Goal: Answer question/provide support: Share knowledge or assist other users

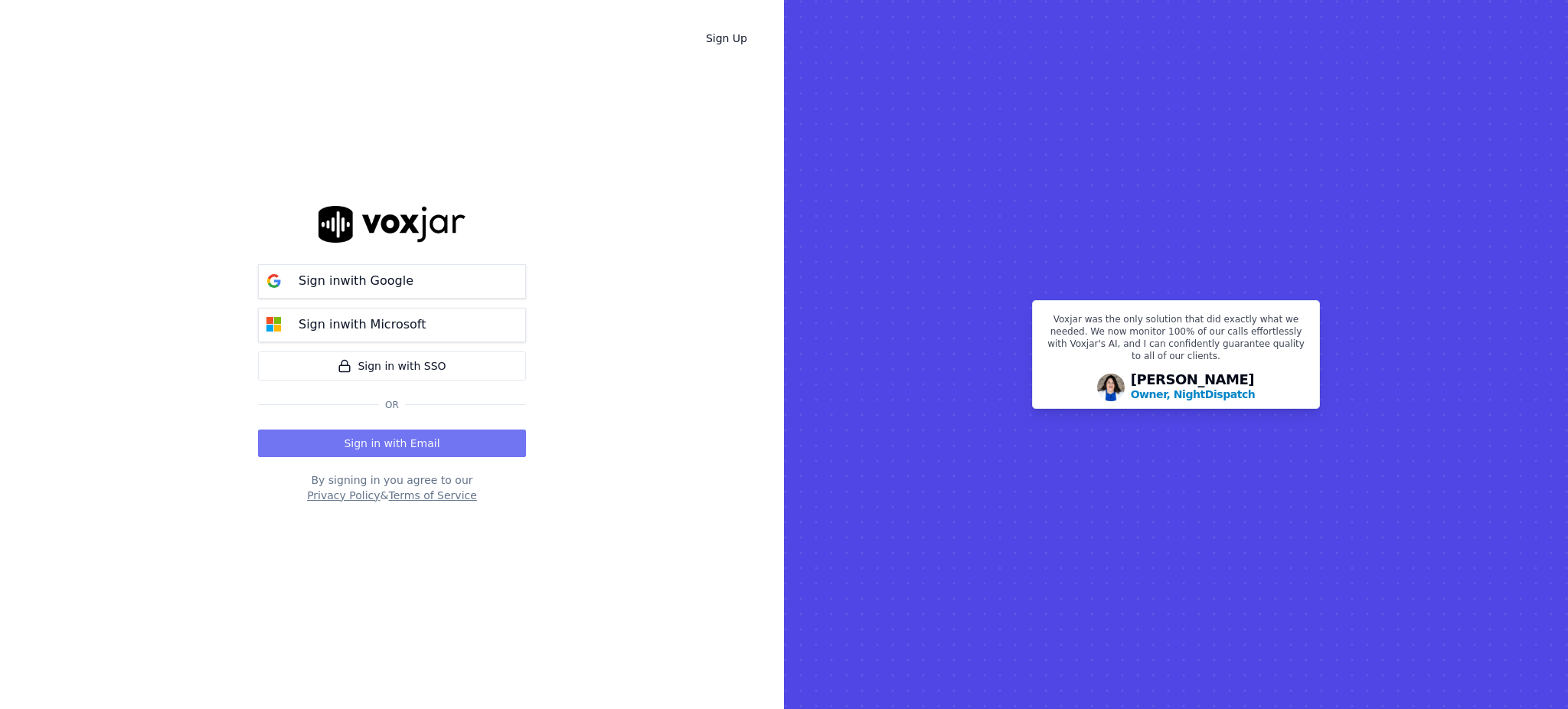
click at [412, 436] on button "Sign in with Email" at bounding box center [391, 443] width 268 height 27
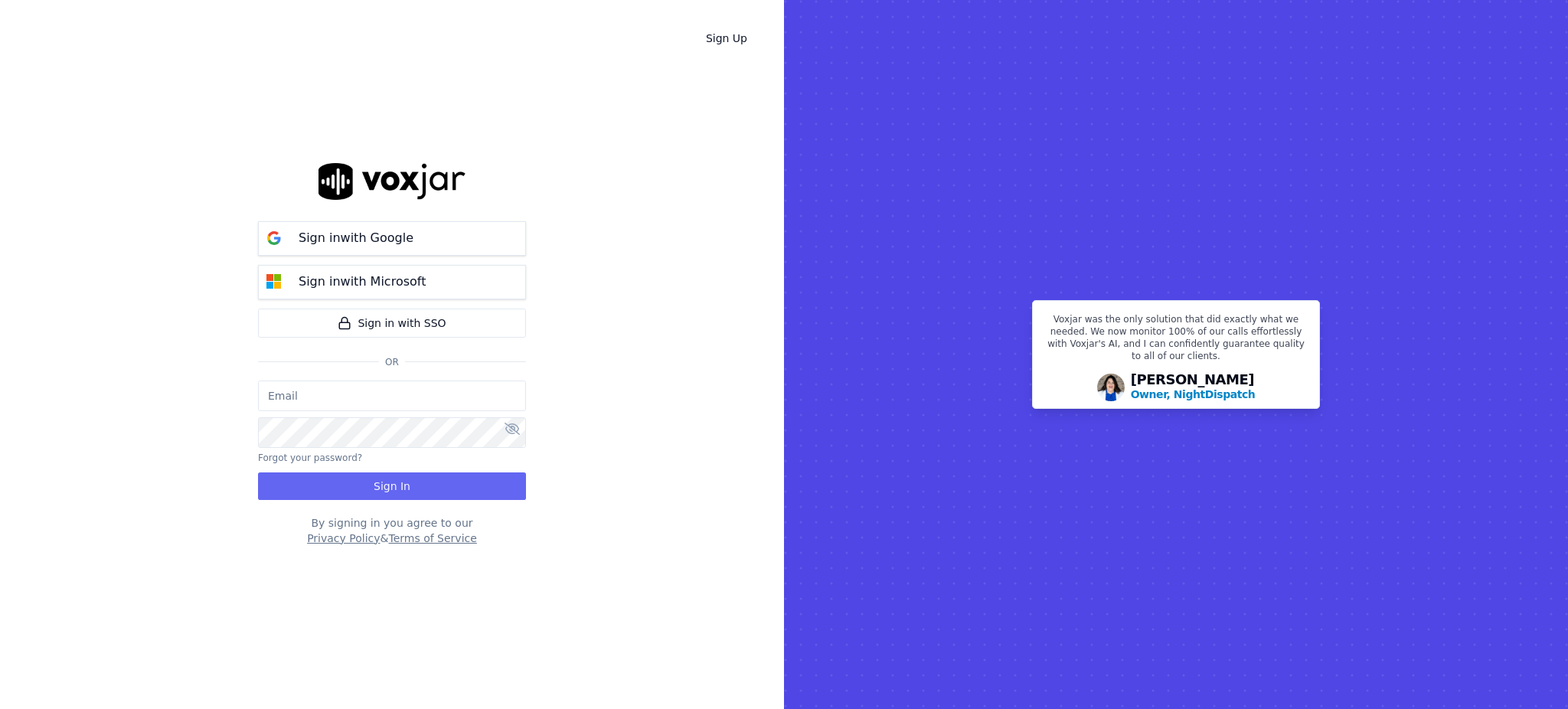
type input "fisqa@newwavepower.net"
click at [364, 486] on button "Sign In" at bounding box center [391, 485] width 268 height 27
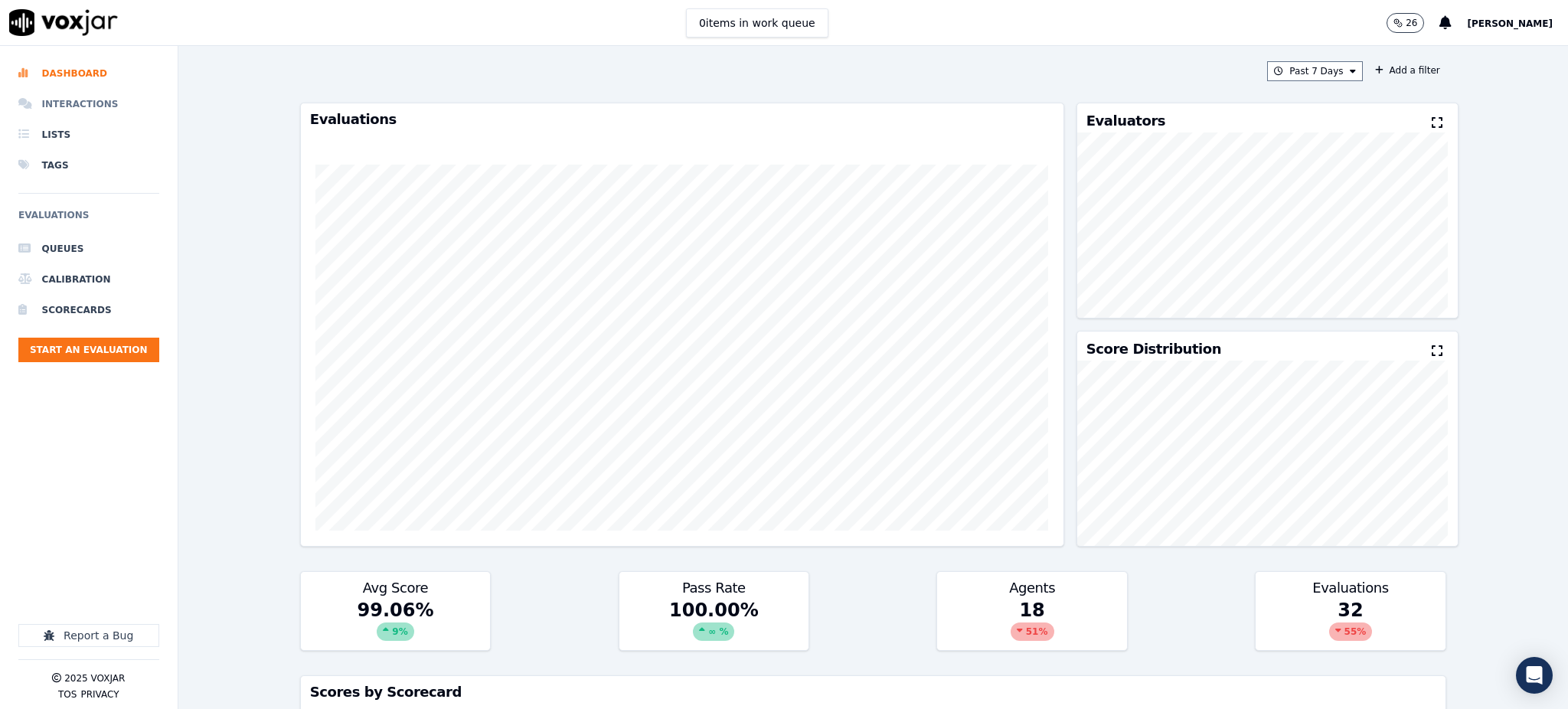
click at [57, 105] on li "Interactions" at bounding box center [89, 104] width 141 height 31
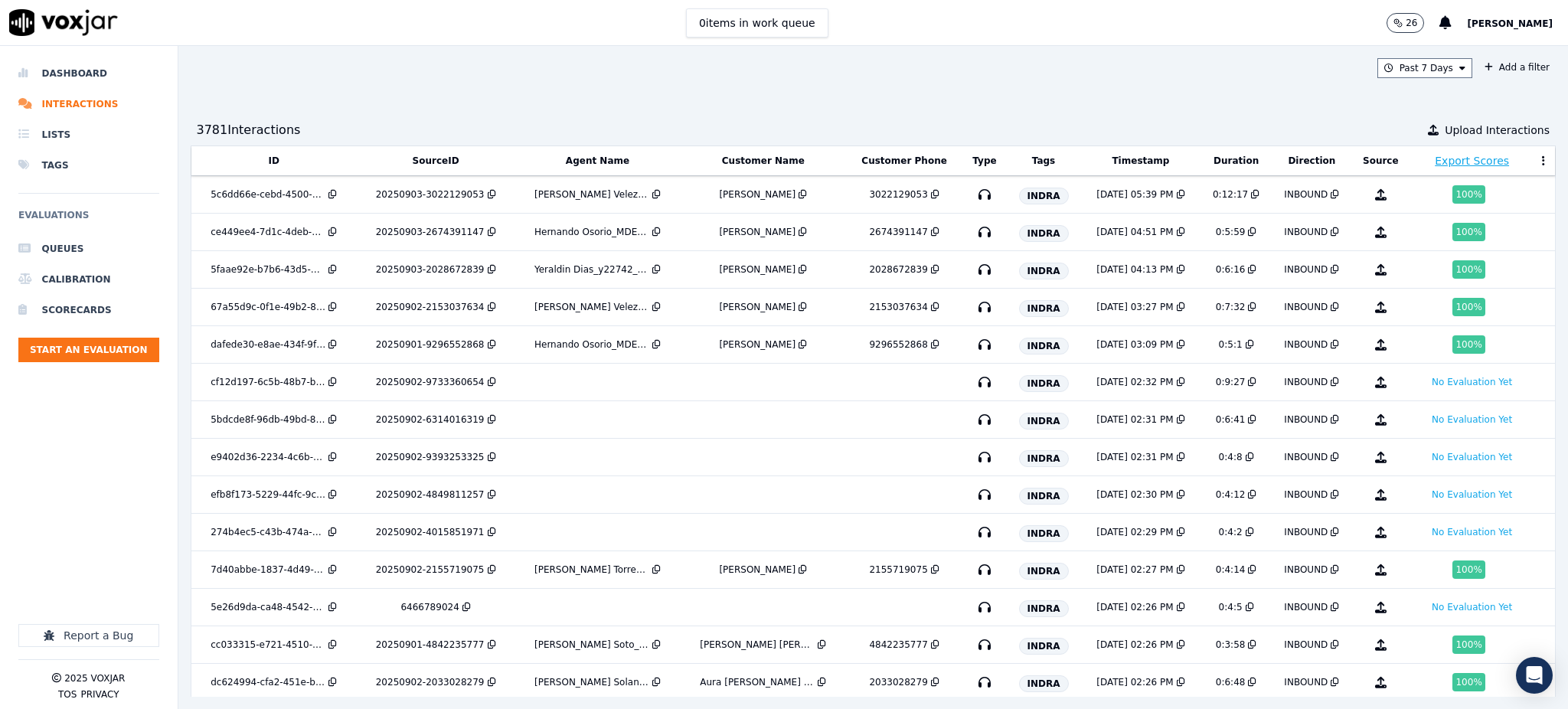
drag, startPoint x: 1127, startPoint y: 102, endPoint x: 1118, endPoint y: 97, distance: 10.3
click at [1126, 98] on div "Past 7 Days Add a filter 3781 Interaction s Upload Interactions ID SourceID Age…" at bounding box center [873, 377] width 1391 height 663
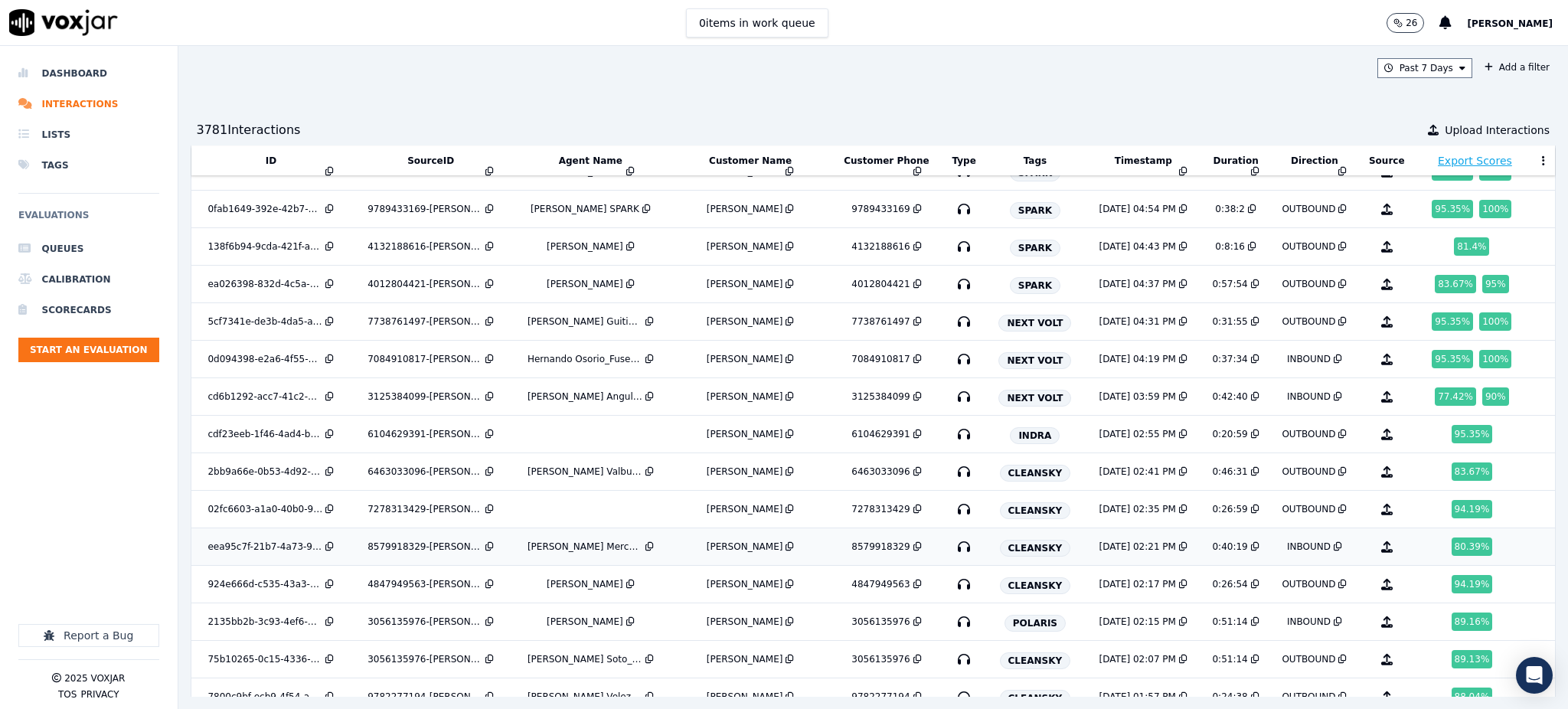
scroll to position [1353, 0]
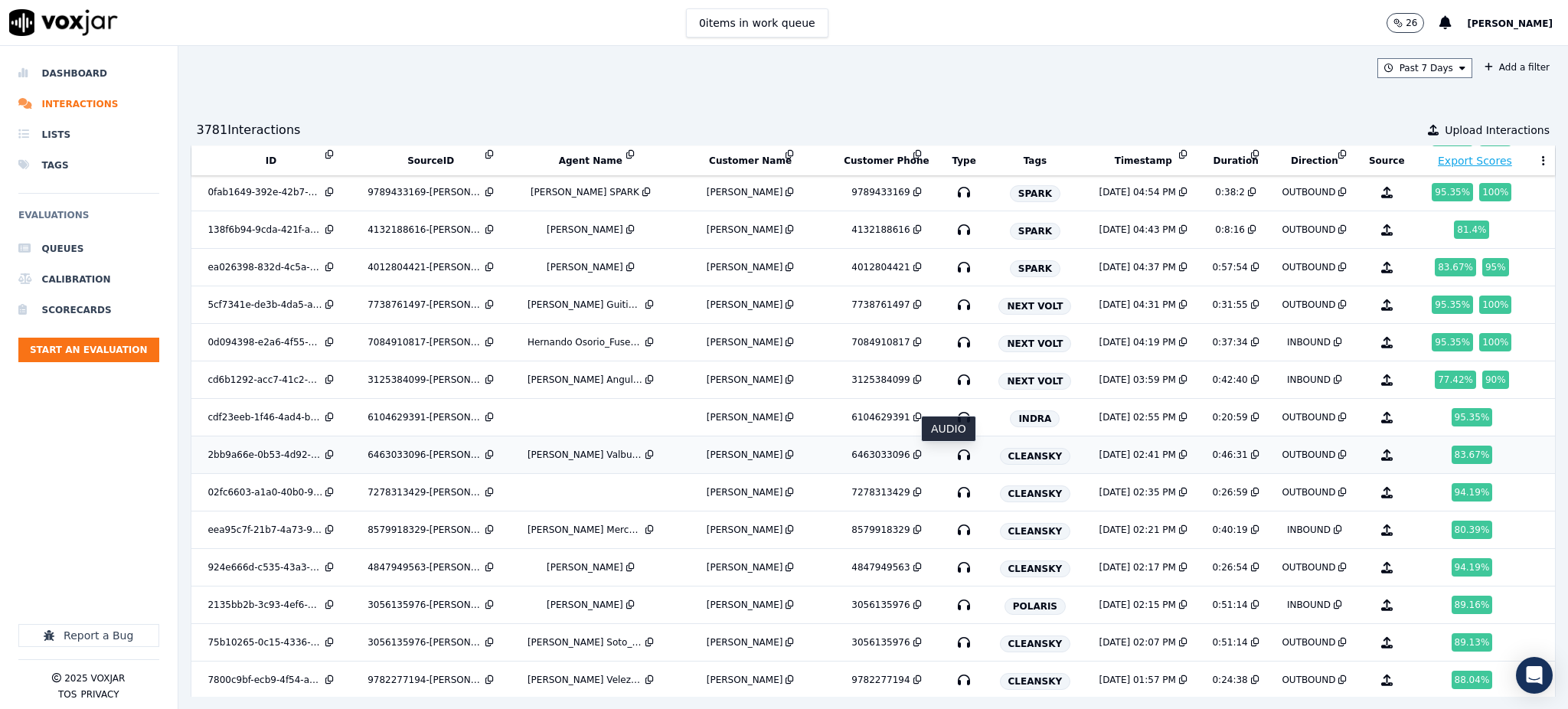
click at [952, 454] on icon "button" at bounding box center [964, 455] width 25 height 25
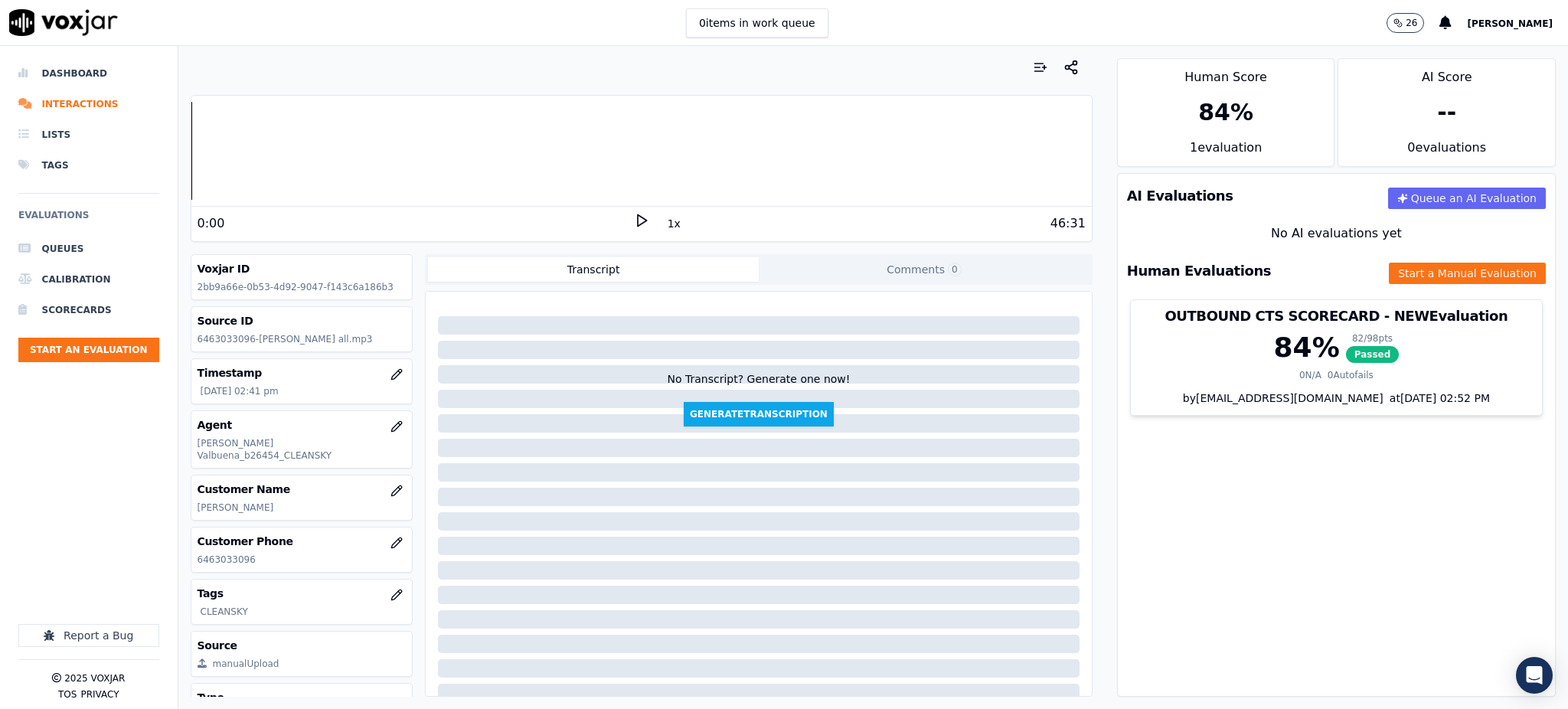
click at [634, 225] on icon at bounding box center [641, 220] width 15 height 15
drag, startPoint x: 239, startPoint y: 551, endPoint x: 192, endPoint y: 546, distance: 47.3
click at [192, 546] on div "Customer Phone 6463033096" at bounding box center [302, 549] width 221 height 45
copy p "6463033096"
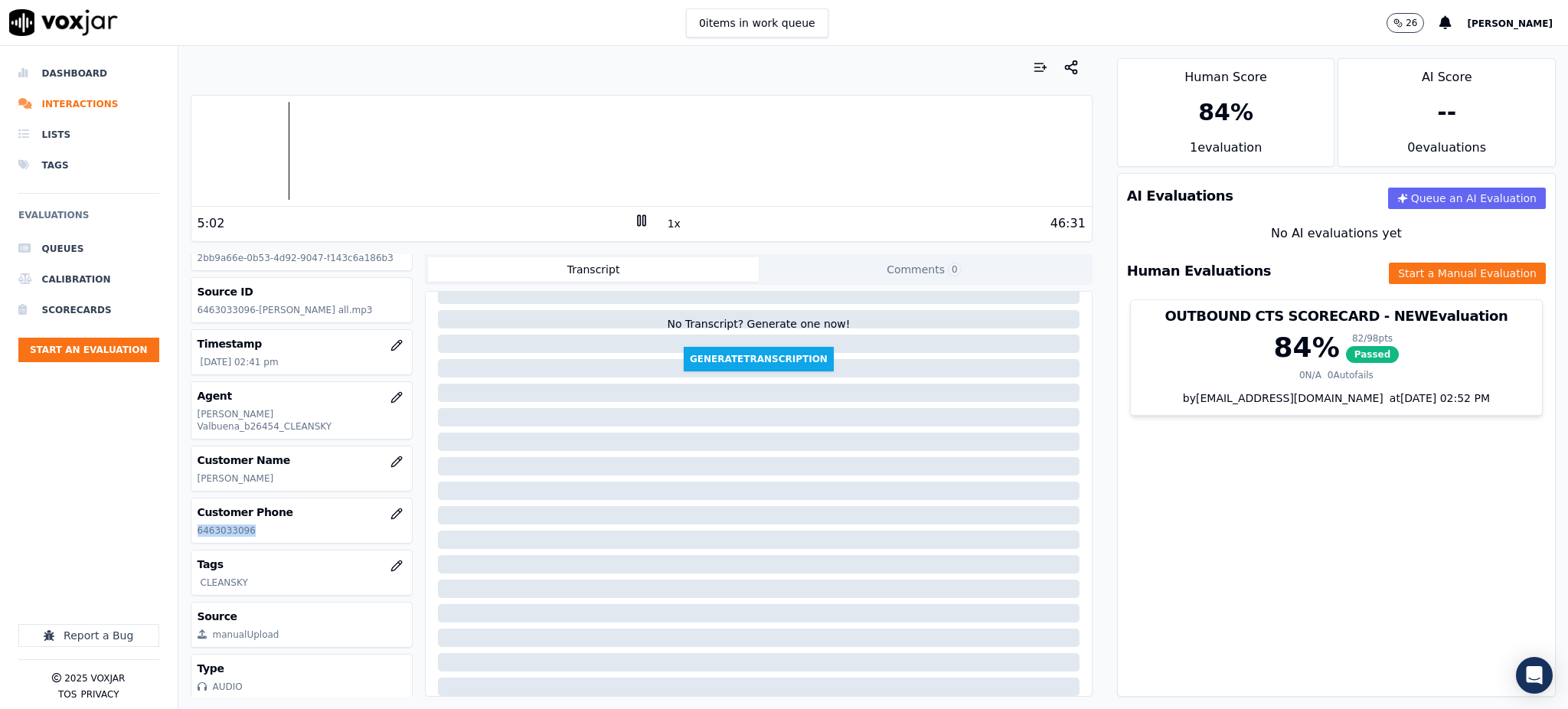
scroll to position [66, 0]
drag, startPoint x: 1516, startPoint y: 496, endPoint x: 1056, endPoint y: 250, distance: 521.6
click at [1517, 496] on div "Human Score 84 % 1 evaluation AI Score -- 0 evaluation s AI Evaluations Queue a…" at bounding box center [1336, 377] width 463 height 663
click at [634, 227] on icon at bounding box center [641, 220] width 15 height 15
click at [634, 220] on icon at bounding box center [641, 220] width 15 height 15
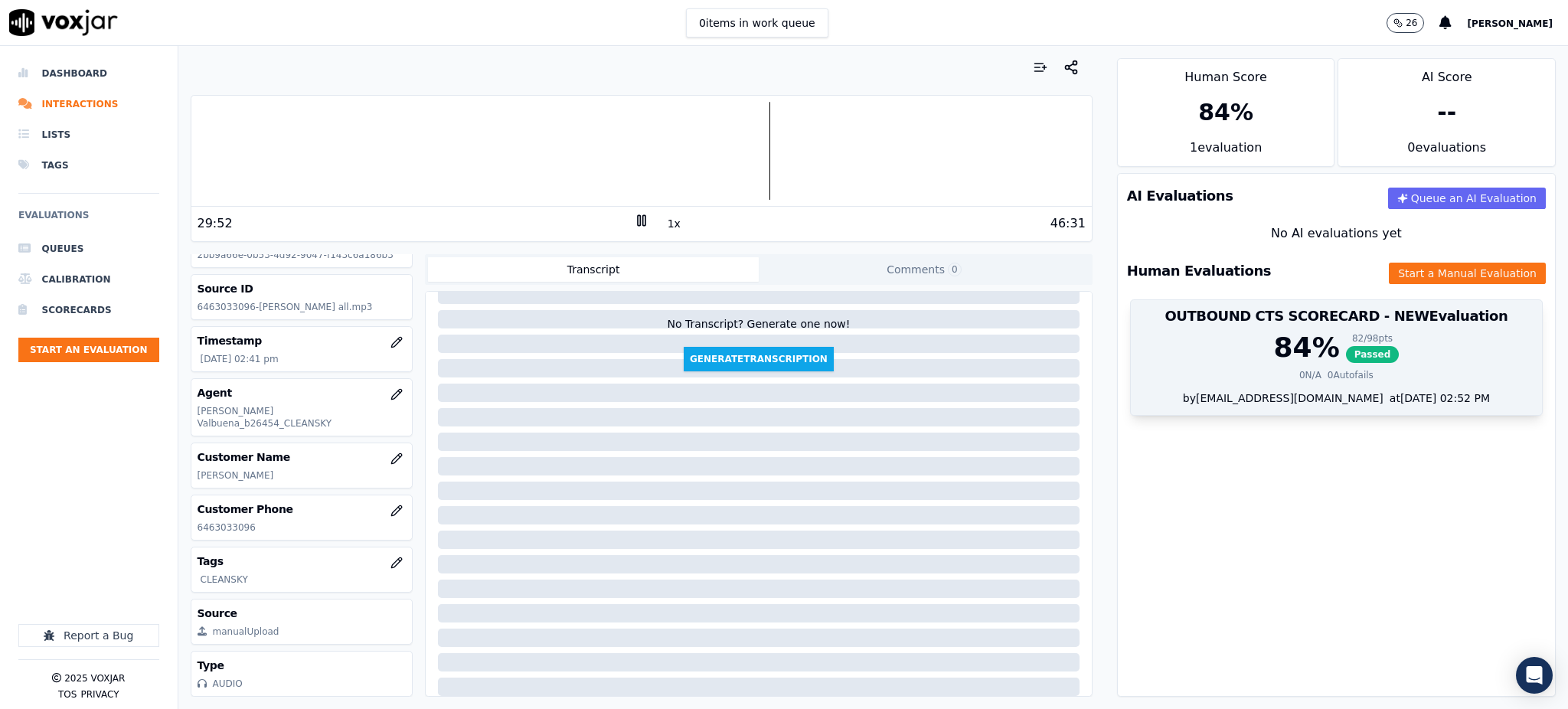
click at [1346, 360] on span "Passed" at bounding box center [1372, 354] width 54 height 17
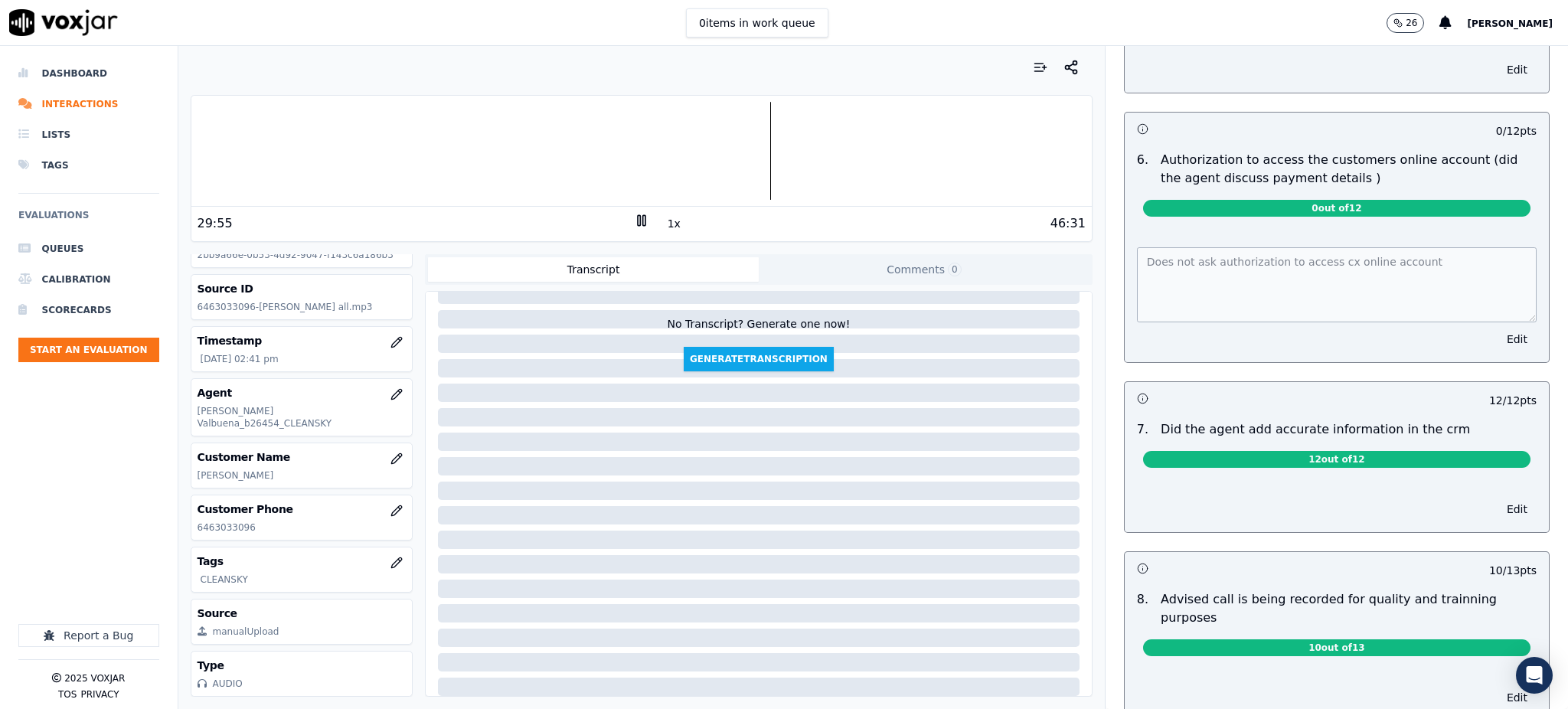
scroll to position [1021, 0]
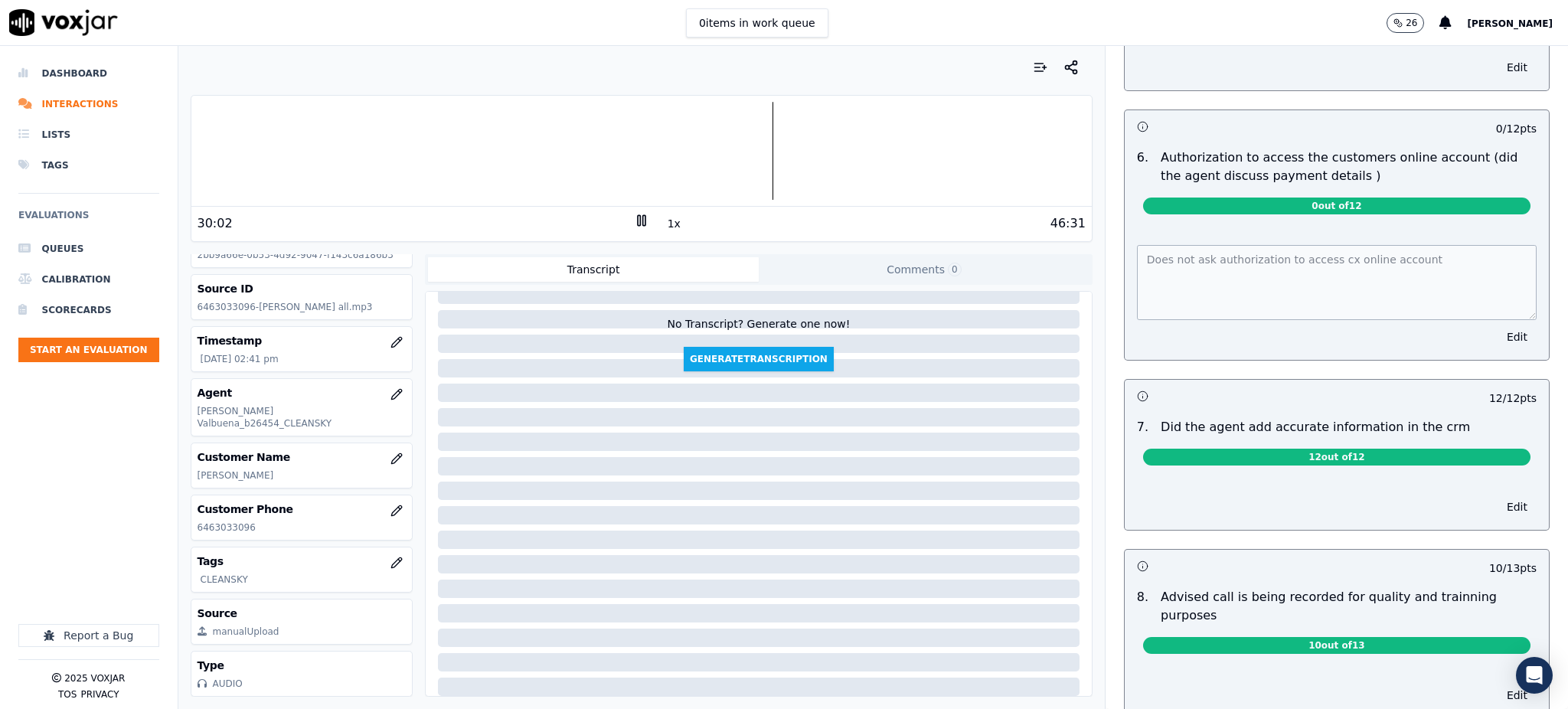
click at [634, 218] on icon at bounding box center [641, 220] width 15 height 15
click at [634, 214] on icon at bounding box center [641, 220] width 15 height 15
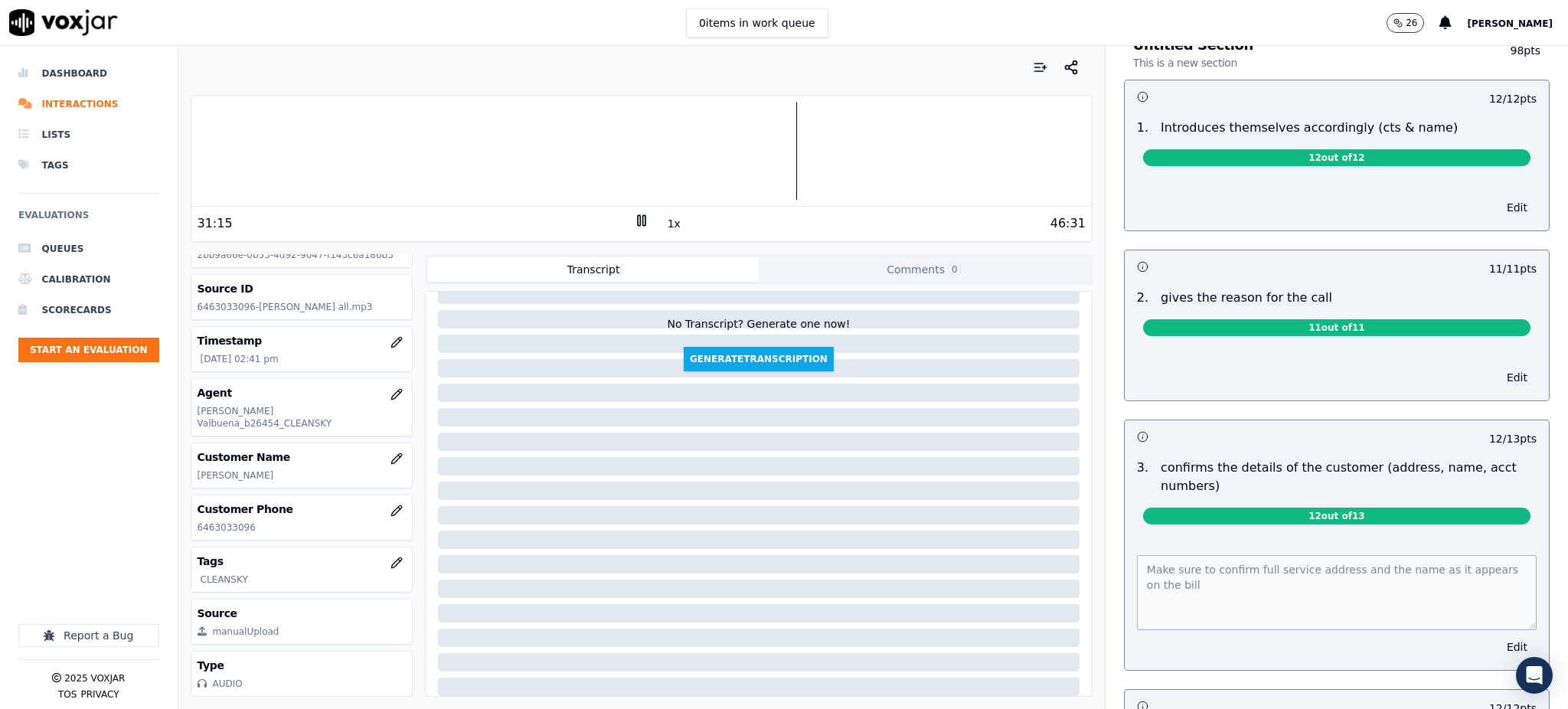
scroll to position [0, 0]
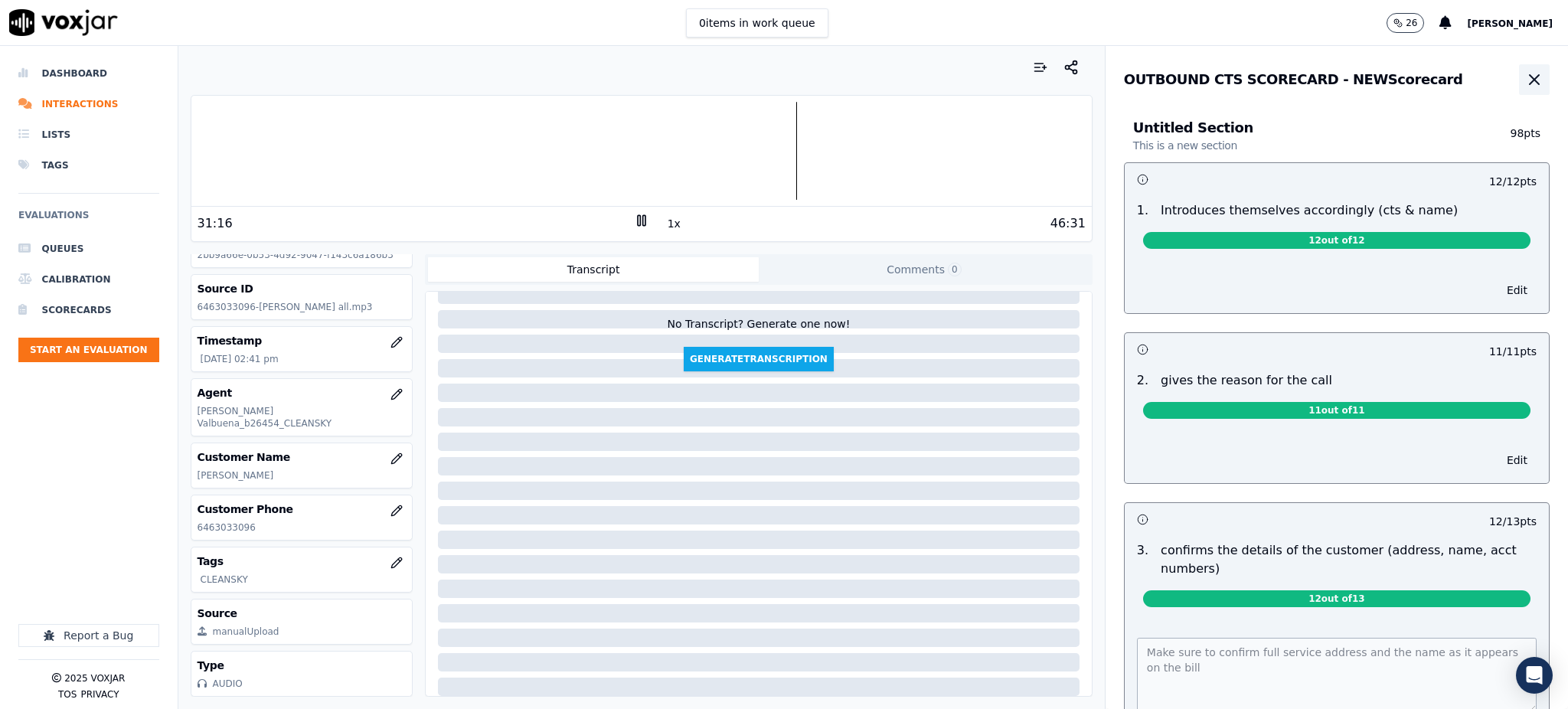
click at [1525, 72] on icon "button" at bounding box center [1534, 79] width 18 height 18
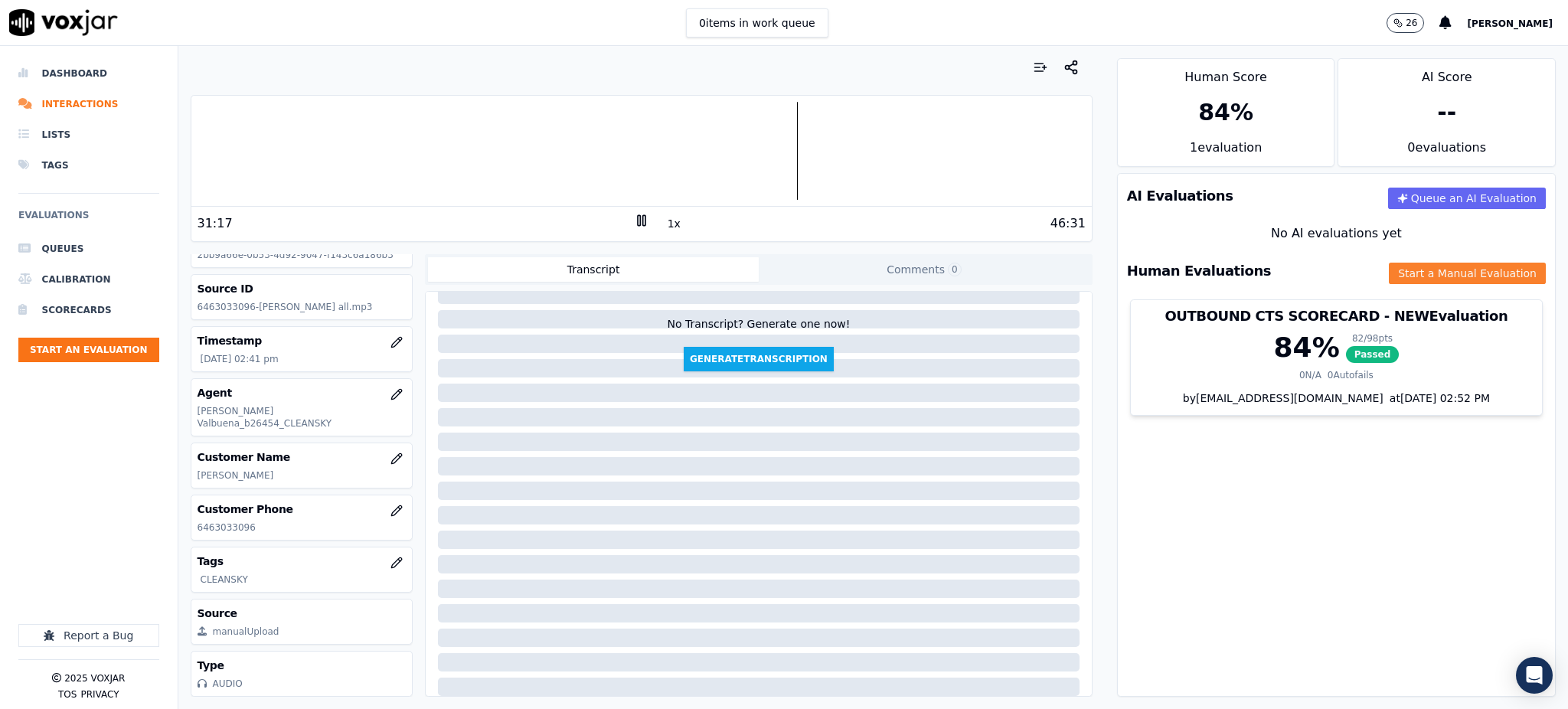
click at [1389, 274] on button "Start a Manual Evaluation" at bounding box center [1467, 273] width 157 height 21
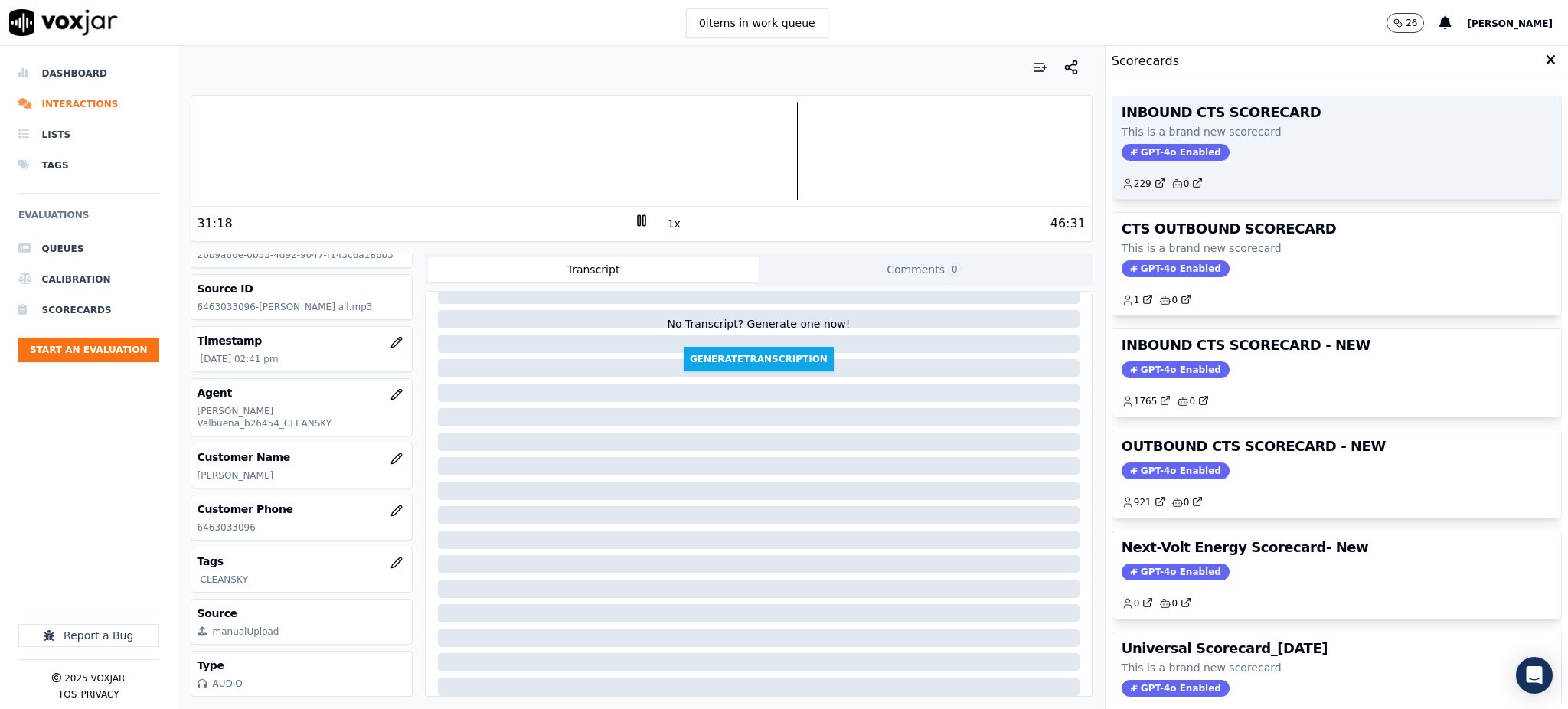
click at [1150, 154] on span "GPT-4o Enabled" at bounding box center [1175, 152] width 108 height 17
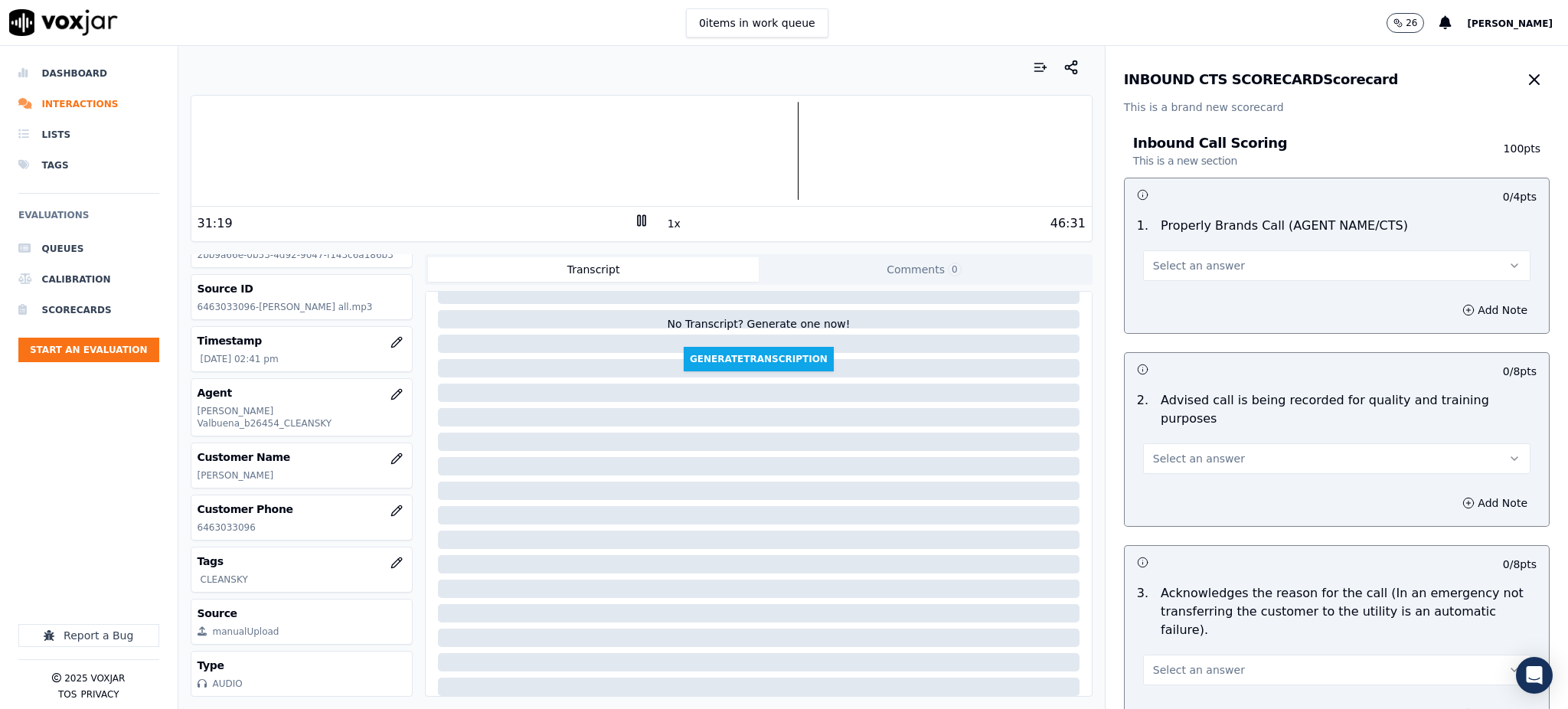
click at [1172, 263] on span "Select an answer" at bounding box center [1199, 265] width 92 height 15
drag, startPoint x: 1171, startPoint y: 300, endPoint x: 1168, endPoint y: 444, distance: 144.0
click at [1171, 301] on div "Yes" at bounding box center [1303, 300] width 354 height 25
click at [1164, 451] on span "Select an answer" at bounding box center [1199, 458] width 92 height 15
drag, startPoint x: 1168, startPoint y: 467, endPoint x: 1168, endPoint y: 484, distance: 17.0
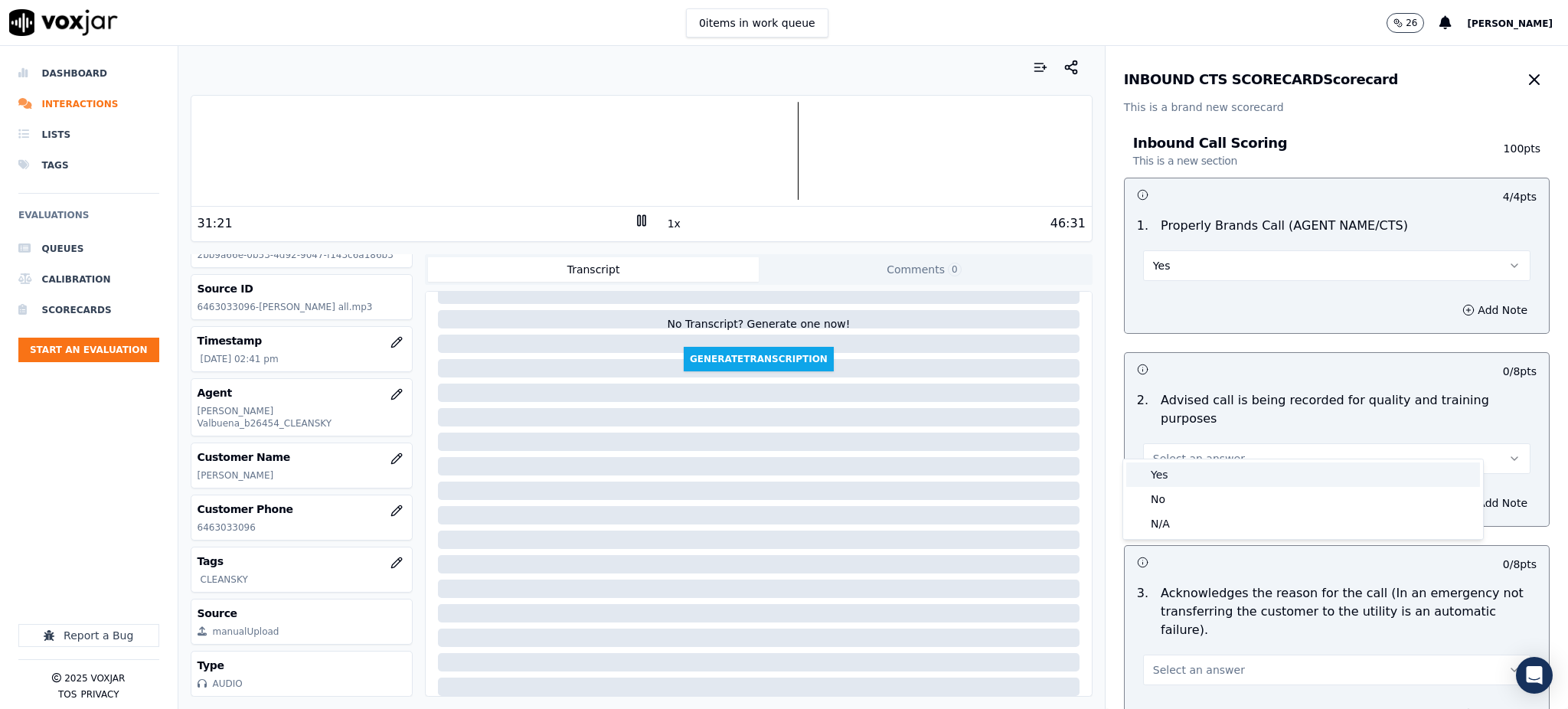
click at [1169, 469] on div "Yes" at bounding box center [1303, 475] width 354 height 25
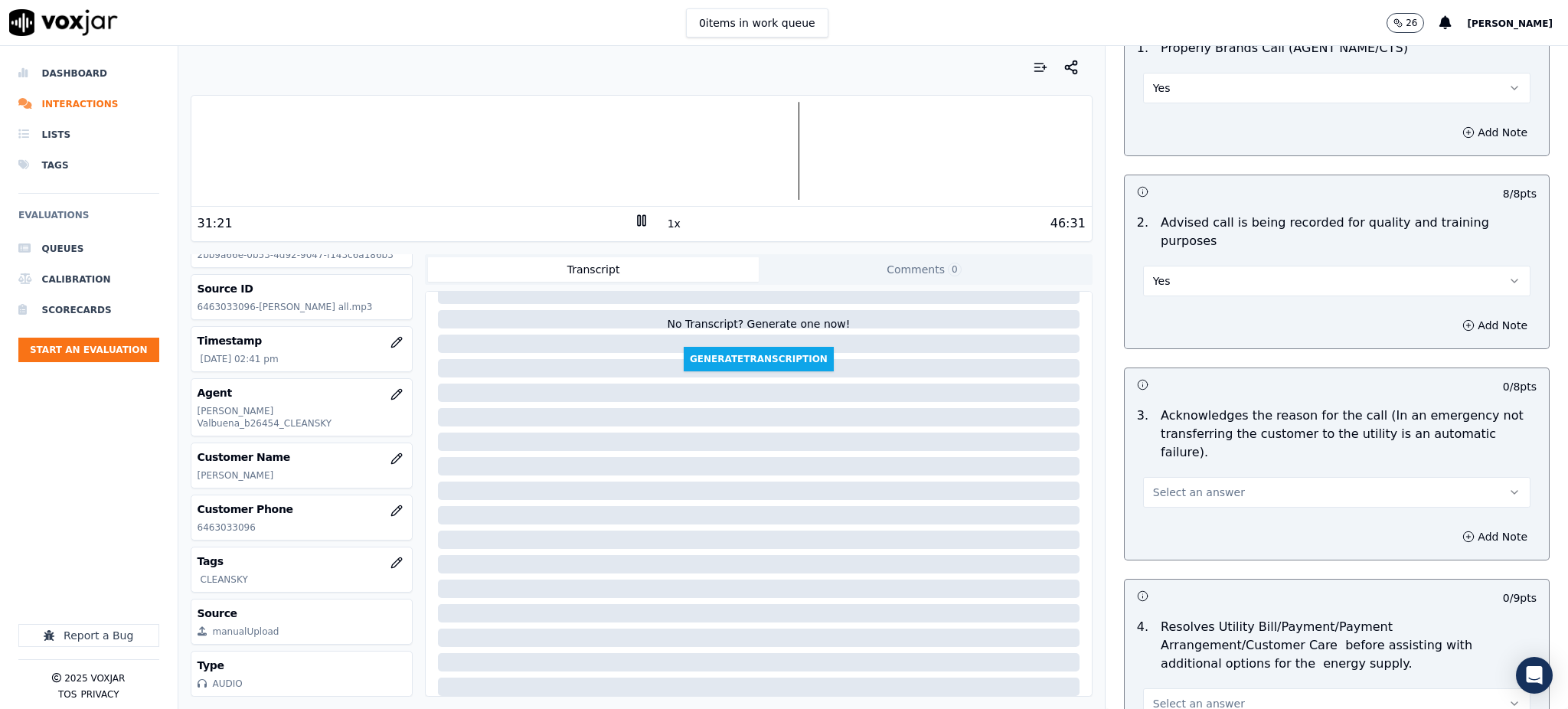
scroll to position [306, 0]
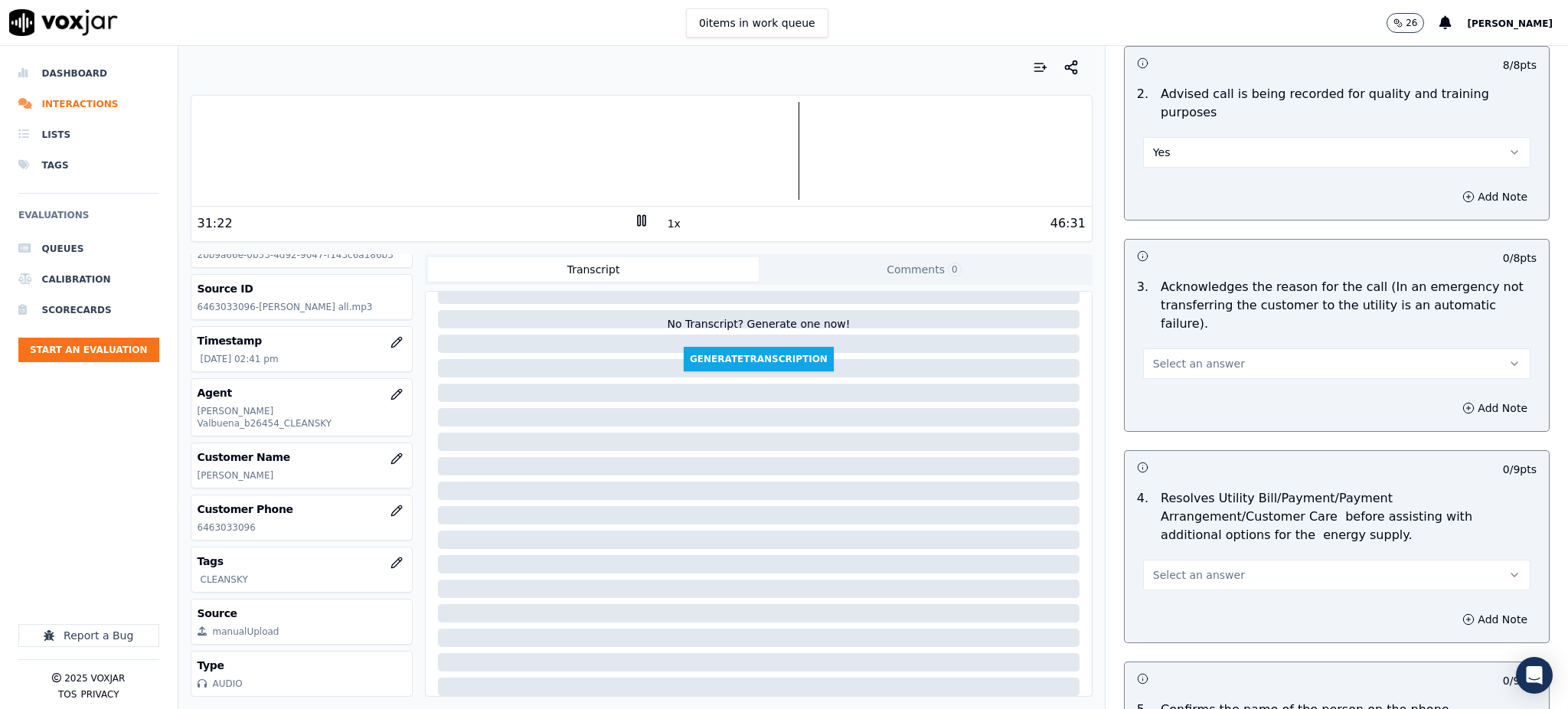
click at [1153, 356] on span "Select an answer" at bounding box center [1199, 363] width 92 height 15
drag, startPoint x: 1162, startPoint y: 361, endPoint x: 1162, endPoint y: 498, distance: 137.0
click at [1162, 362] on div "Yes" at bounding box center [1303, 362] width 354 height 25
click at [1175, 560] on button "Select an answer" at bounding box center [1337, 575] width 388 height 31
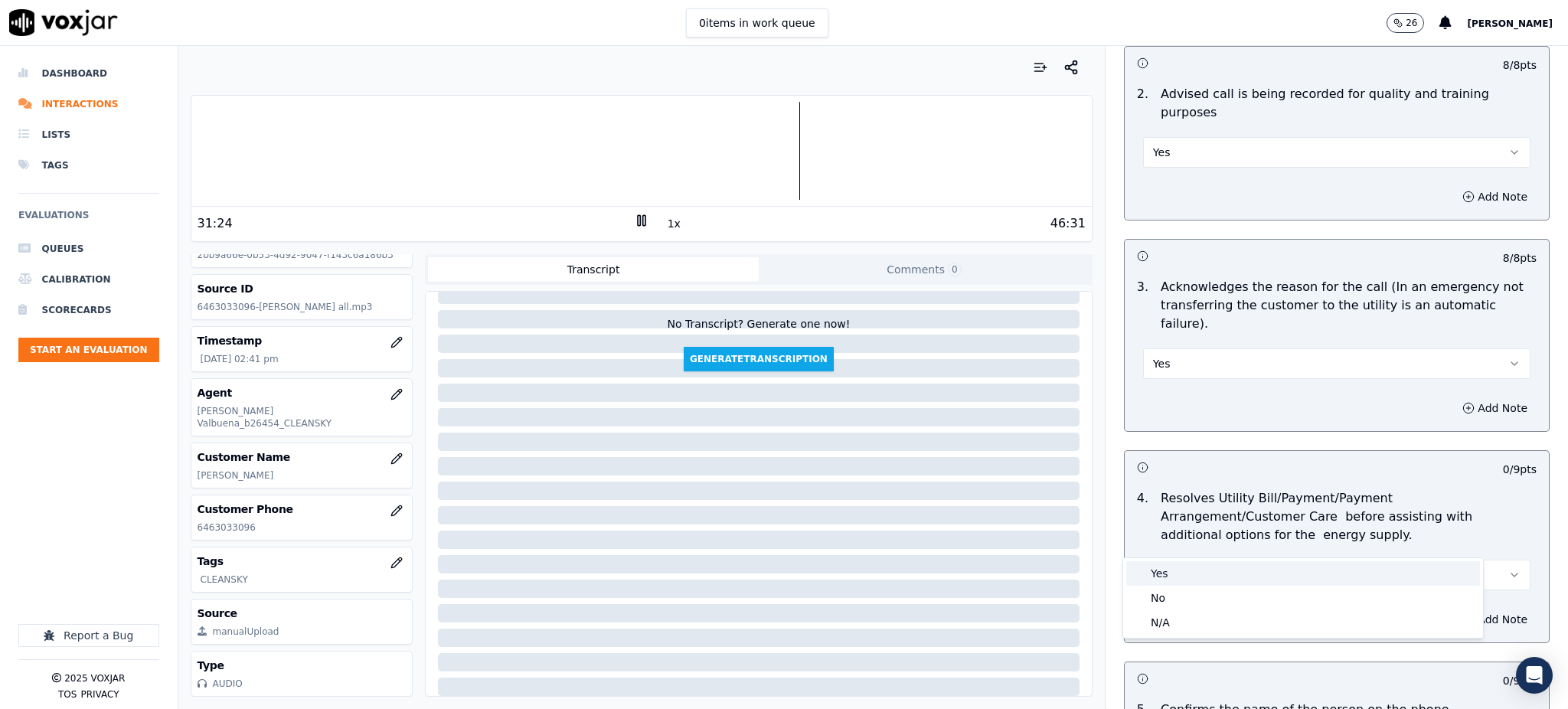
click at [1166, 567] on div "Yes" at bounding box center [1303, 574] width 354 height 25
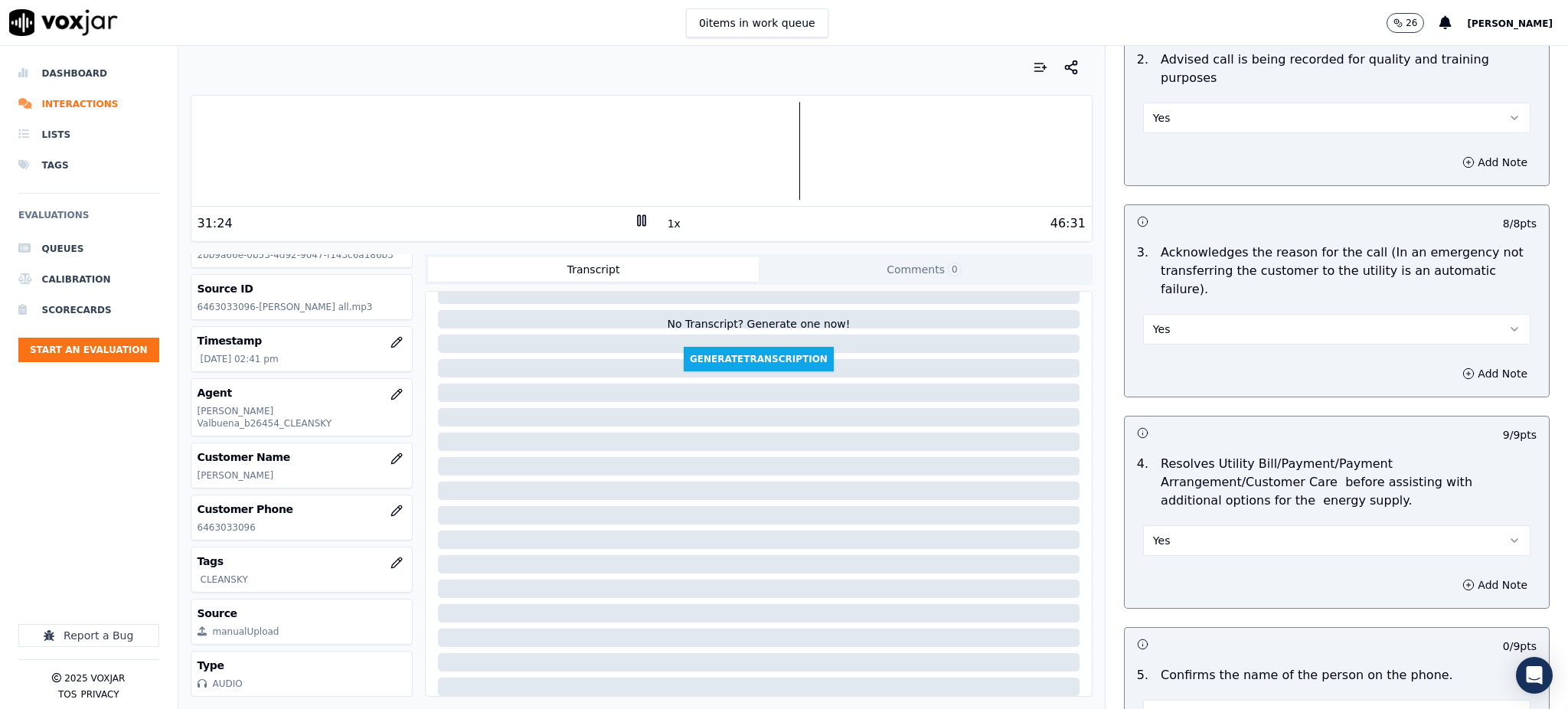
scroll to position [612, 0]
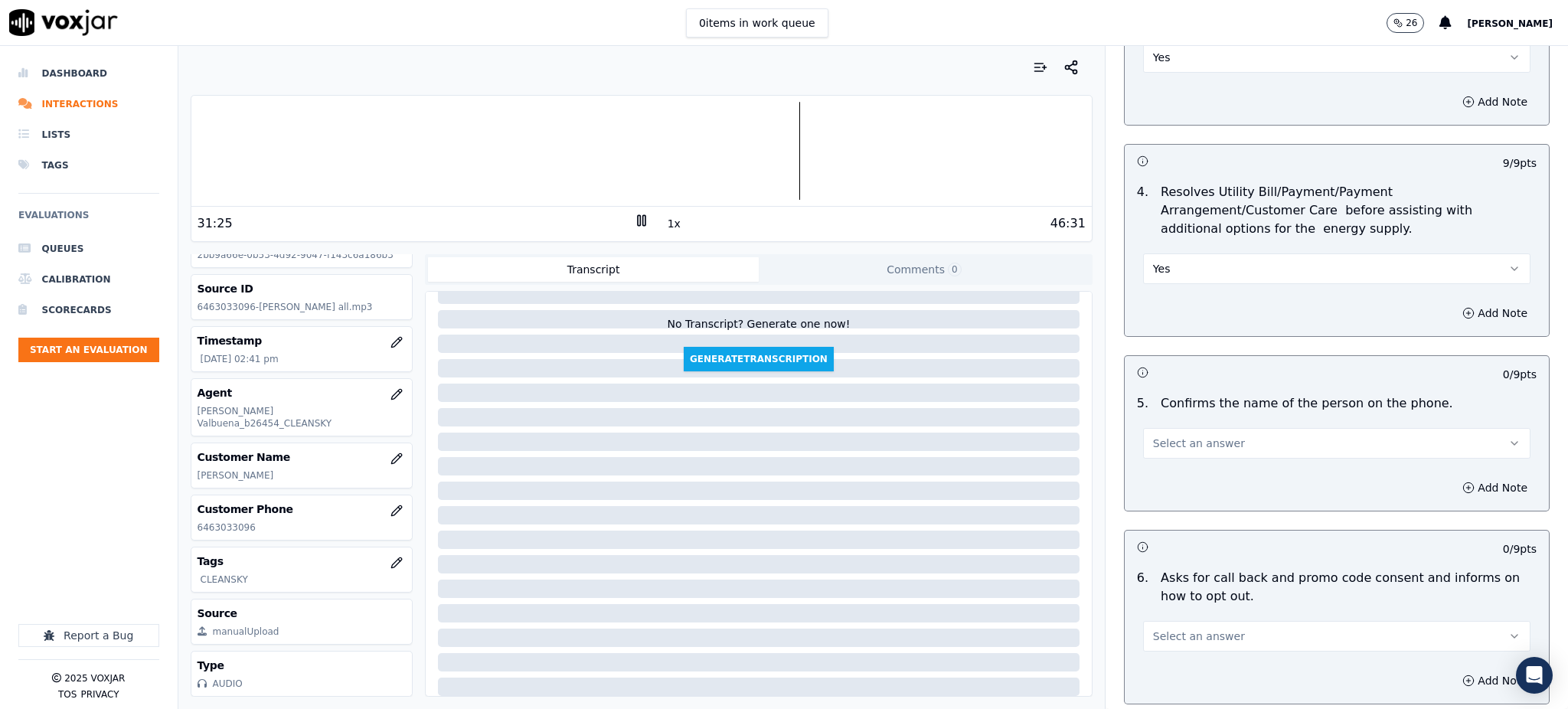
click at [1153, 436] on span "Select an answer" at bounding box center [1199, 443] width 92 height 15
click at [1155, 434] on div "Yes" at bounding box center [1303, 442] width 354 height 25
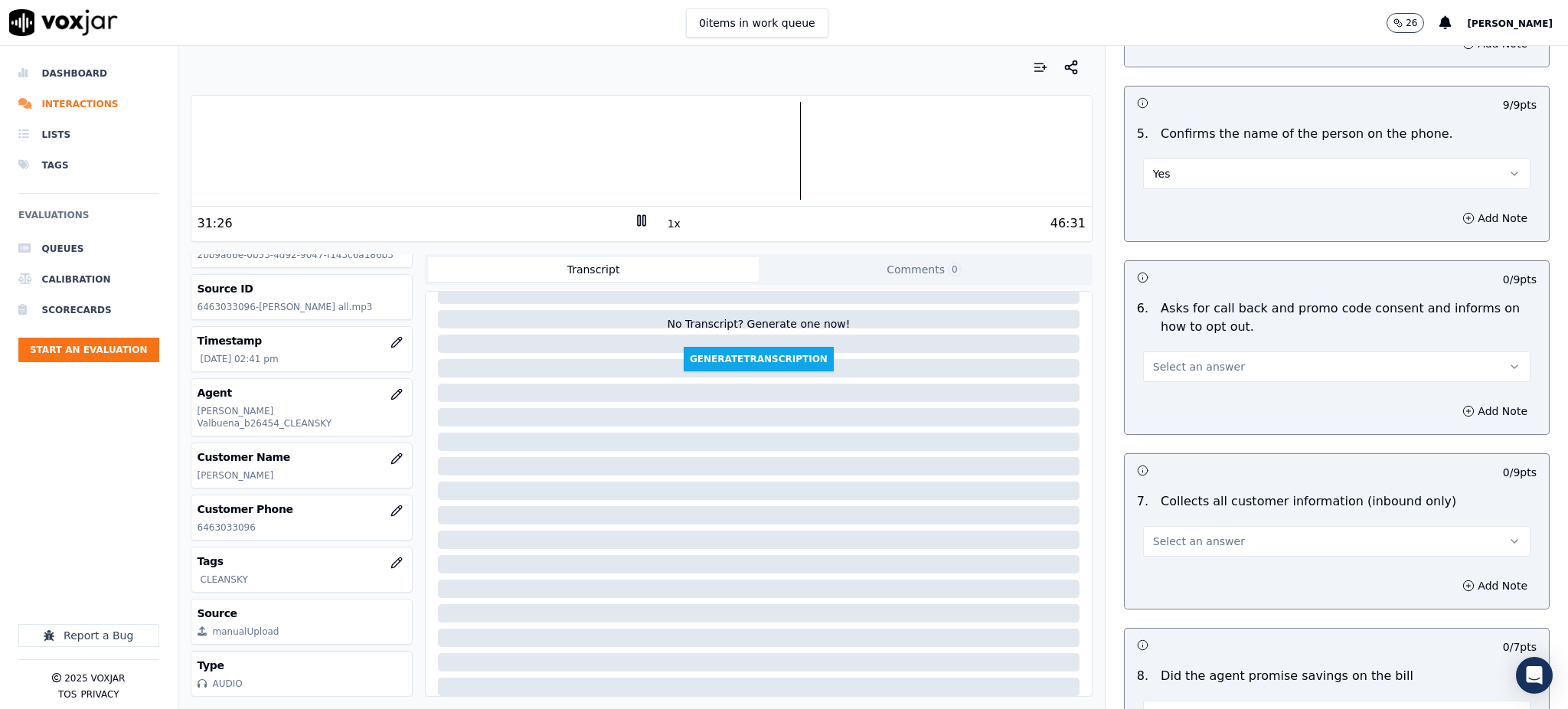
scroll to position [919, 0]
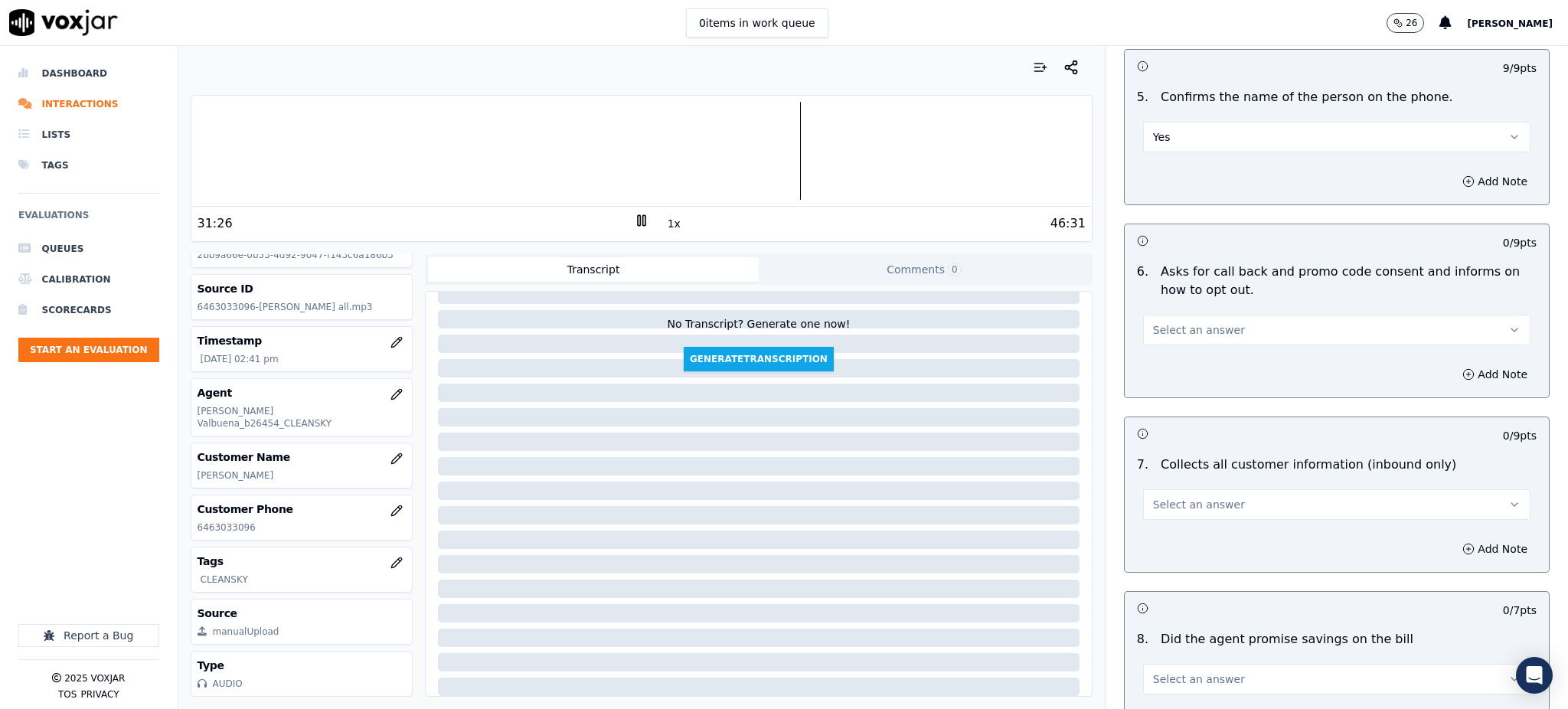
click at [1159, 322] on span "Select an answer" at bounding box center [1199, 329] width 92 height 15
click at [1160, 333] on div "Yes" at bounding box center [1303, 328] width 354 height 25
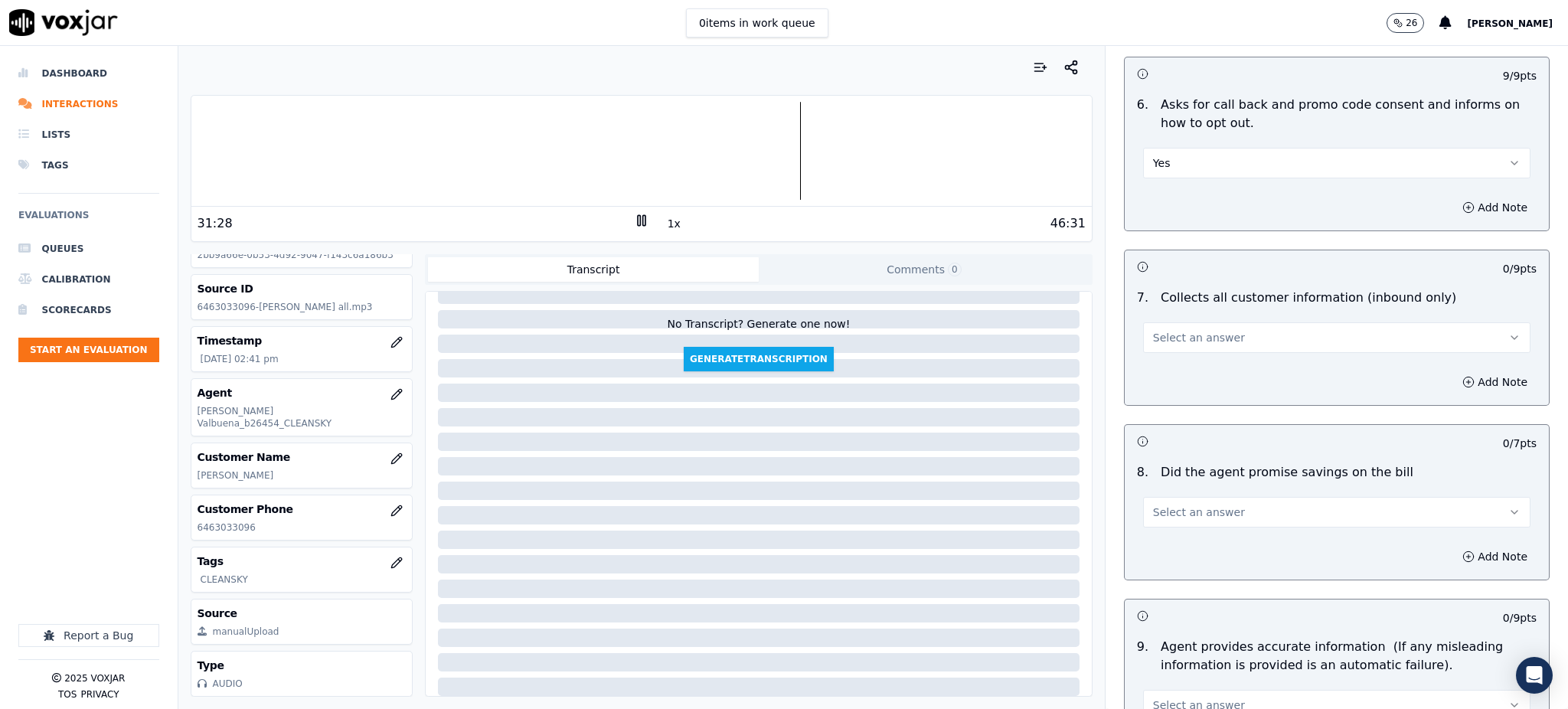
scroll to position [1122, 0]
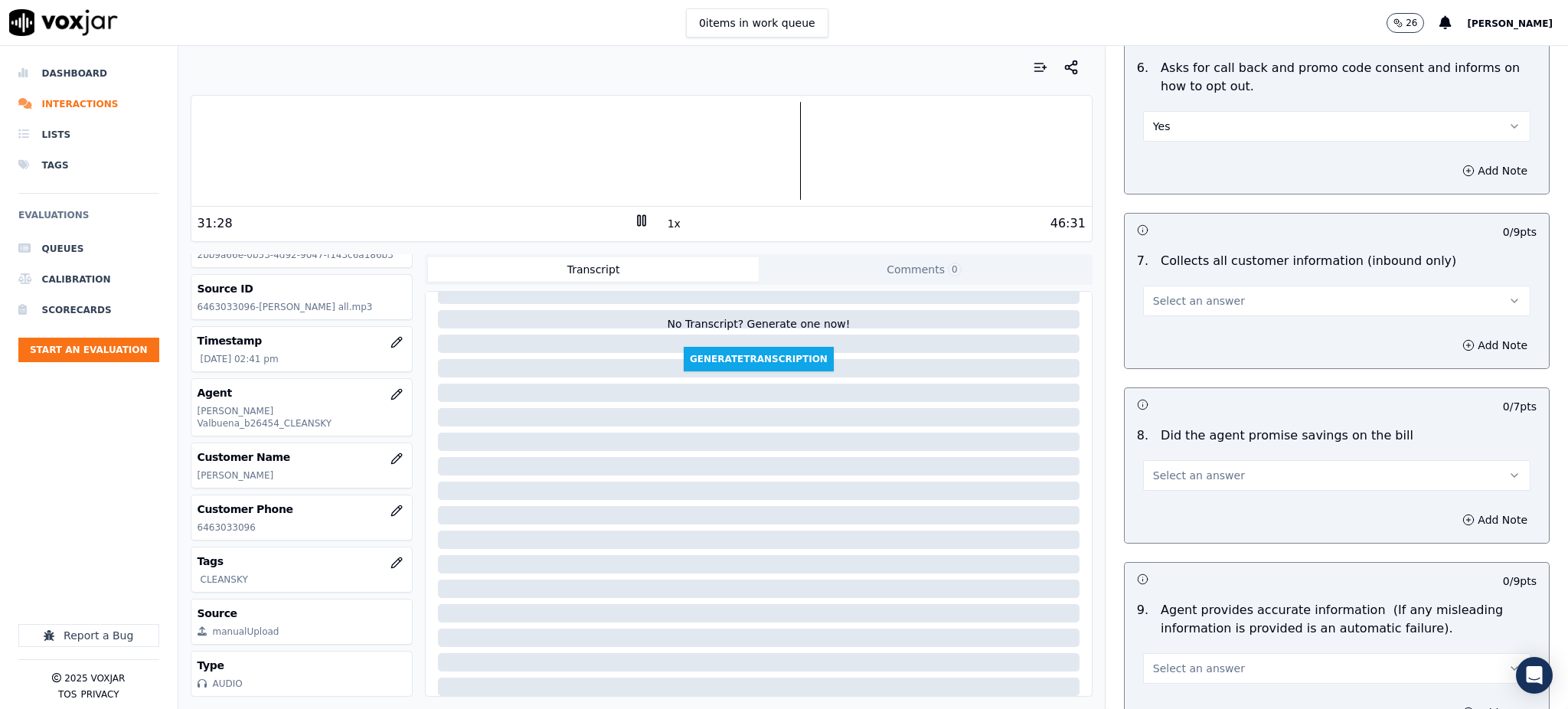
click at [1161, 293] on span "Select an answer" at bounding box center [1199, 300] width 92 height 15
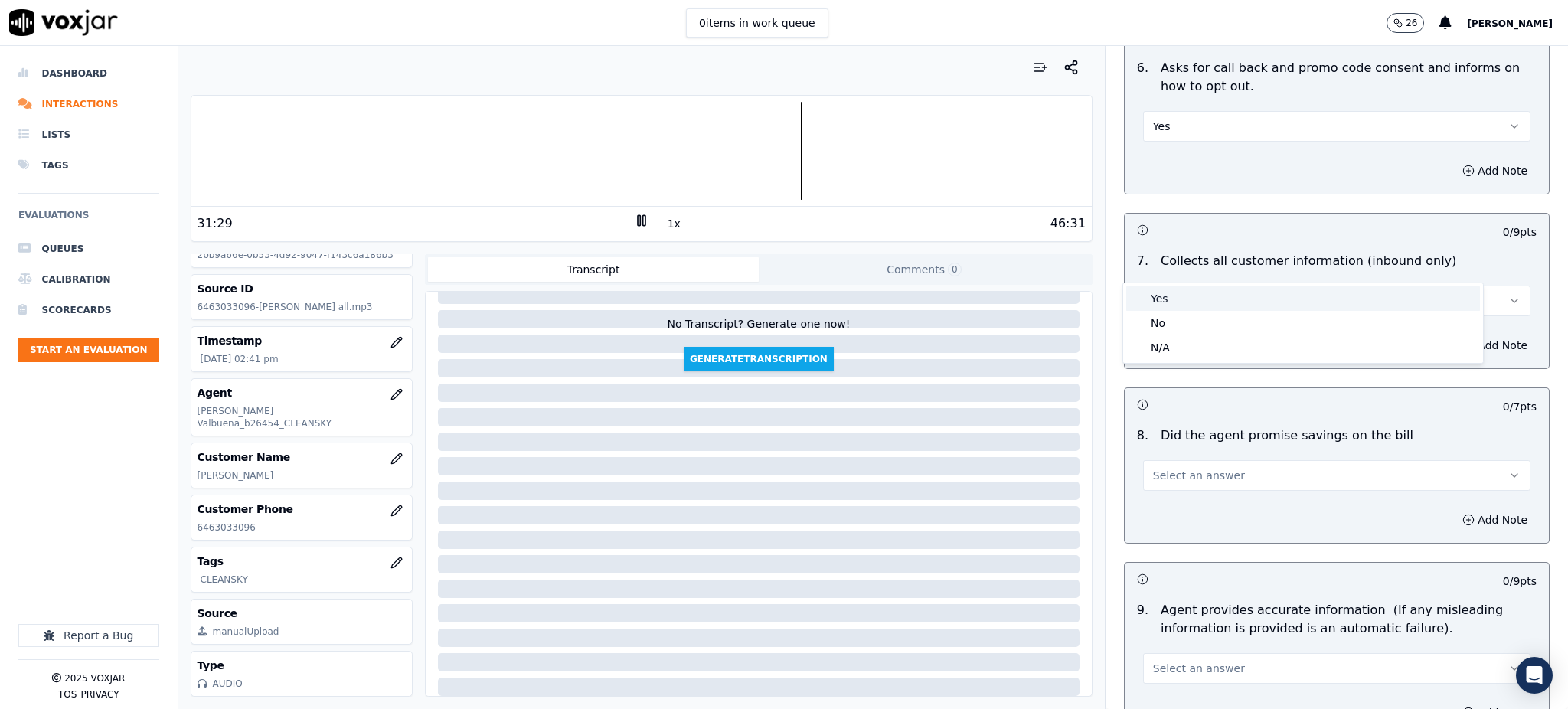
click at [1156, 302] on div "Yes" at bounding box center [1303, 298] width 354 height 25
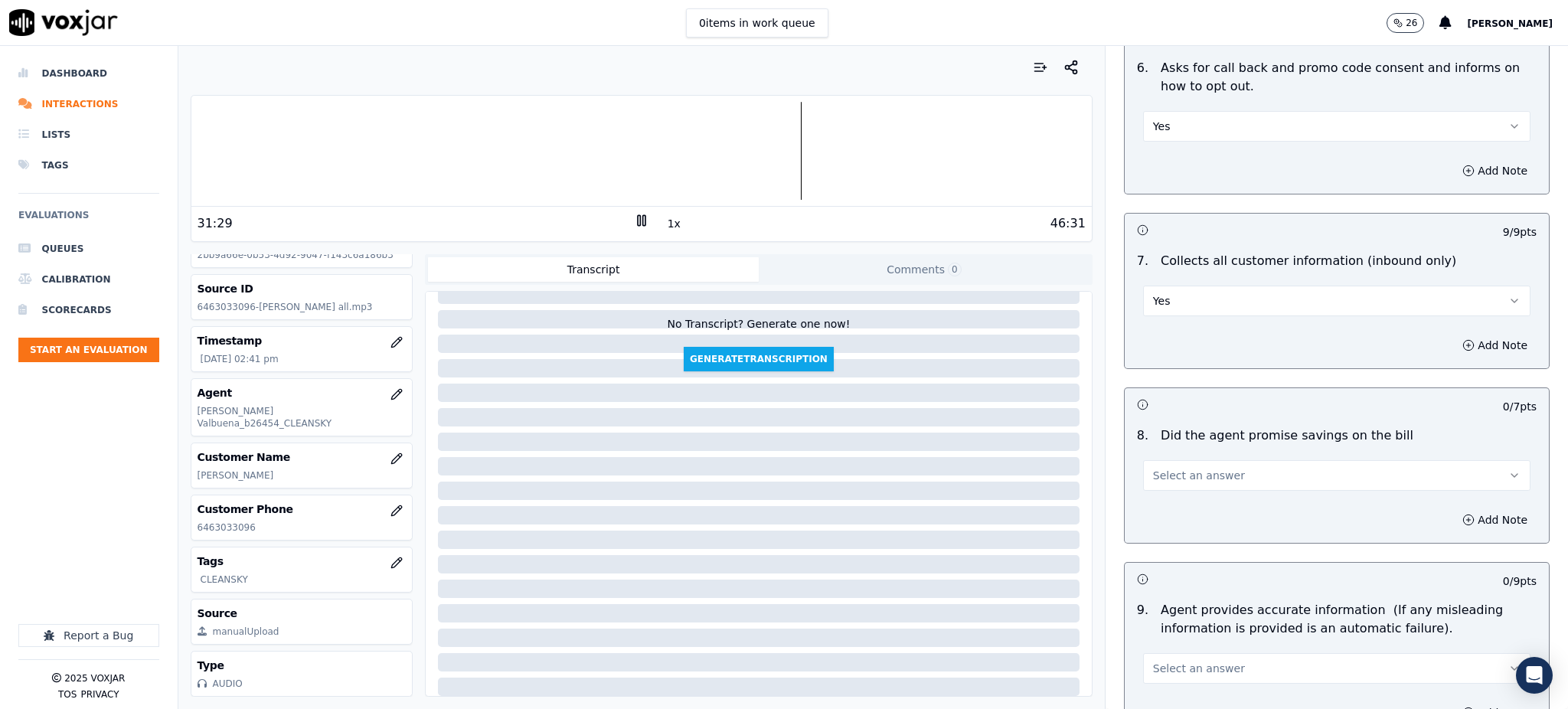
drag, startPoint x: 1156, startPoint y: 440, endPoint x: 1156, endPoint y: 454, distance: 14.0
click at [1156, 468] on span "Select an answer" at bounding box center [1199, 475] width 92 height 15
drag, startPoint x: 1156, startPoint y: 469, endPoint x: 1159, endPoint y: 476, distance: 7.6
click at [1156, 470] on div "Yes" at bounding box center [1303, 473] width 354 height 25
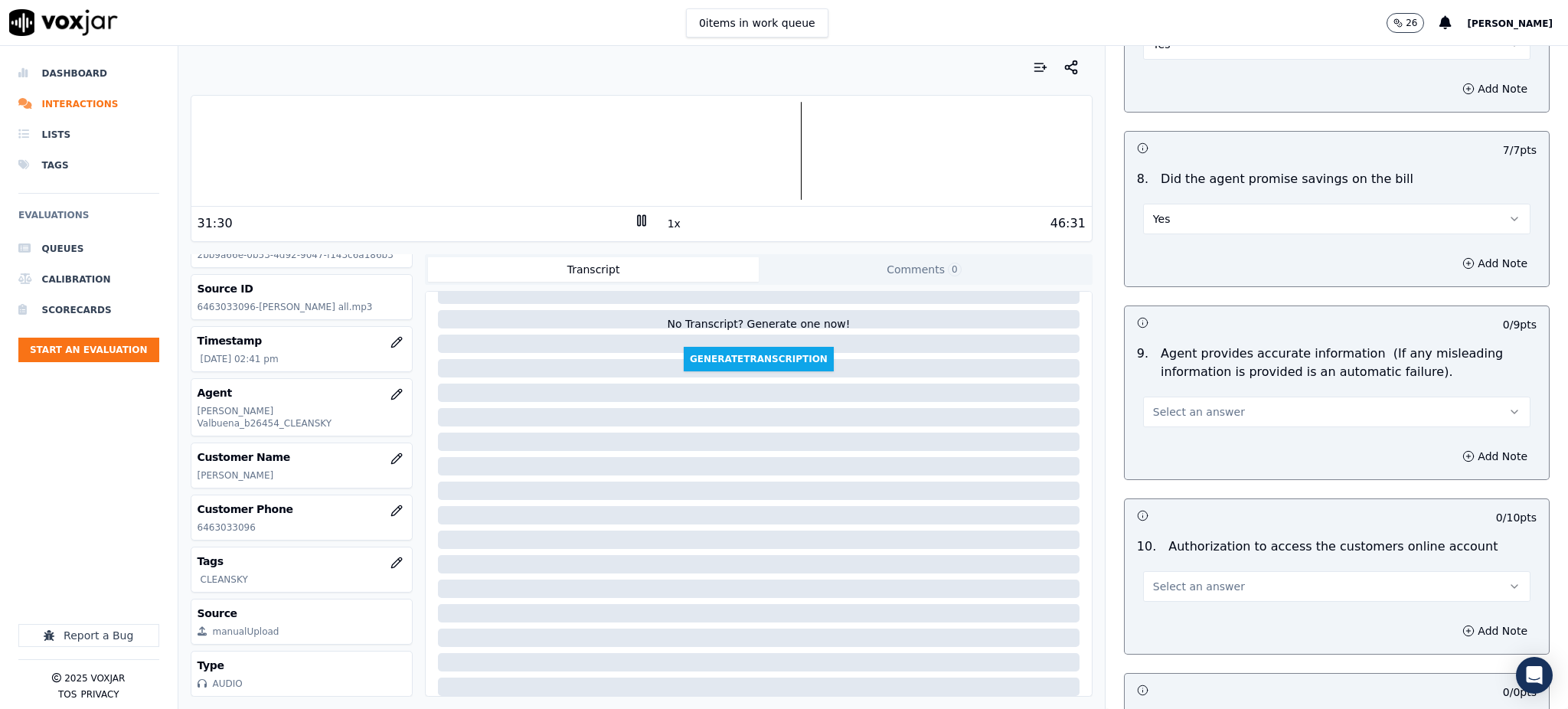
scroll to position [1429, 0]
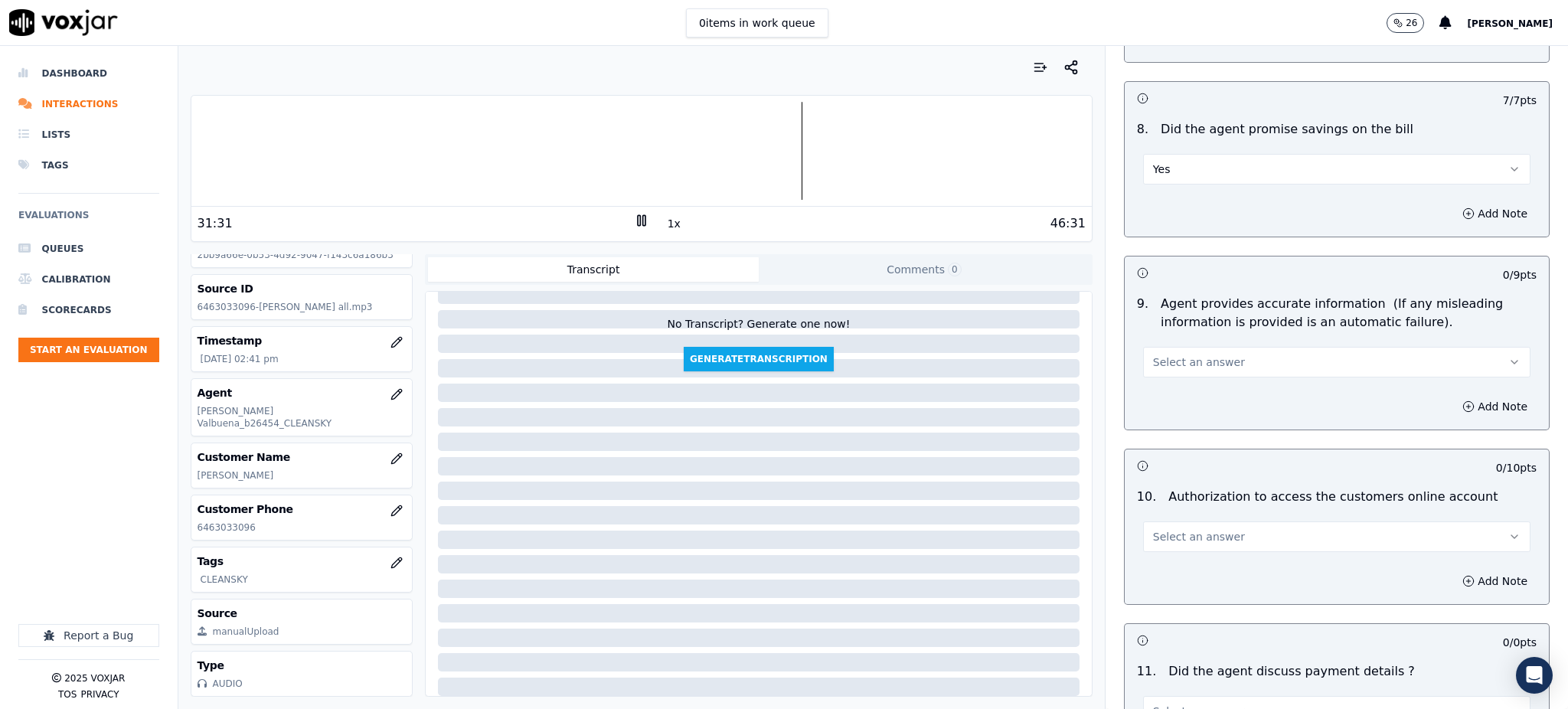
click at [1165, 354] on span "Select an answer" at bounding box center [1199, 362] width 92 height 15
click at [1155, 362] on div "Yes" at bounding box center [1303, 361] width 354 height 25
click at [1164, 521] on button "Select an answer" at bounding box center [1337, 536] width 388 height 31
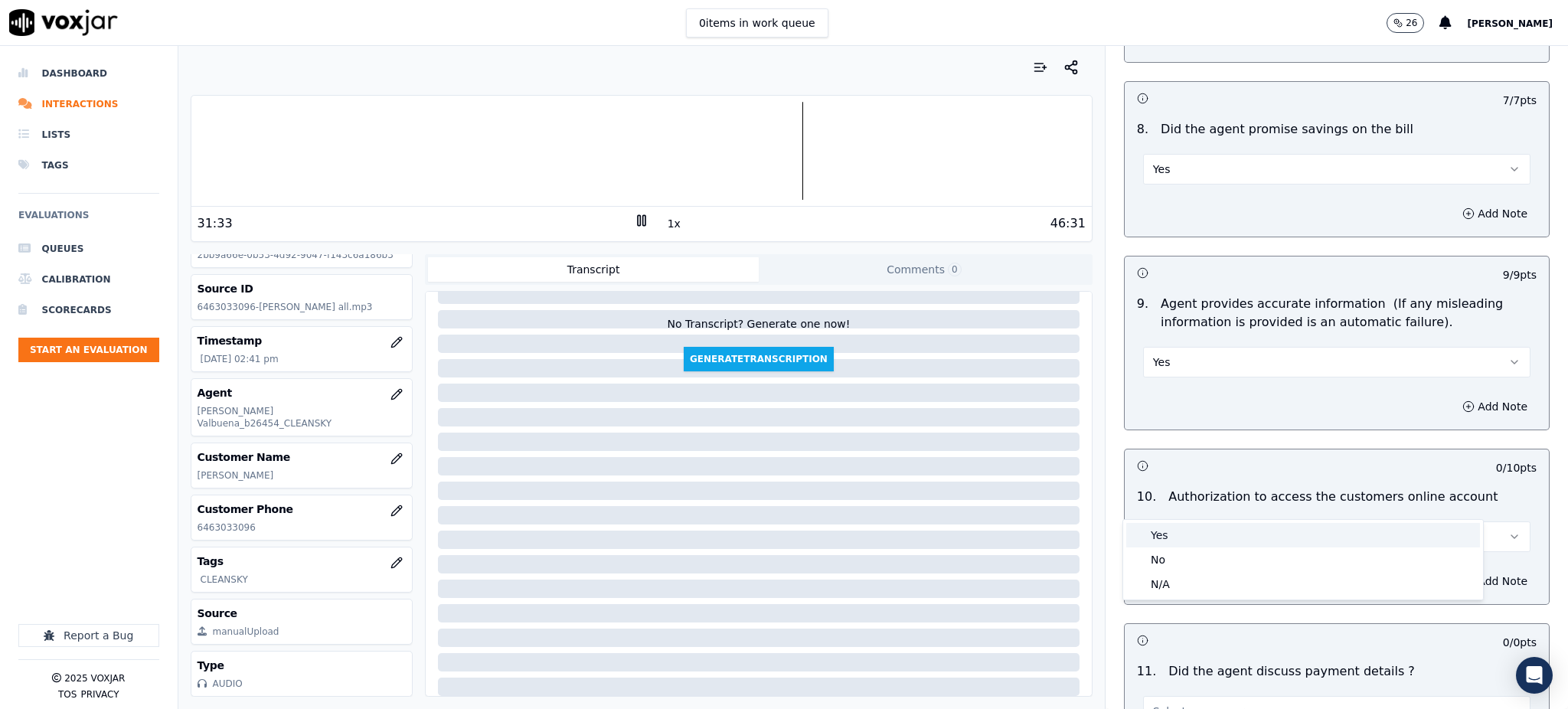
click at [1154, 536] on div "Yes" at bounding box center [1303, 535] width 354 height 25
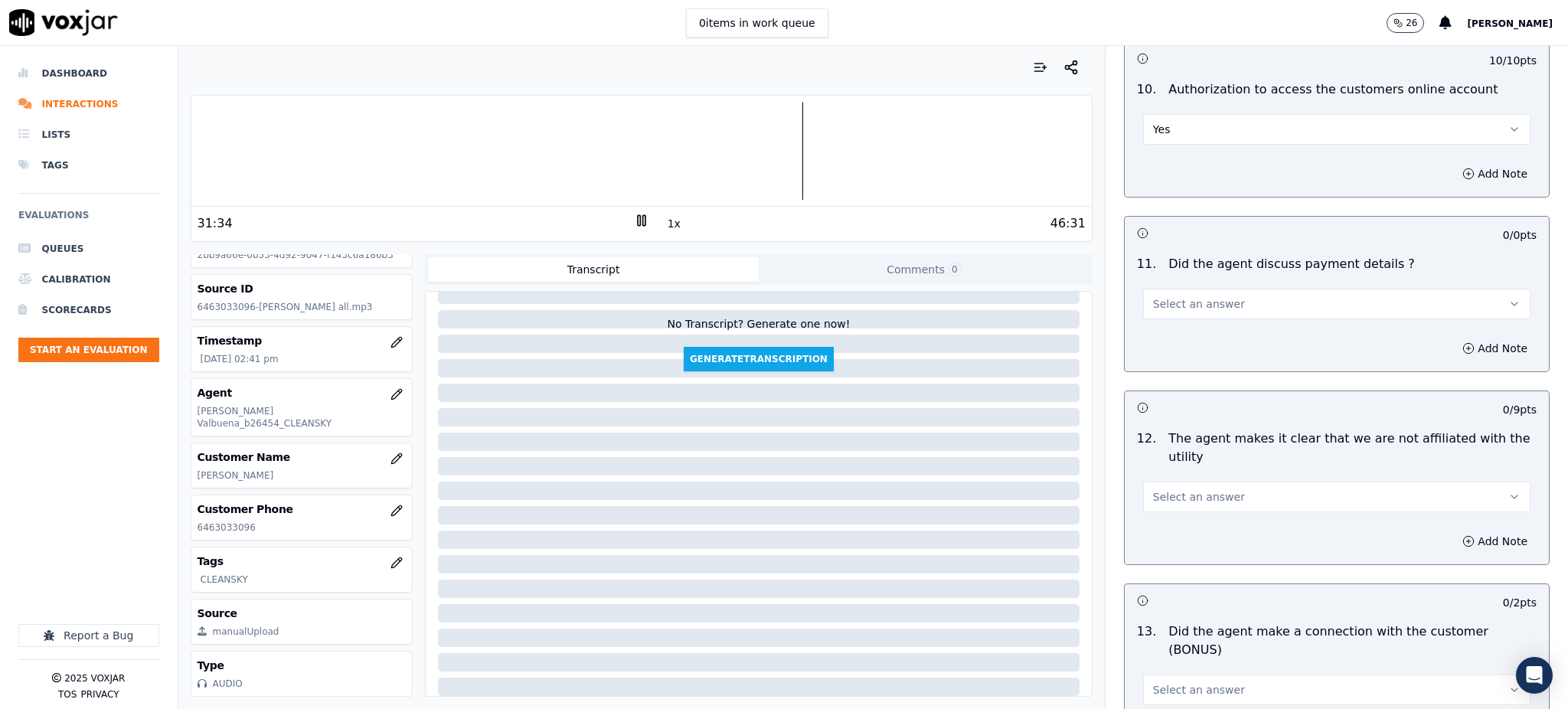
scroll to position [1837, 0]
click at [1157, 295] on span "Select an answer" at bounding box center [1199, 302] width 92 height 15
click at [1161, 346] on div "N/A" at bounding box center [1303, 350] width 354 height 25
drag, startPoint x: 1159, startPoint y: 462, endPoint x: 1161, endPoint y: 476, distance: 14.1
click at [1161, 488] on span "Select an answer" at bounding box center [1199, 495] width 92 height 15
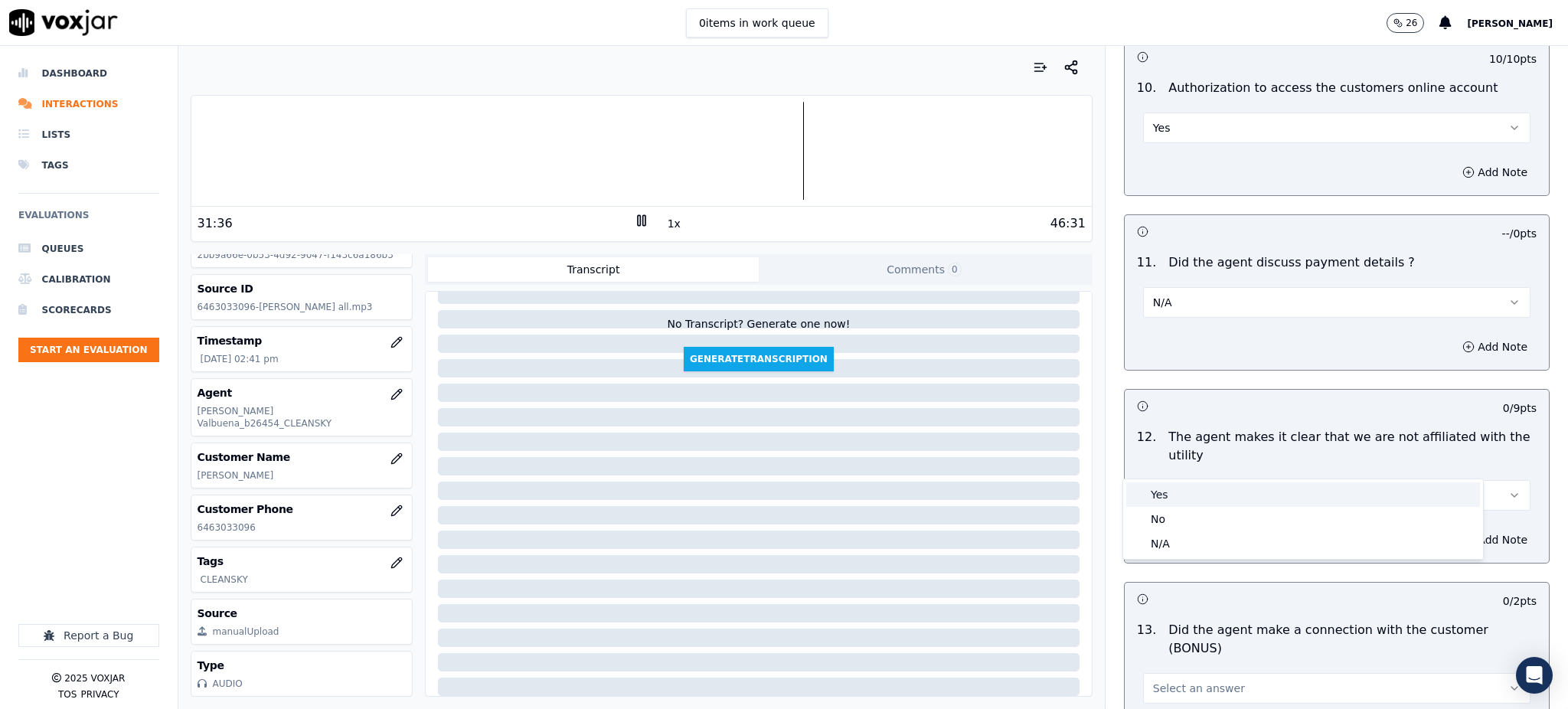
drag, startPoint x: 1158, startPoint y: 491, endPoint x: 1158, endPoint y: 500, distance: 9.0
click at [1158, 493] on div "Yes" at bounding box center [1303, 495] width 354 height 25
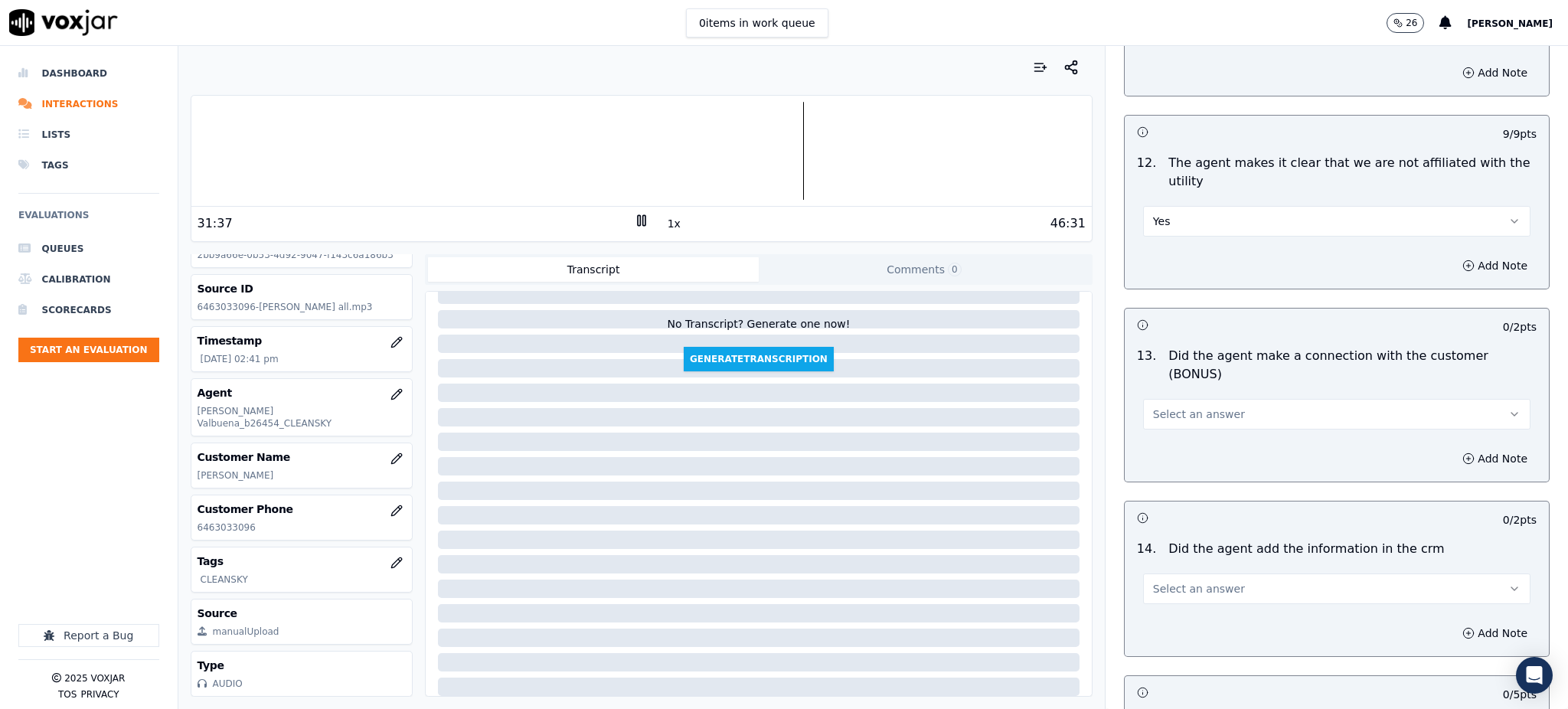
scroll to position [2144, 0]
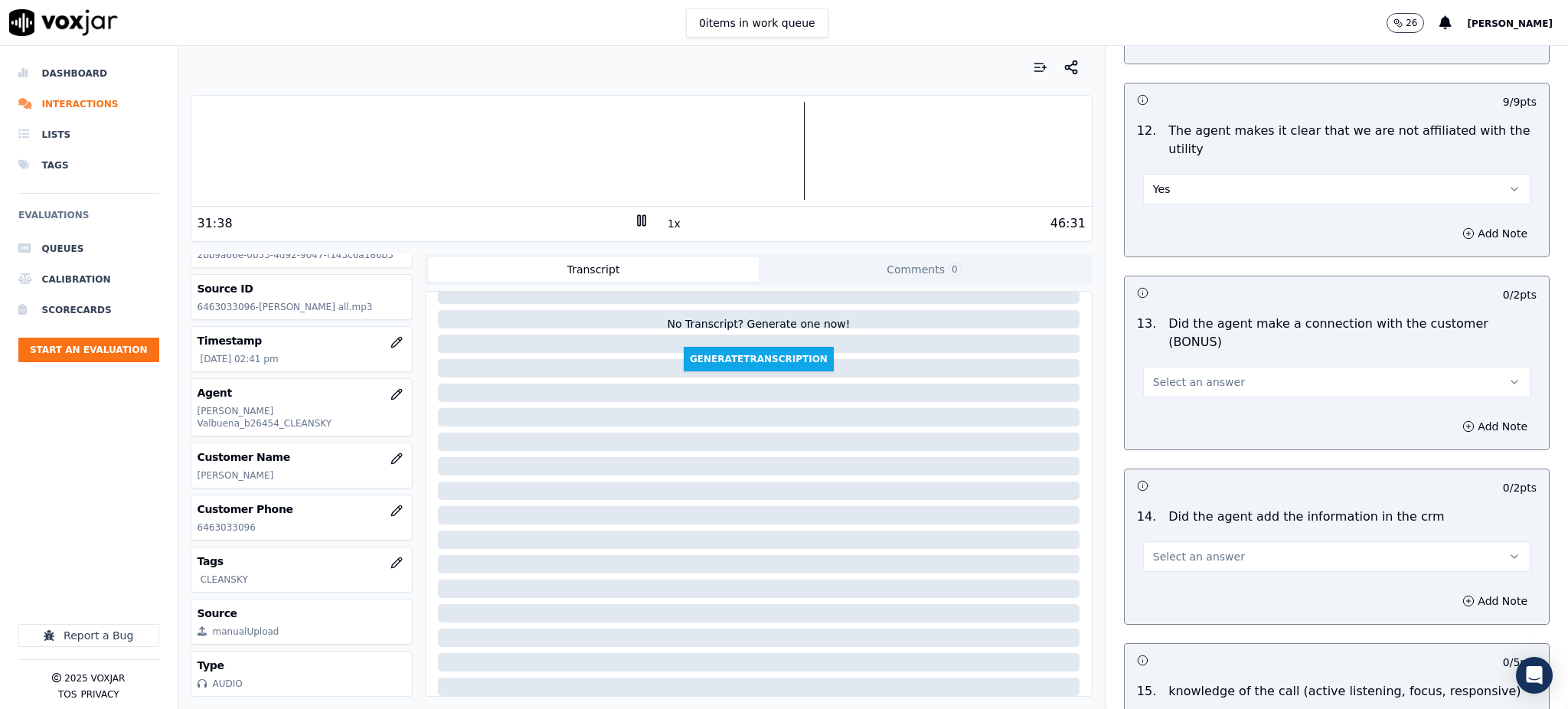
click at [1153, 375] on span "Select an answer" at bounding box center [1199, 382] width 92 height 15
click at [1183, 369] on div "Yes" at bounding box center [1303, 363] width 354 height 25
click at [1153, 549] on span "Select an answer" at bounding box center [1199, 556] width 92 height 15
drag, startPoint x: 1145, startPoint y: 537, endPoint x: 1162, endPoint y: 594, distance: 59.5
click at [1147, 538] on div "Yes" at bounding box center [1303, 538] width 354 height 25
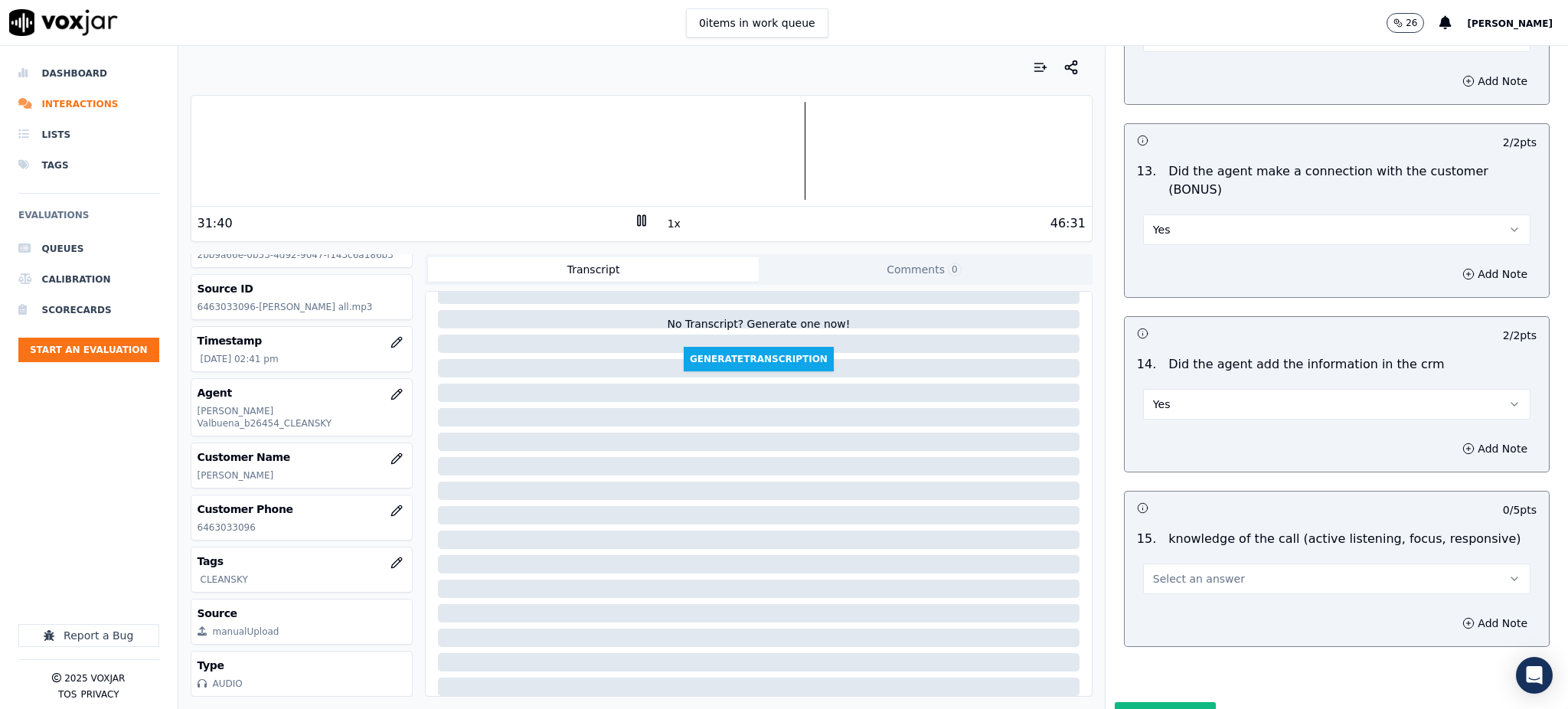
scroll to position [2317, 0]
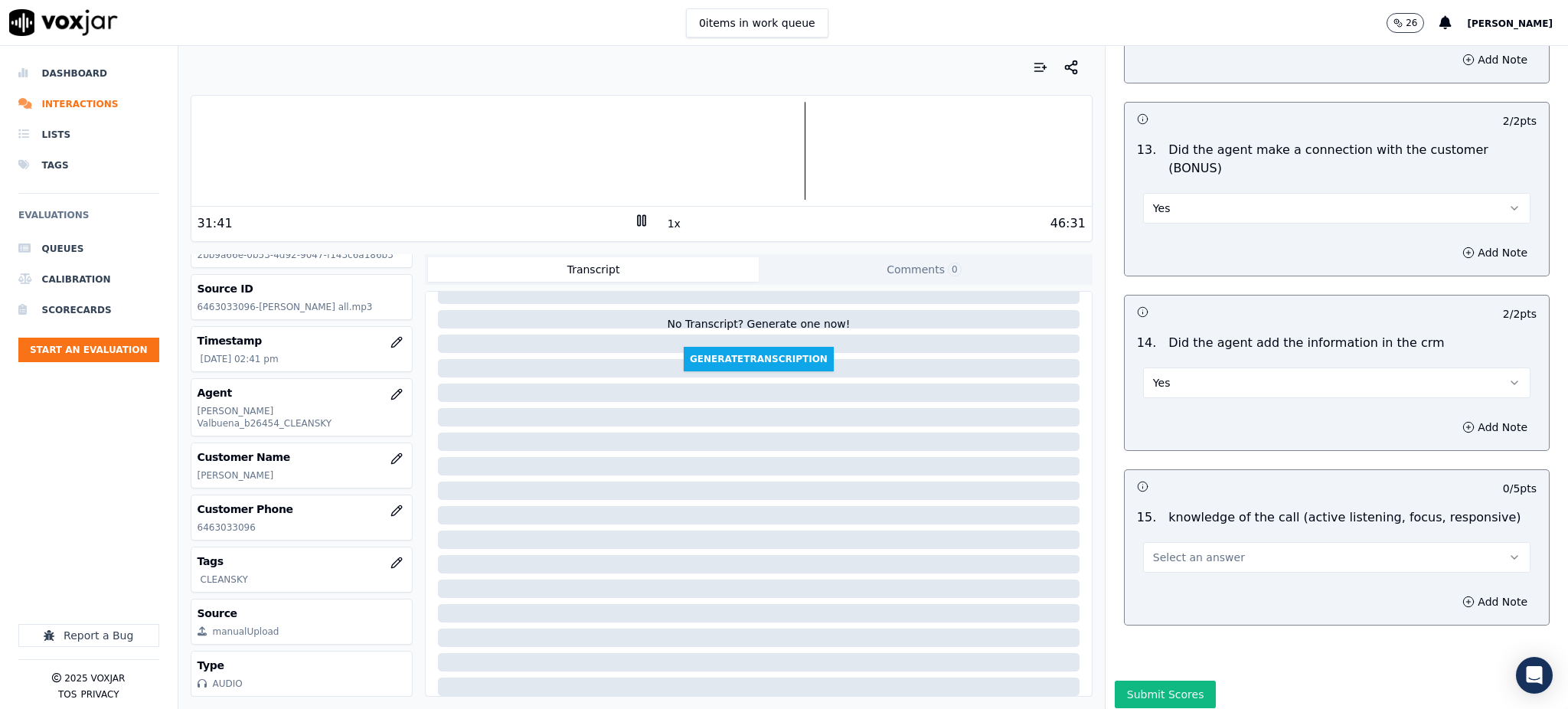
click at [1155, 542] on button "Select an answer" at bounding box center [1337, 557] width 388 height 31
click at [1162, 543] on div "Yes" at bounding box center [1303, 538] width 354 height 25
click at [1157, 681] on button "Submit Scores" at bounding box center [1166, 694] width 102 height 27
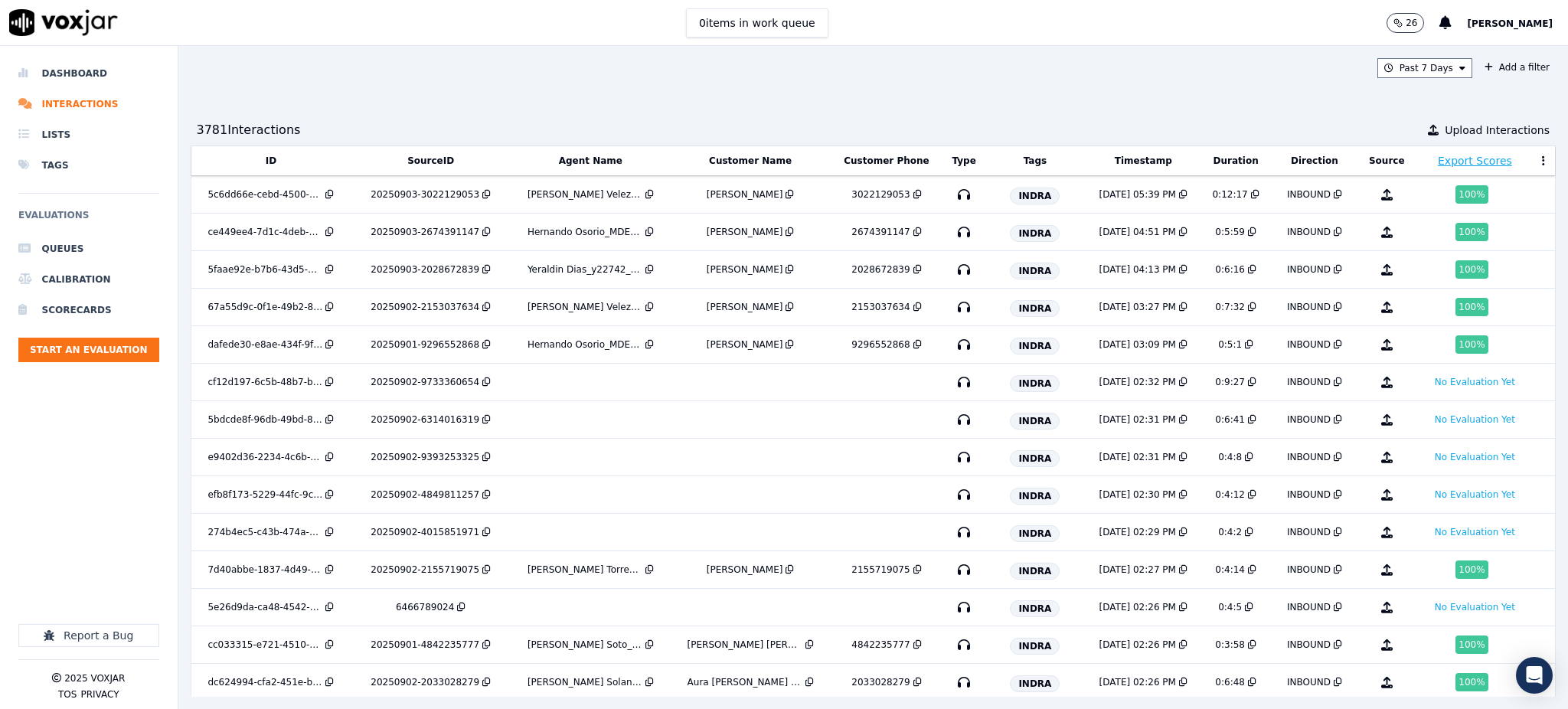
scroll to position [1353, 0]
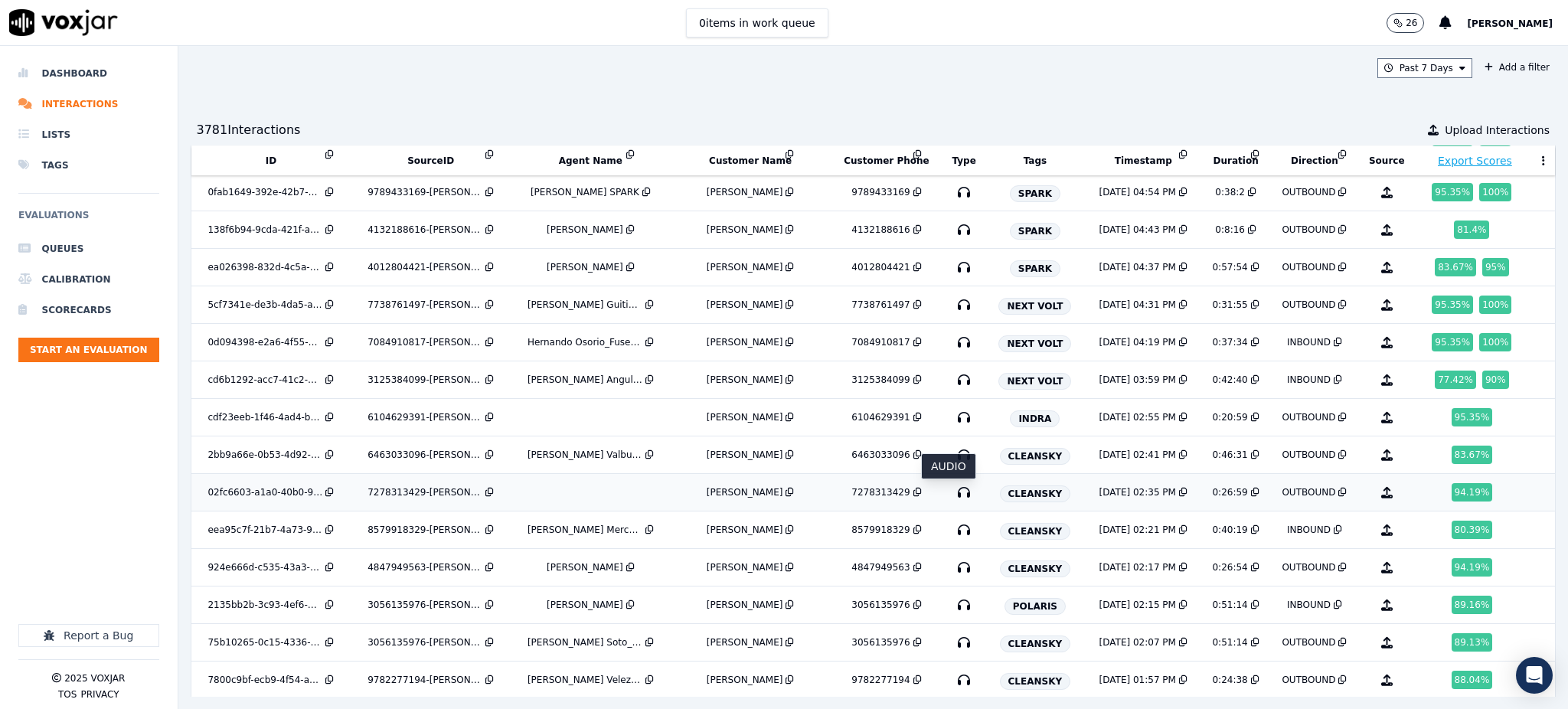
click at [952, 496] on icon "button" at bounding box center [964, 492] width 25 height 25
click at [952, 538] on icon "button" at bounding box center [964, 530] width 25 height 25
click at [952, 571] on icon "button" at bounding box center [964, 568] width 25 height 25
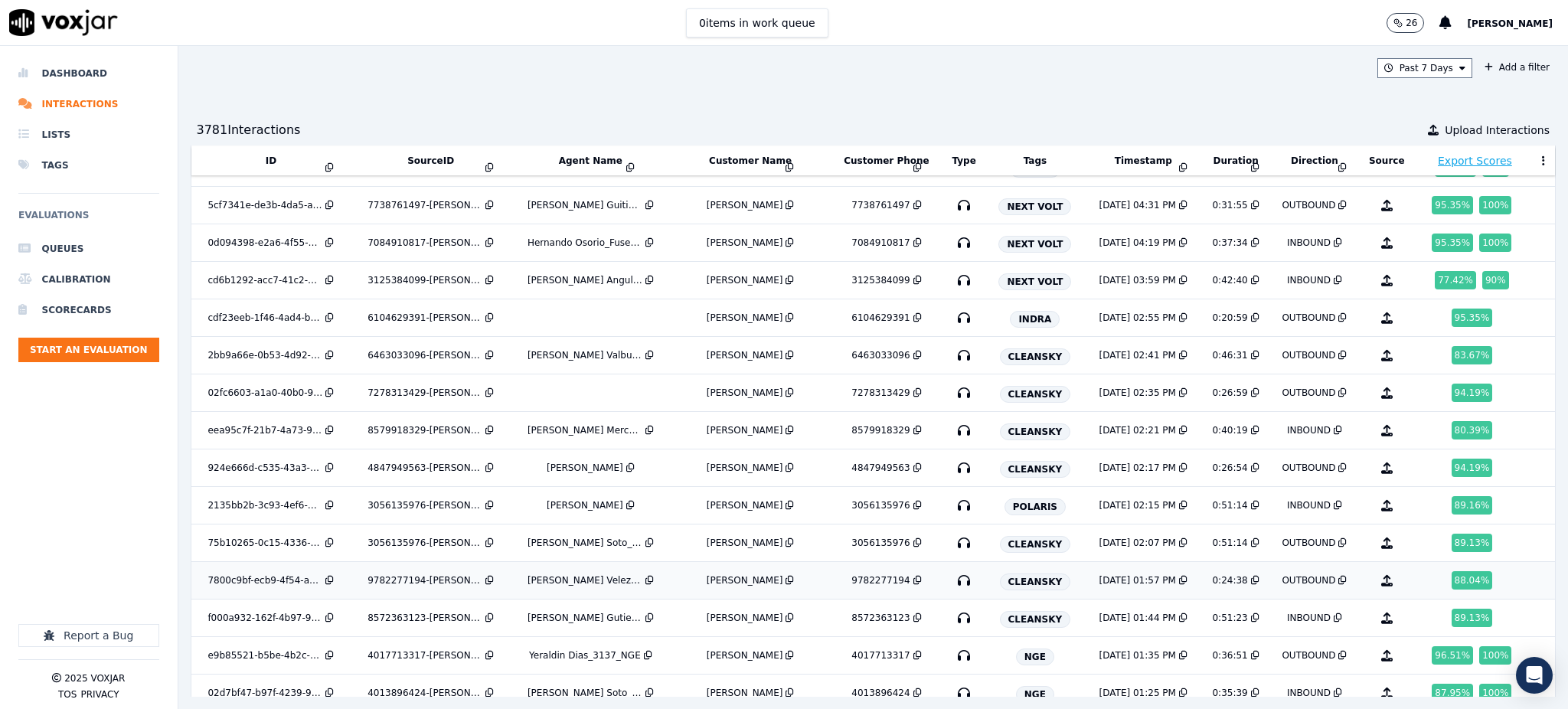
scroll to position [1455, 0]
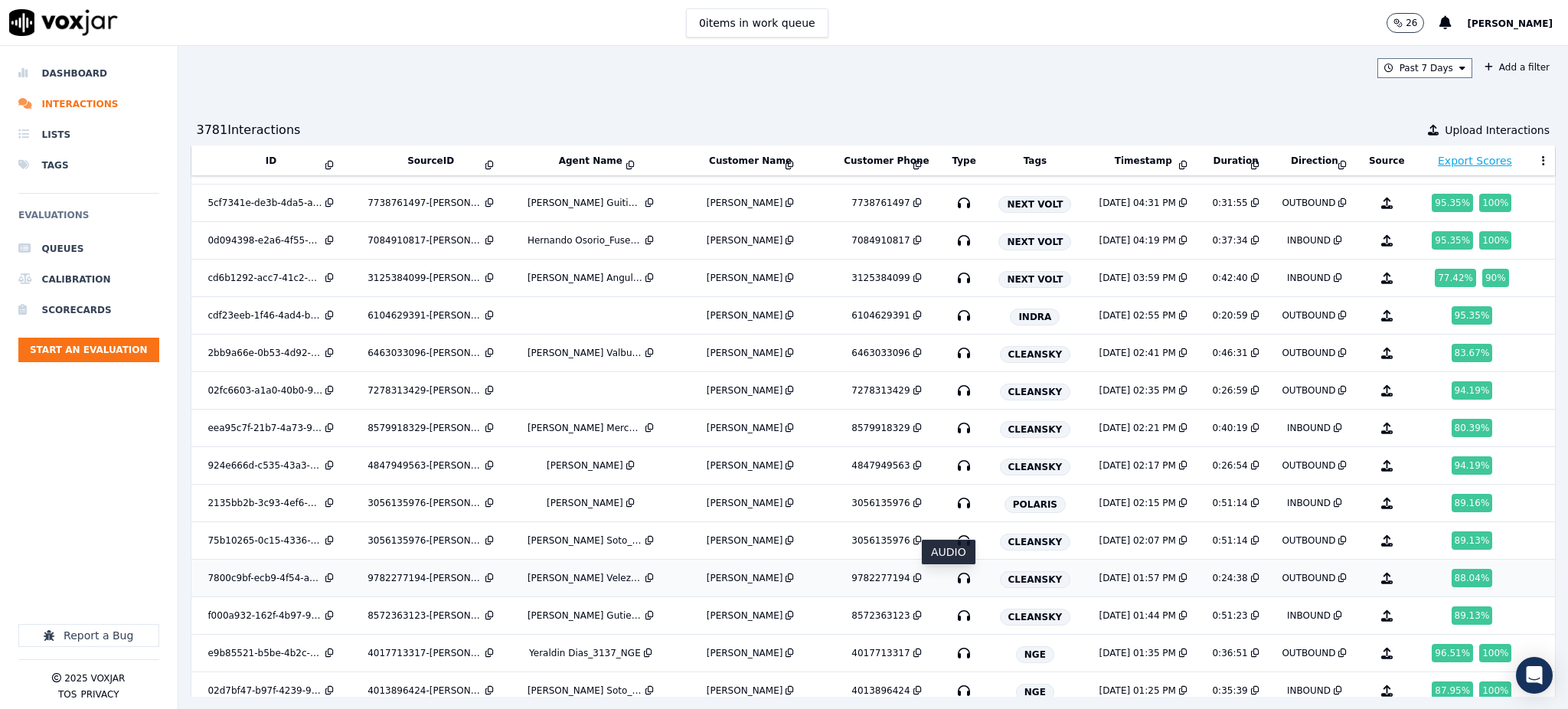
click at [952, 584] on icon "button" at bounding box center [964, 578] width 25 height 25
click at [952, 583] on icon "button" at bounding box center [964, 578] width 25 height 25
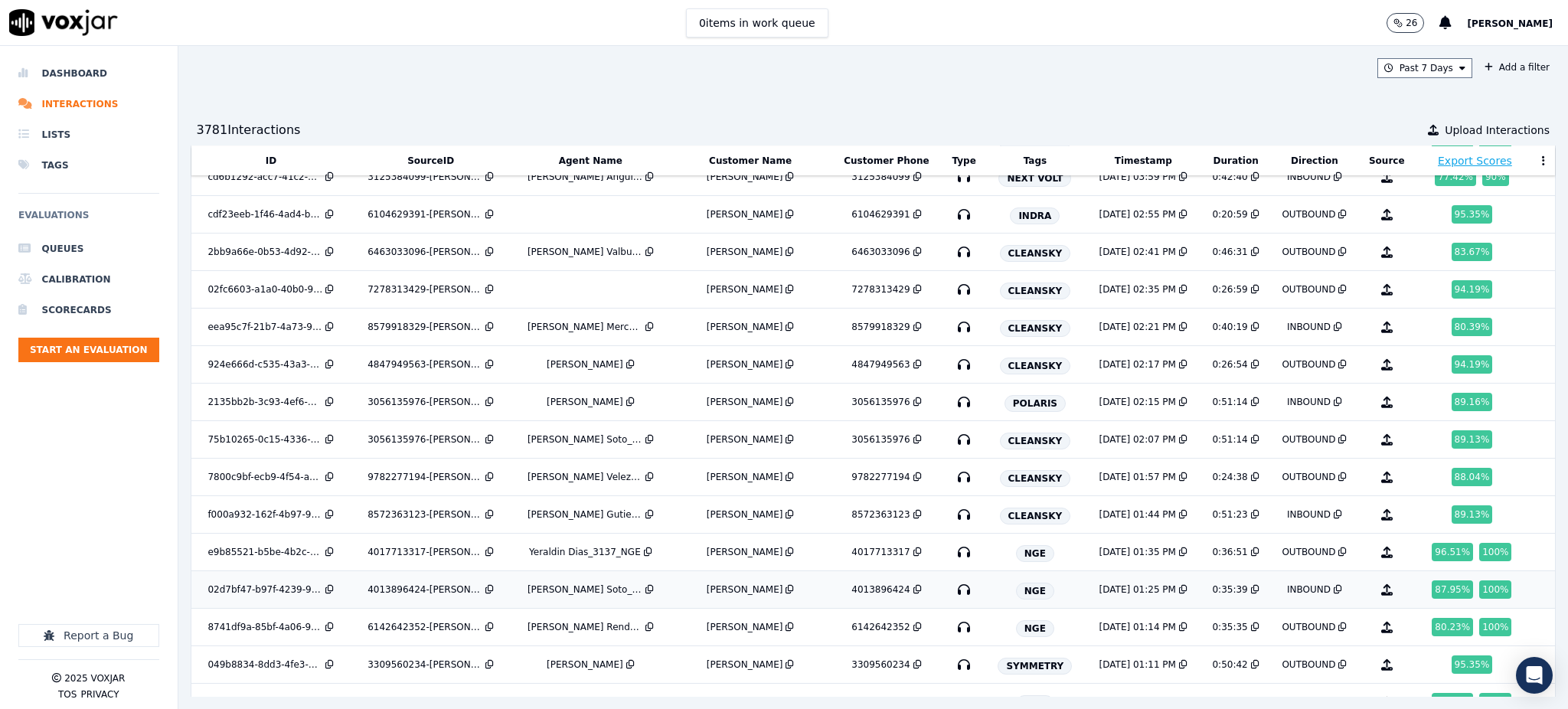
scroll to position [1558, 0]
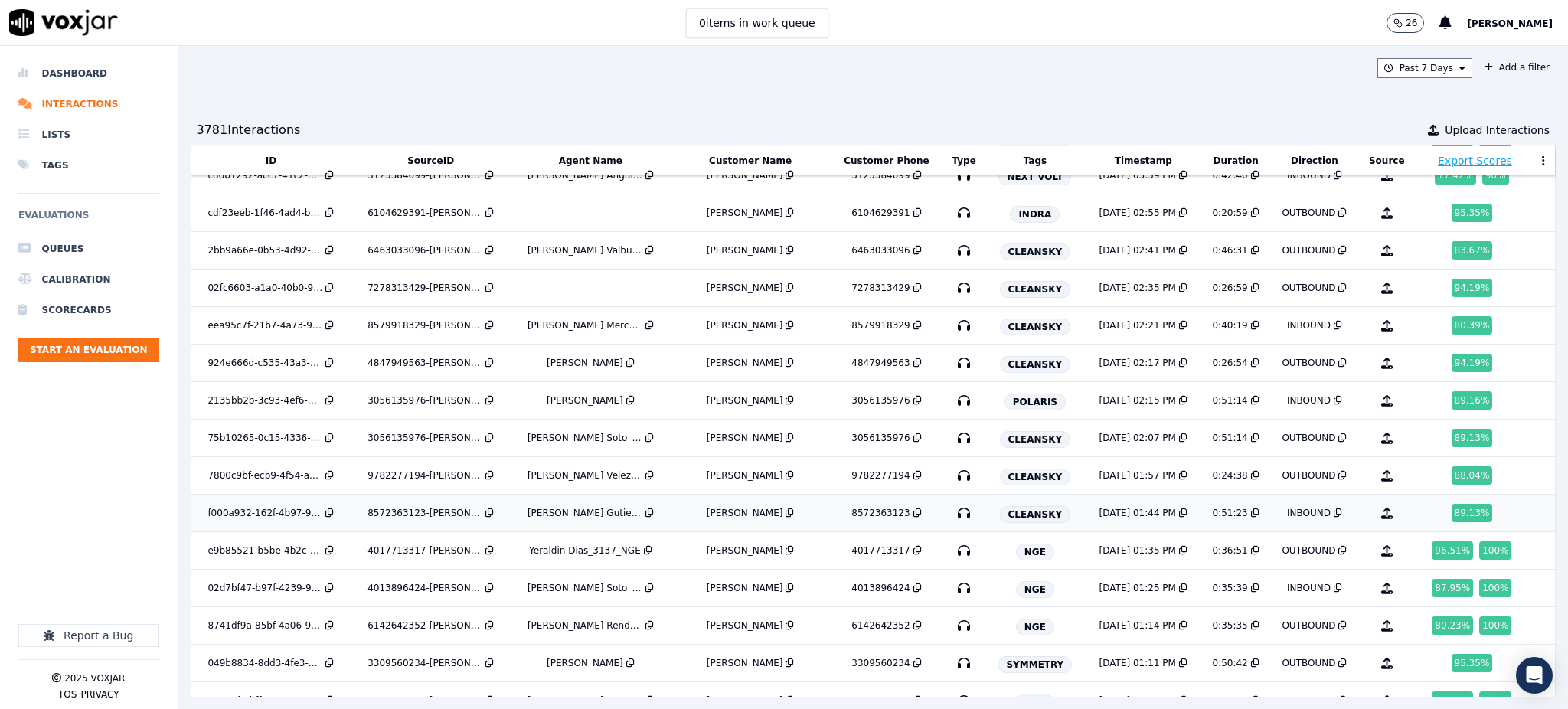
click at [952, 520] on icon "button" at bounding box center [964, 513] width 25 height 25
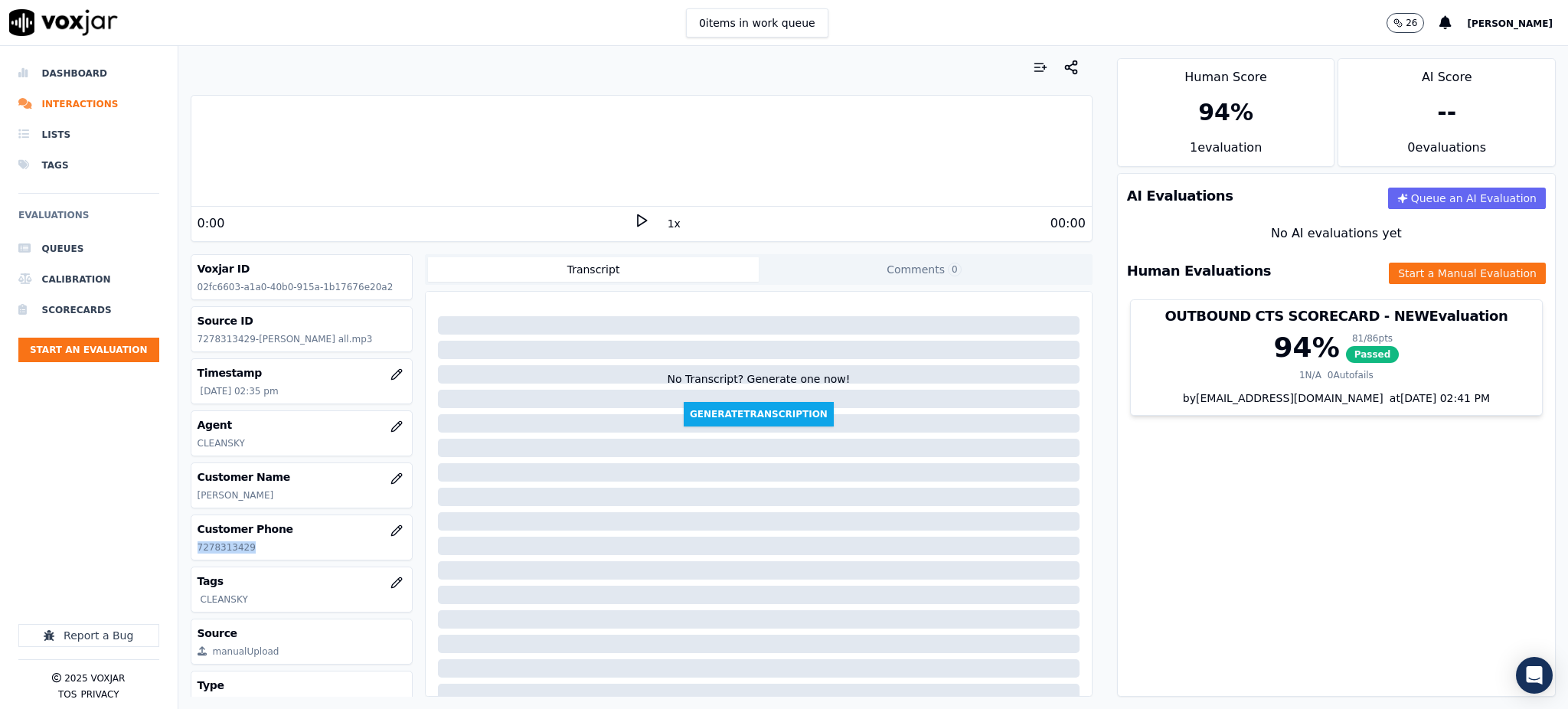
drag, startPoint x: 249, startPoint y: 550, endPoint x: 196, endPoint y: 550, distance: 53.0
click at [196, 550] on div "Customer Phone 7278313429" at bounding box center [302, 537] width 221 height 45
copy p "7278313429"
click at [638, 219] on polygon at bounding box center [642, 220] width 9 height 11
drag, startPoint x: 207, startPoint y: 544, endPoint x: 185, endPoint y: 553, distance: 23.8
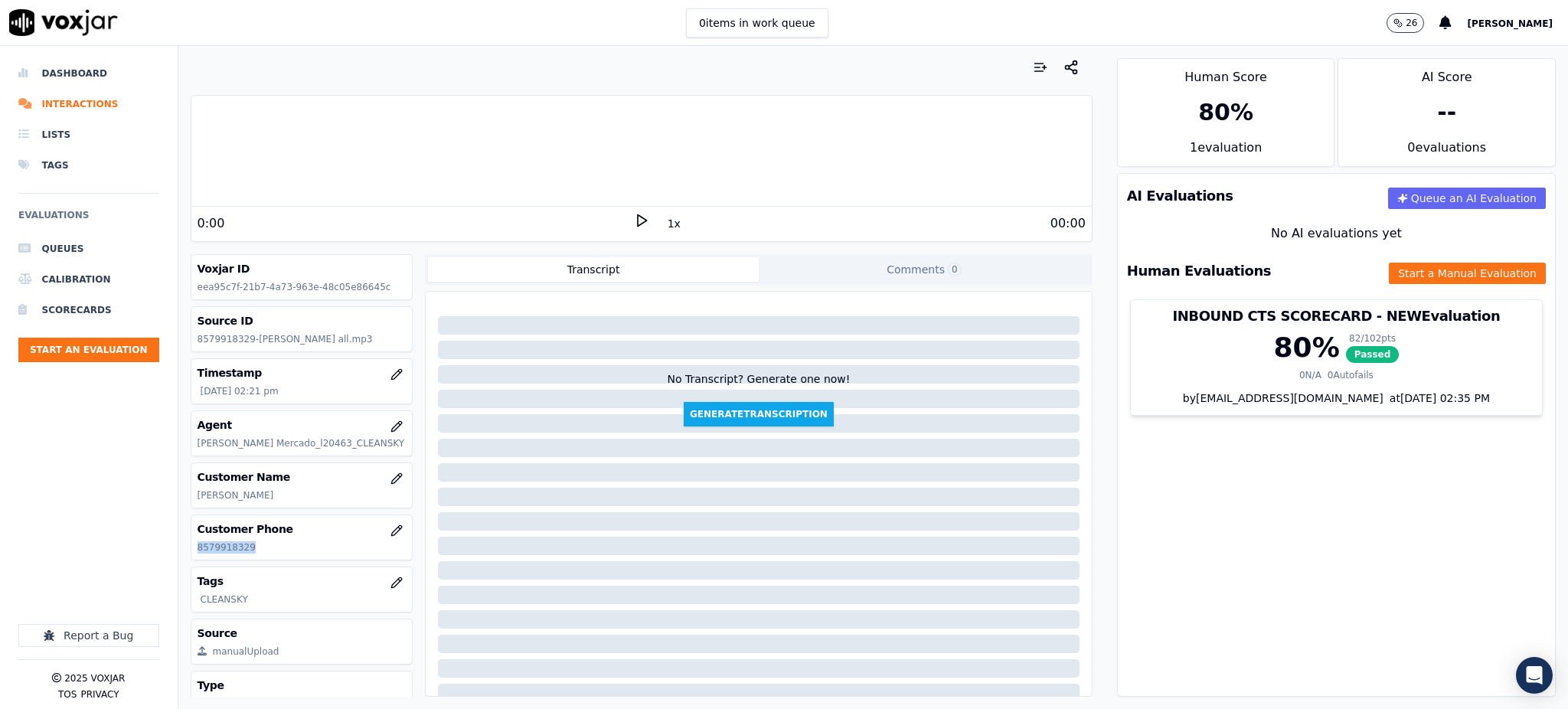
click at [185, 553] on div "Your browser does not support the audio element. 0:00 1x 00:00 Voxjar ID eea95c…" at bounding box center [641, 377] width 927 height 663
copy p "8579918329"
click at [638, 217] on polygon at bounding box center [642, 220] width 9 height 11
drag, startPoint x: 1138, startPoint y: 551, endPoint x: 1074, endPoint y: 523, distance: 69.9
click at [1137, 551] on div "AI Evaluations Queue an AI Evaluation No AI evaluations yet Human Evaluations S…" at bounding box center [1336, 434] width 439 height 524
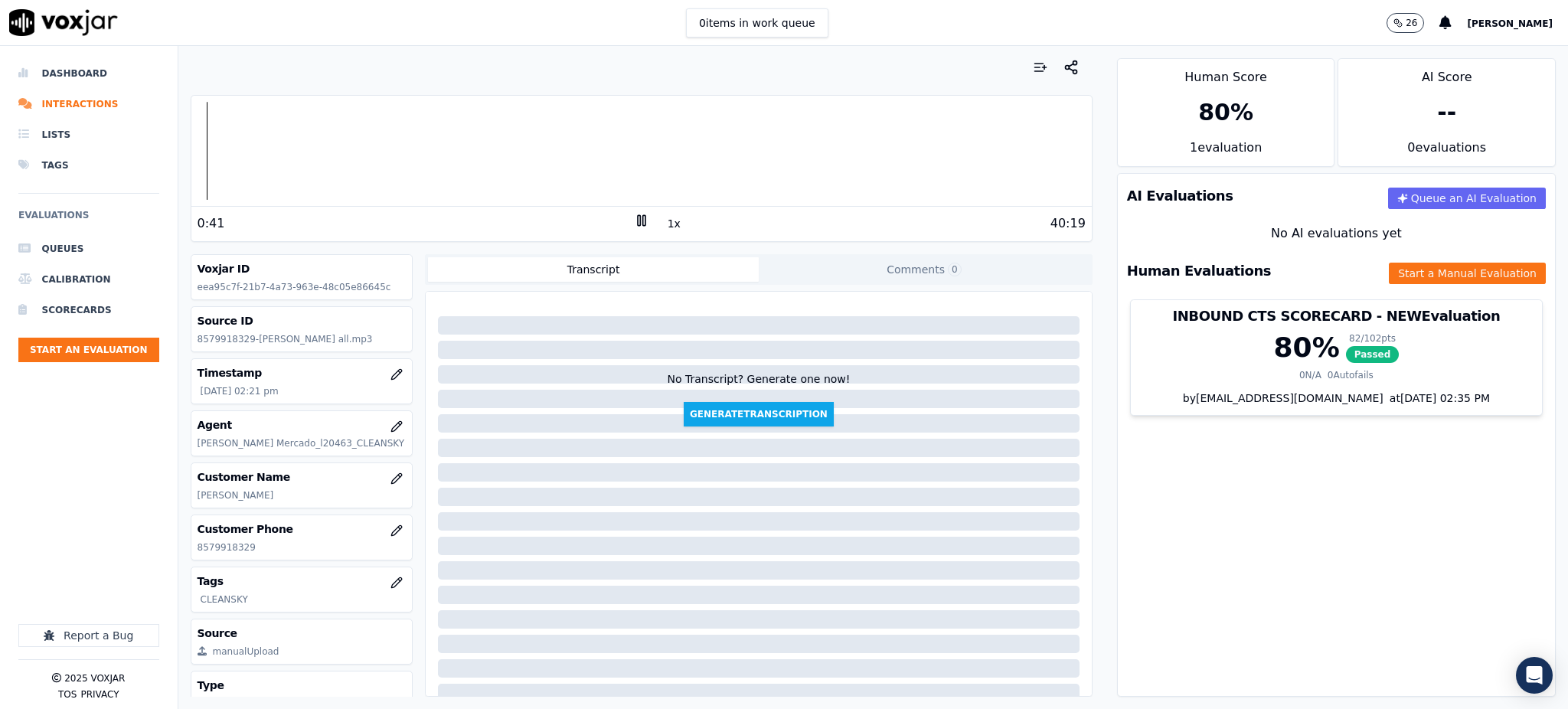
click at [621, 227] on div "0:41" at bounding box center [415, 223] width 436 height 18
click at [634, 226] on icon at bounding box center [641, 220] width 15 height 15
click at [634, 221] on icon at bounding box center [641, 220] width 15 height 15
drag, startPoint x: 626, startPoint y: 218, endPoint x: 887, endPoint y: 316, distance: 278.8
click at [634, 218] on icon at bounding box center [641, 220] width 15 height 15
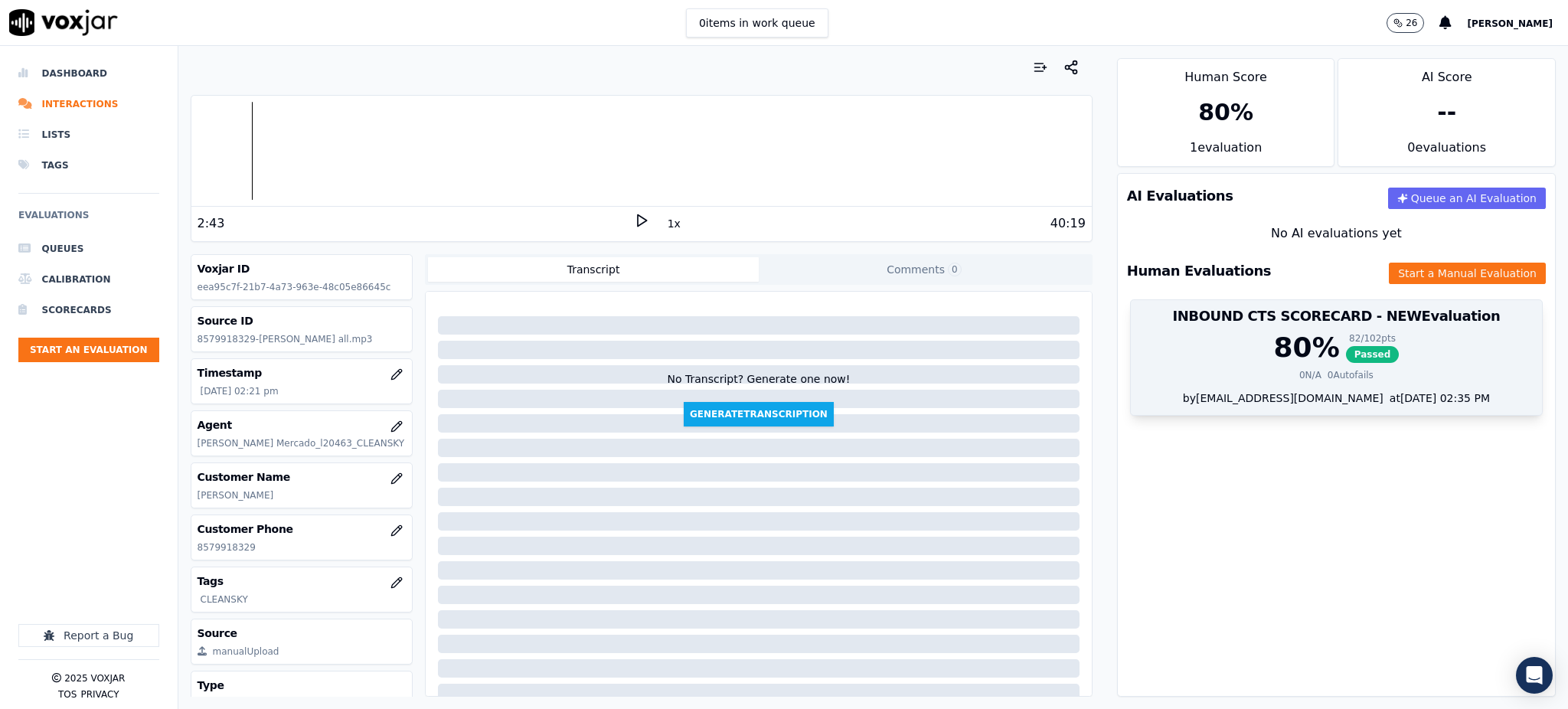
click at [1346, 361] on span "Passed" at bounding box center [1372, 354] width 54 height 17
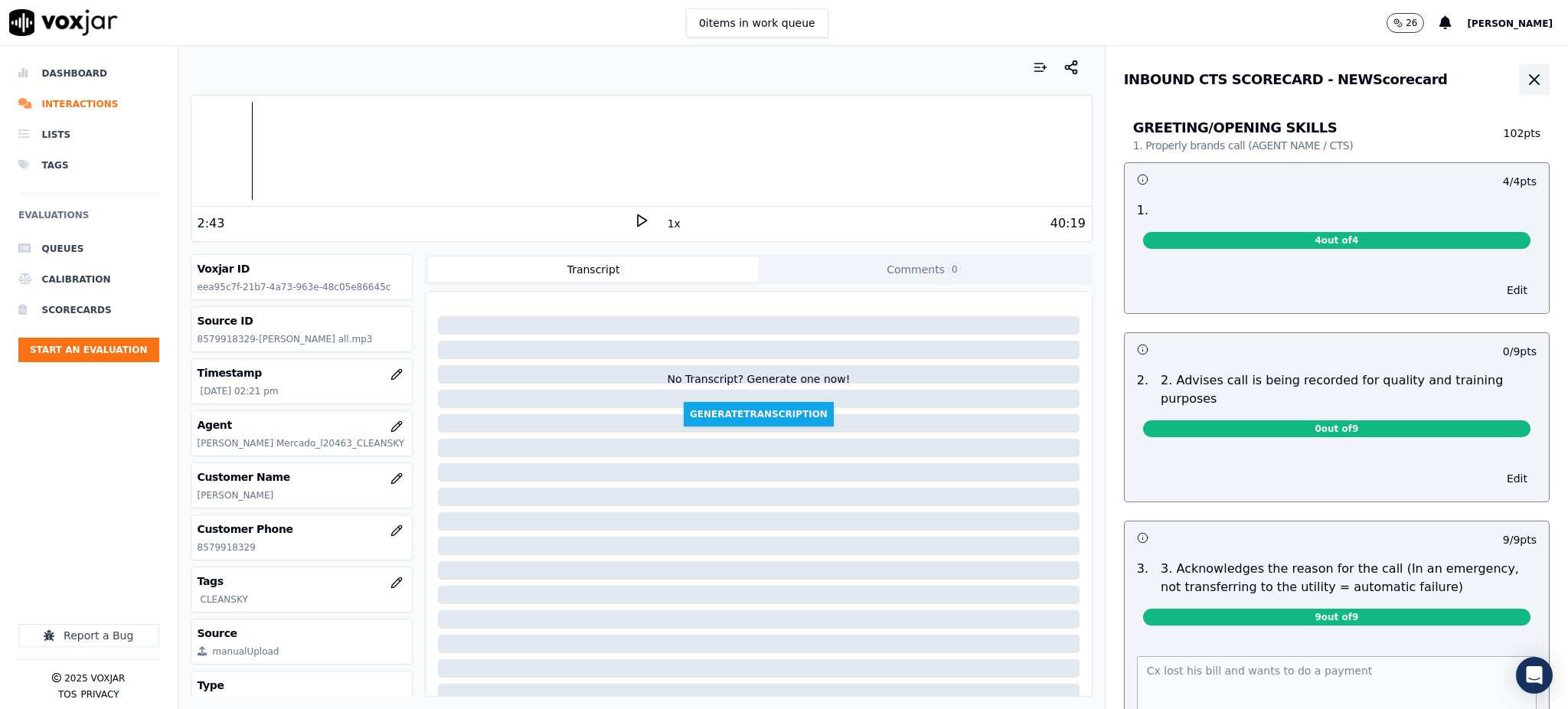
click at [1525, 81] on icon "button" at bounding box center [1534, 79] width 18 height 18
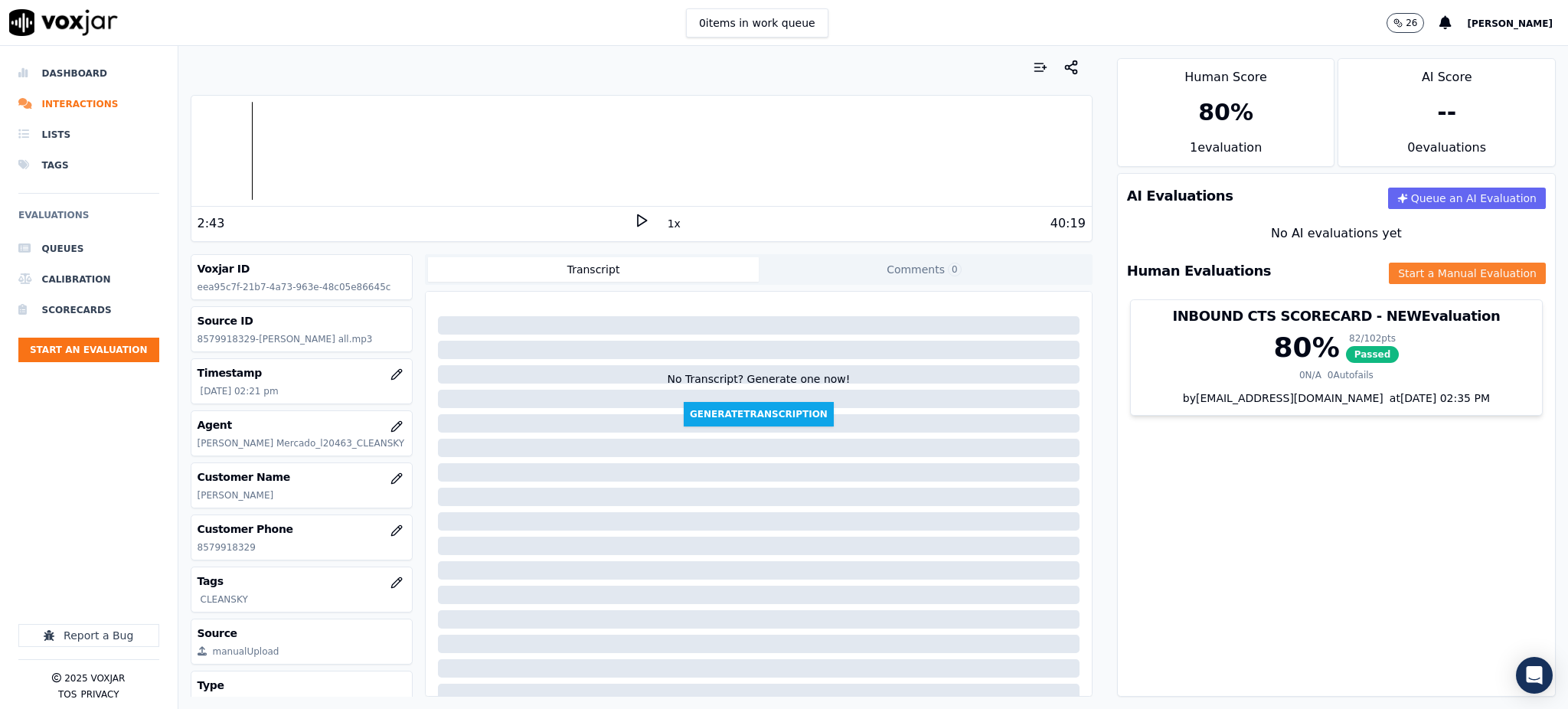
click at [1394, 276] on button "Start a Manual Evaluation" at bounding box center [1467, 273] width 157 height 21
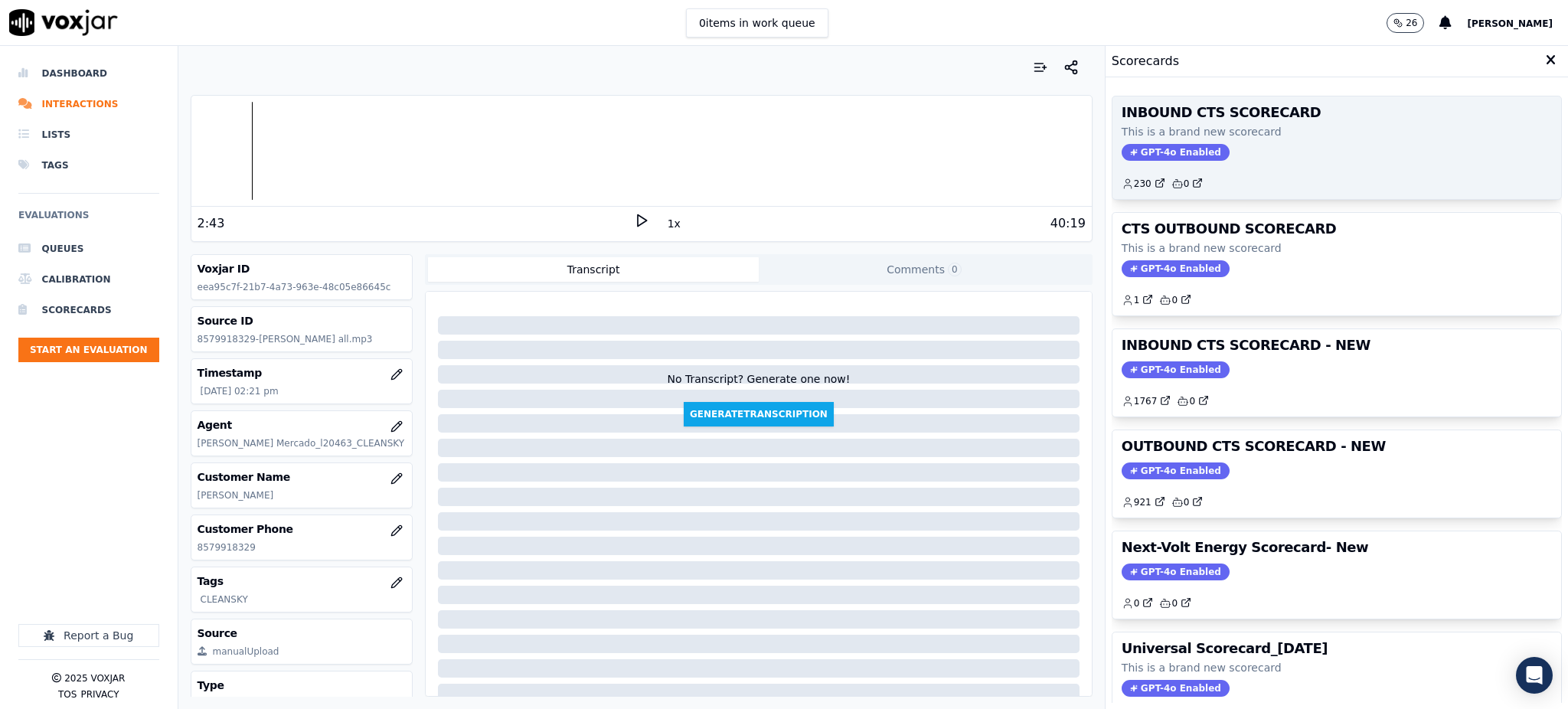
click at [1162, 150] on span "GPT-4o Enabled" at bounding box center [1175, 152] width 108 height 17
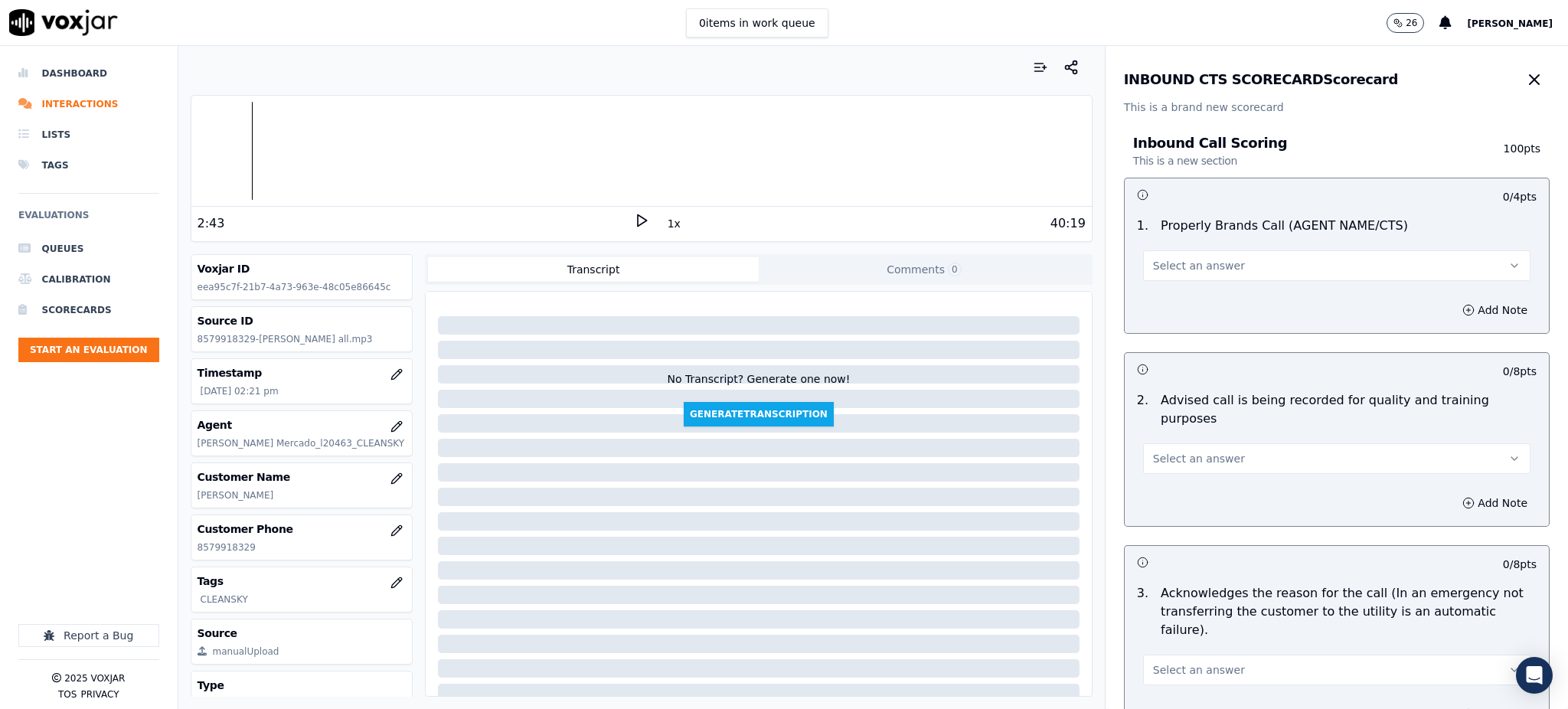
click at [1276, 269] on button "Select an answer" at bounding box center [1337, 265] width 388 height 31
click at [1202, 295] on div "Yes" at bounding box center [1303, 300] width 354 height 25
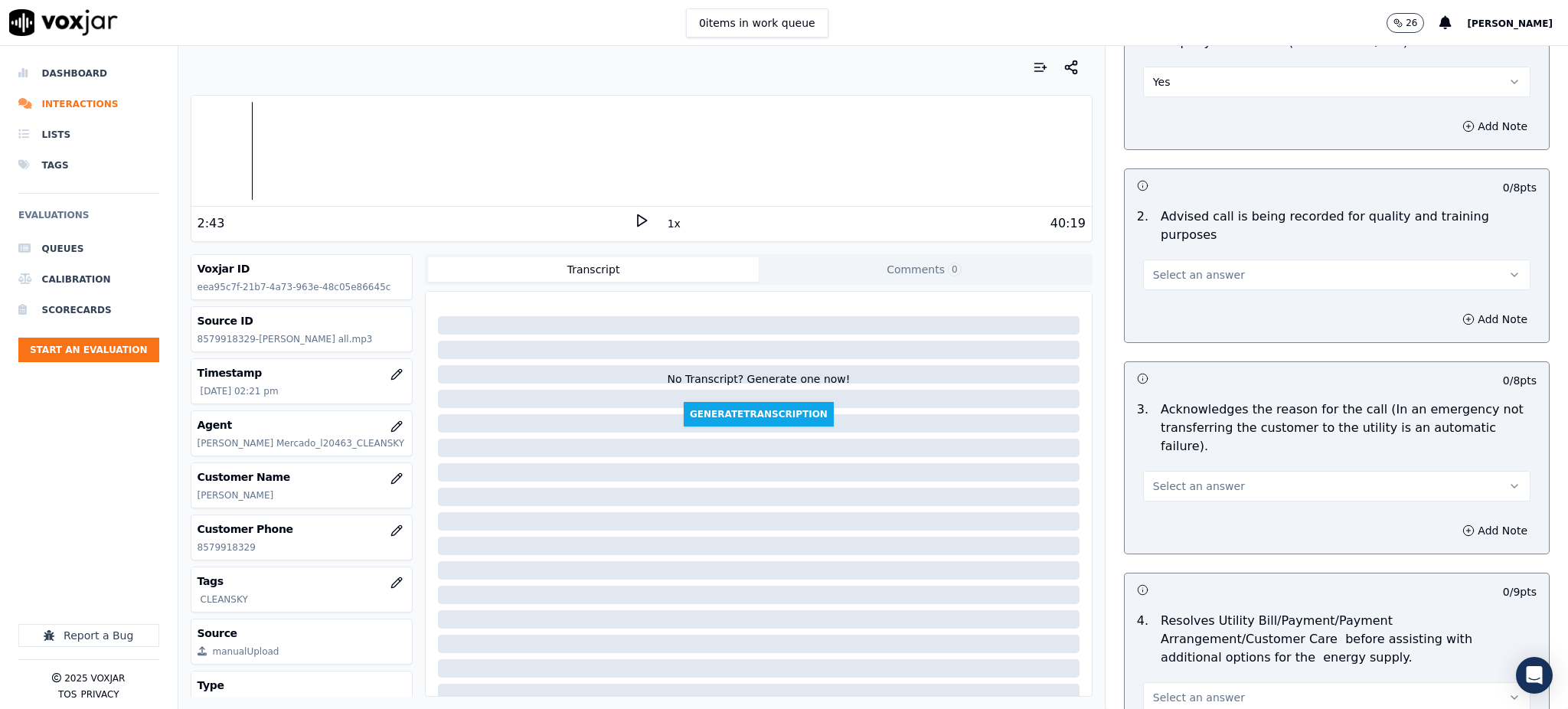
scroll to position [204, 0]
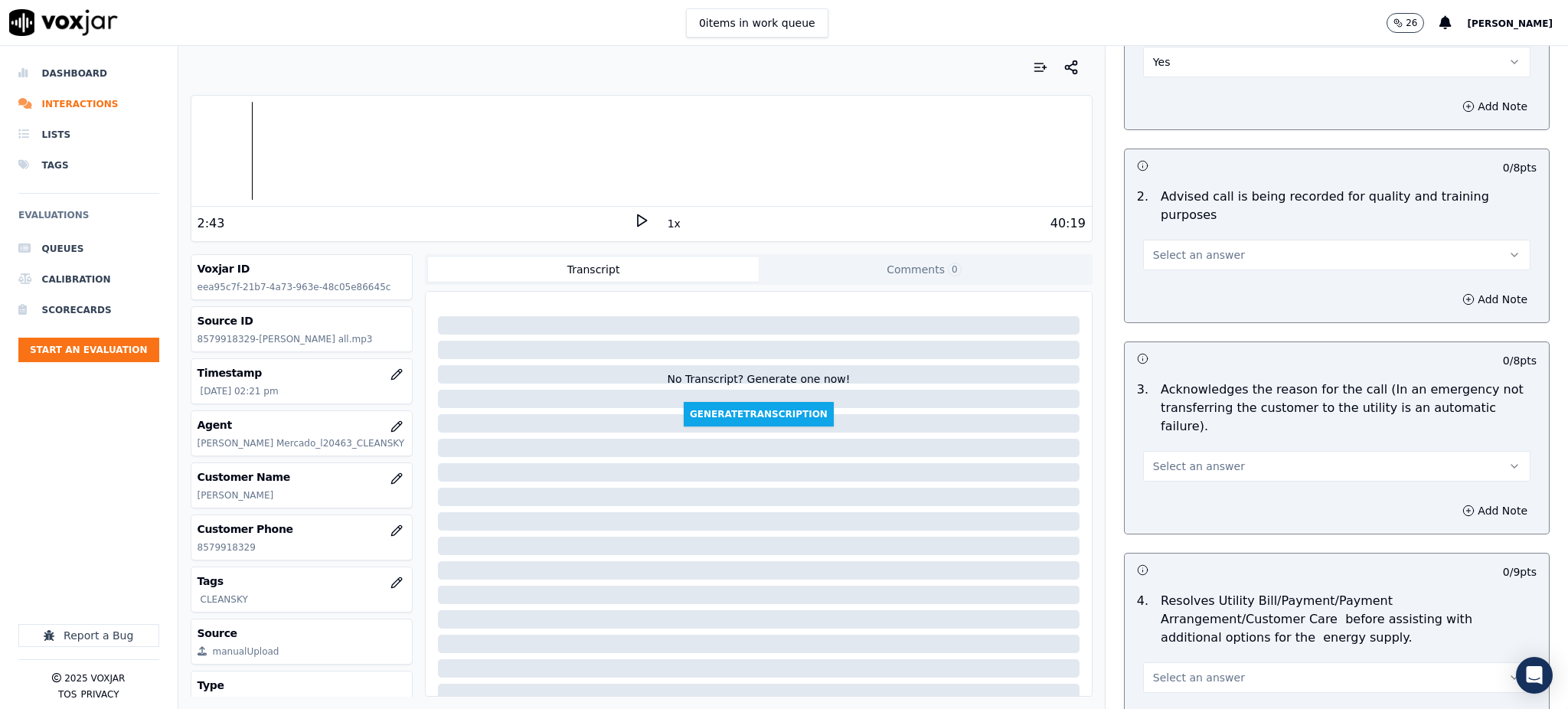
click at [1168, 240] on button "Select an answer" at bounding box center [1337, 254] width 388 height 31
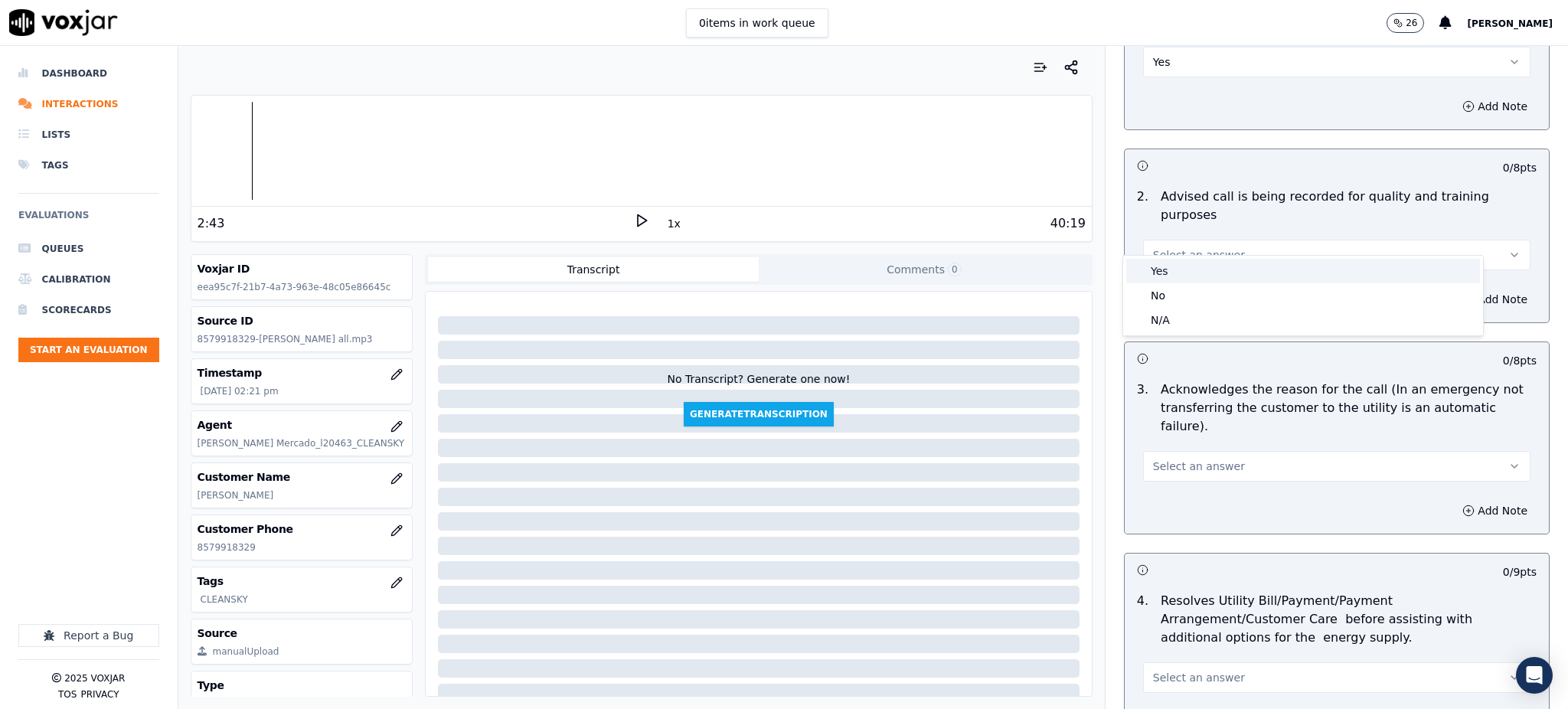
click at [1159, 271] on div "Yes" at bounding box center [1303, 271] width 354 height 25
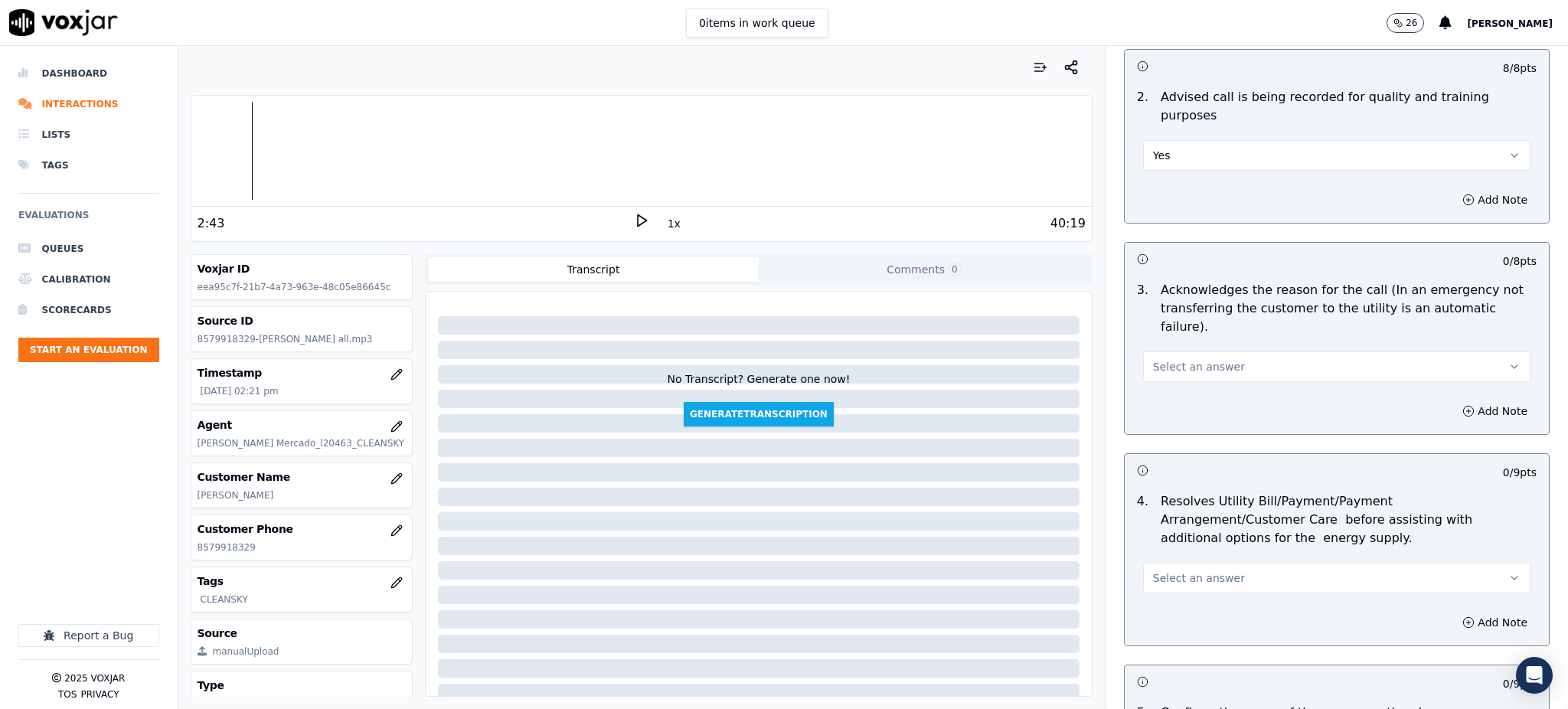
scroll to position [306, 0]
click at [1178, 356] on span "Select an answer" at bounding box center [1199, 363] width 92 height 15
click at [1171, 354] on div "Yes" at bounding box center [1303, 362] width 354 height 25
click at [1178, 568] on span "Select an answer" at bounding box center [1199, 575] width 92 height 15
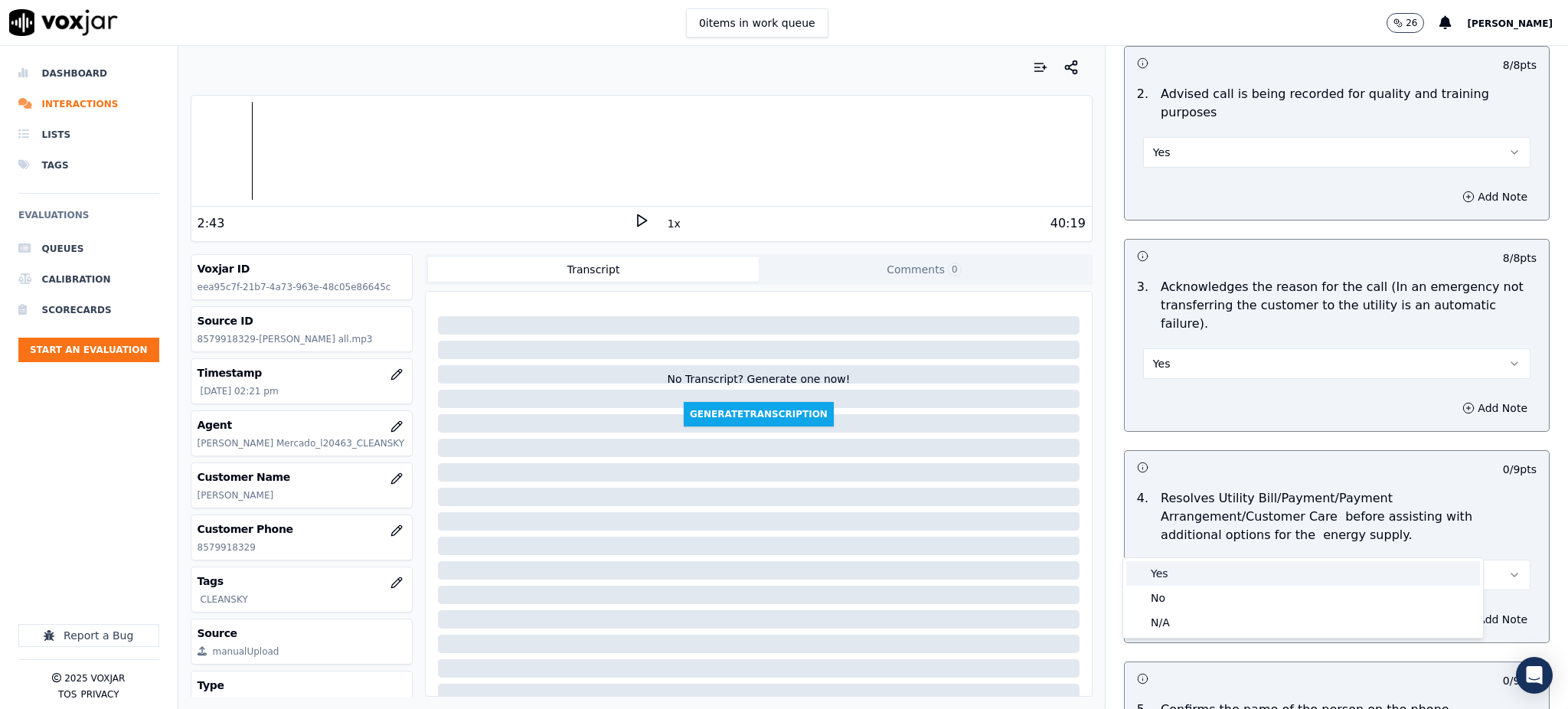
click at [1173, 584] on div "Yes" at bounding box center [1303, 574] width 354 height 25
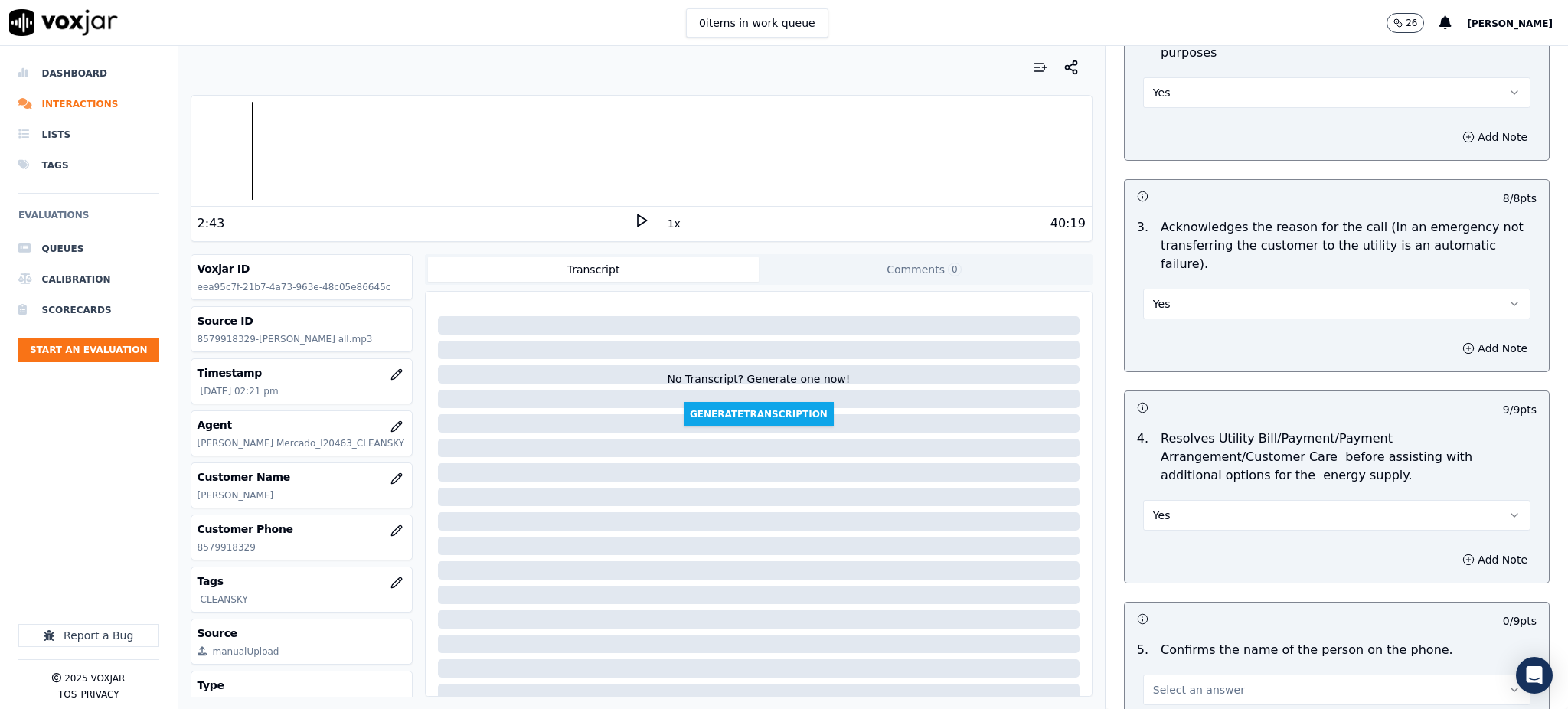
scroll to position [612, 0]
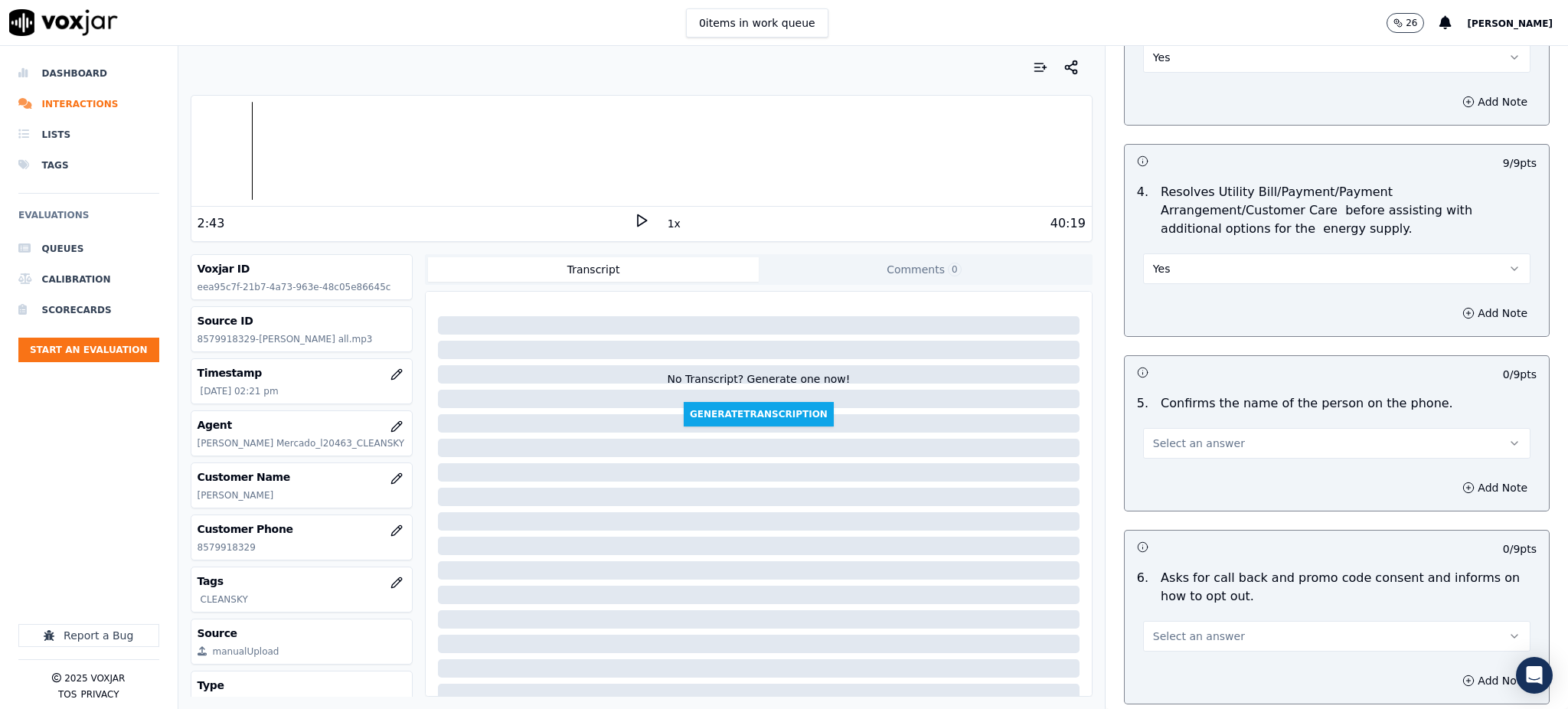
click at [1169, 436] on span "Select an answer" at bounding box center [1199, 443] width 92 height 15
click at [1169, 439] on div "Yes" at bounding box center [1303, 442] width 354 height 25
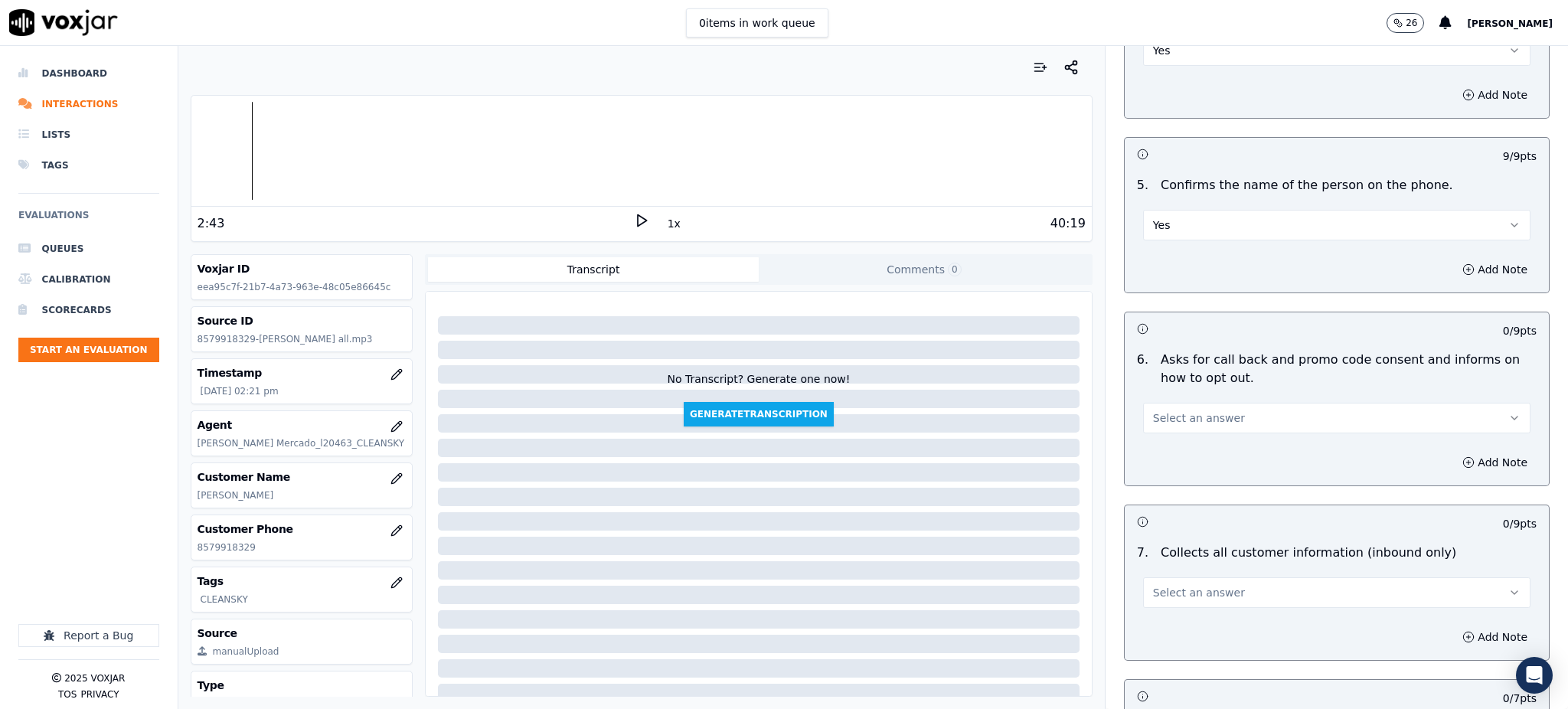
scroll to position [919, 0]
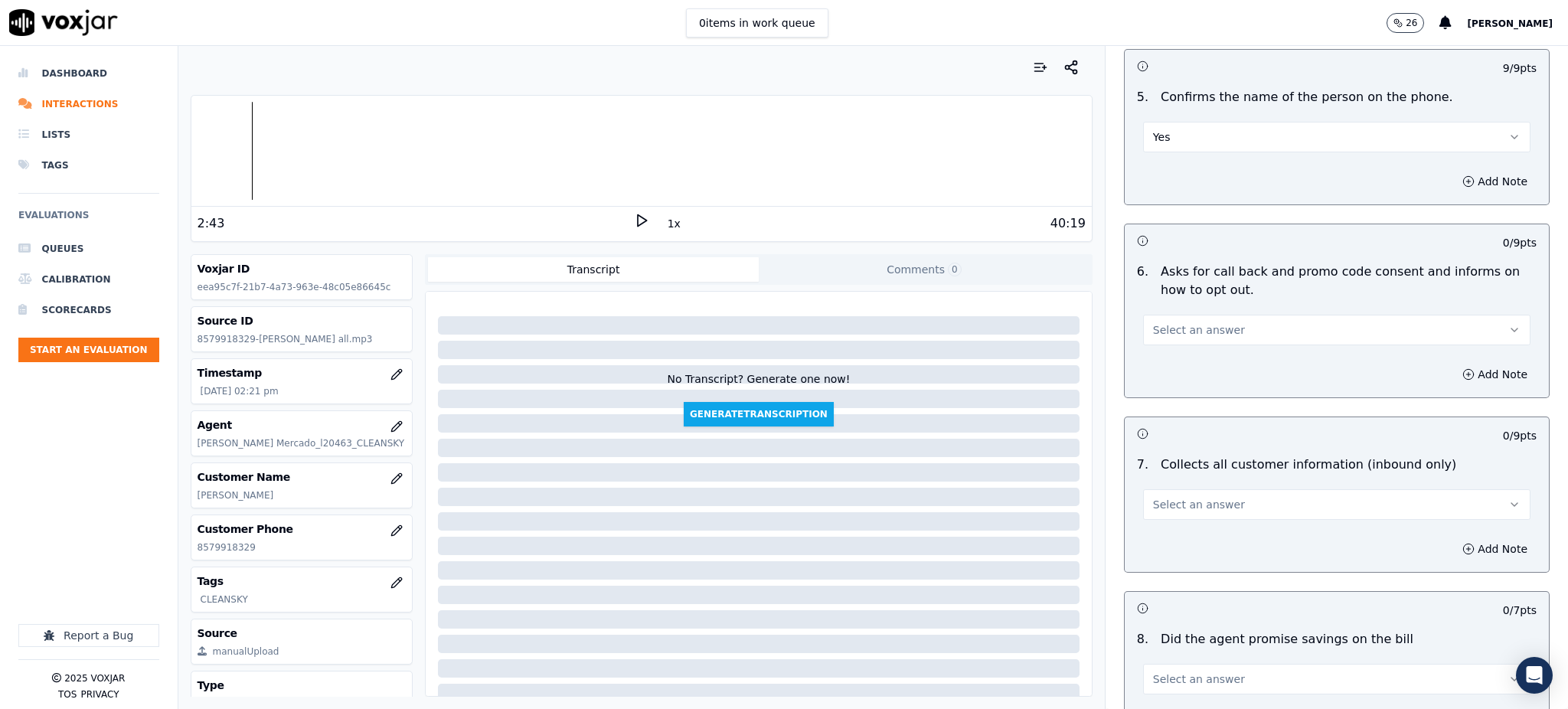
click at [1173, 322] on span "Select an answer" at bounding box center [1199, 329] width 92 height 15
drag, startPoint x: 1172, startPoint y: 316, endPoint x: 1171, endPoint y: 327, distance: 11.0
click at [1172, 318] on div "Yes" at bounding box center [1303, 328] width 354 height 25
click at [1166, 490] on button "Select an answer" at bounding box center [1337, 505] width 388 height 31
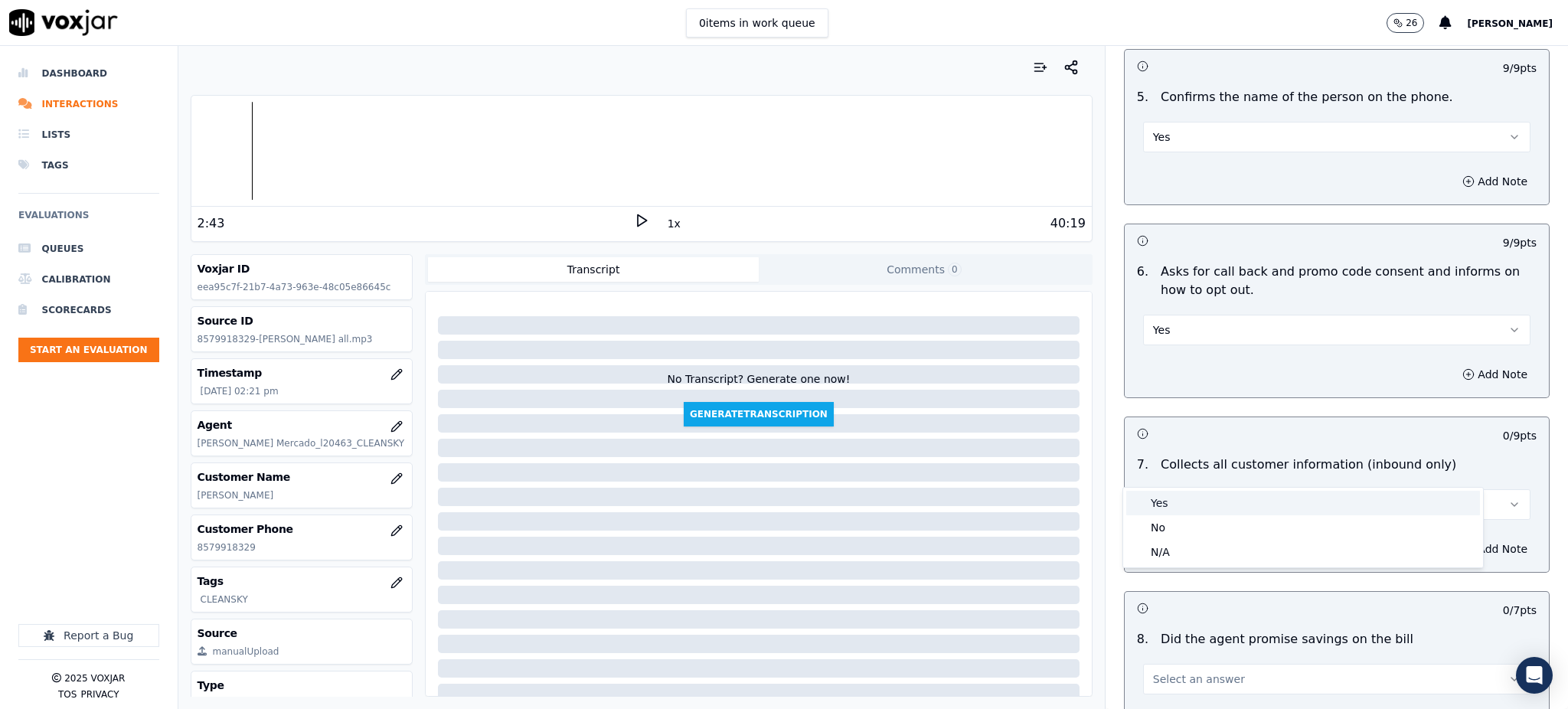
drag, startPoint x: 1165, startPoint y: 502, endPoint x: 1157, endPoint y: 601, distance: 99.3
click at [1165, 506] on div "Yes" at bounding box center [1303, 503] width 354 height 25
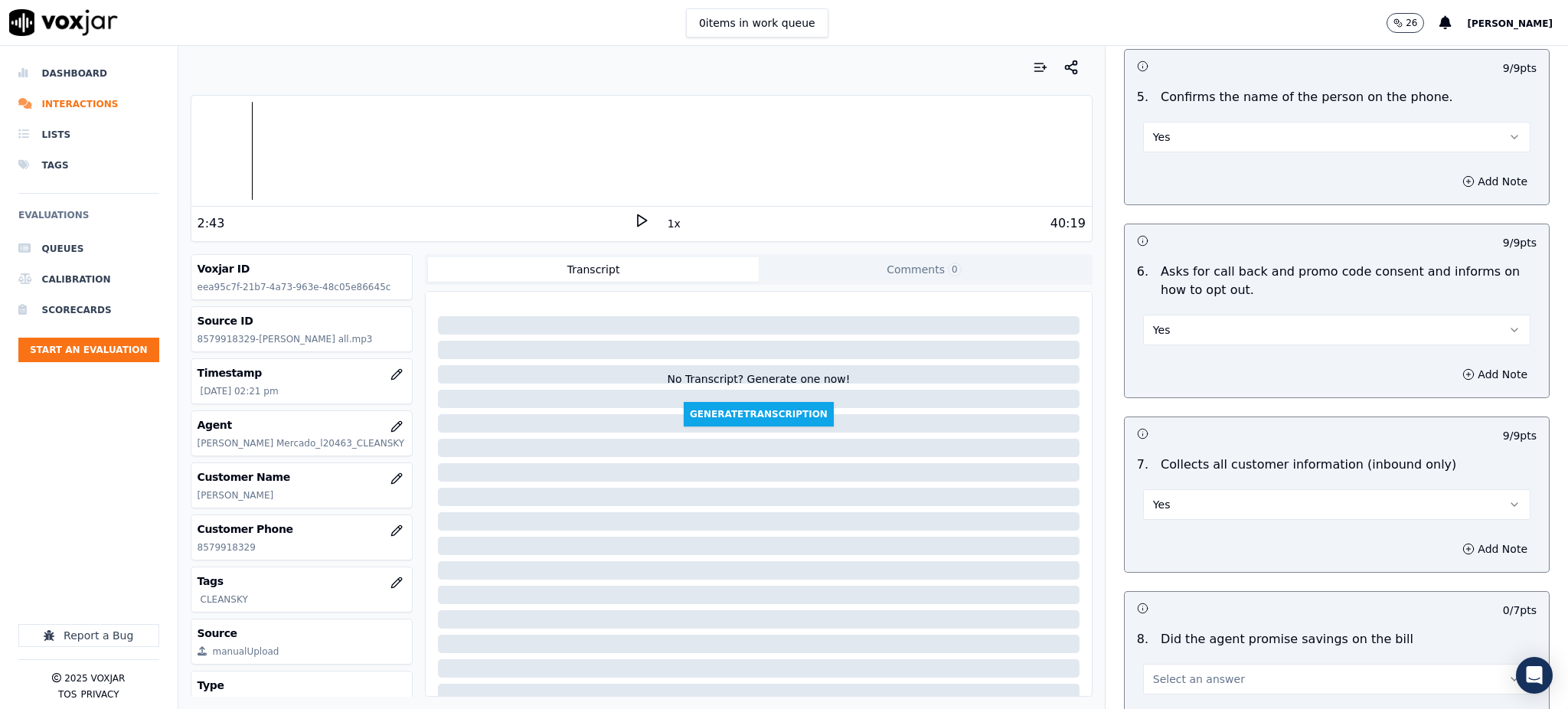
click at [1154, 671] on span "Select an answer" at bounding box center [1199, 678] width 92 height 15
click at [1170, 561] on div "Yes" at bounding box center [1303, 560] width 354 height 25
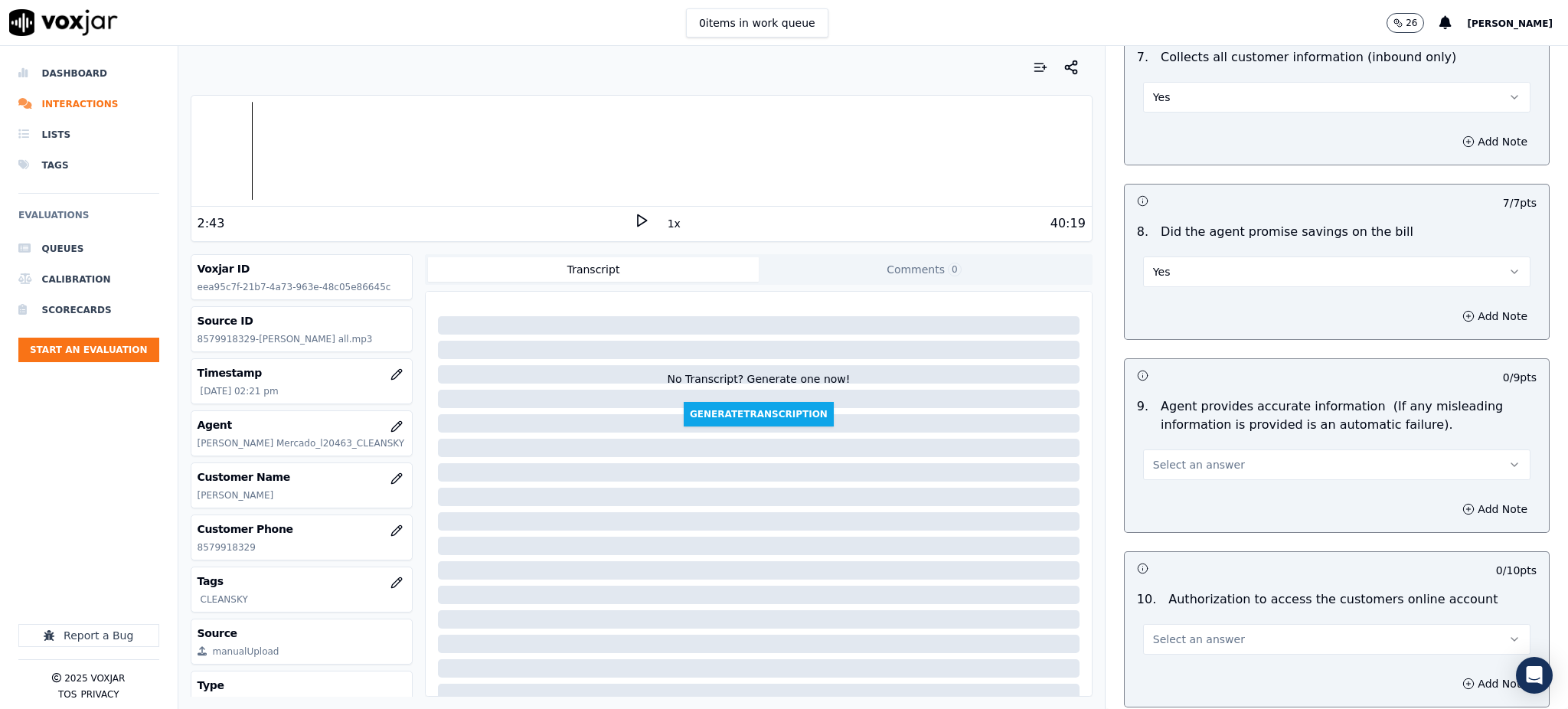
scroll to position [1327, 0]
click at [1169, 456] on span "Select an answer" at bounding box center [1199, 463] width 92 height 15
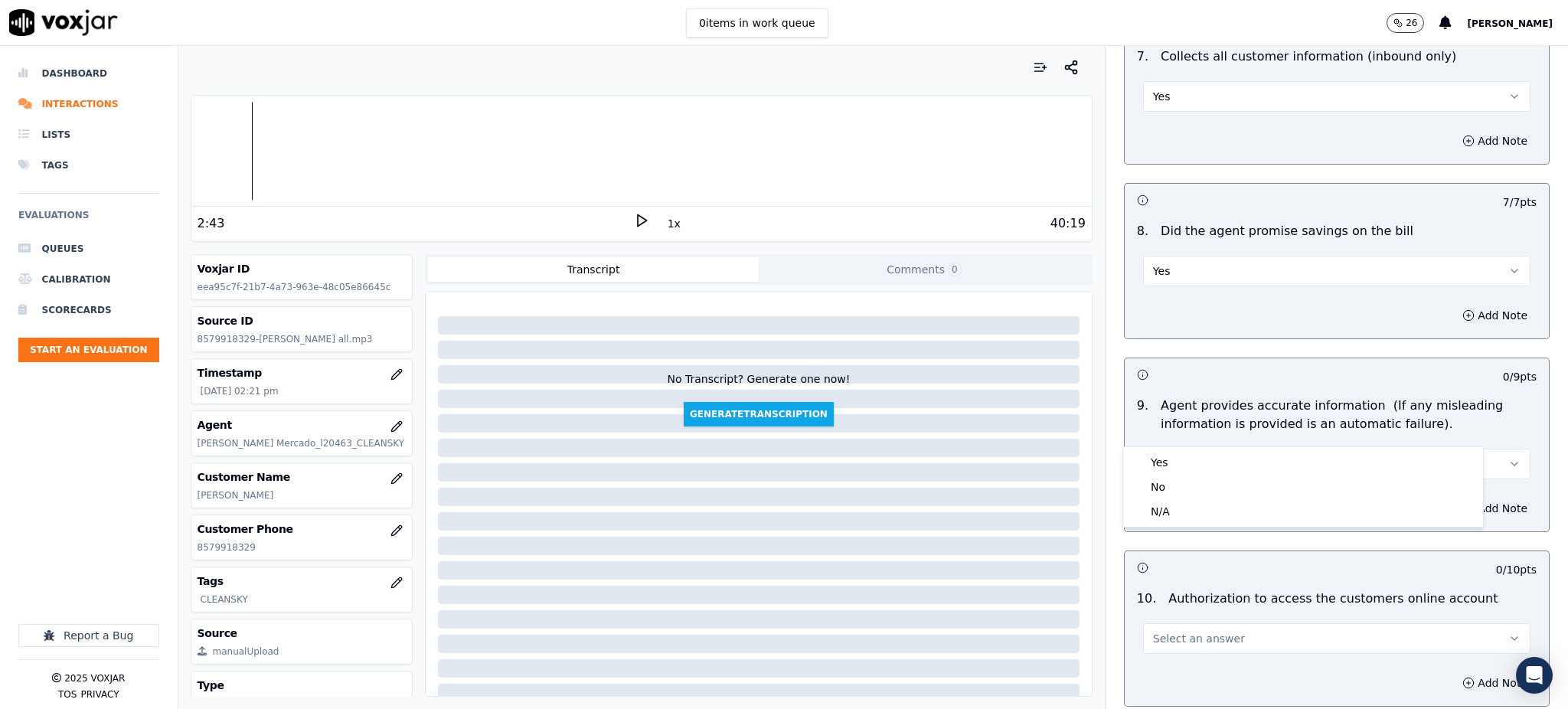
drag, startPoint x: 1173, startPoint y: 447, endPoint x: 1174, endPoint y: 461, distance: 14.0
click at [1174, 448] on div "Yes No N/A" at bounding box center [1303, 487] width 362 height 81
click at [1174, 461] on div "Yes" at bounding box center [1303, 462] width 354 height 25
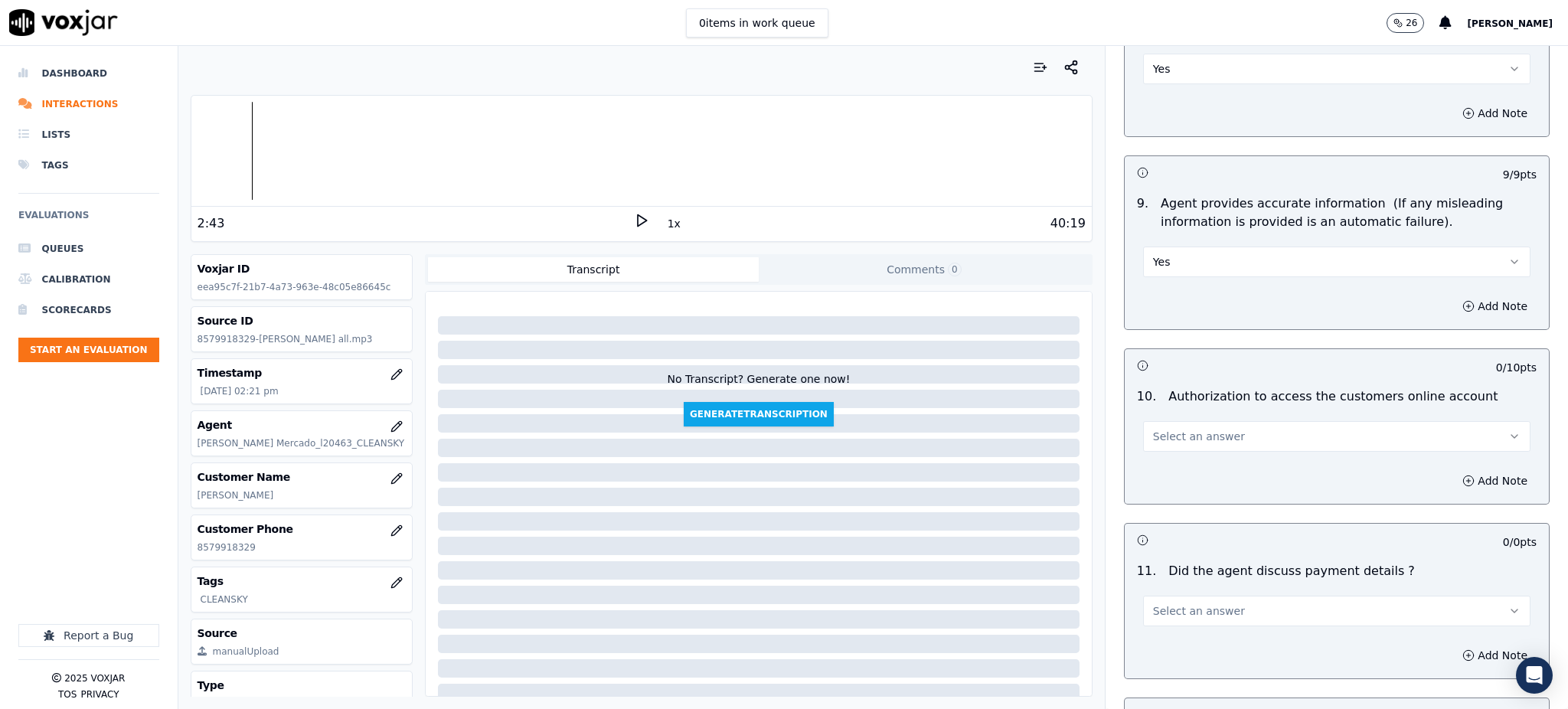
scroll to position [1531, 0]
click at [1171, 426] on span "Select an answer" at bounding box center [1199, 433] width 92 height 15
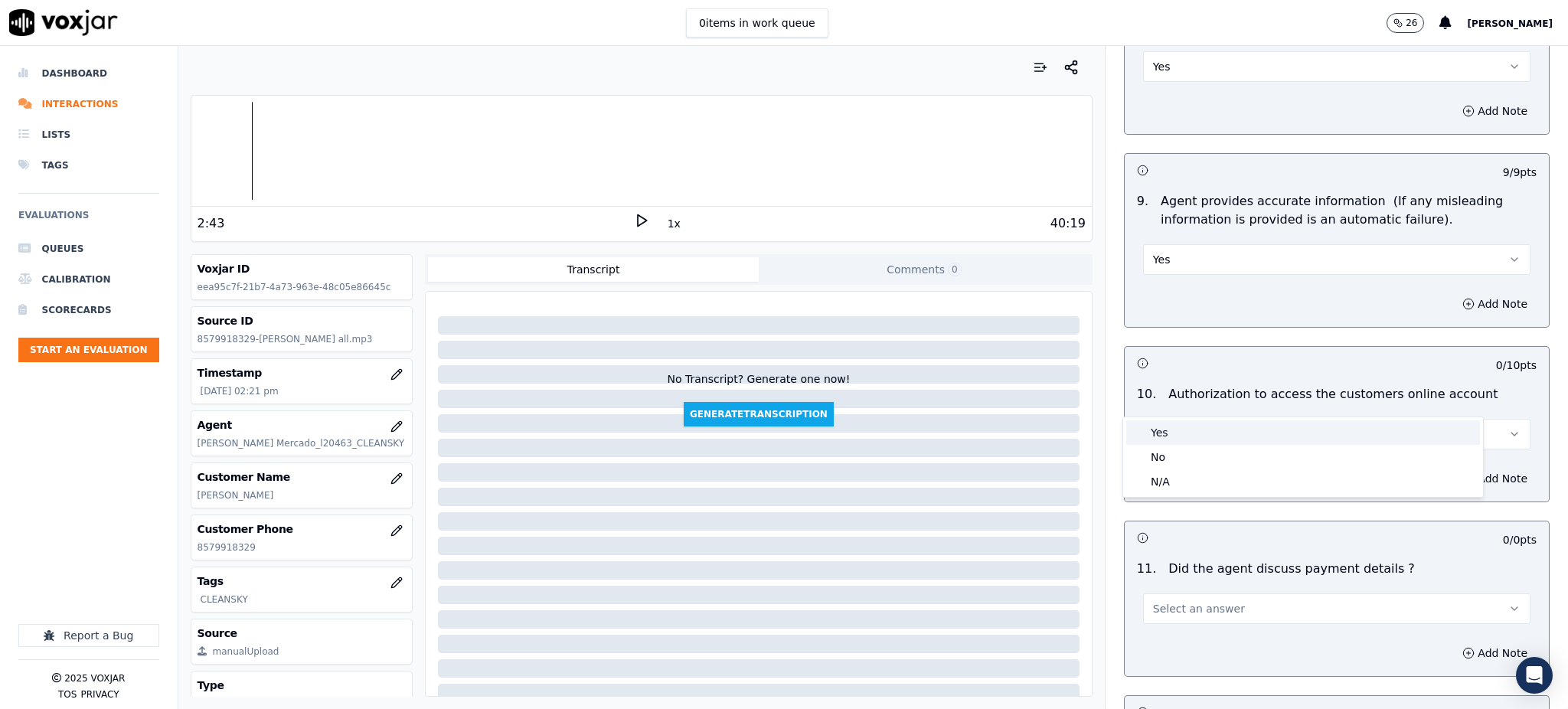
click at [1163, 423] on div "Yes" at bounding box center [1303, 433] width 354 height 25
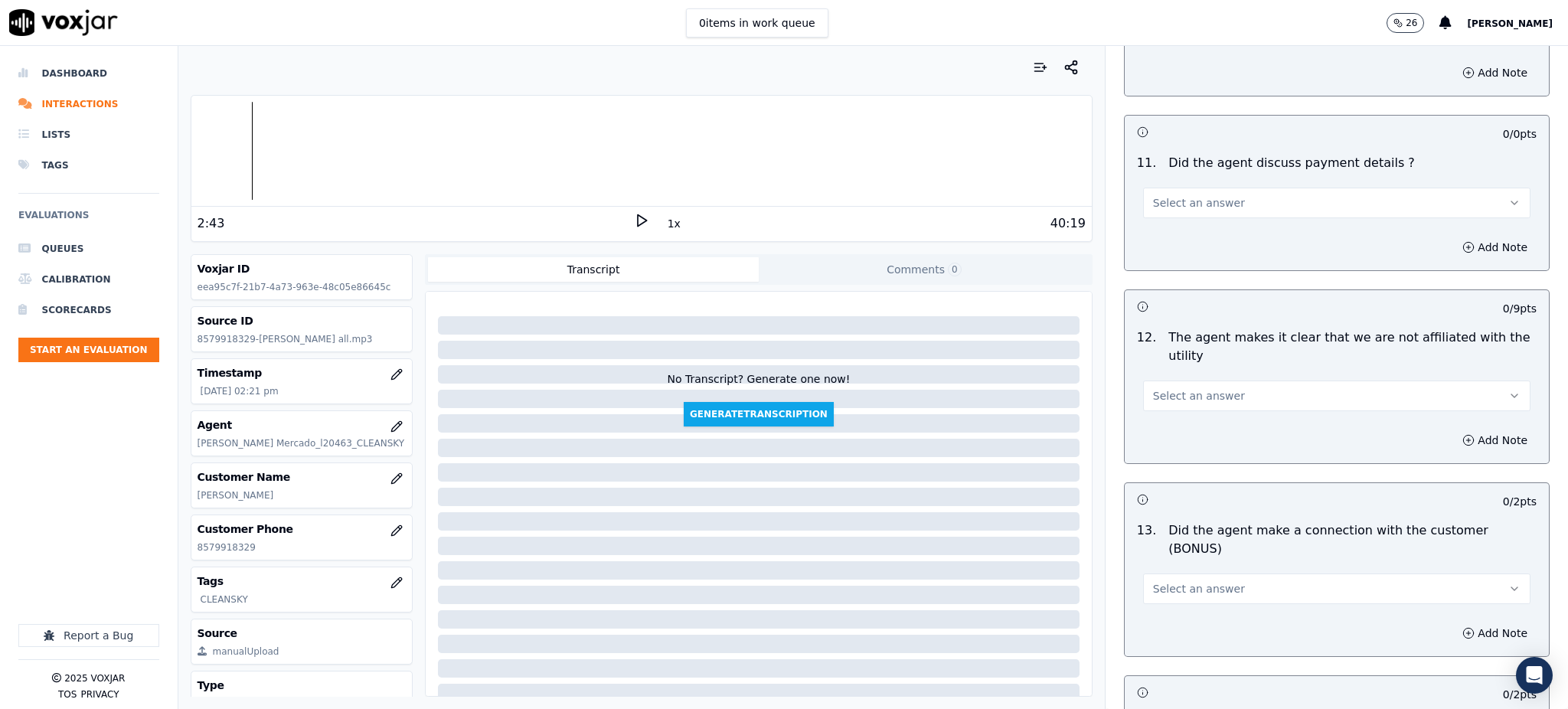
scroll to position [1939, 0]
click at [1162, 193] on span "Select an answer" at bounding box center [1199, 200] width 92 height 15
click at [1153, 244] on div "N/A" at bounding box center [1303, 248] width 354 height 25
click at [1153, 386] on span "Select an answer" at bounding box center [1199, 393] width 92 height 15
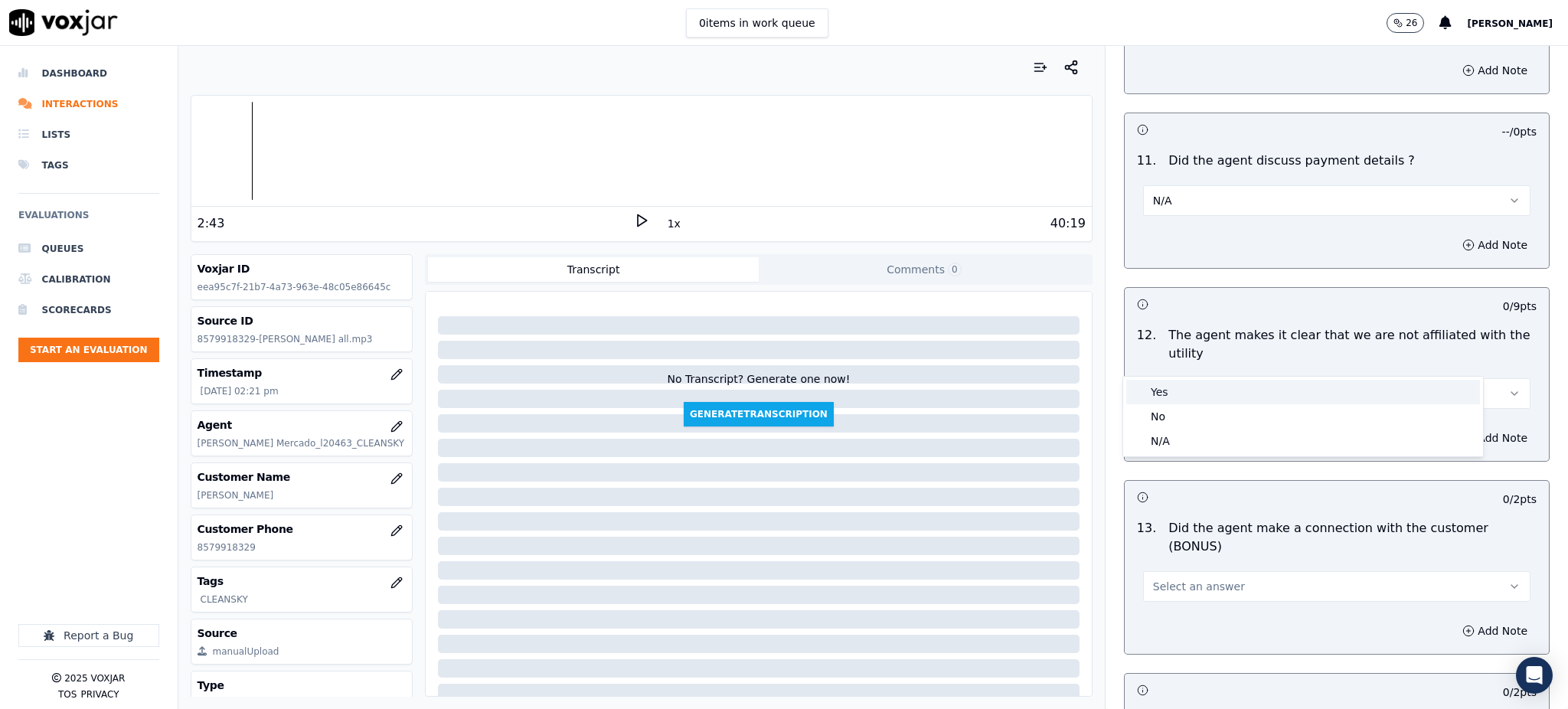
drag, startPoint x: 1144, startPoint y: 398, endPoint x: 1157, endPoint y: 487, distance: 89.9
click at [1145, 398] on div "Yes" at bounding box center [1303, 392] width 354 height 25
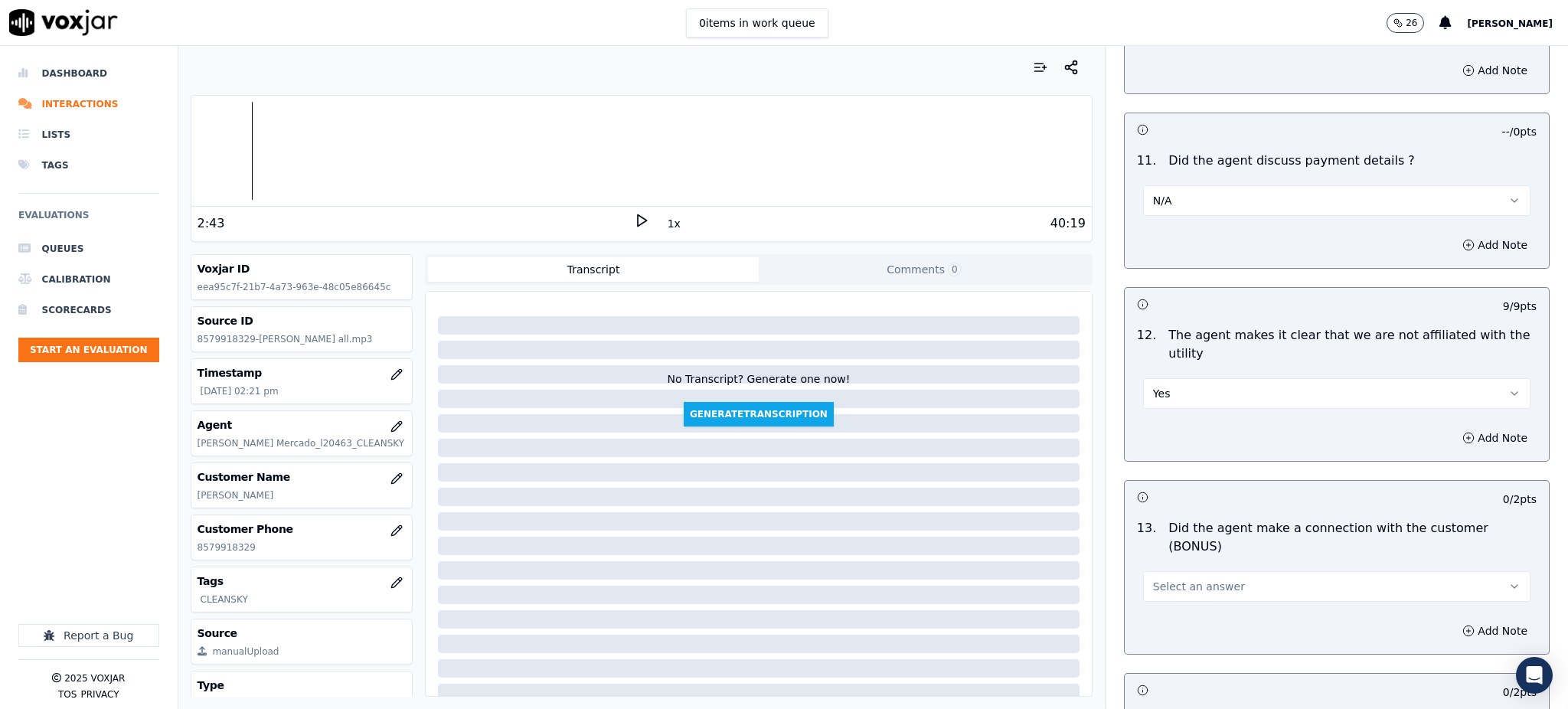
click at [1153, 579] on span "Select an answer" at bounding box center [1199, 586] width 92 height 15
click at [1163, 557] on div "Yes" at bounding box center [1303, 567] width 354 height 25
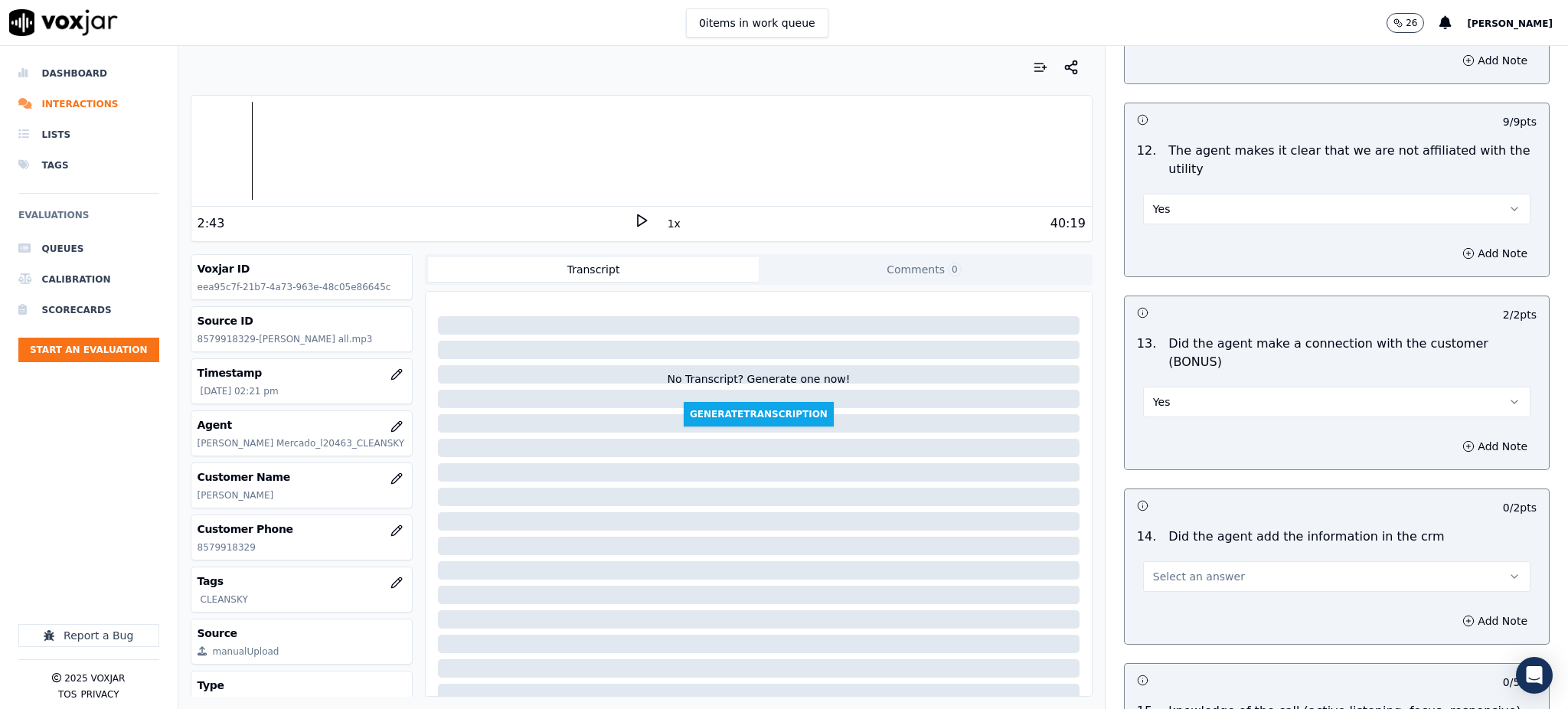
scroll to position [2144, 0]
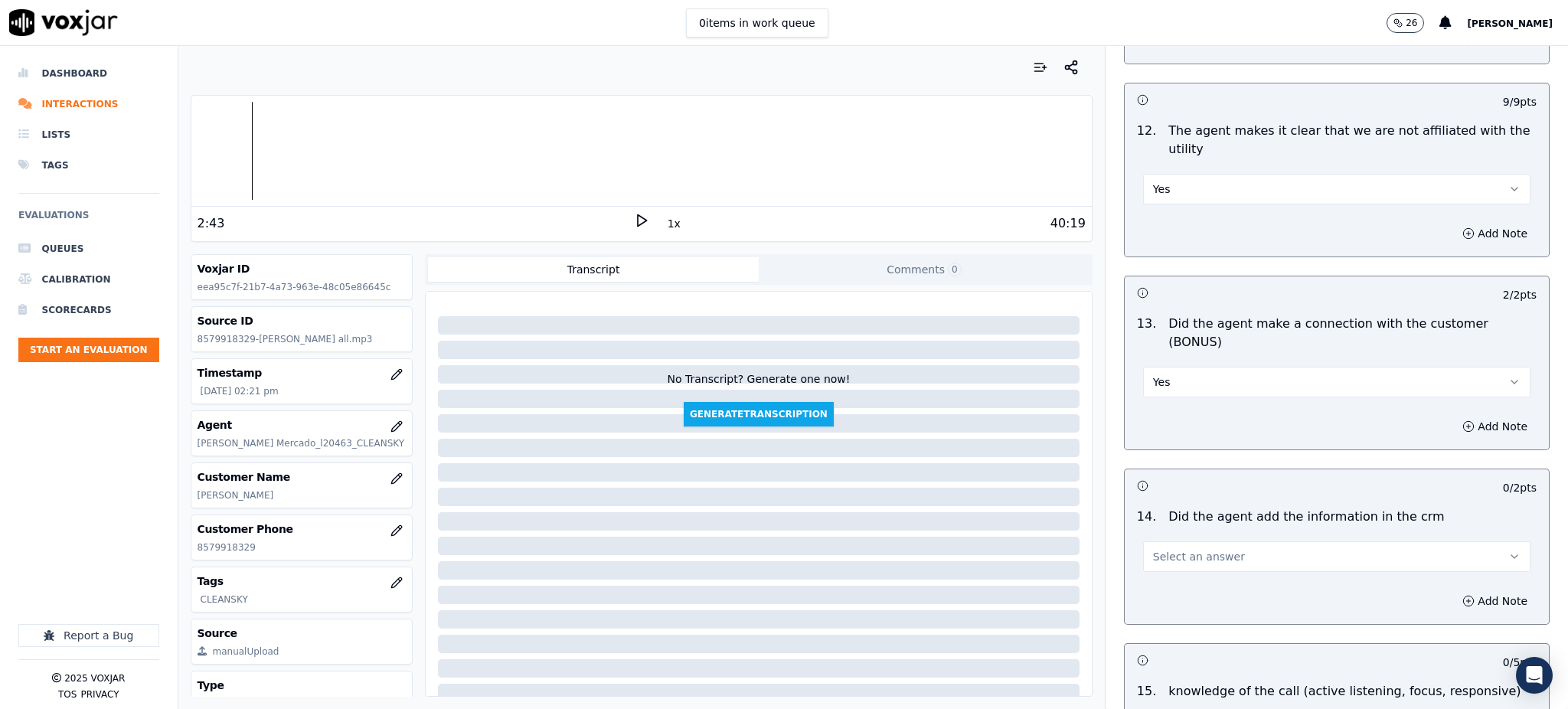
click at [1178, 538] on div "Select an answer" at bounding box center [1337, 555] width 388 height 33
click at [1178, 549] on span "Select an answer" at bounding box center [1199, 556] width 92 height 15
click at [1178, 531] on div "Yes" at bounding box center [1303, 538] width 354 height 25
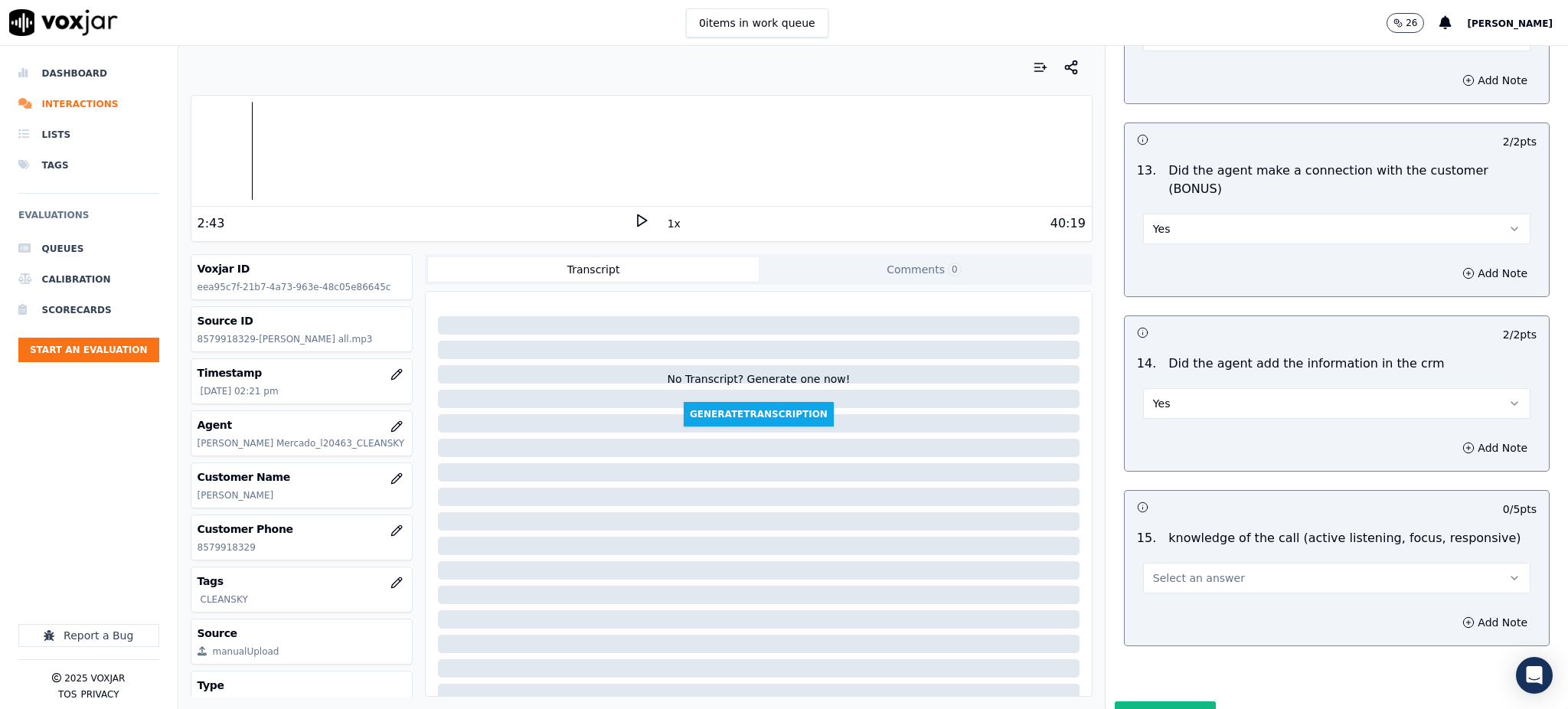
scroll to position [2317, 0]
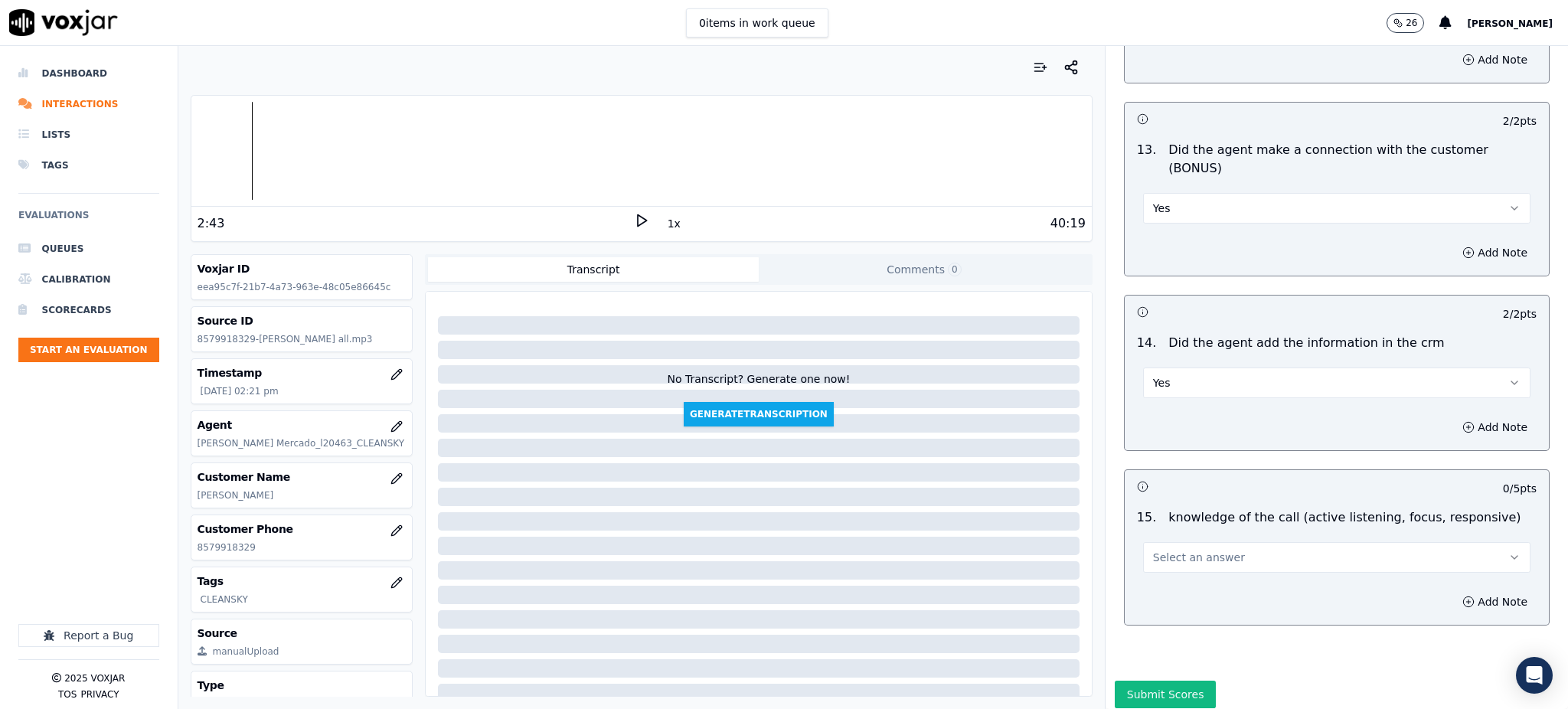
click at [1153, 550] on span "Select an answer" at bounding box center [1199, 557] width 92 height 15
click at [1172, 535] on div "Yes" at bounding box center [1303, 538] width 354 height 25
click at [1150, 681] on button "Submit Scores" at bounding box center [1166, 694] width 102 height 27
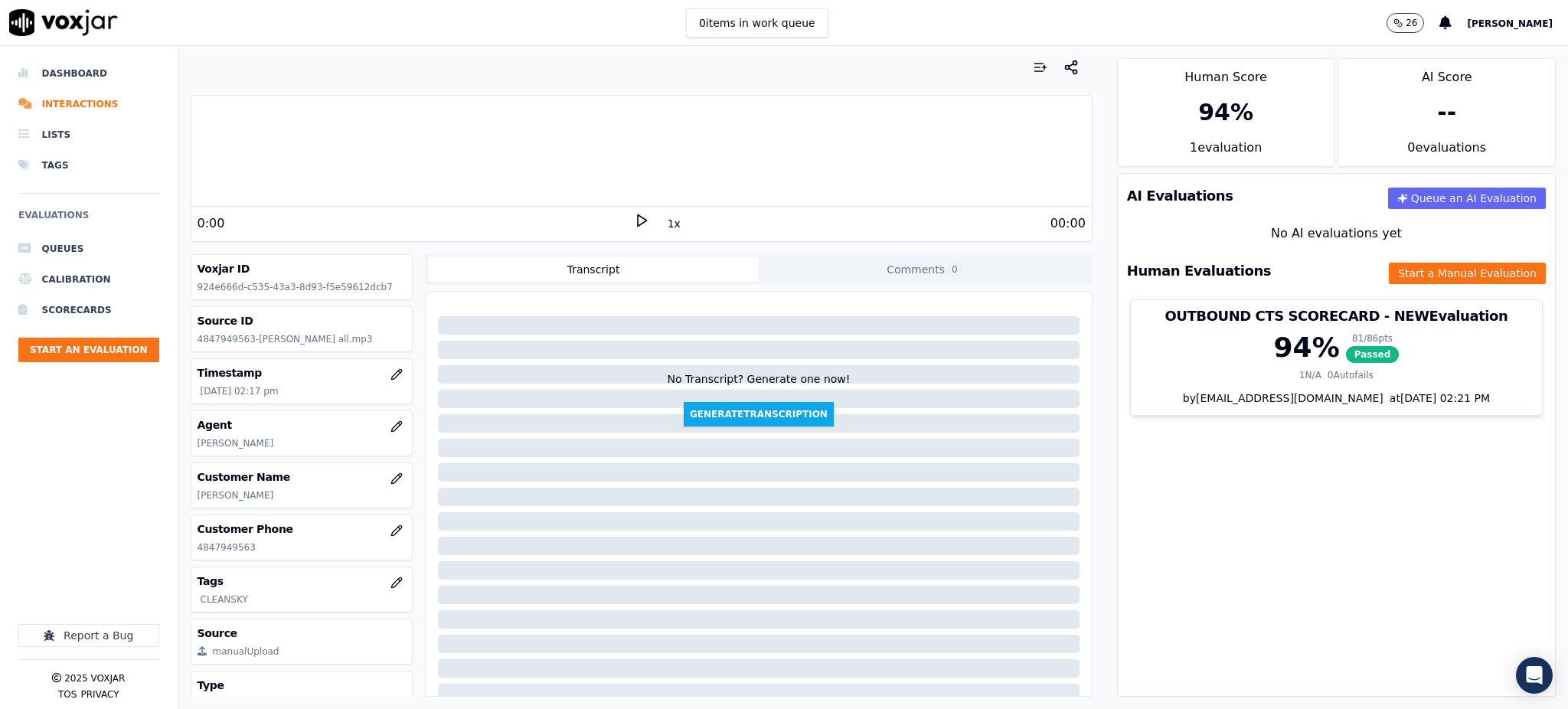
click at [634, 222] on icon at bounding box center [641, 220] width 15 height 15
drag, startPoint x: 257, startPoint y: 544, endPoint x: 194, endPoint y: 551, distance: 63.4
click at [194, 551] on div "Customer Phone [PHONE_NUMBER]" at bounding box center [302, 537] width 221 height 45
copy p "4847949563"
click at [634, 220] on icon at bounding box center [641, 220] width 15 height 15
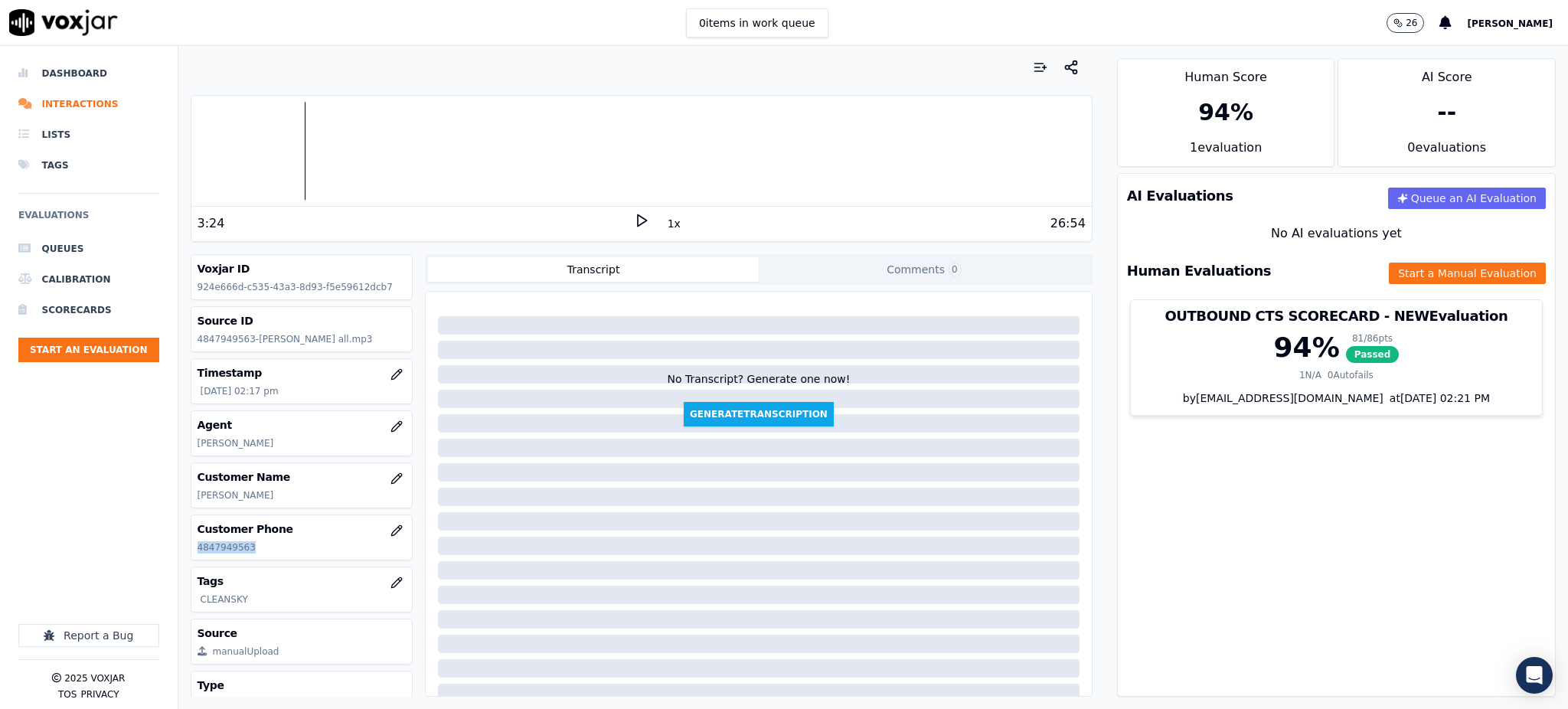
click at [637, 226] on icon at bounding box center [641, 220] width 15 height 15
click at [1417, 270] on button "Start a Manual Evaluation" at bounding box center [1467, 273] width 157 height 21
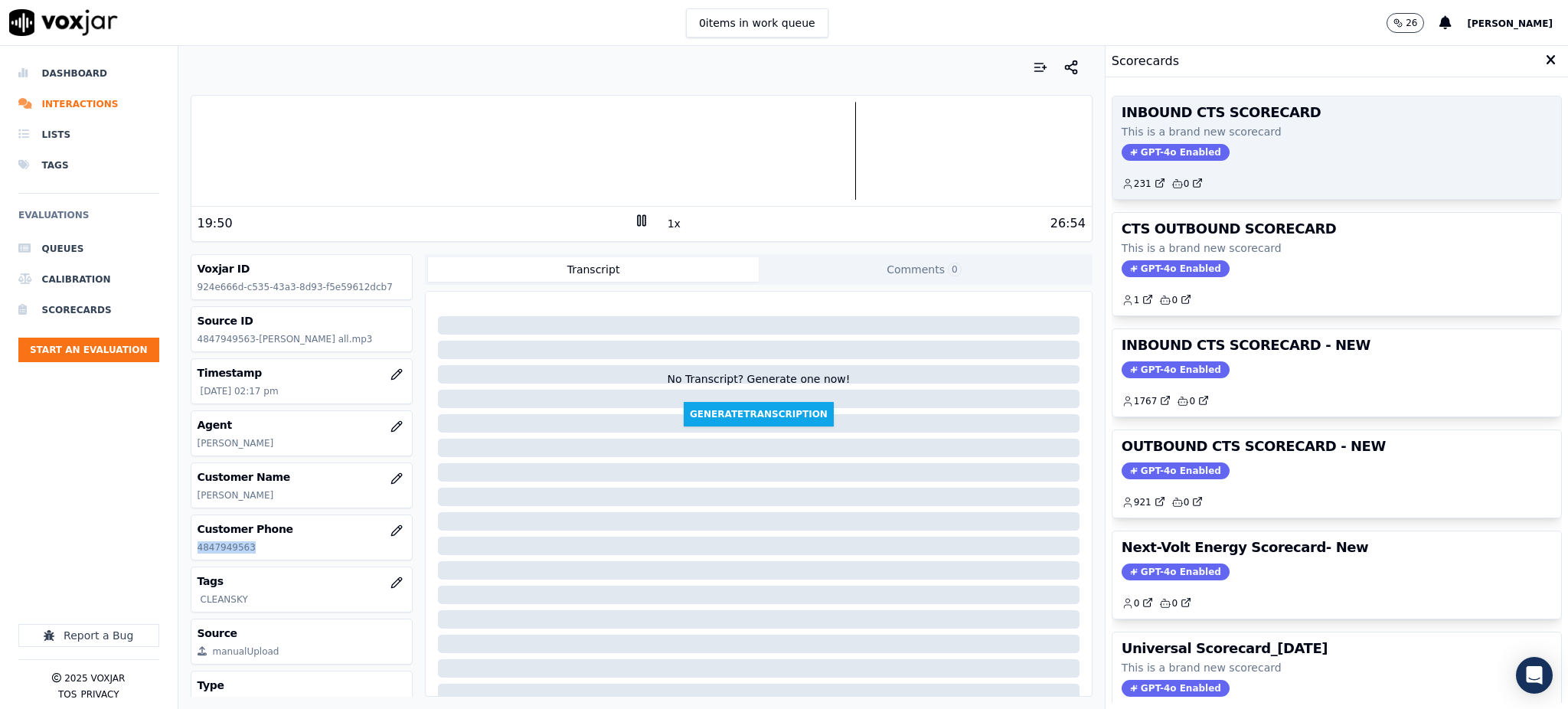
click at [1175, 147] on span "GPT-4o Enabled" at bounding box center [1175, 152] width 108 height 17
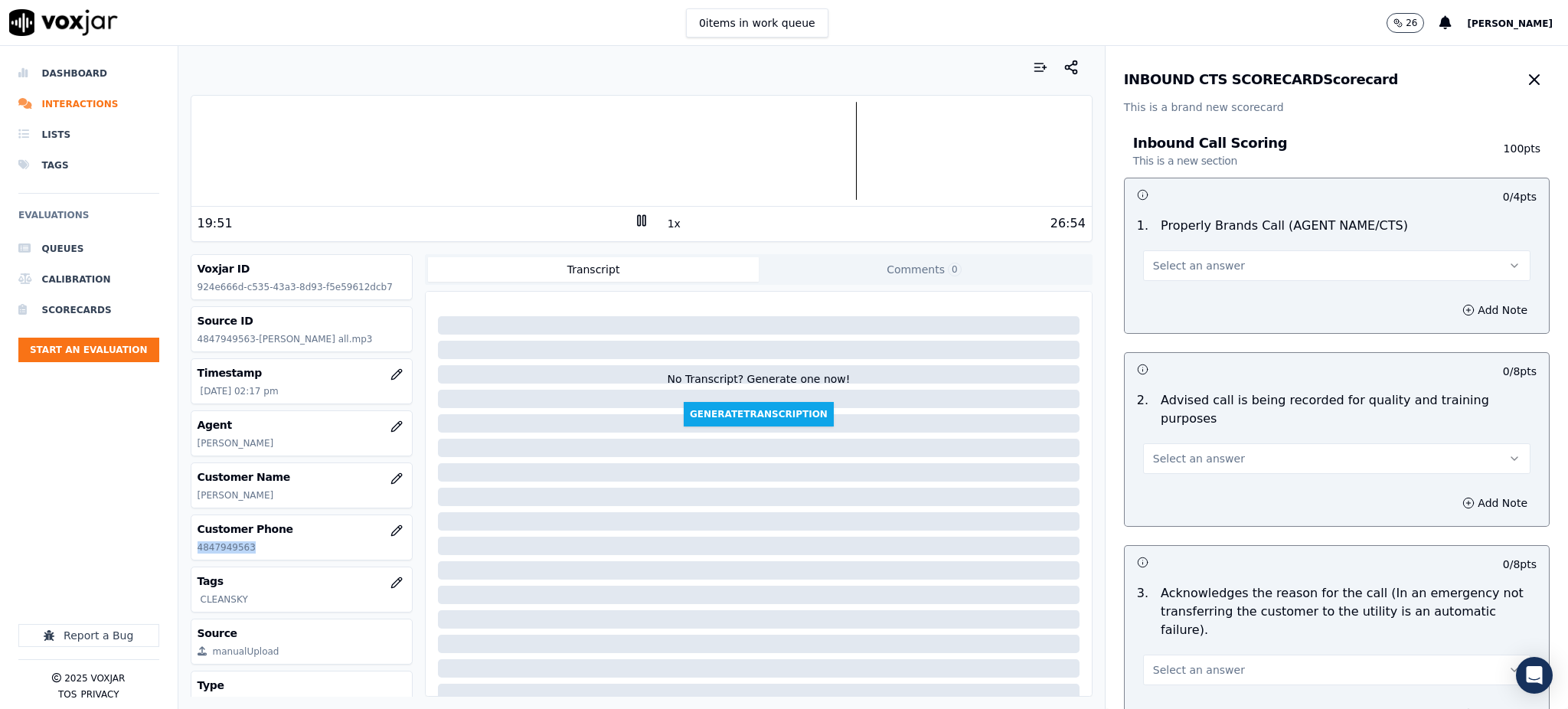
click at [1153, 273] on span "Select an answer" at bounding box center [1199, 265] width 92 height 15
click at [1165, 304] on div "Yes" at bounding box center [1303, 300] width 354 height 25
click at [1171, 451] on span "Select an answer" at bounding box center [1199, 458] width 92 height 15
click at [1159, 476] on div "Yes" at bounding box center [1303, 475] width 354 height 25
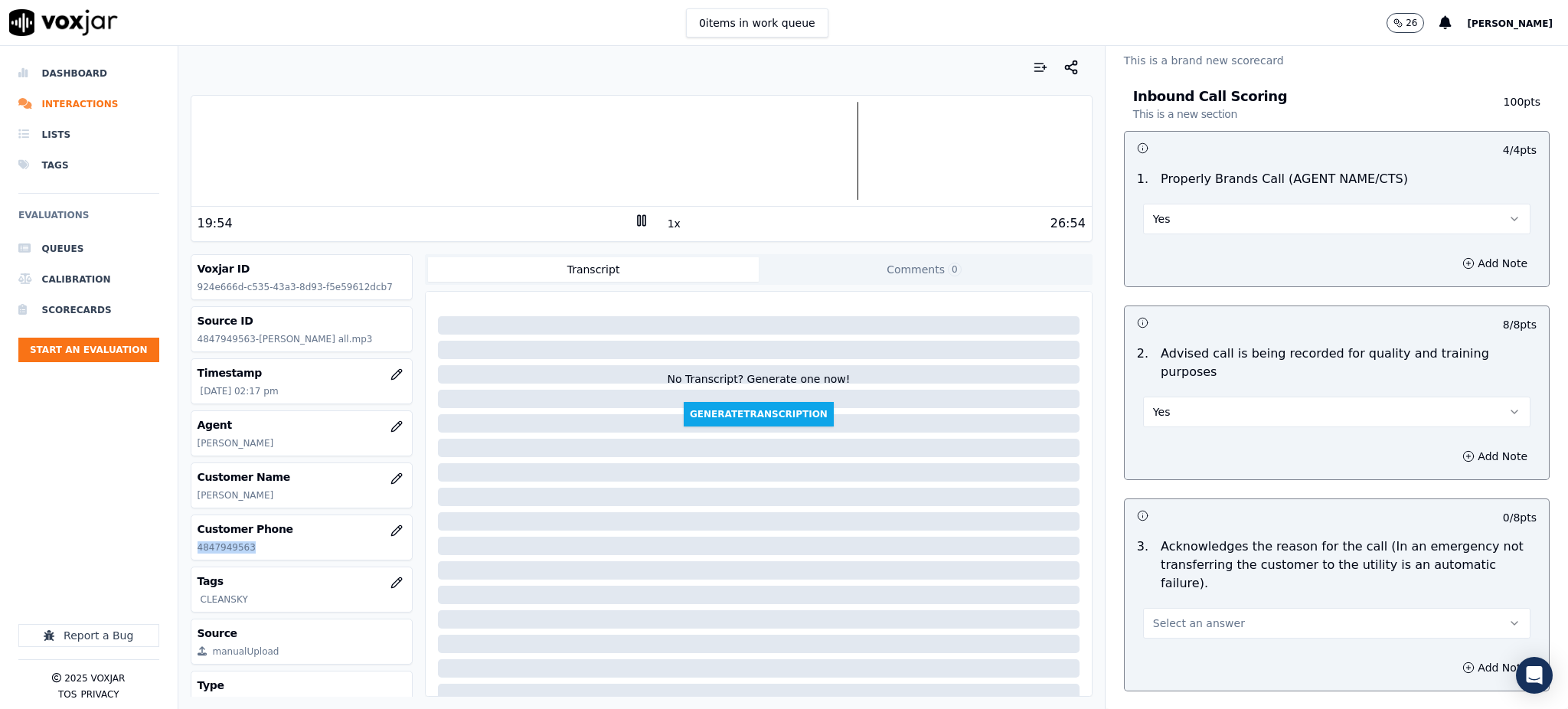
scroll to position [204, 0]
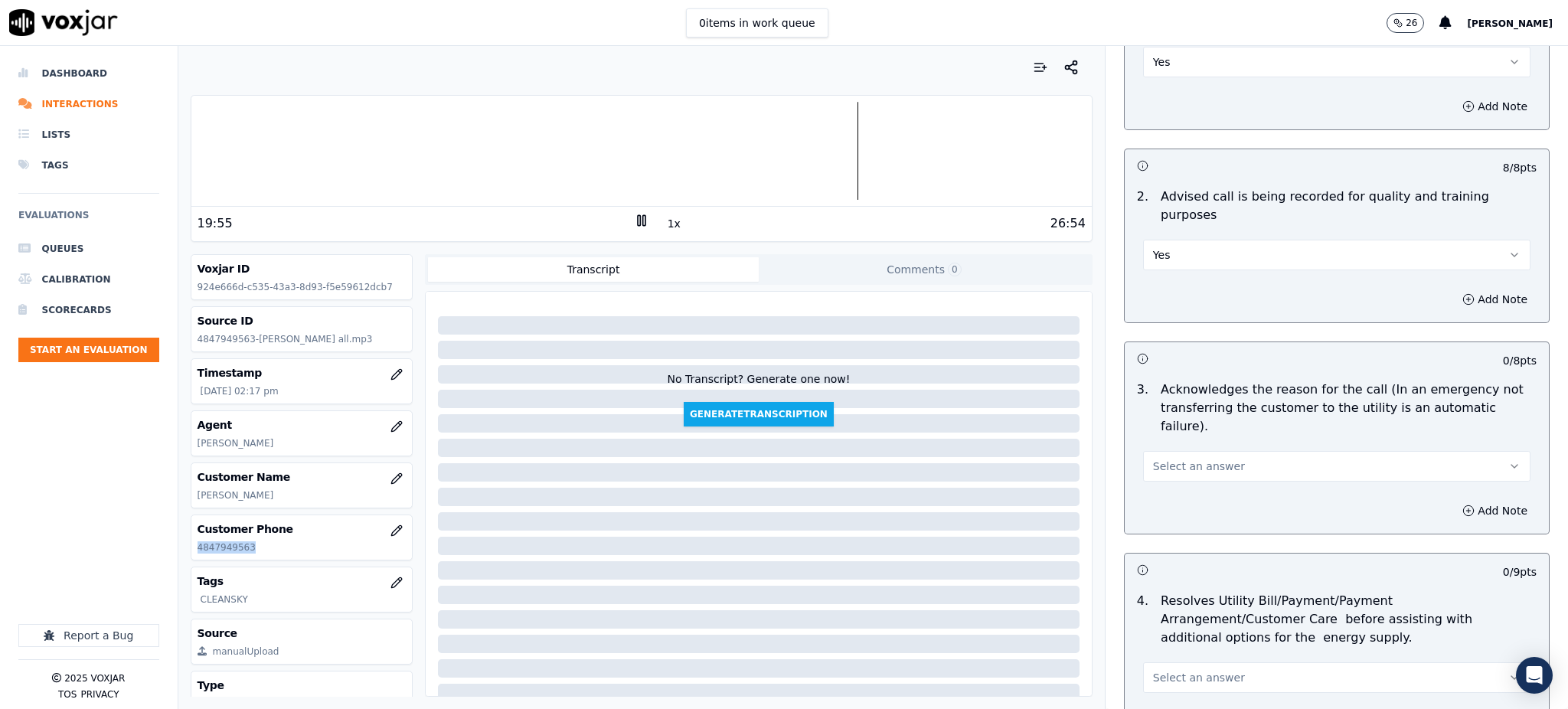
drag, startPoint x: 1167, startPoint y: 421, endPoint x: 1168, endPoint y: 446, distance: 25.0
click at [1167, 459] on span "Select an answer" at bounding box center [1199, 466] width 92 height 15
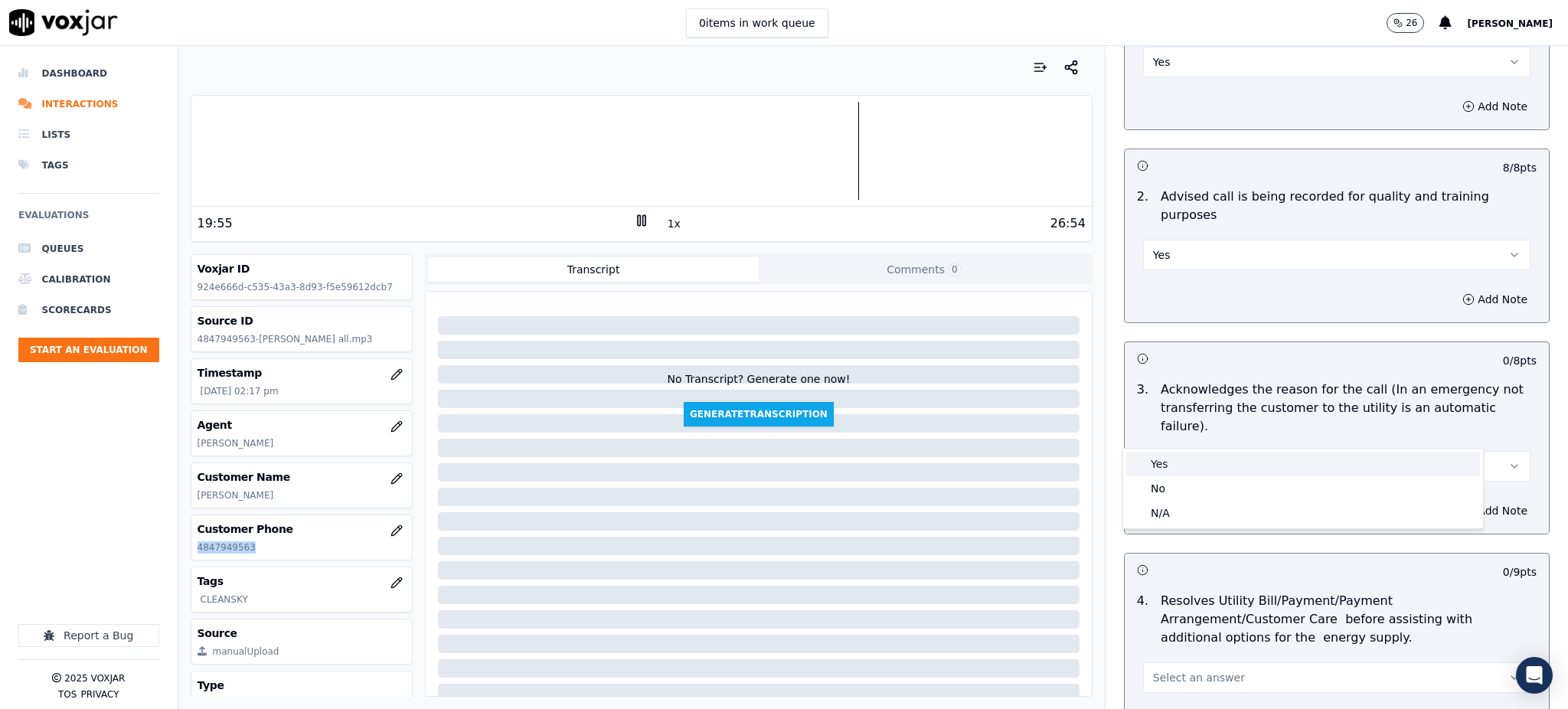
click at [1175, 469] on div "Yes" at bounding box center [1303, 464] width 354 height 25
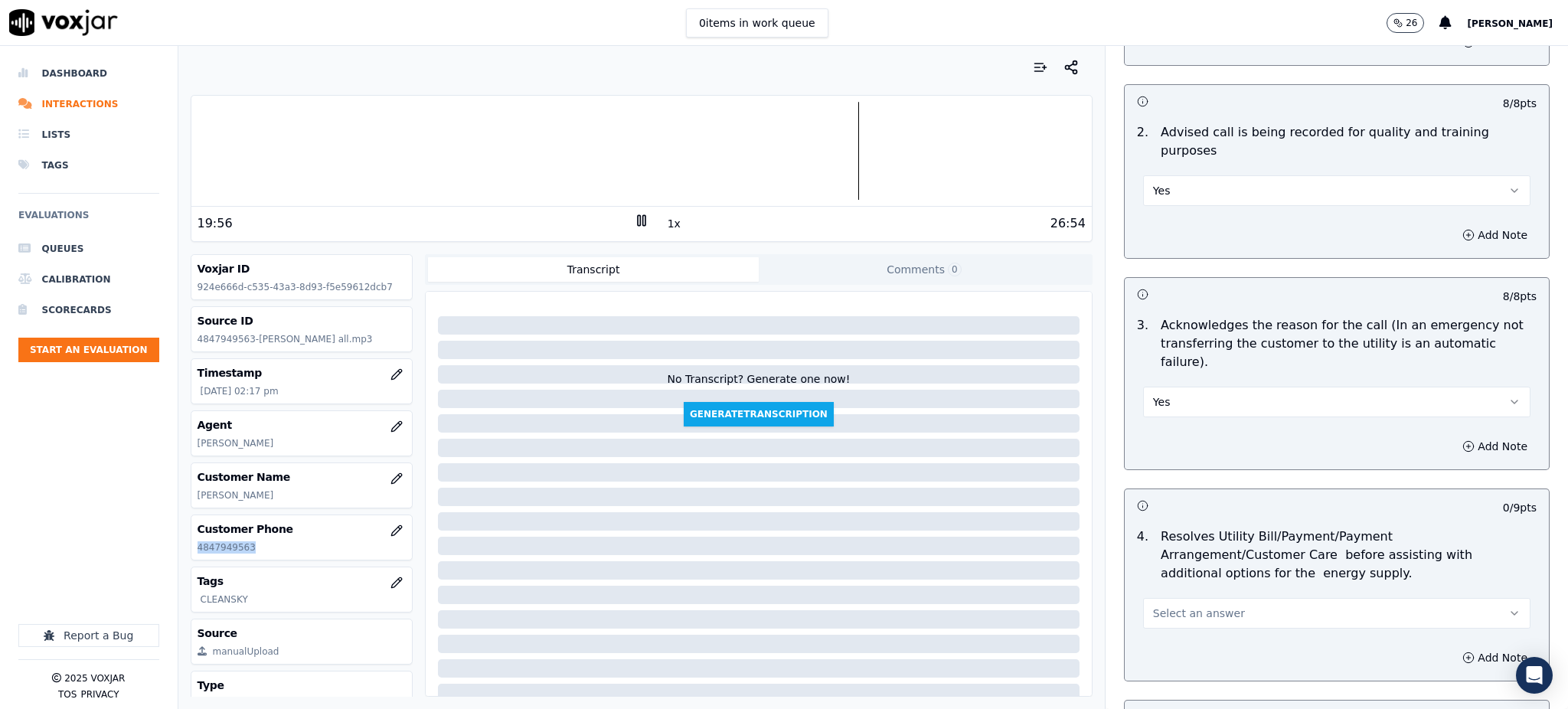
scroll to position [510, 0]
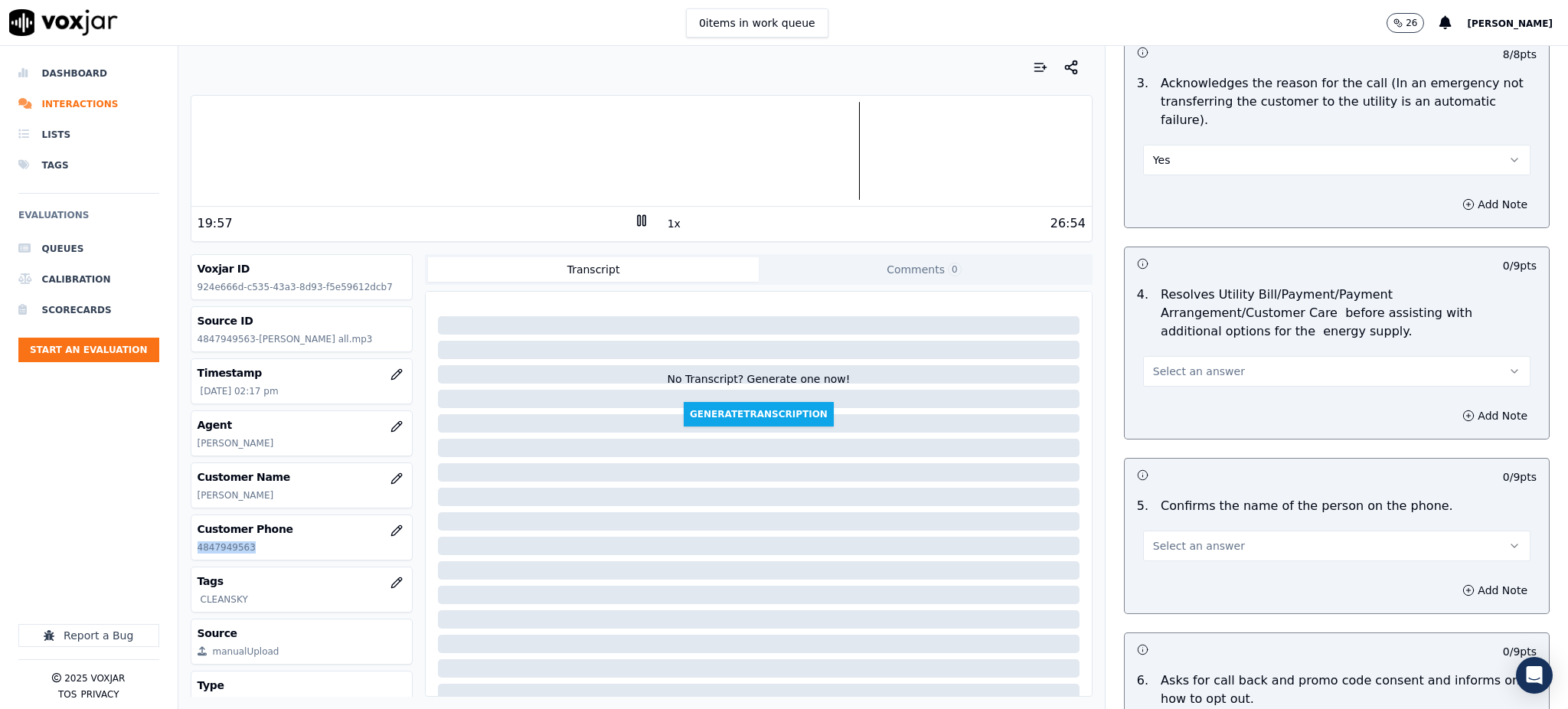
click at [1192, 363] on span "Select an answer" at bounding box center [1199, 370] width 92 height 15
click at [1184, 373] on div "Yes" at bounding box center [1303, 369] width 354 height 25
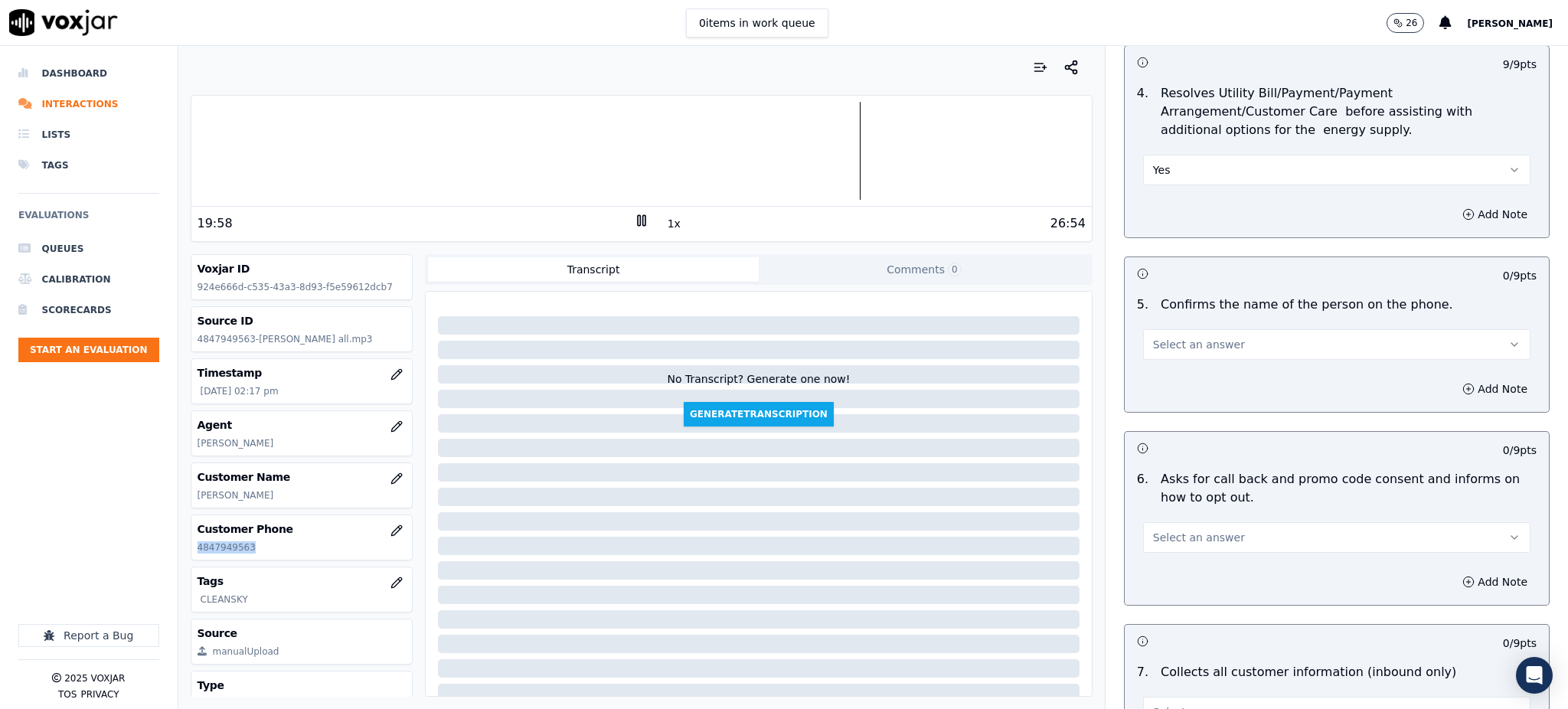
scroll to position [714, 0]
click at [1179, 333] on span "Select an answer" at bounding box center [1199, 340] width 92 height 15
click at [1178, 341] on div "Yes" at bounding box center [1303, 340] width 354 height 25
click at [1143, 519] on button "Select an answer" at bounding box center [1337, 534] width 388 height 31
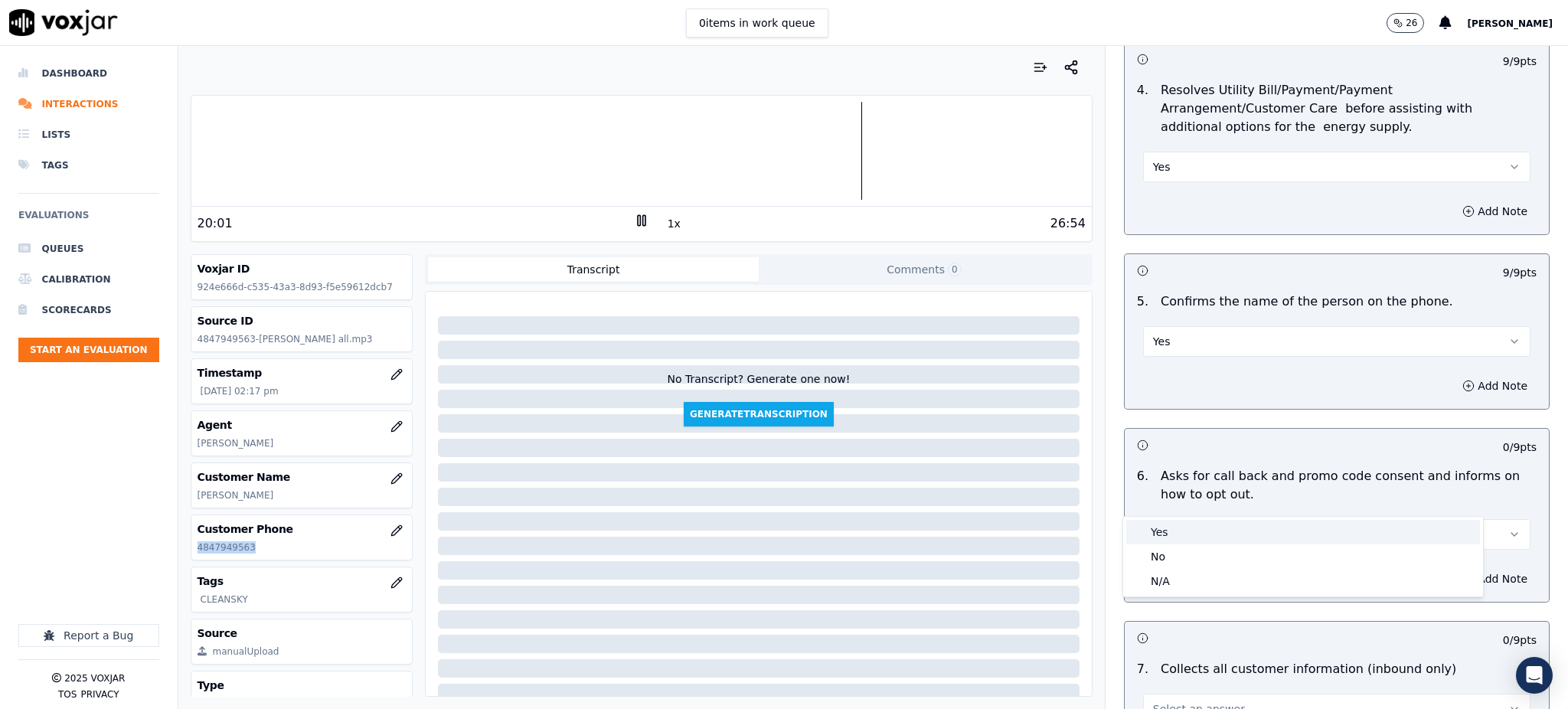
click at [1154, 536] on div "Yes" at bounding box center [1303, 533] width 354 height 25
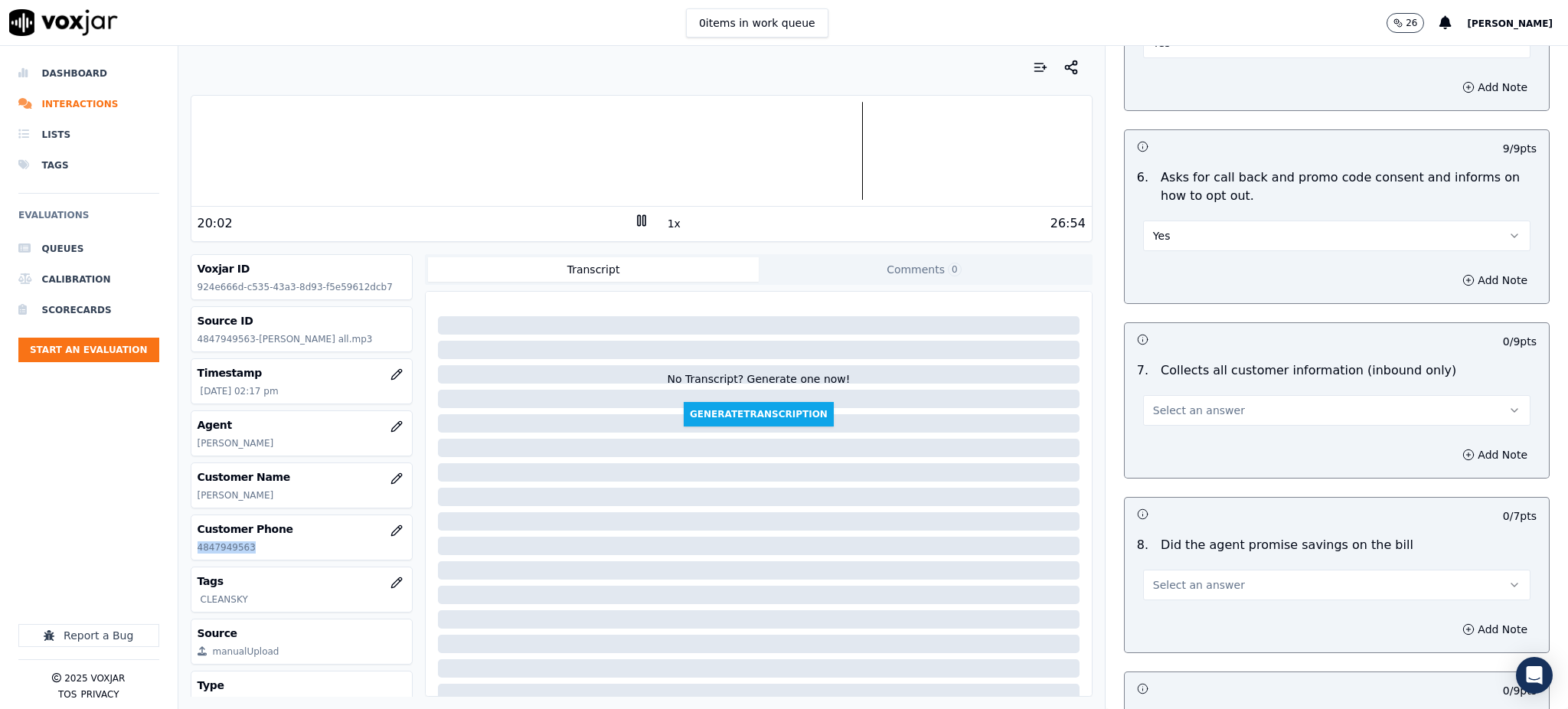
scroll to position [1021, 0]
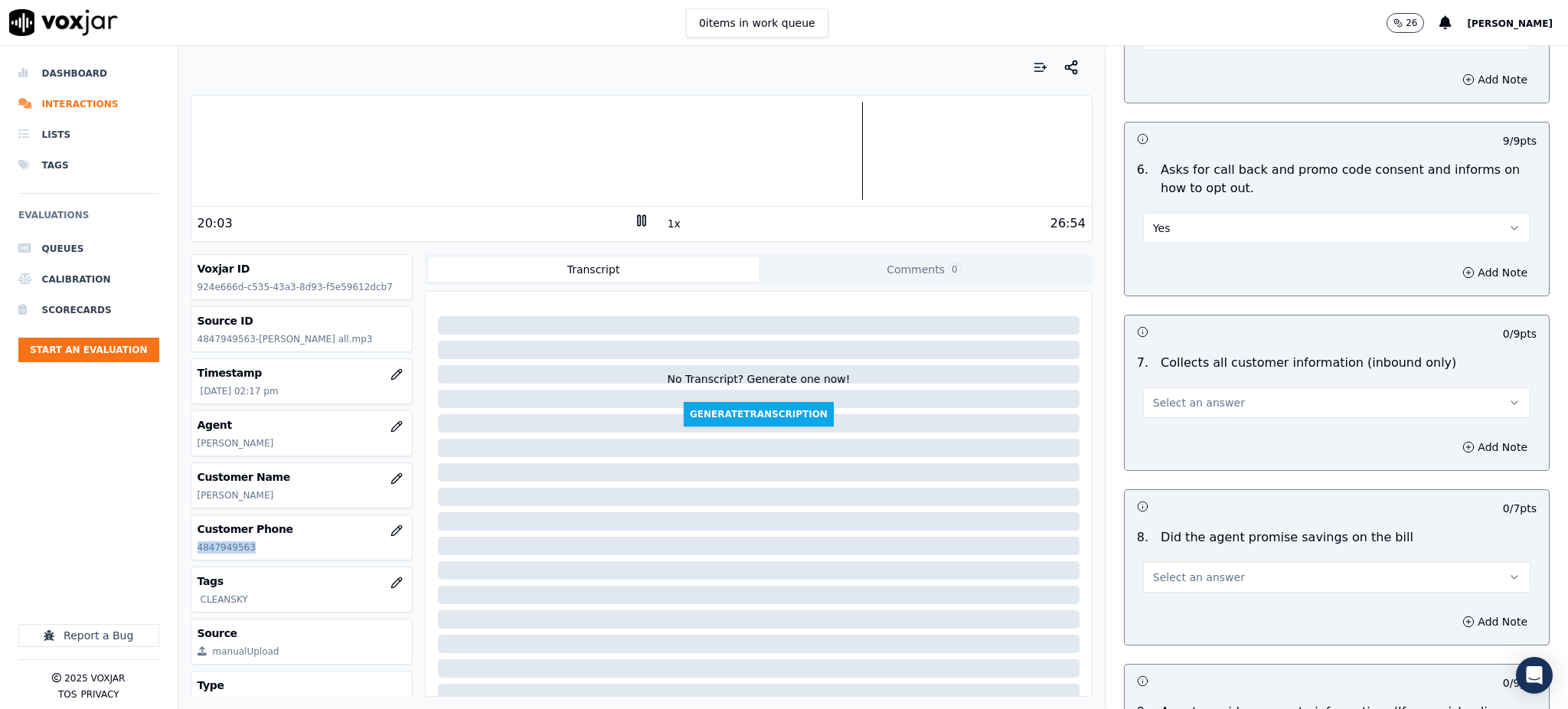
click at [1153, 395] on span "Select an answer" at bounding box center [1199, 402] width 92 height 15
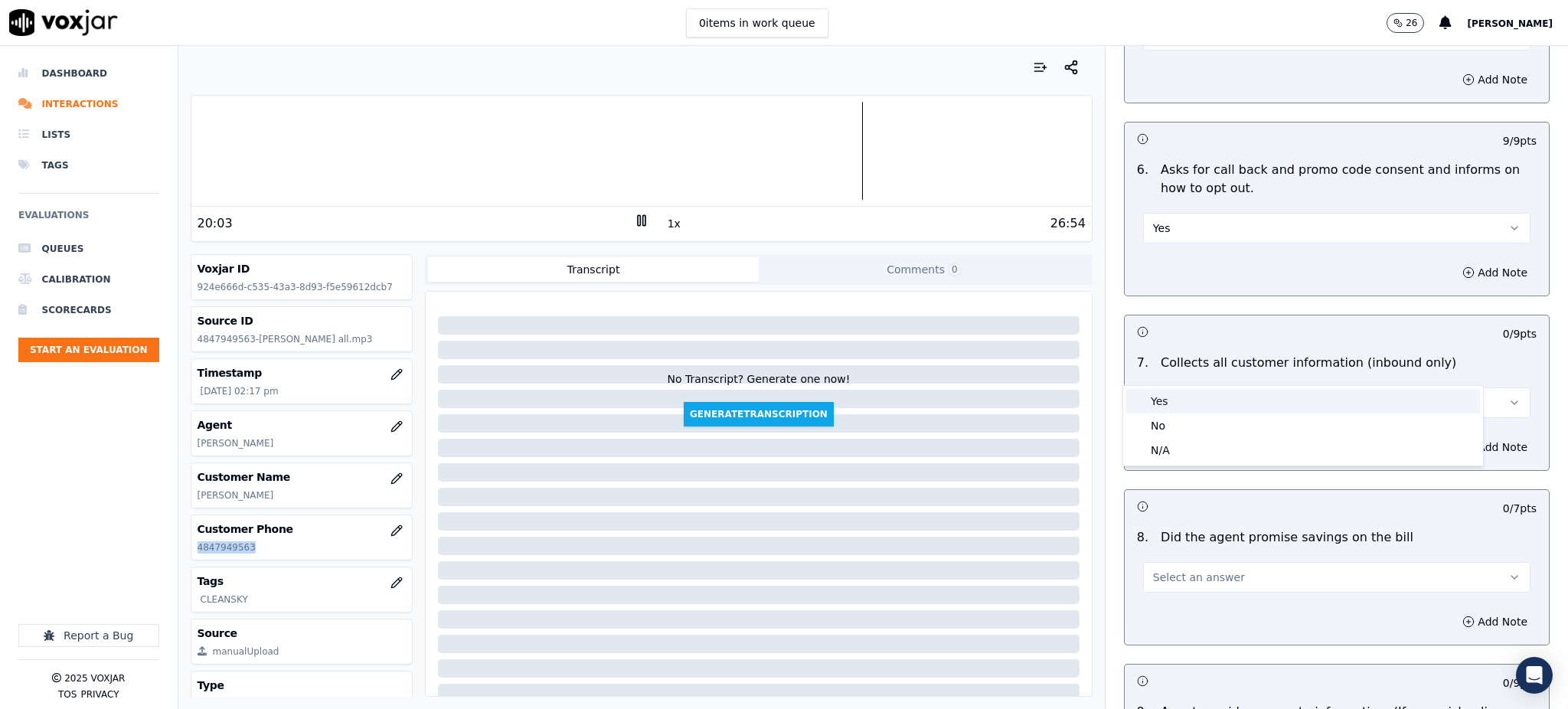
click at [1154, 403] on div "Yes" at bounding box center [1303, 401] width 354 height 25
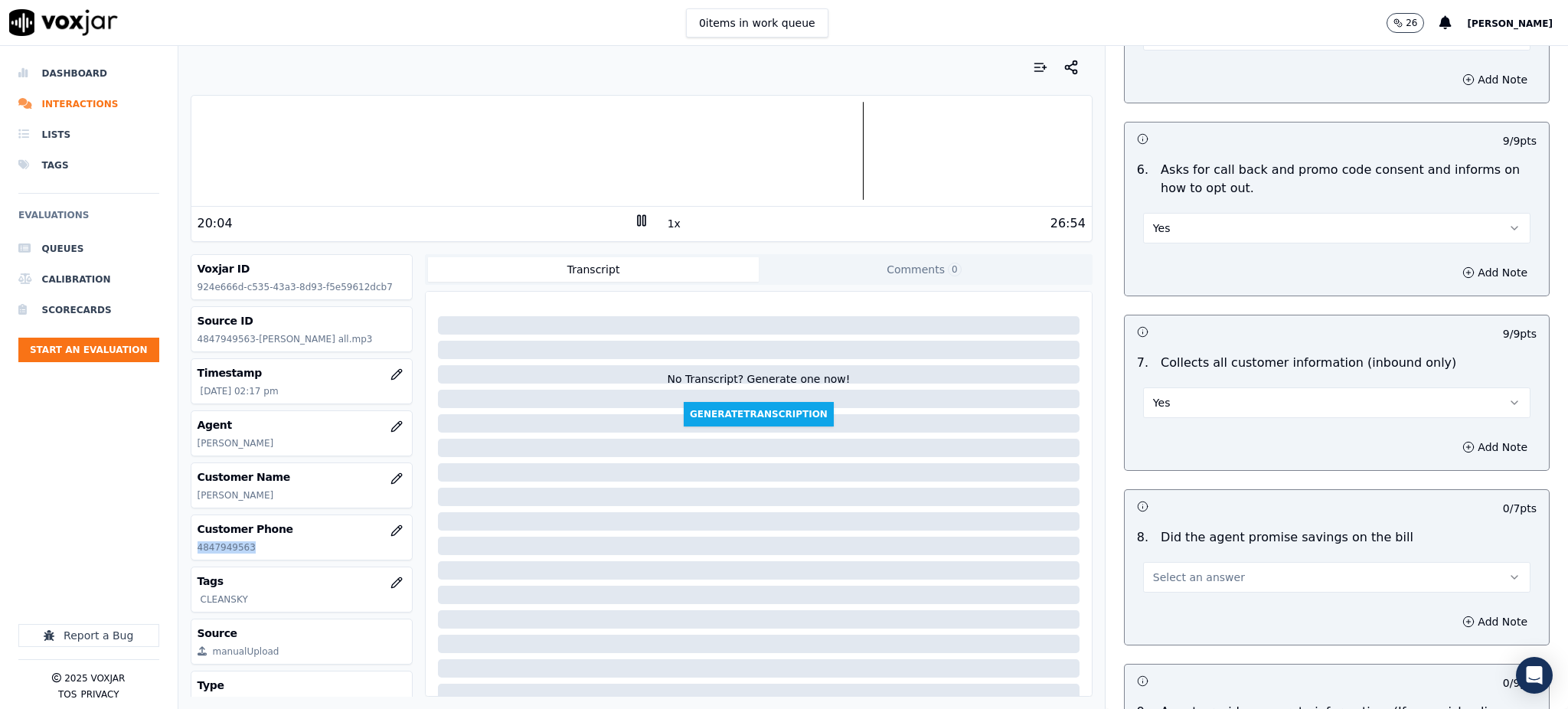
drag, startPoint x: 1134, startPoint y: 542, endPoint x: 1145, endPoint y: 550, distance: 13.6
click at [1153, 569] on span "Select an answer" at bounding box center [1199, 577] width 92 height 15
click at [1157, 569] on div "Yes" at bounding box center [1303, 576] width 354 height 25
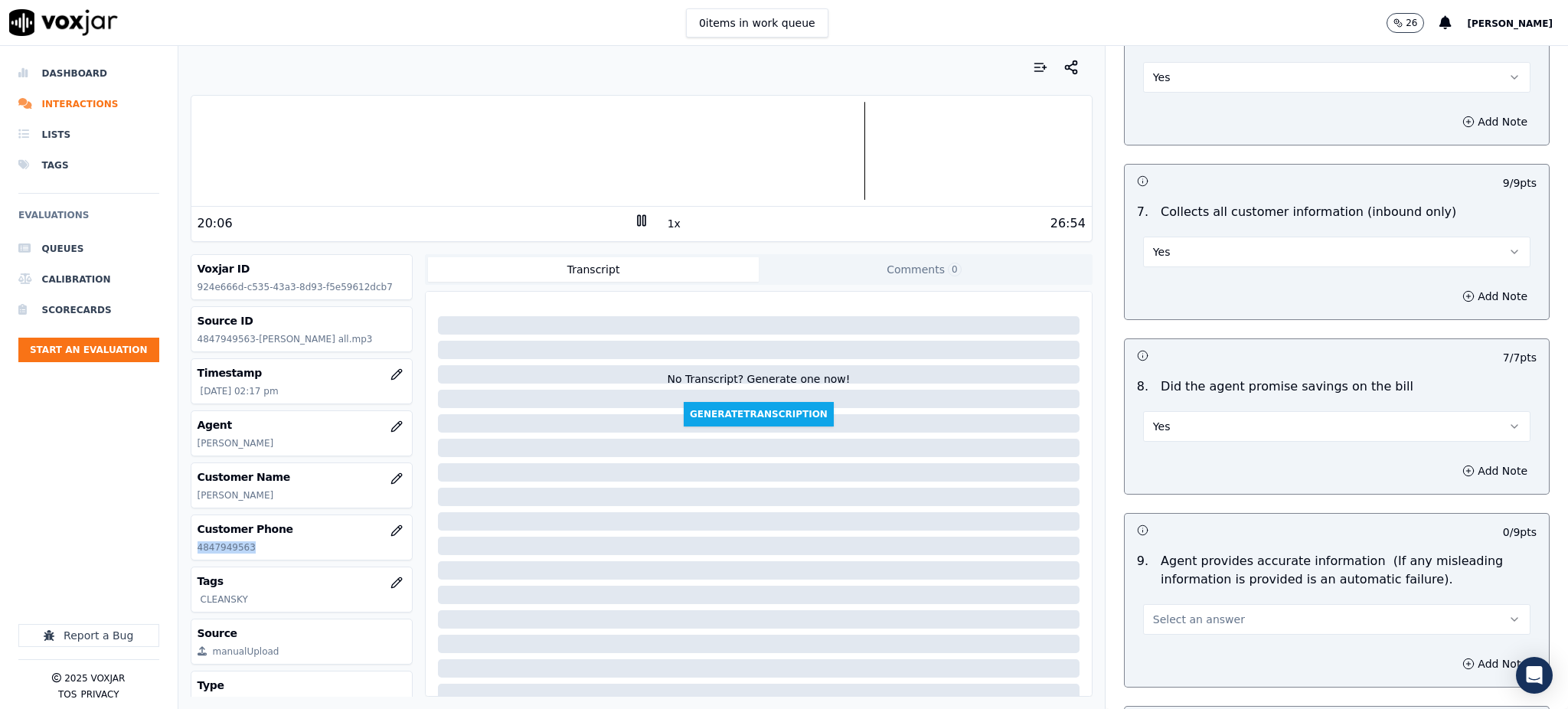
scroll to position [1225, 0]
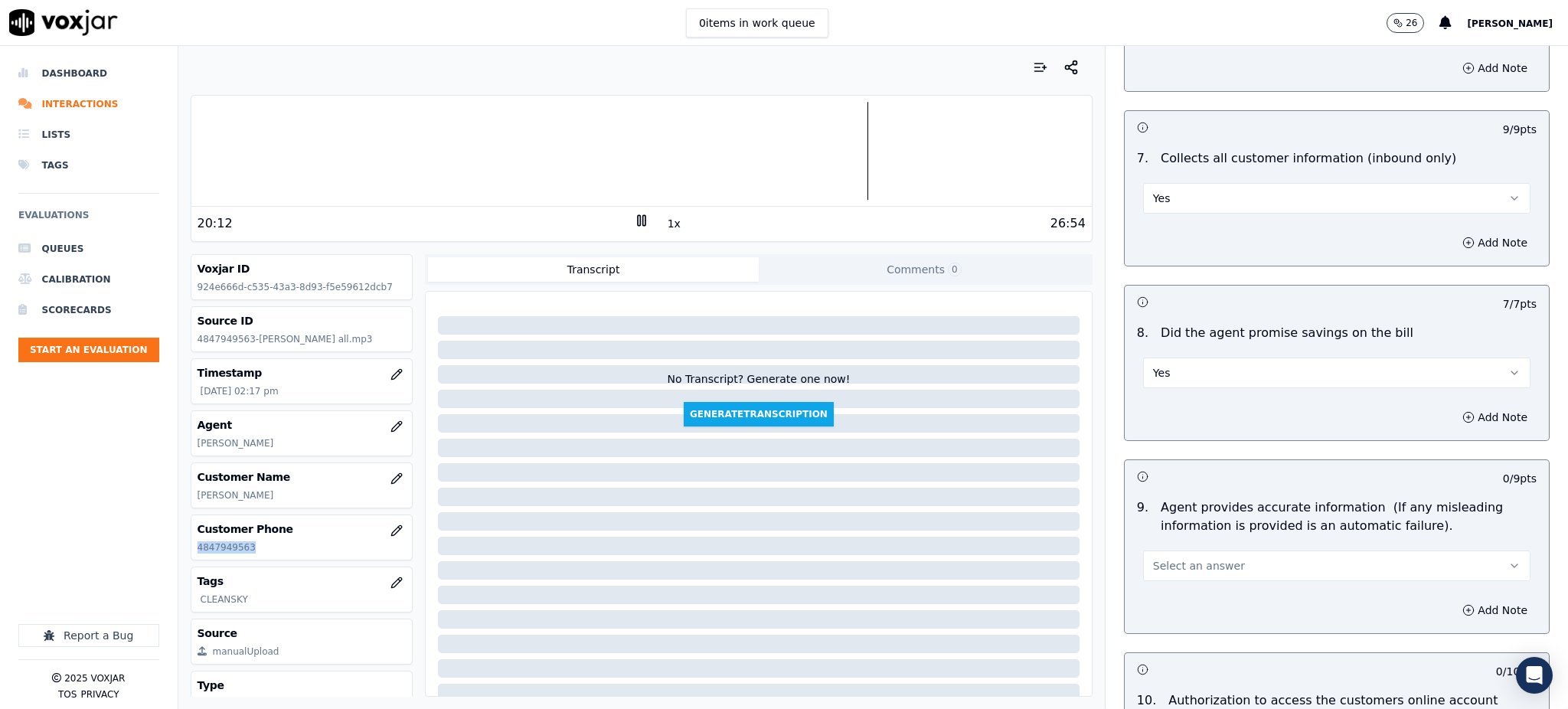
click at [1174, 558] on span "Select an answer" at bounding box center [1199, 565] width 92 height 15
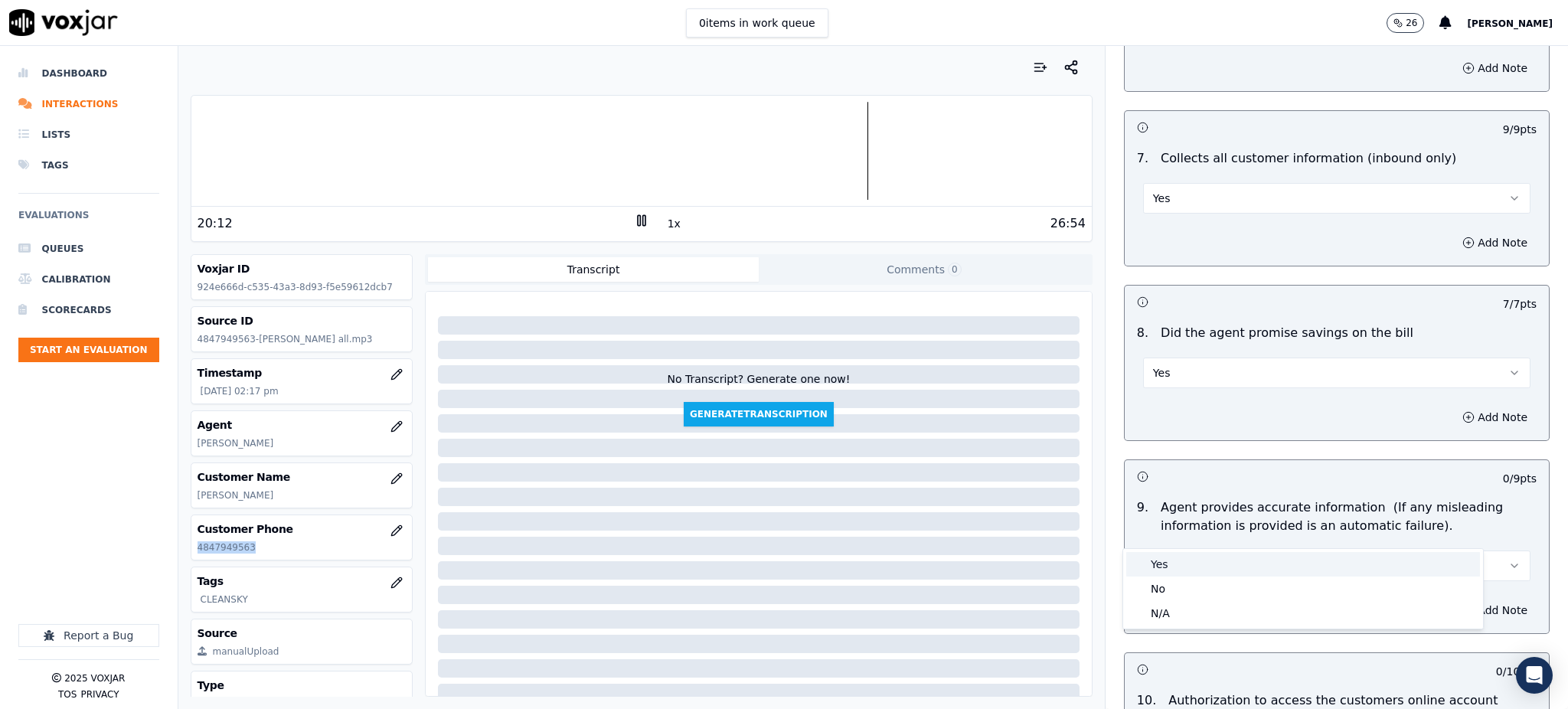
click at [1178, 569] on div "Yes" at bounding box center [1303, 564] width 354 height 25
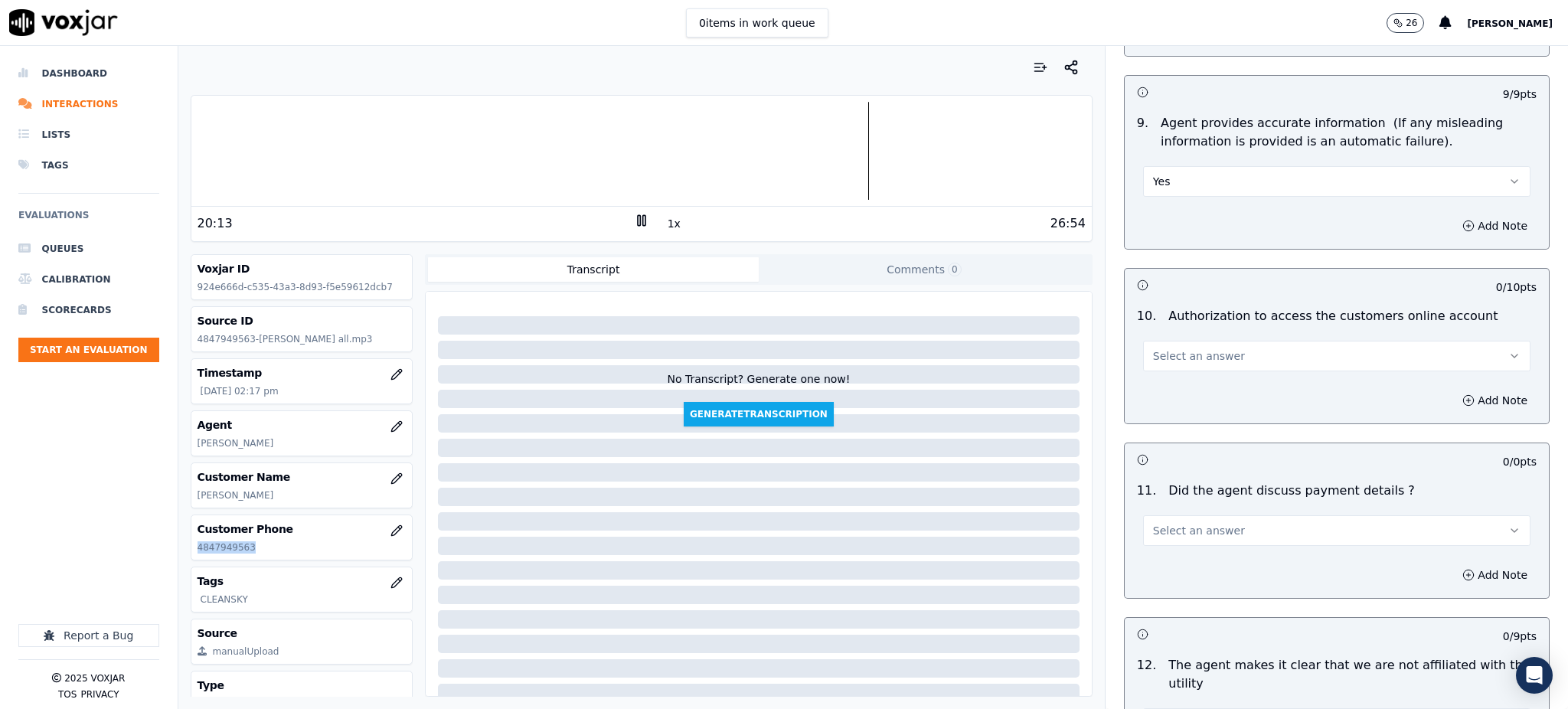
scroll to position [1633, 0]
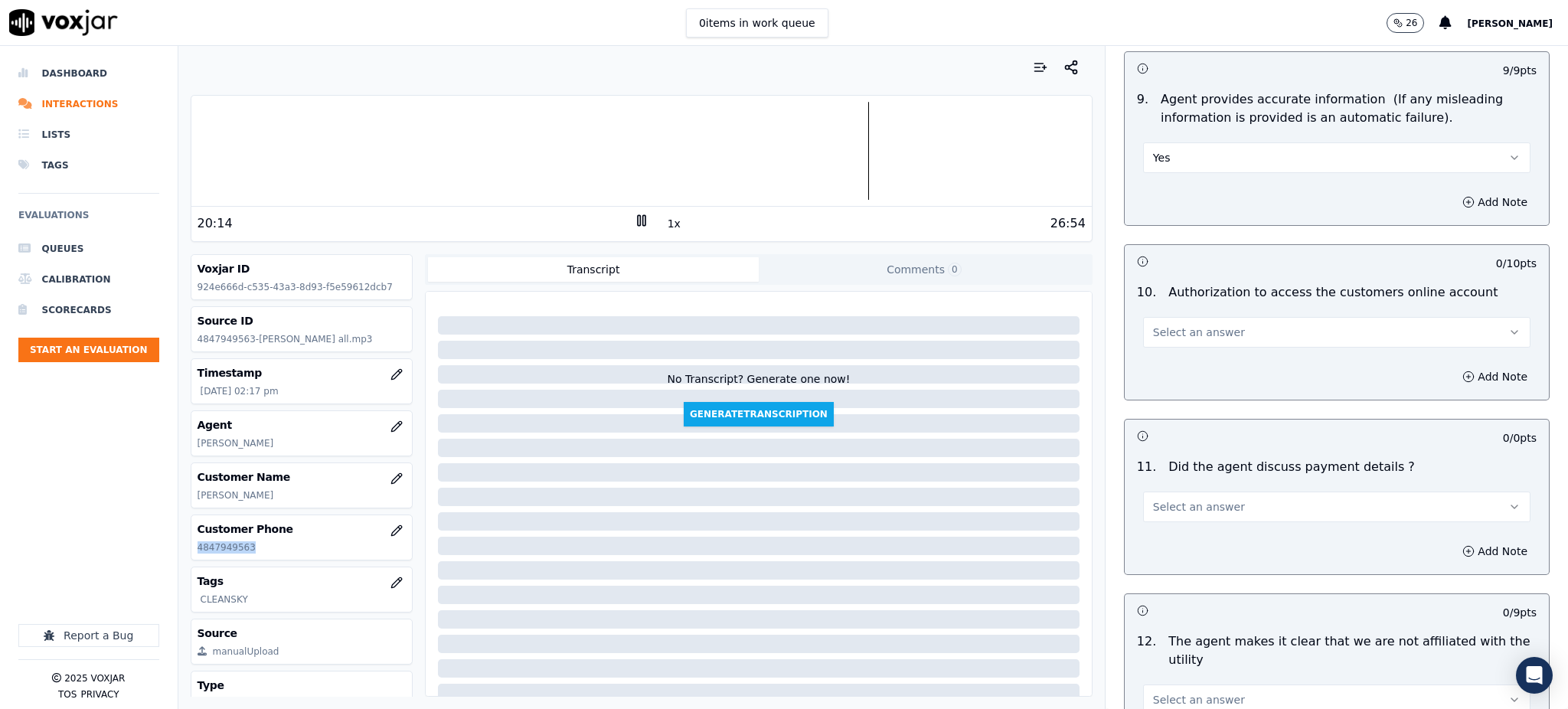
click at [1177, 325] on span "Select an answer" at bounding box center [1199, 332] width 92 height 15
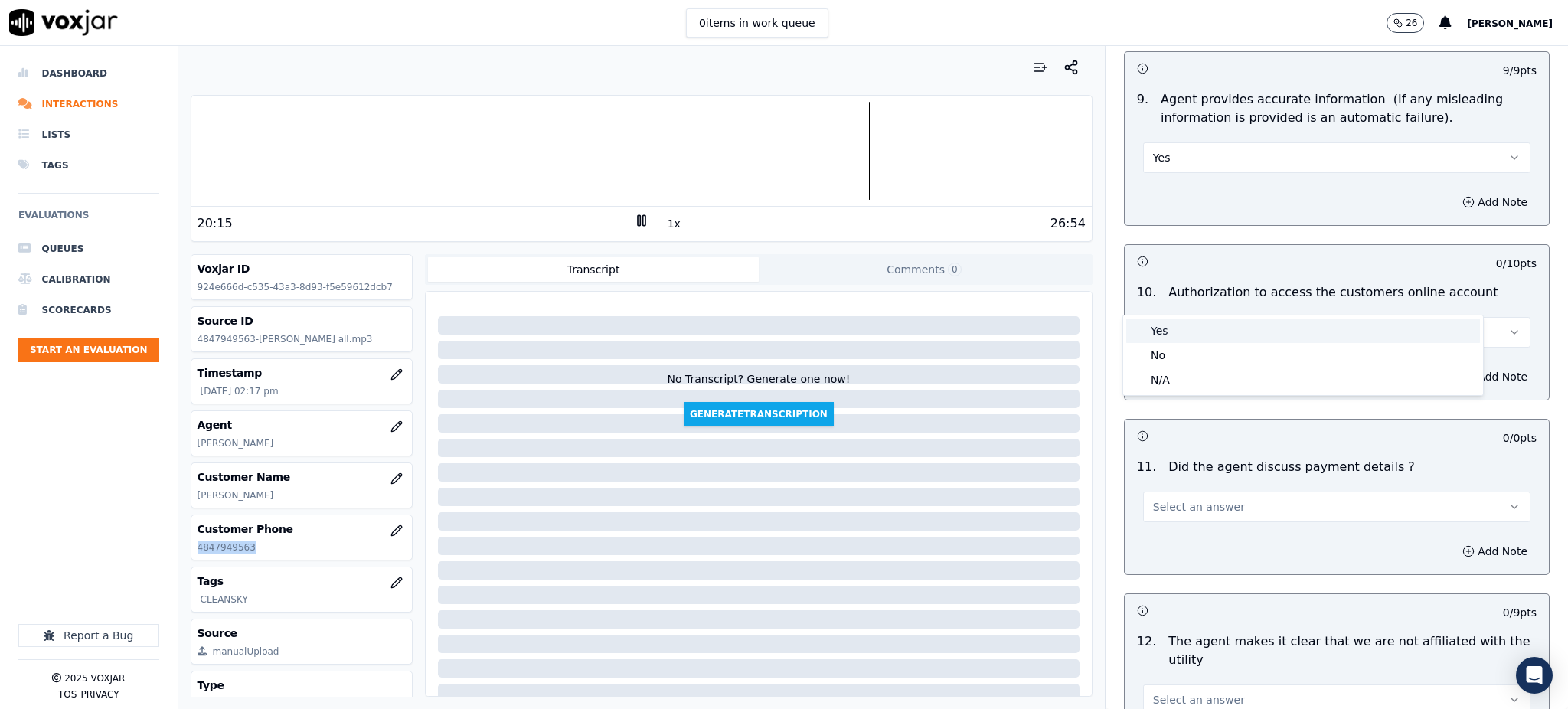
click at [1175, 329] on div "Yes" at bounding box center [1303, 331] width 354 height 25
click at [1180, 499] on span "Select an answer" at bounding box center [1199, 506] width 92 height 15
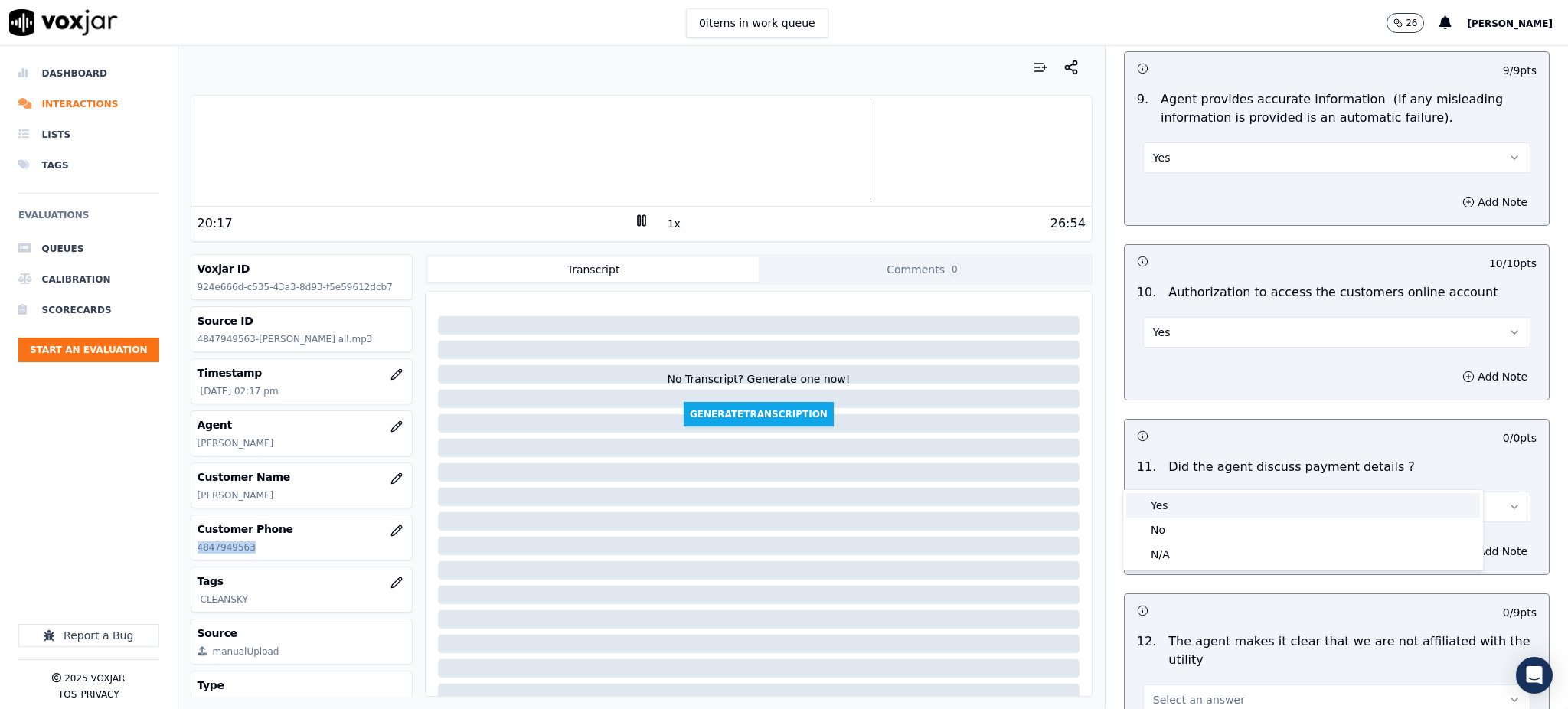
click at [1179, 500] on div "Yes" at bounding box center [1303, 505] width 354 height 25
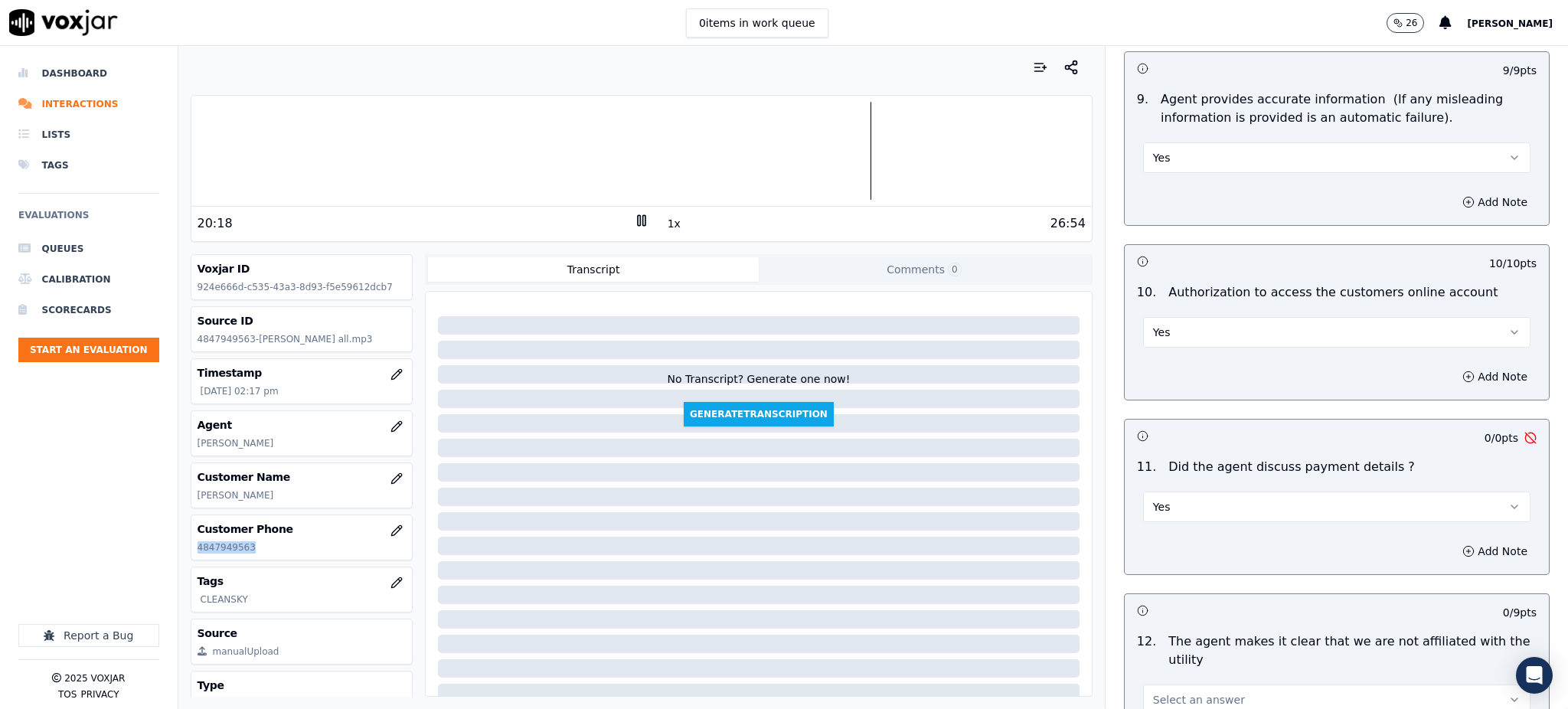
click at [1179, 491] on button "Yes" at bounding box center [1337, 506] width 388 height 31
click at [1163, 538] on div "No" at bounding box center [1303, 530] width 354 height 25
drag, startPoint x: 1179, startPoint y: 454, endPoint x: 1178, endPoint y: 483, distance: 29.0
click at [1179, 489] on div "No" at bounding box center [1337, 505] width 388 height 33
click at [1180, 491] on button "No" at bounding box center [1337, 506] width 388 height 31
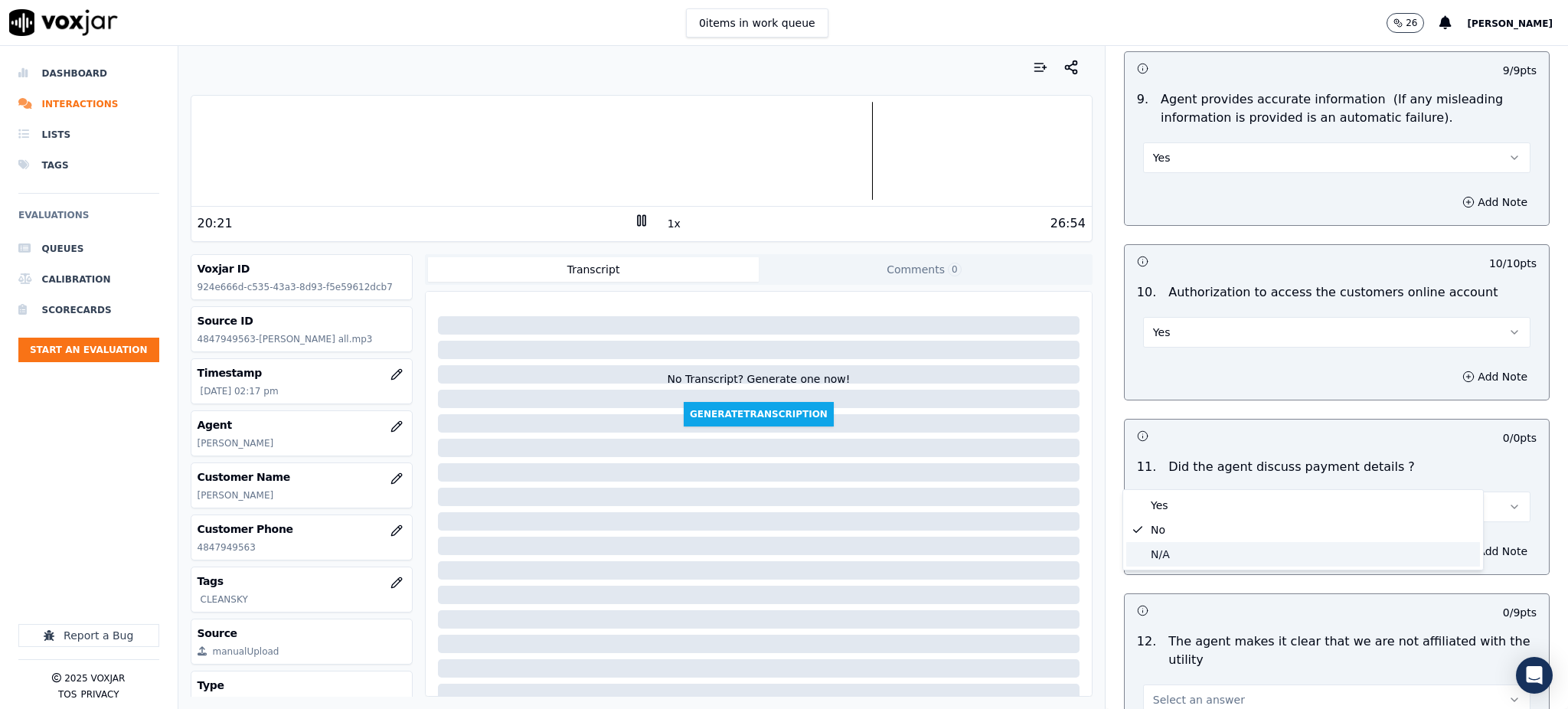
click at [1172, 550] on div "N/A" at bounding box center [1303, 555] width 354 height 25
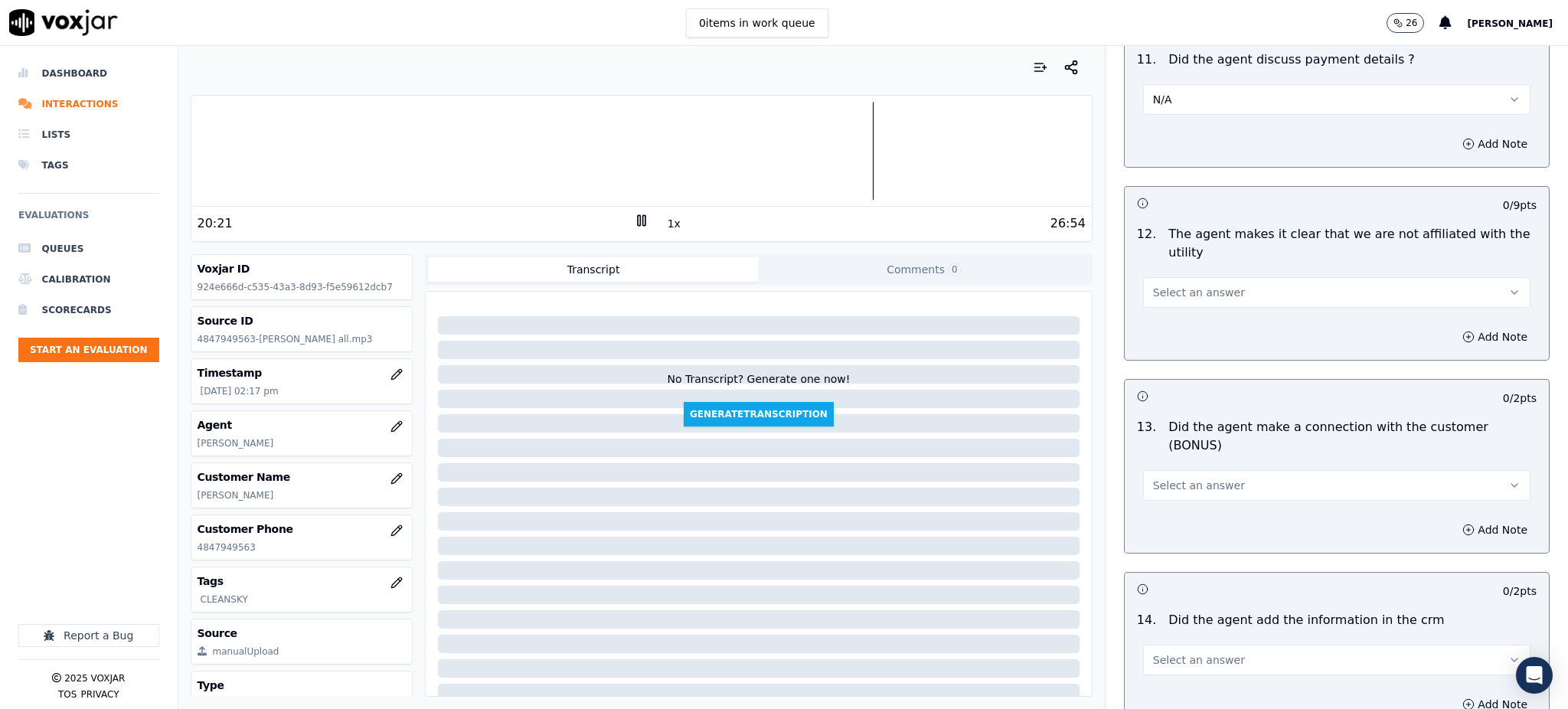
scroll to position [2041, 0]
click at [1173, 276] on button "Select an answer" at bounding box center [1337, 291] width 388 height 31
click at [1175, 285] on div "Yes" at bounding box center [1303, 290] width 354 height 25
click at [1171, 469] on button "Select an answer" at bounding box center [1337, 484] width 388 height 31
drag, startPoint x: 1157, startPoint y: 465, endPoint x: 1159, endPoint y: 545, distance: 80.0
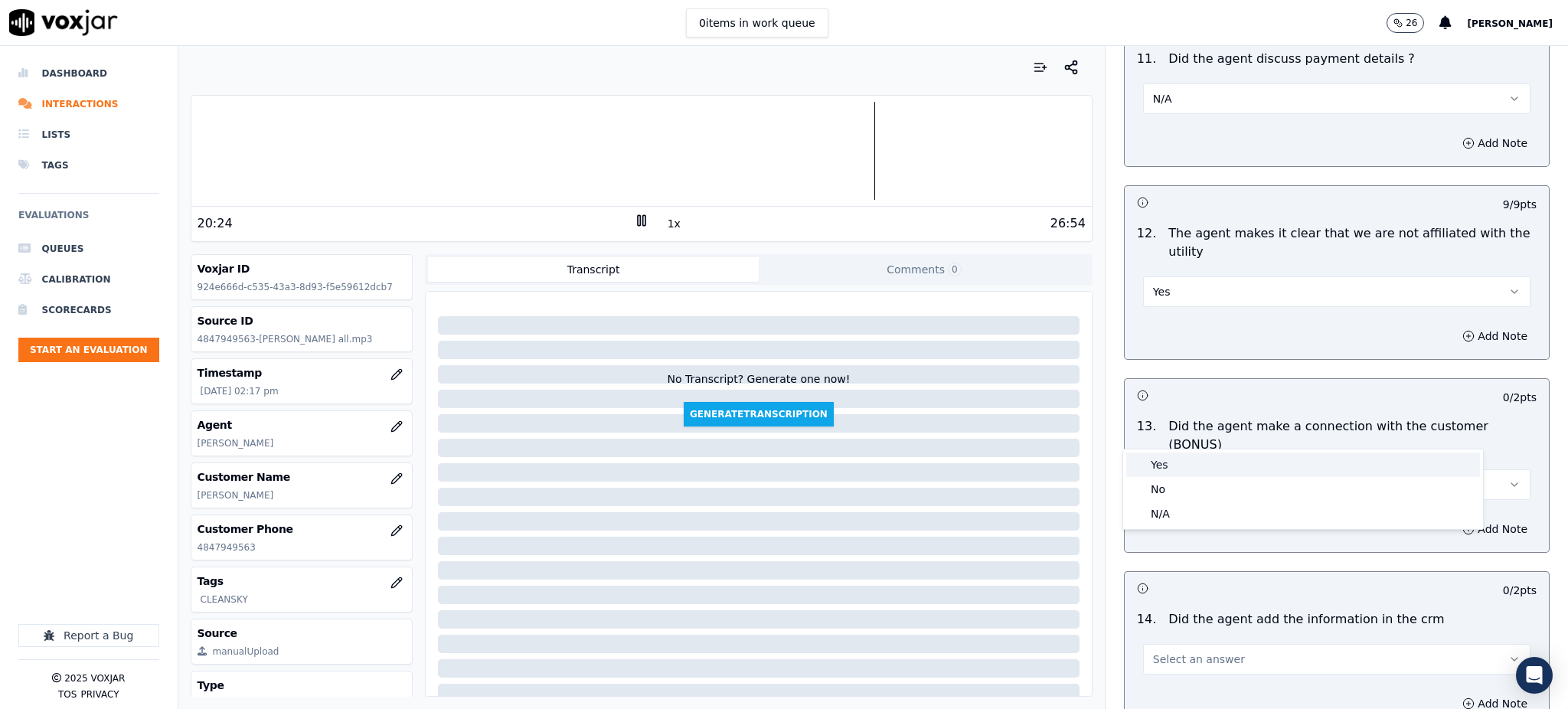
click at [1158, 465] on div "Yes" at bounding box center [1303, 465] width 354 height 25
click at [1164, 652] on span "Select an answer" at bounding box center [1199, 659] width 92 height 15
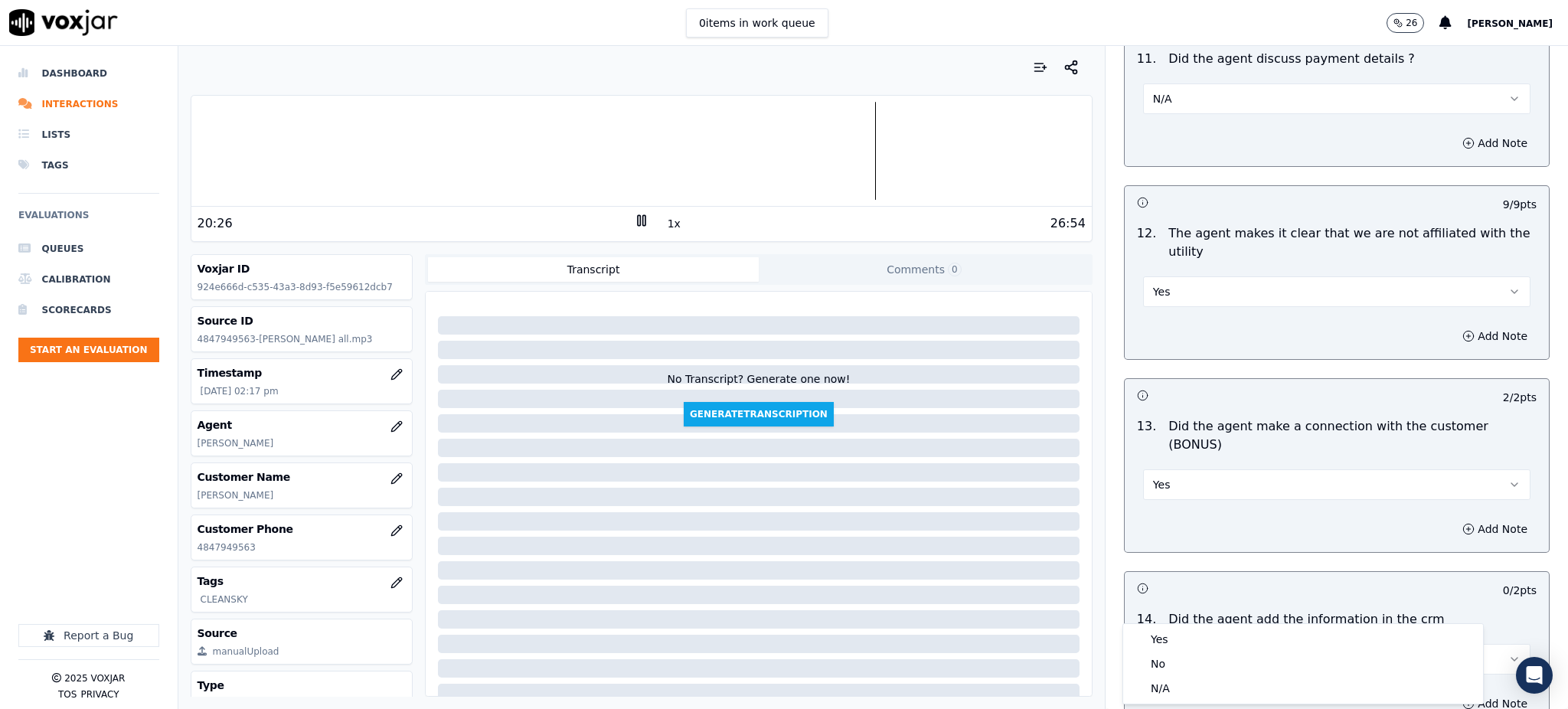
click at [1161, 627] on div "Yes" at bounding box center [1303, 640] width 354 height 25
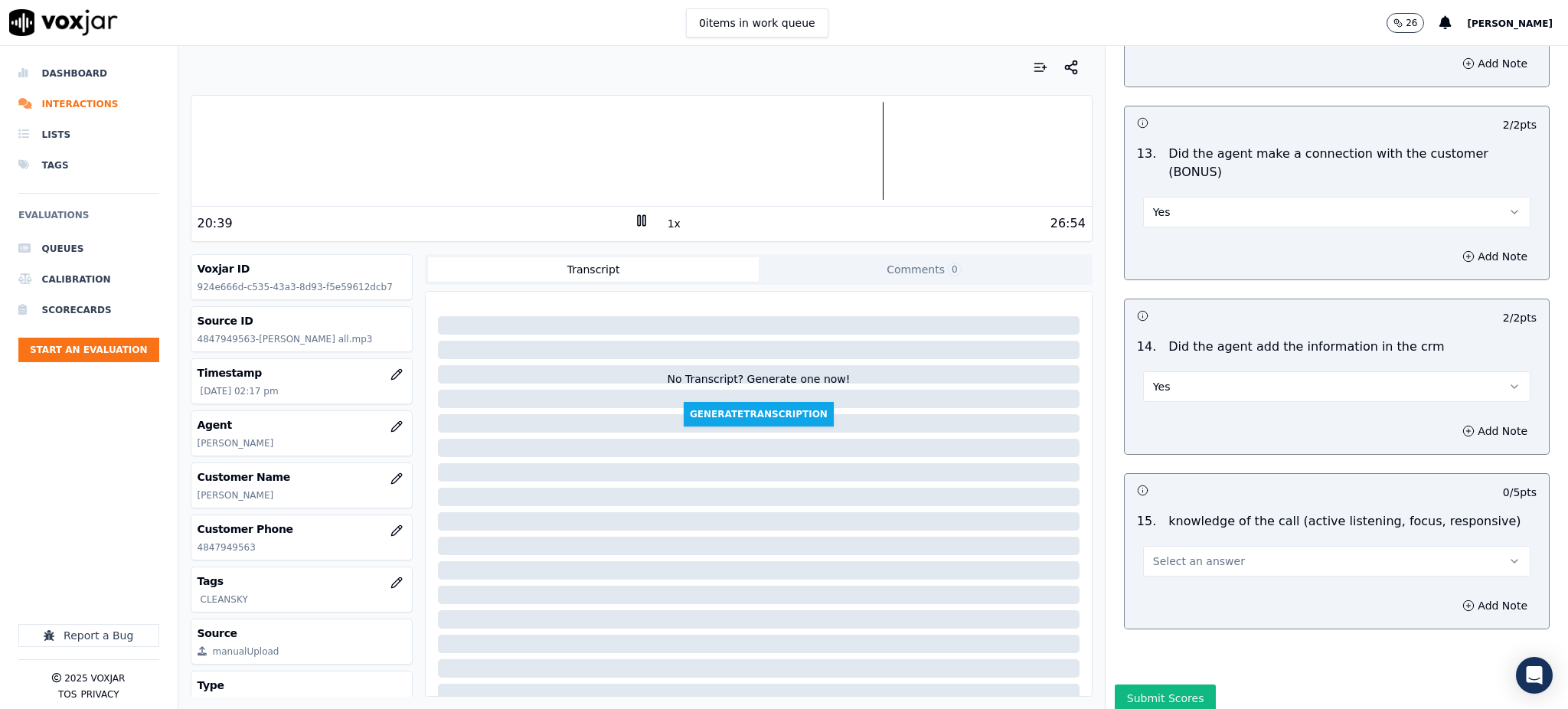
scroll to position [2317, 0]
click at [1153, 550] on span "Select an answer" at bounding box center [1199, 557] width 92 height 15
drag, startPoint x: 1150, startPoint y: 535, endPoint x: 1160, endPoint y: 570, distance: 36.4
click at [1151, 538] on div "Yes" at bounding box center [1303, 538] width 354 height 25
click at [1156, 681] on button "Submit Scores" at bounding box center [1166, 694] width 102 height 27
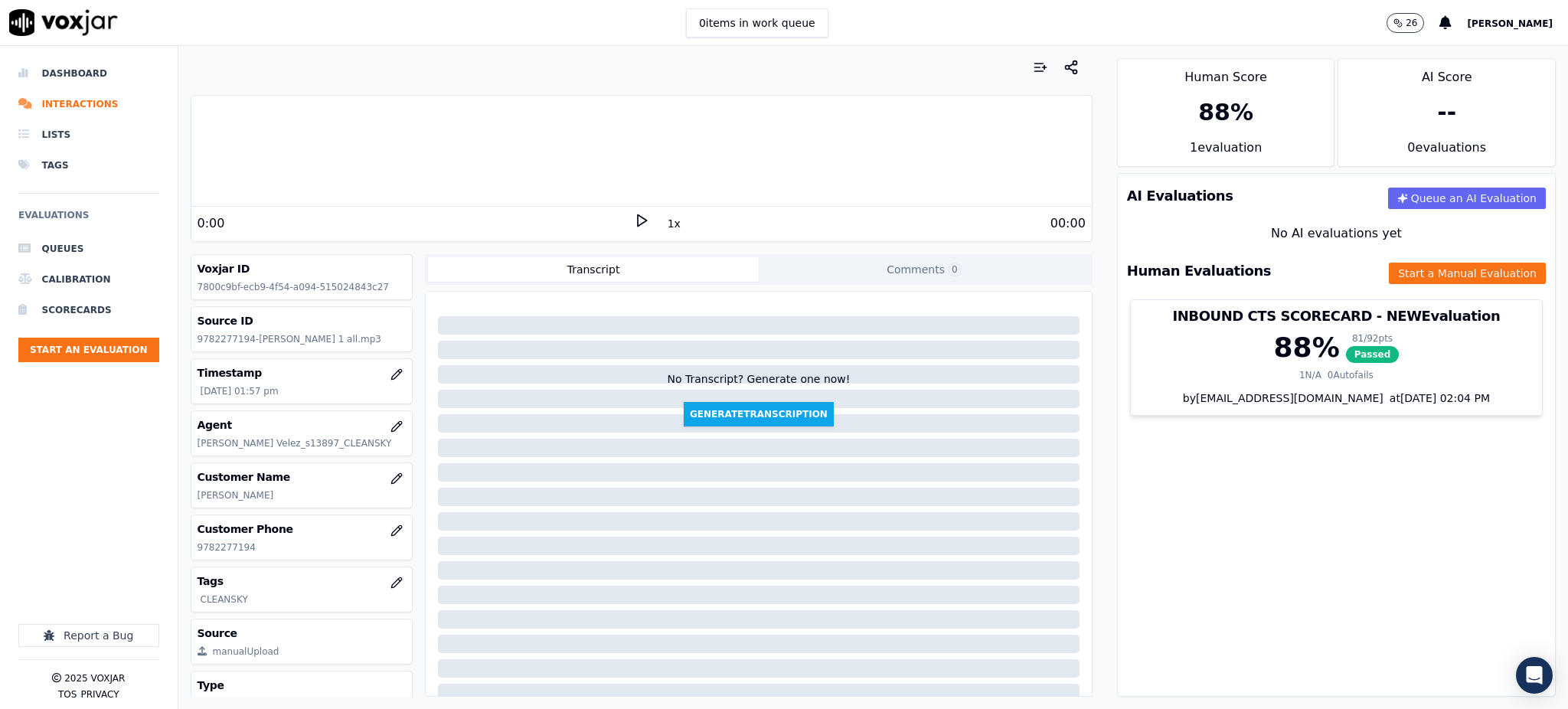
click at [634, 219] on icon at bounding box center [641, 220] width 15 height 15
drag, startPoint x: 253, startPoint y: 551, endPoint x: 200, endPoint y: 557, distance: 53.3
click at [190, 561] on div "Voxjar ID 7800c9bf-ecb9-4f54-a094-515024843c27 Source ID 9782277194-[PERSON_NAM…" at bounding box center [302, 476] width 223 height 442
copy p "9782277194"
click at [642, 226] on rect at bounding box center [643, 219] width 3 height 10
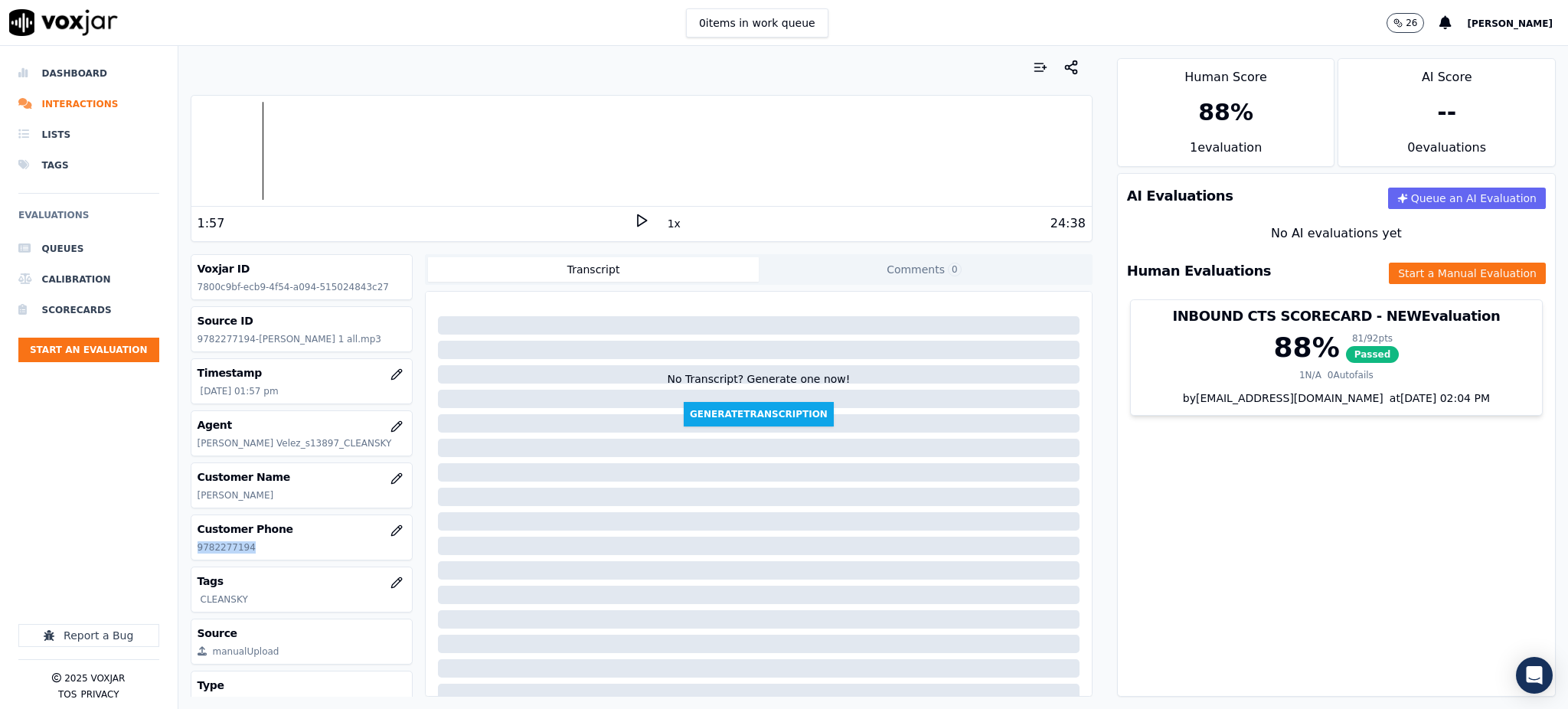
click at [634, 219] on icon at bounding box center [641, 220] width 15 height 15
click at [664, 220] on button "1x" at bounding box center [674, 224] width 19 height 21
click at [664, 220] on button "1.5x" at bounding box center [679, 224] width 30 height 21
drag, startPoint x: 668, startPoint y: 218, endPoint x: 687, endPoint y: 208, distance: 21.5
click at [687, 208] on div "2:53 2x 24:38" at bounding box center [641, 224] width 900 height 33
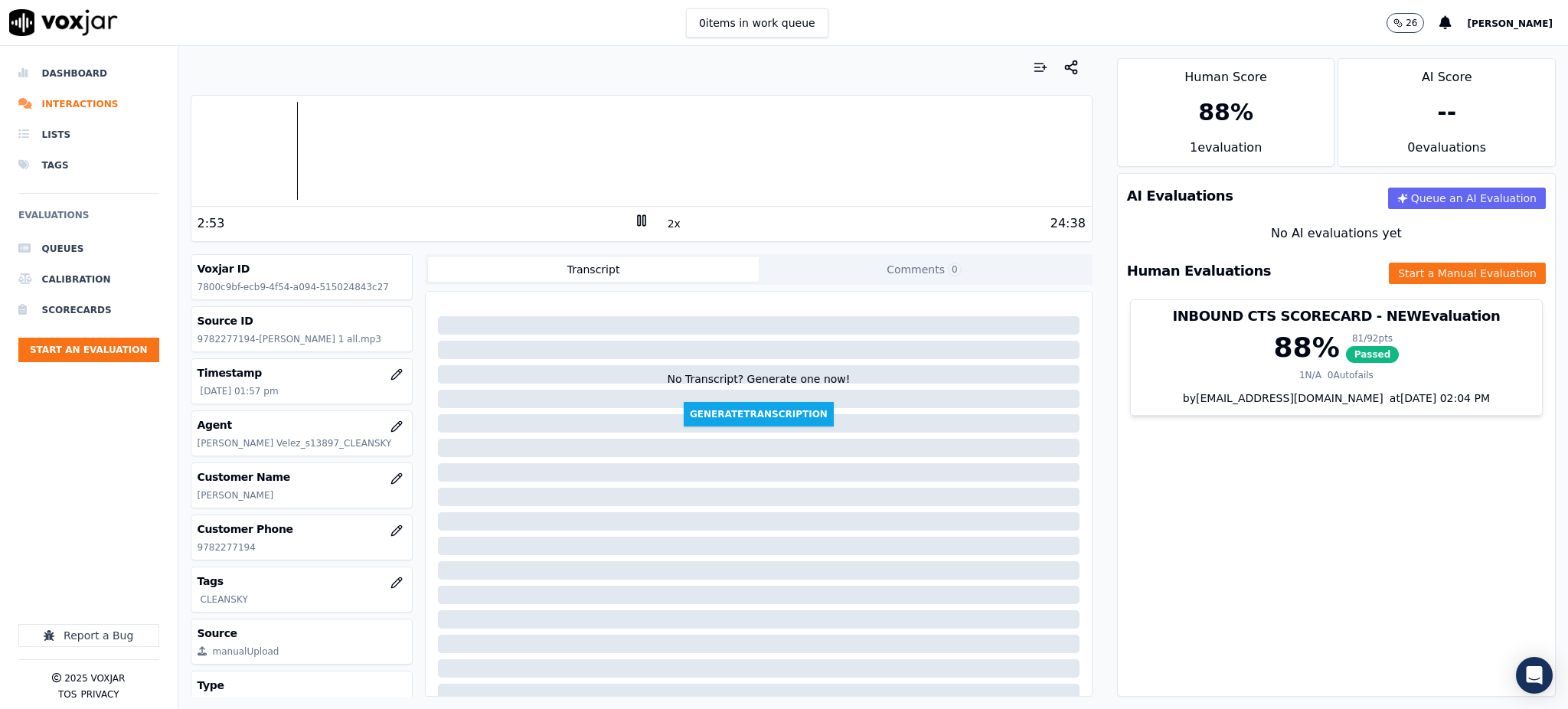
click at [687, 208] on div "2:53 2x 24:38" at bounding box center [641, 224] width 900 height 33
click at [687, 208] on div "2:54 2x 24:38" at bounding box center [641, 224] width 900 height 33
click at [687, 208] on div "2:58 2x 24:38" at bounding box center [641, 224] width 900 height 33
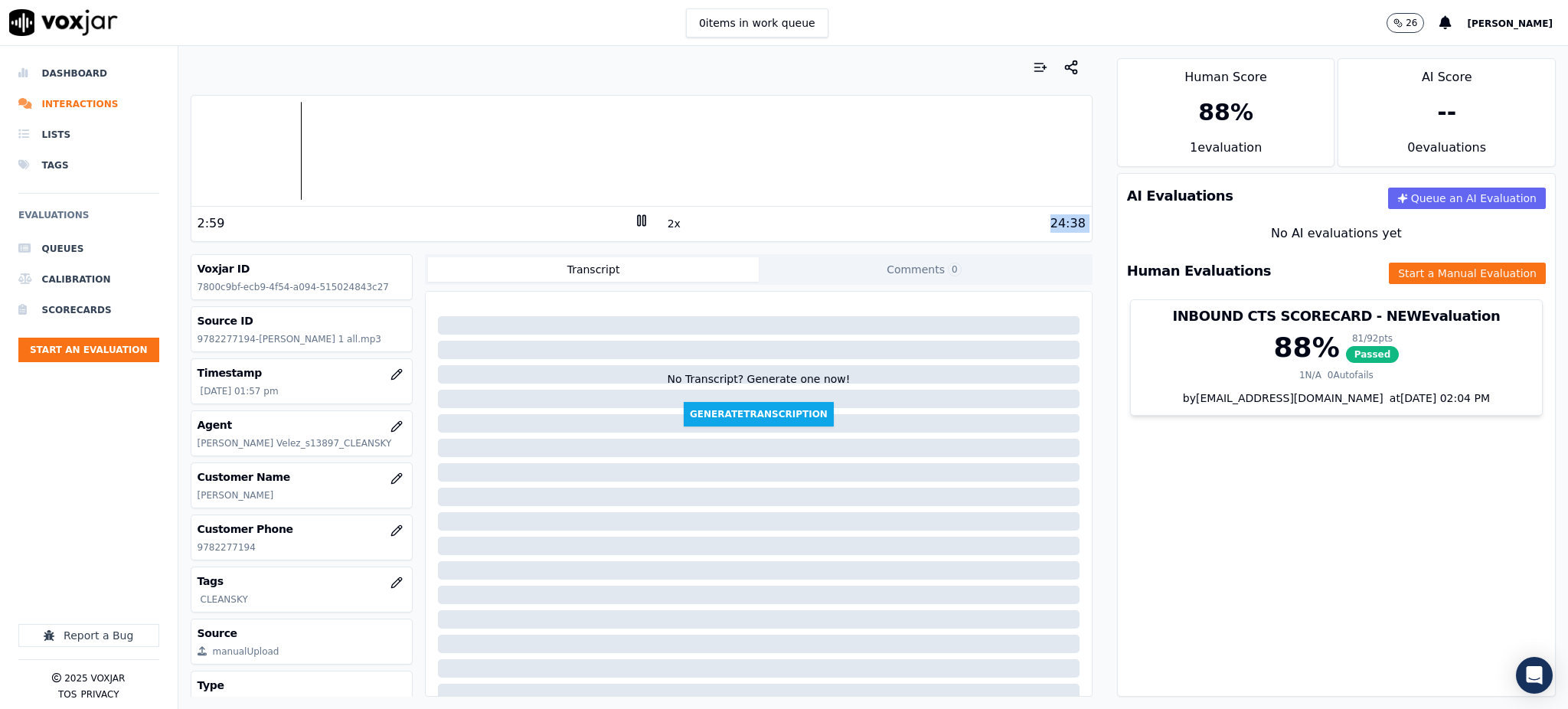
click at [687, 208] on div "2:59 2x 24:38" at bounding box center [641, 224] width 900 height 33
click at [687, 208] on div "3:01 2x 24:38" at bounding box center [641, 224] width 900 height 33
click at [689, 207] on div "3:13 2x 24:38" at bounding box center [641, 224] width 900 height 33
click at [688, 207] on div "3:15 2x 24:38" at bounding box center [641, 224] width 900 height 33
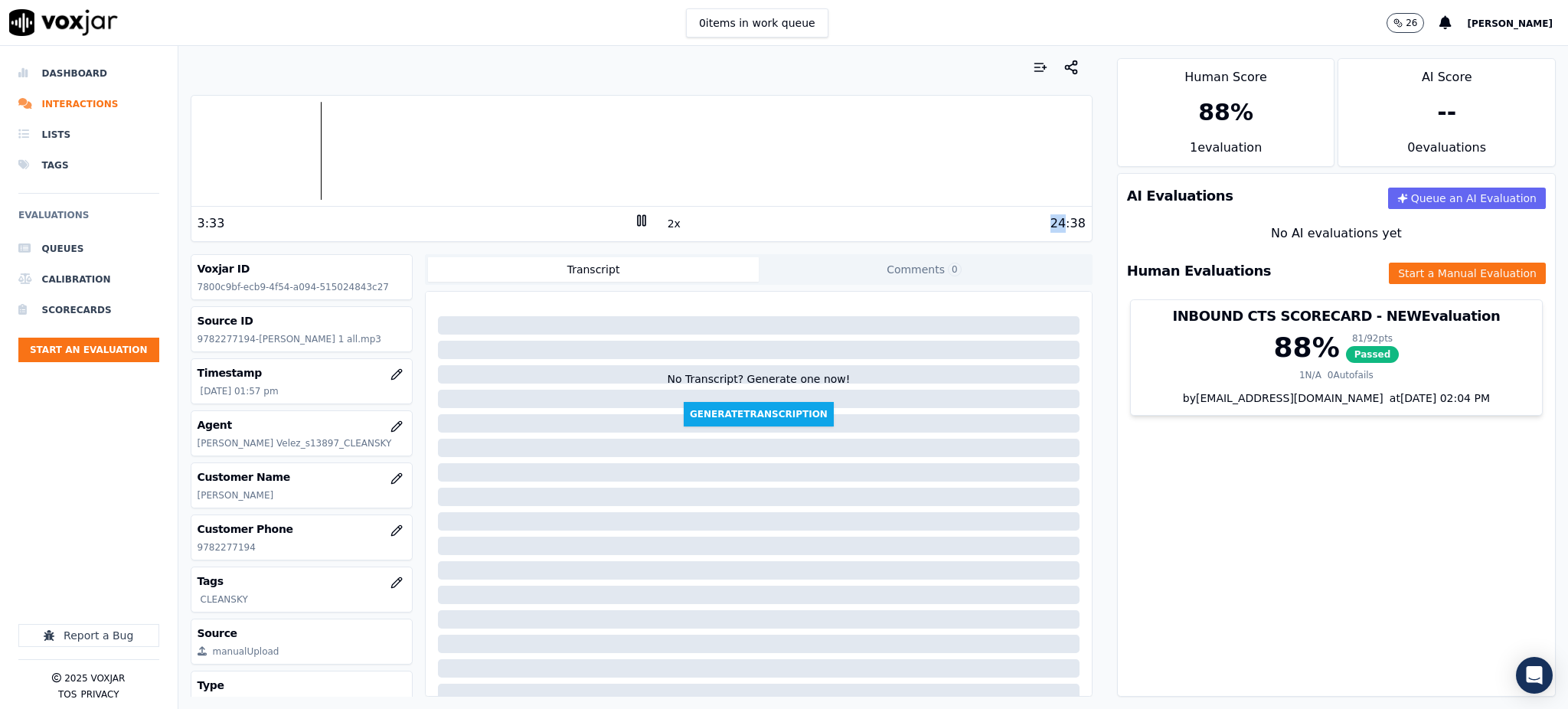
click at [668, 226] on button "2x" at bounding box center [674, 224] width 19 height 21
click at [664, 226] on button "1x" at bounding box center [674, 224] width 19 height 21
click at [669, 226] on button "1.5x" at bounding box center [679, 224] width 30 height 21
click at [664, 226] on button "2x" at bounding box center [674, 224] width 19 height 21
click at [644, 171] on div at bounding box center [641, 151] width 900 height 98
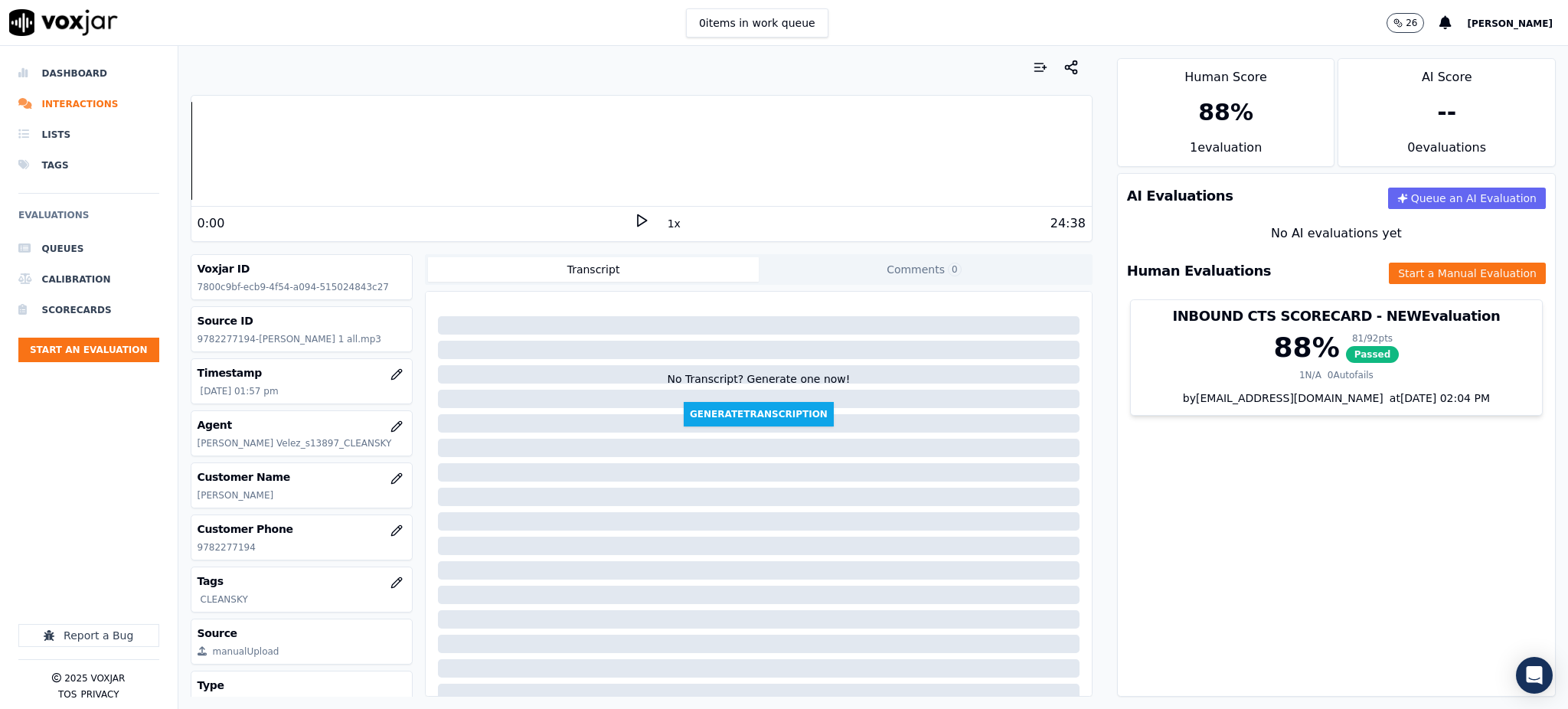
drag, startPoint x: 628, startPoint y: 228, endPoint x: 602, endPoint y: 218, distance: 27.9
click at [634, 227] on icon at bounding box center [641, 220] width 15 height 15
click at [479, 219] on div "10:02" at bounding box center [415, 223] width 436 height 18
click at [479, 220] on div "10:05" at bounding box center [415, 223] width 436 height 18
click at [487, 219] on div "10:06" at bounding box center [415, 223] width 436 height 18
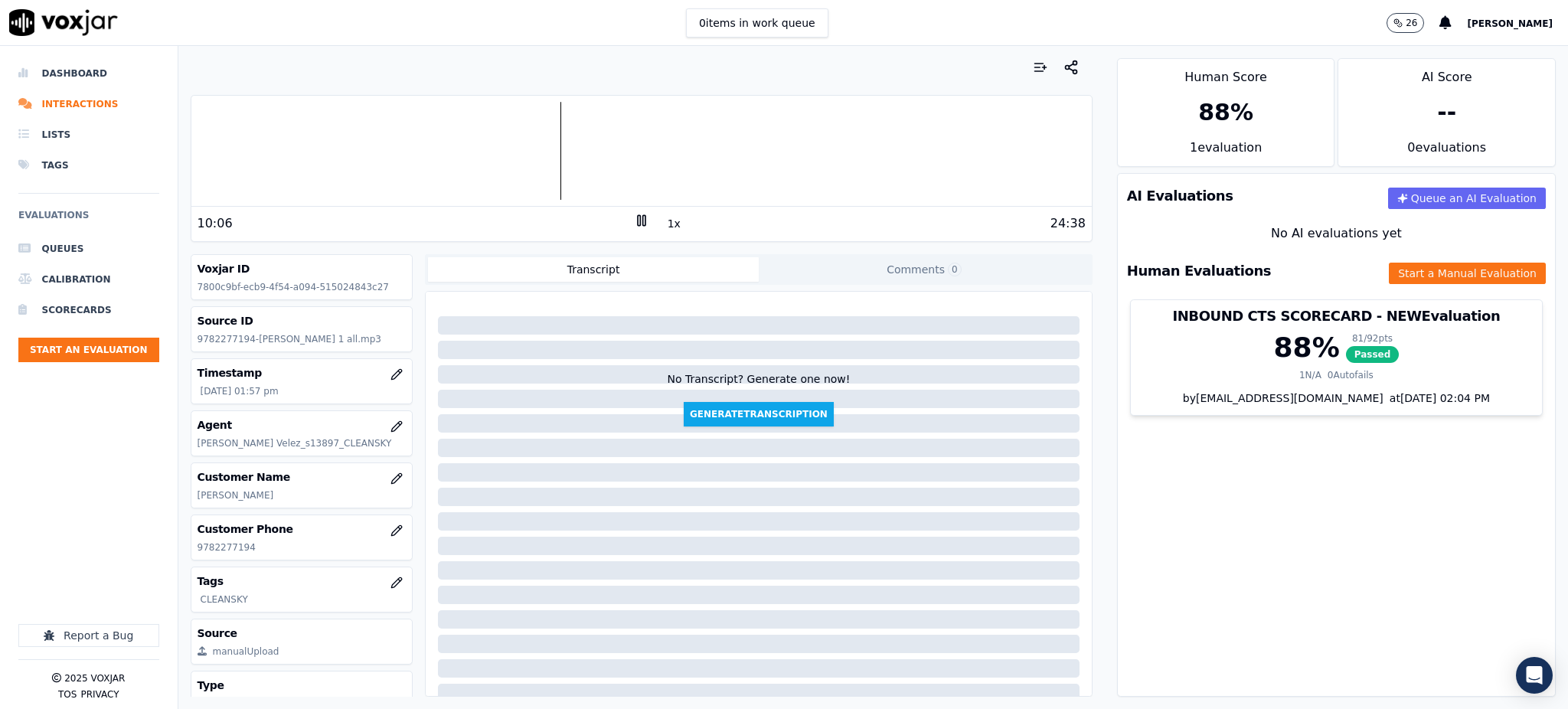
click at [487, 219] on div "10:06" at bounding box center [415, 223] width 436 height 18
click at [489, 219] on div "10:07" at bounding box center [415, 223] width 436 height 18
click at [634, 219] on icon at bounding box center [641, 220] width 15 height 15
click at [632, 209] on div "18:04 1x 24:38" at bounding box center [641, 224] width 900 height 33
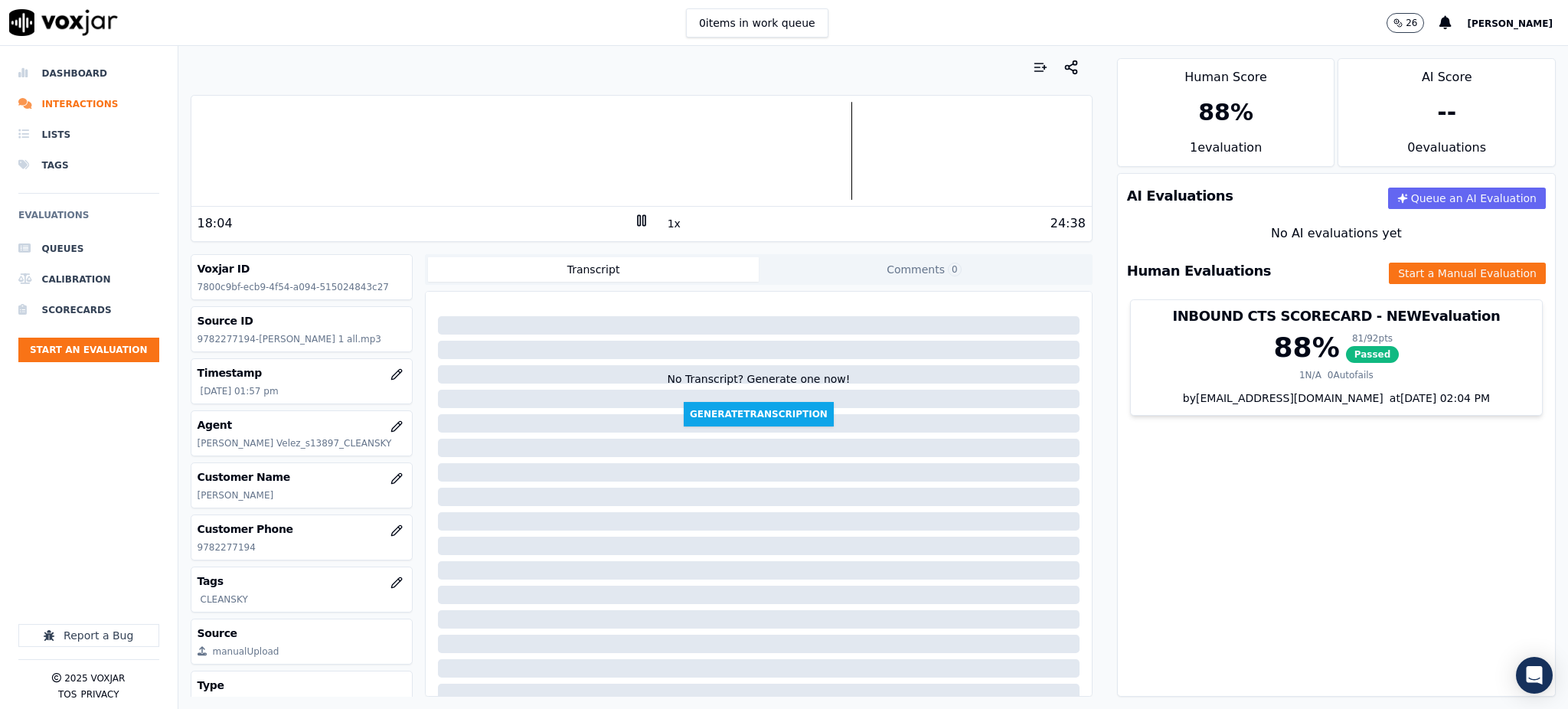
click at [634, 217] on icon at bounding box center [641, 220] width 15 height 15
click at [634, 221] on icon at bounding box center [641, 220] width 15 height 15
click at [634, 222] on icon at bounding box center [641, 220] width 15 height 15
click at [1411, 273] on button "Start a Manual Evaluation" at bounding box center [1467, 273] width 157 height 21
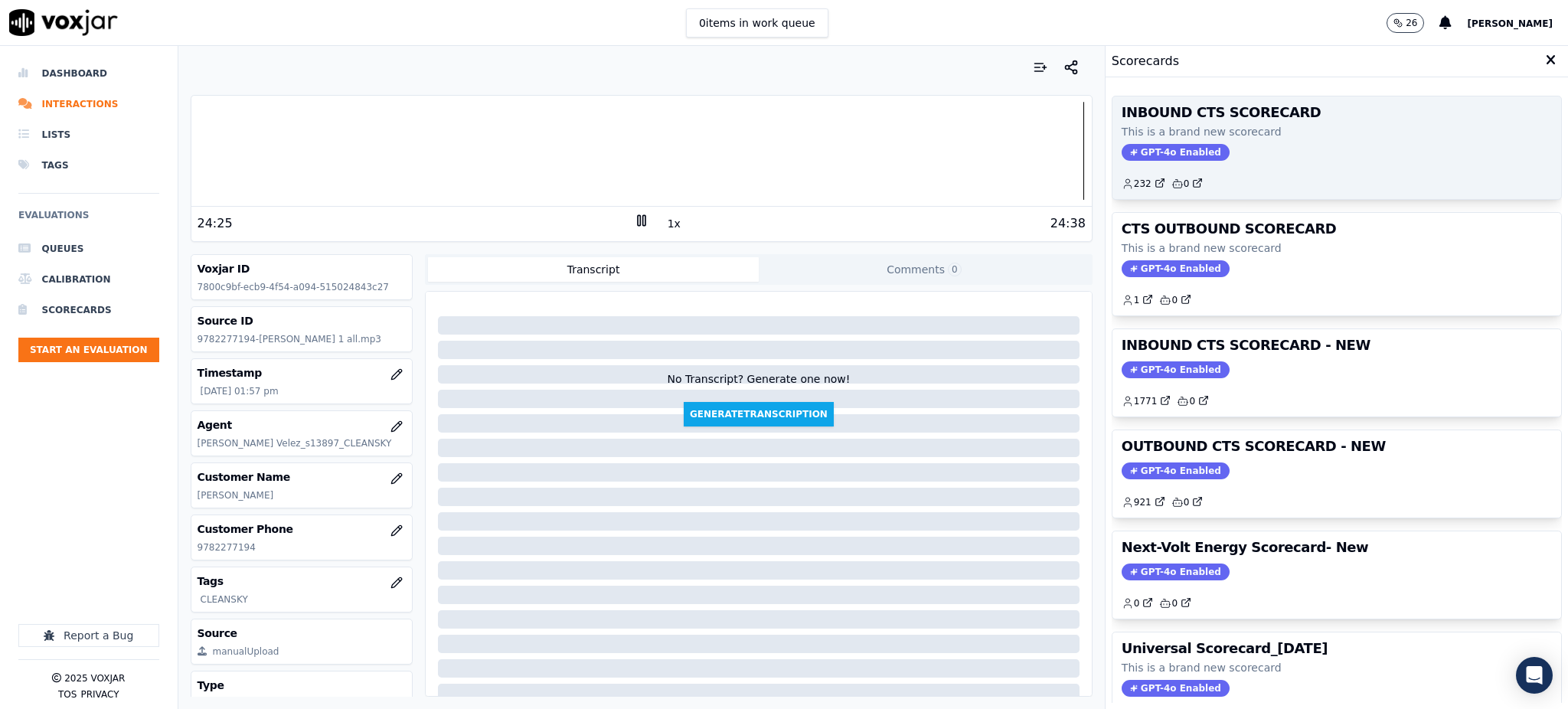
click at [1136, 151] on span "GPT-4o Enabled" at bounding box center [1175, 152] width 108 height 17
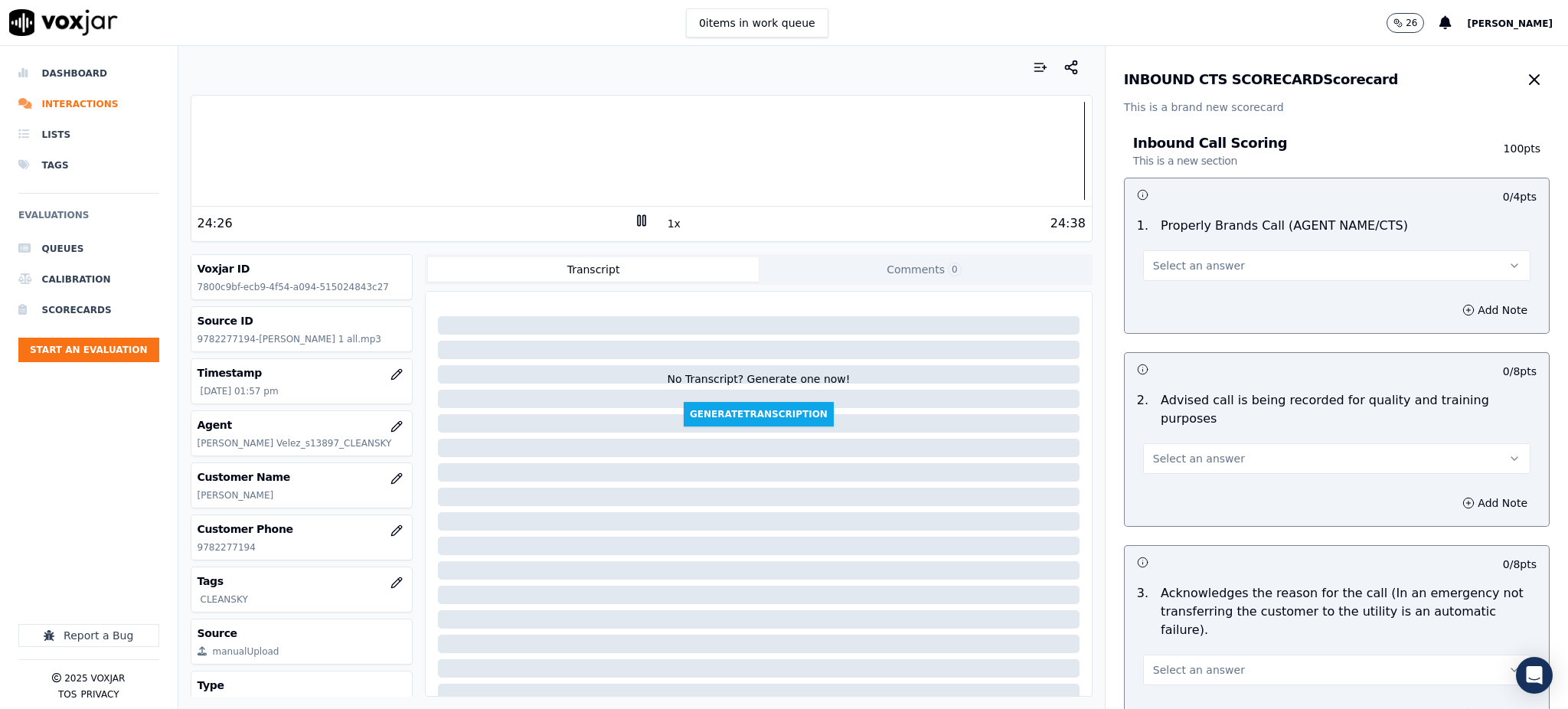
click at [1169, 269] on span "Select an answer" at bounding box center [1199, 265] width 92 height 15
click at [1169, 299] on div "Yes" at bounding box center [1303, 300] width 354 height 25
click at [1146, 443] on button "Select an answer" at bounding box center [1337, 458] width 388 height 31
click at [1161, 470] on div "Yes" at bounding box center [1303, 475] width 354 height 25
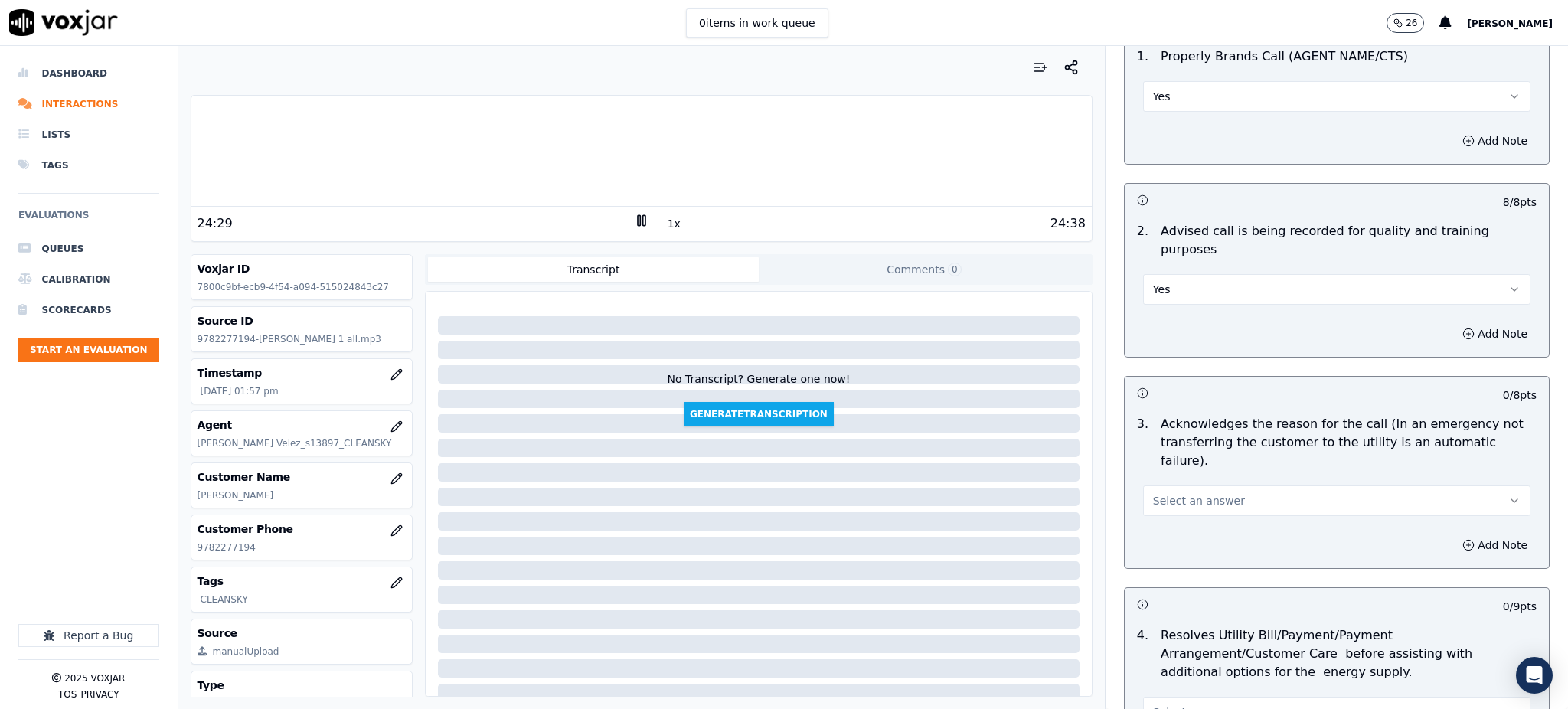
scroll to position [306, 0]
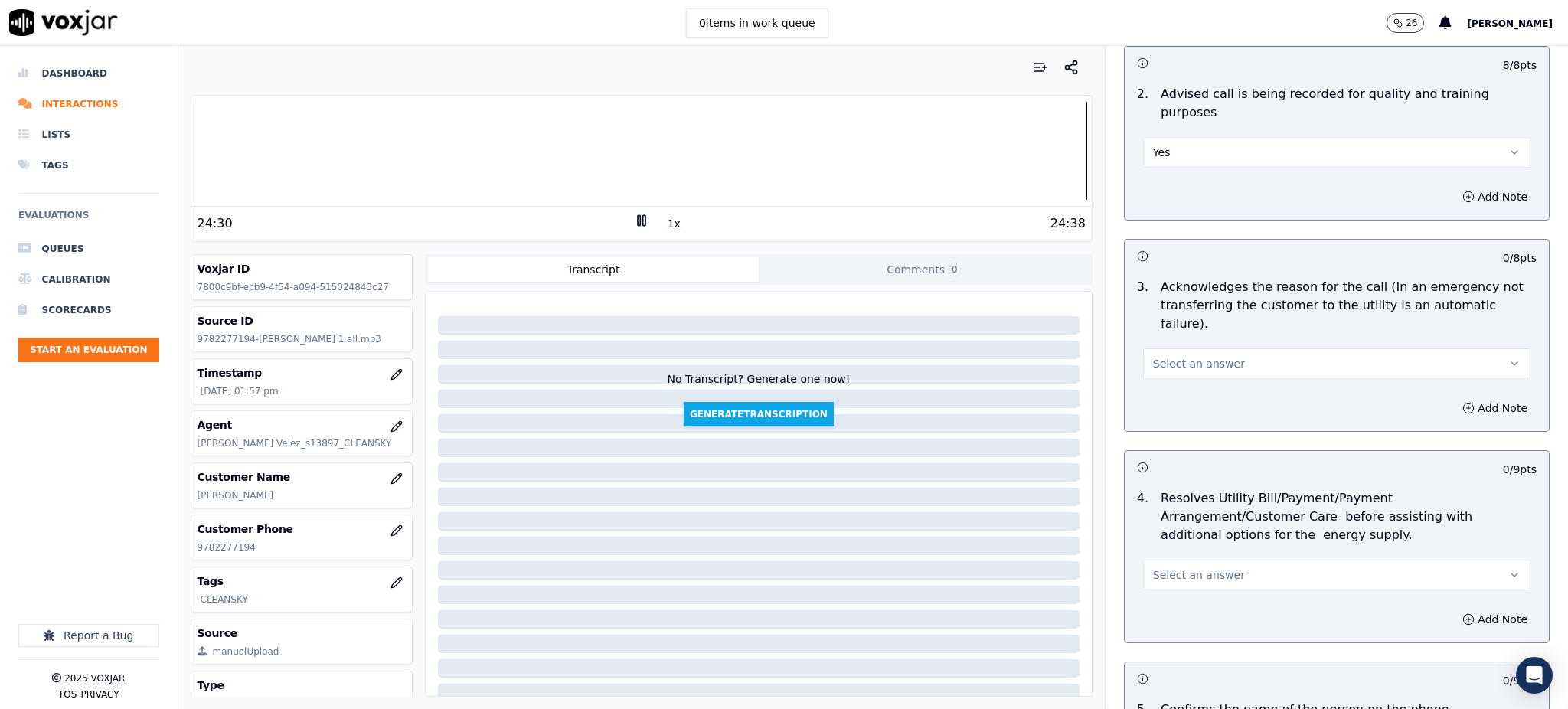
click at [1153, 356] on span "Select an answer" at bounding box center [1199, 363] width 92 height 15
drag, startPoint x: 1147, startPoint y: 354, endPoint x: 1147, endPoint y: 362, distance: 8.0
click at [1147, 354] on div "Yes" at bounding box center [1303, 362] width 354 height 25
click at [1153, 568] on span "Select an answer" at bounding box center [1199, 575] width 92 height 15
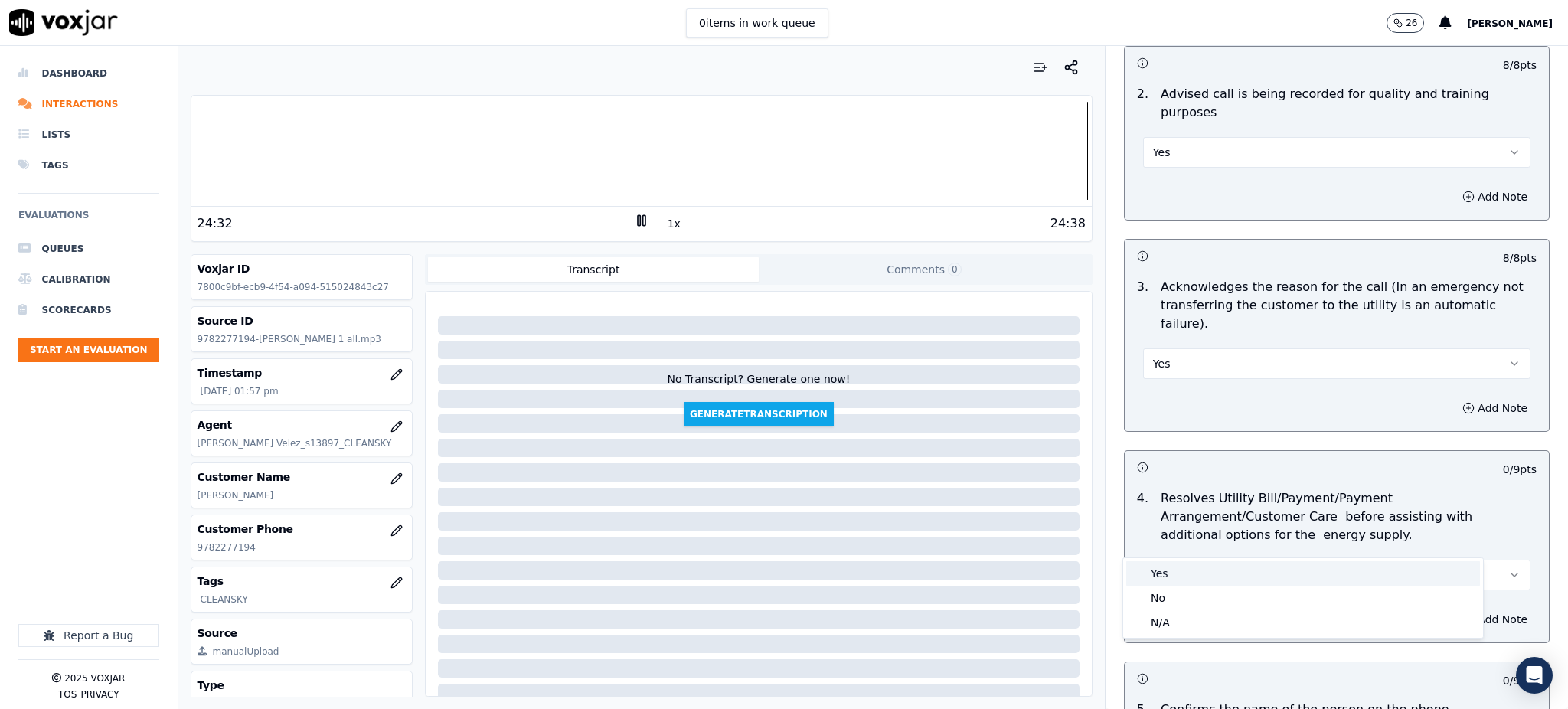
click at [1157, 573] on div "Yes" at bounding box center [1303, 574] width 354 height 25
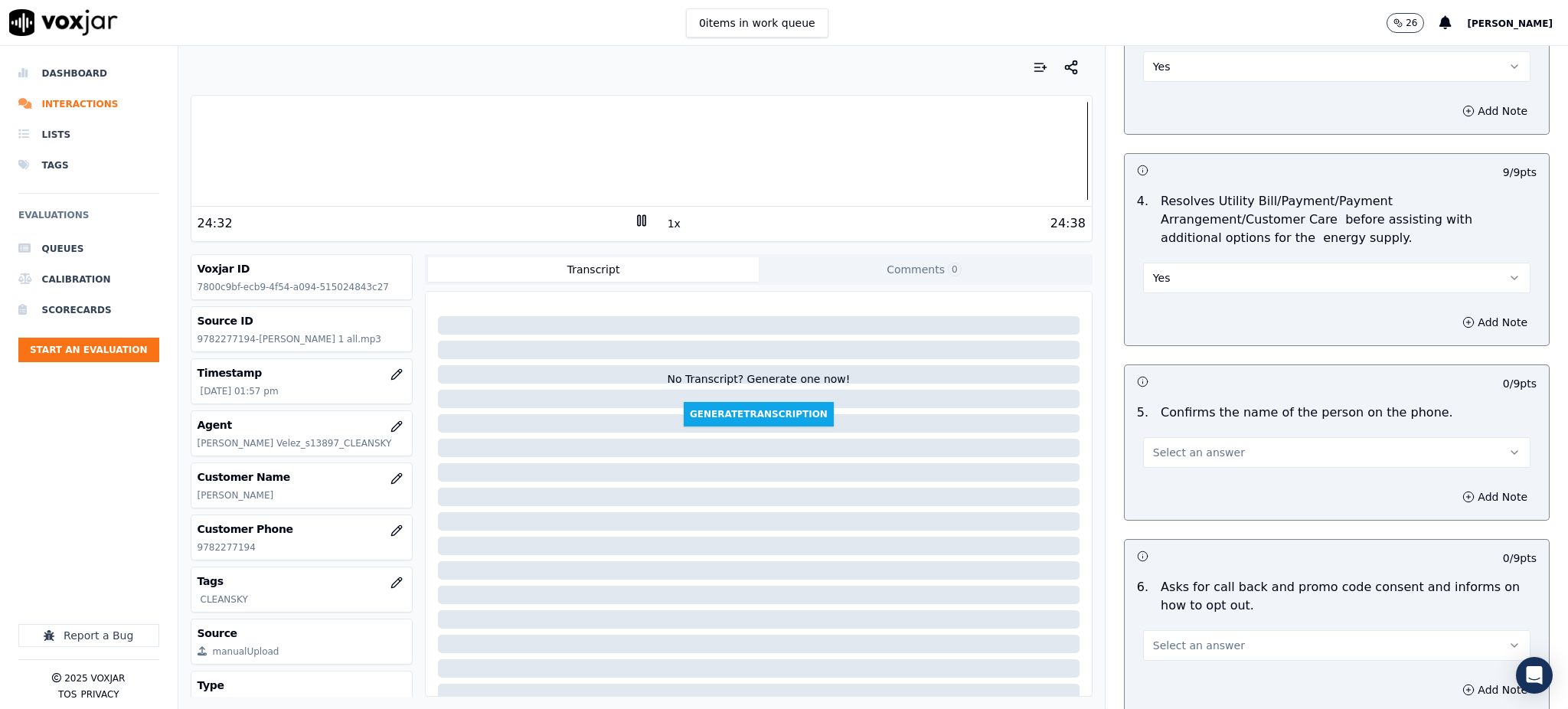
scroll to position [612, 0]
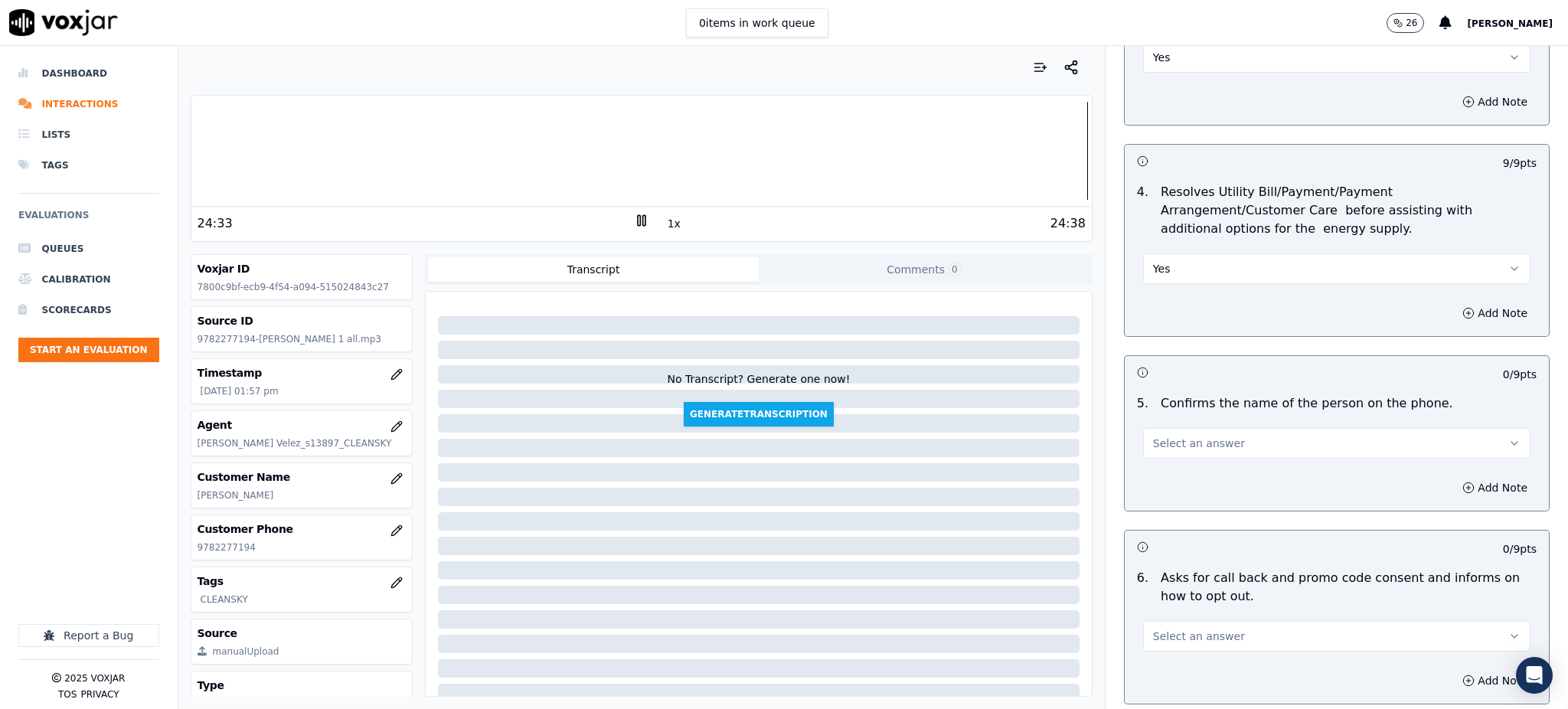
click at [1171, 436] on span "Select an answer" at bounding box center [1199, 443] width 92 height 15
drag, startPoint x: 1164, startPoint y: 441, endPoint x: 1154, endPoint y: 470, distance: 30.7
click at [1163, 441] on div "Yes" at bounding box center [1303, 442] width 354 height 25
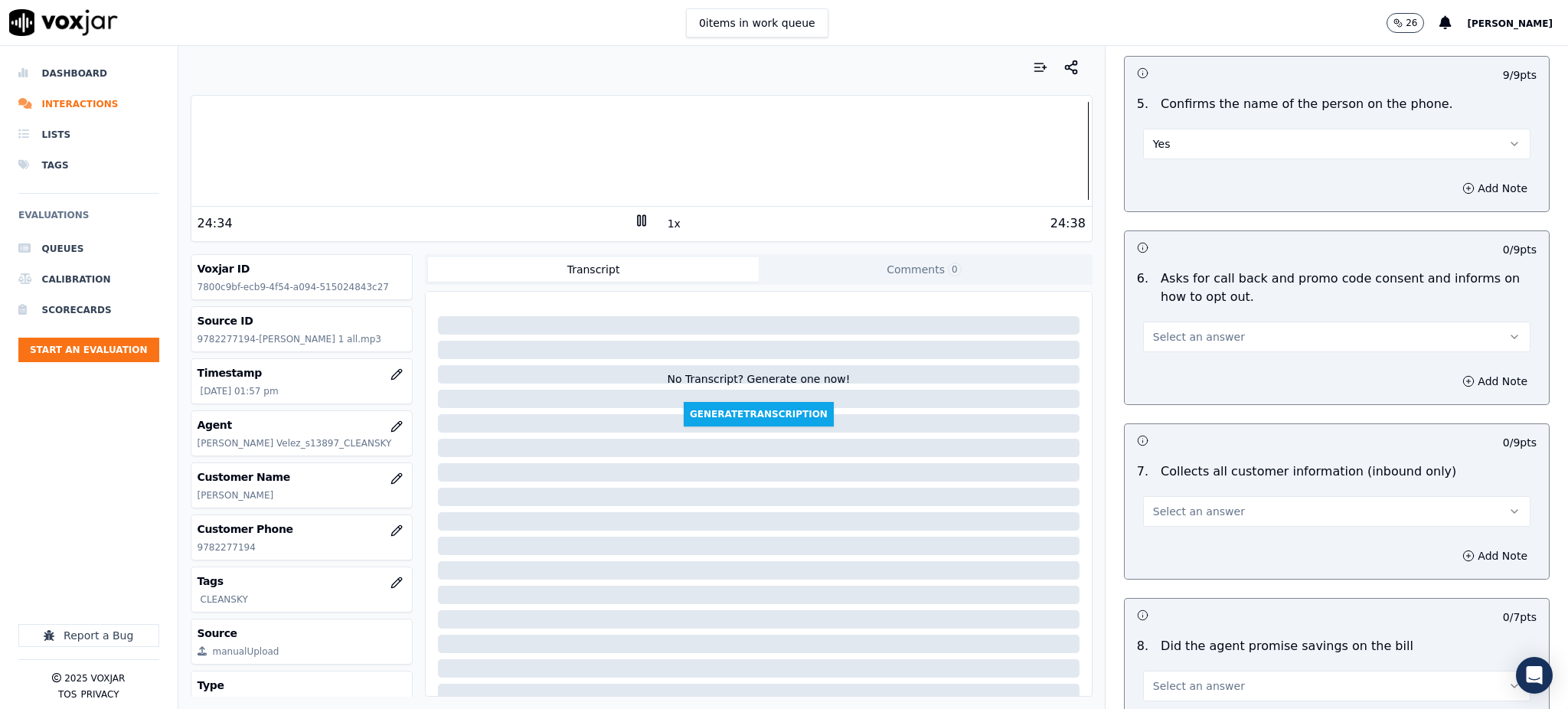
scroll to position [919, 0]
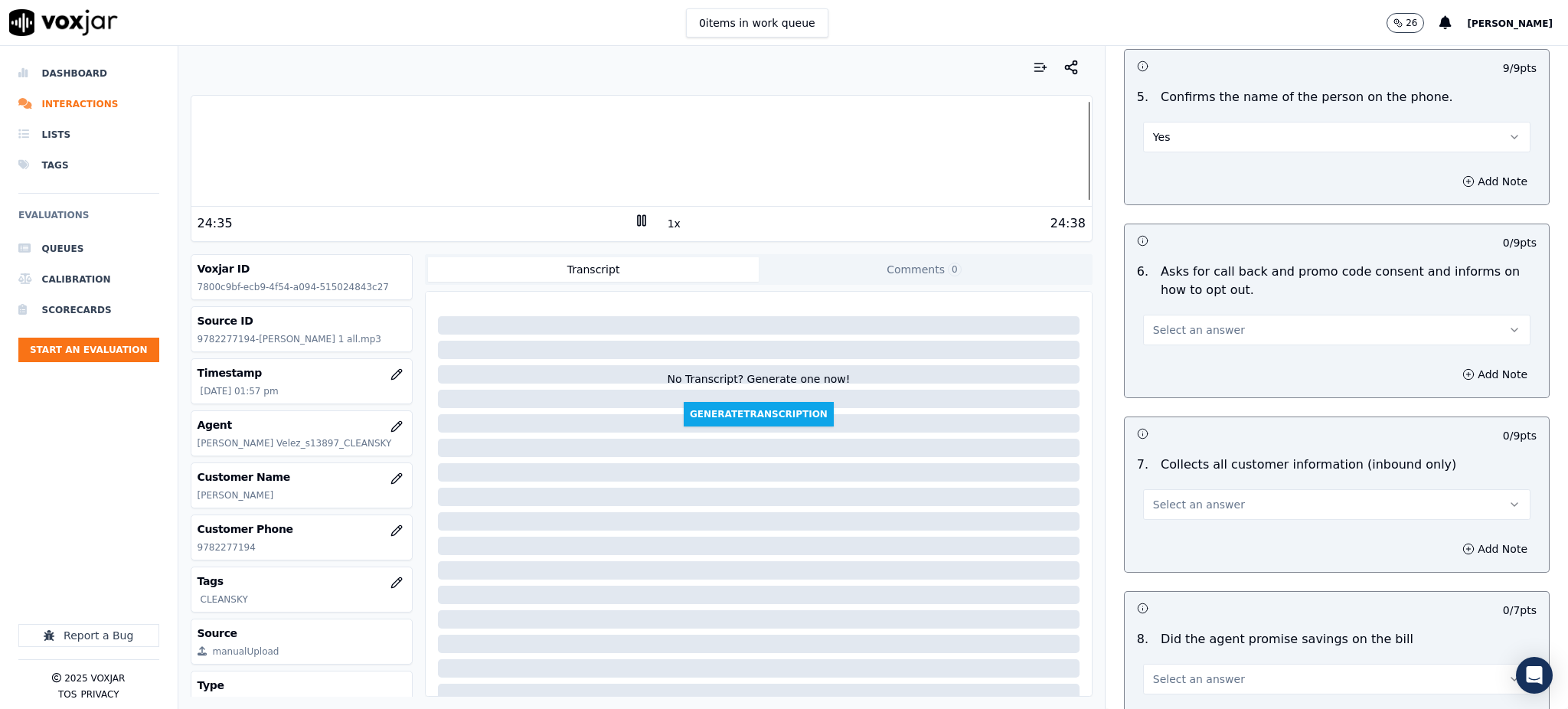
click at [1164, 322] on span "Select an answer" at bounding box center [1199, 329] width 92 height 15
drag, startPoint x: 1155, startPoint y: 328, endPoint x: 1143, endPoint y: 433, distance: 105.7
click at [1156, 329] on div "Yes" at bounding box center [1303, 328] width 354 height 25
drag, startPoint x: 1151, startPoint y: 461, endPoint x: 1154, endPoint y: 477, distance: 16.3
click at [1153, 497] on span "Select an answer" at bounding box center [1199, 504] width 92 height 15
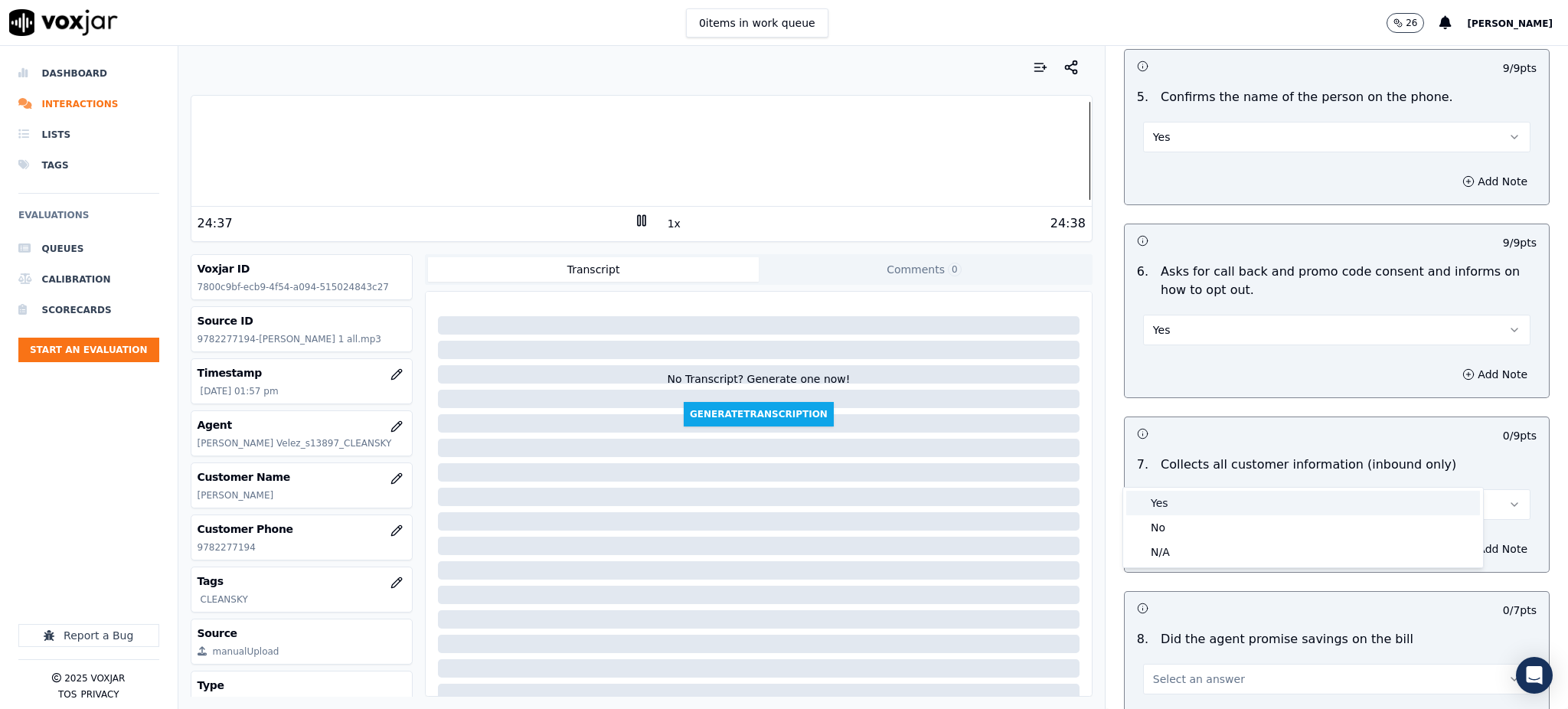
click at [1157, 494] on div "Yes" at bounding box center [1303, 503] width 354 height 25
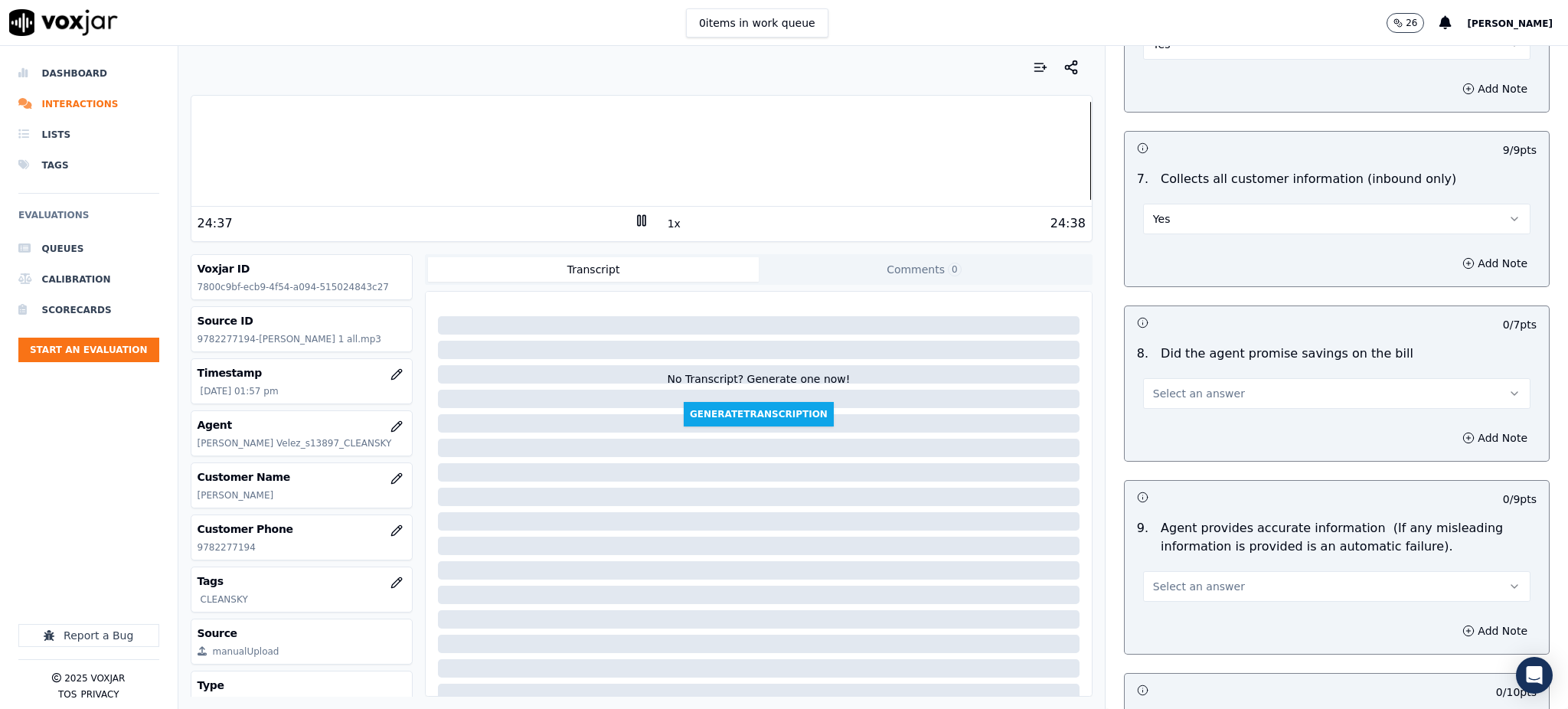
scroll to position [1225, 0]
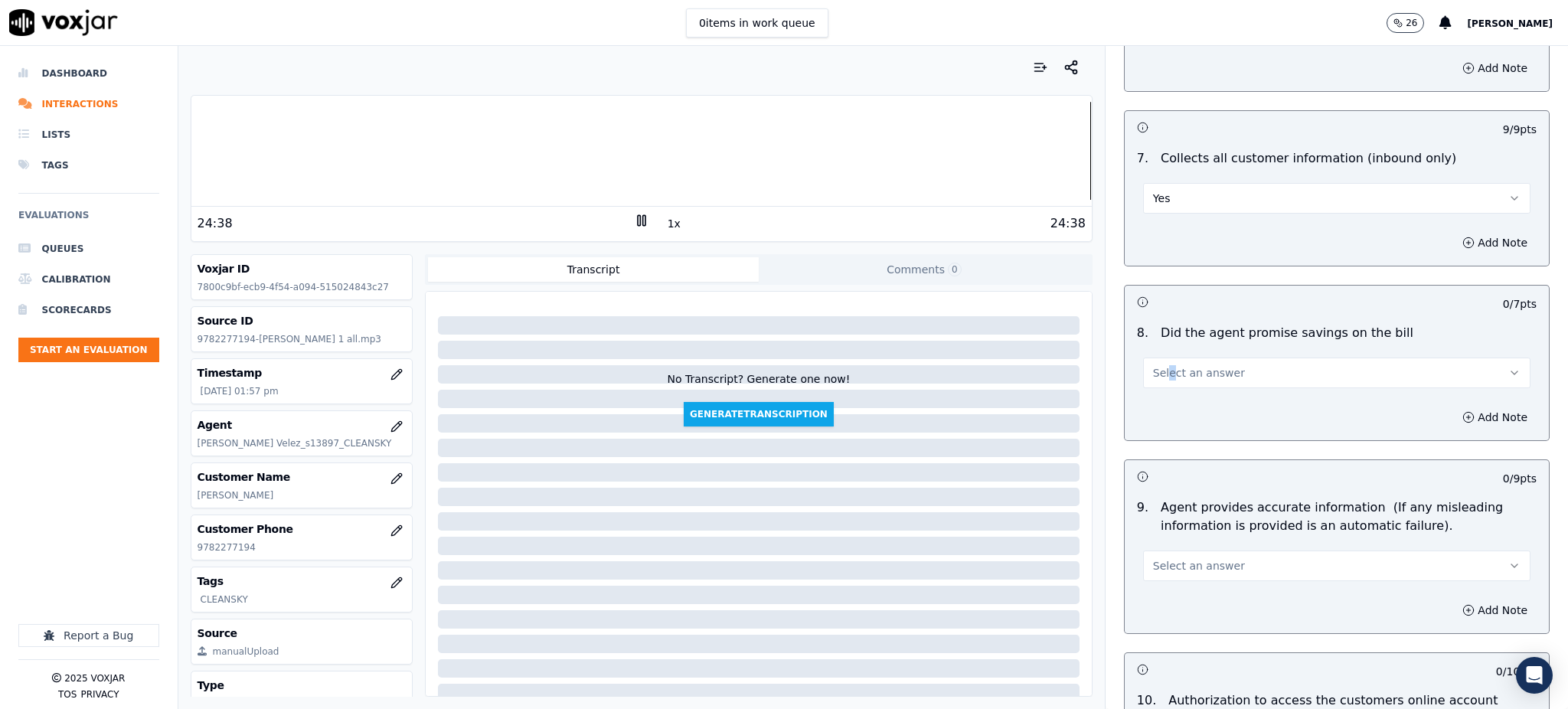
click at [1149, 342] on div "Select an answer" at bounding box center [1336, 365] width 412 height 46
click at [1153, 365] on span "Select an answer" at bounding box center [1199, 372] width 92 height 15
click at [1164, 378] on div "Yes" at bounding box center [1303, 371] width 354 height 25
click at [1166, 558] on span "Select an answer" at bounding box center [1199, 565] width 92 height 15
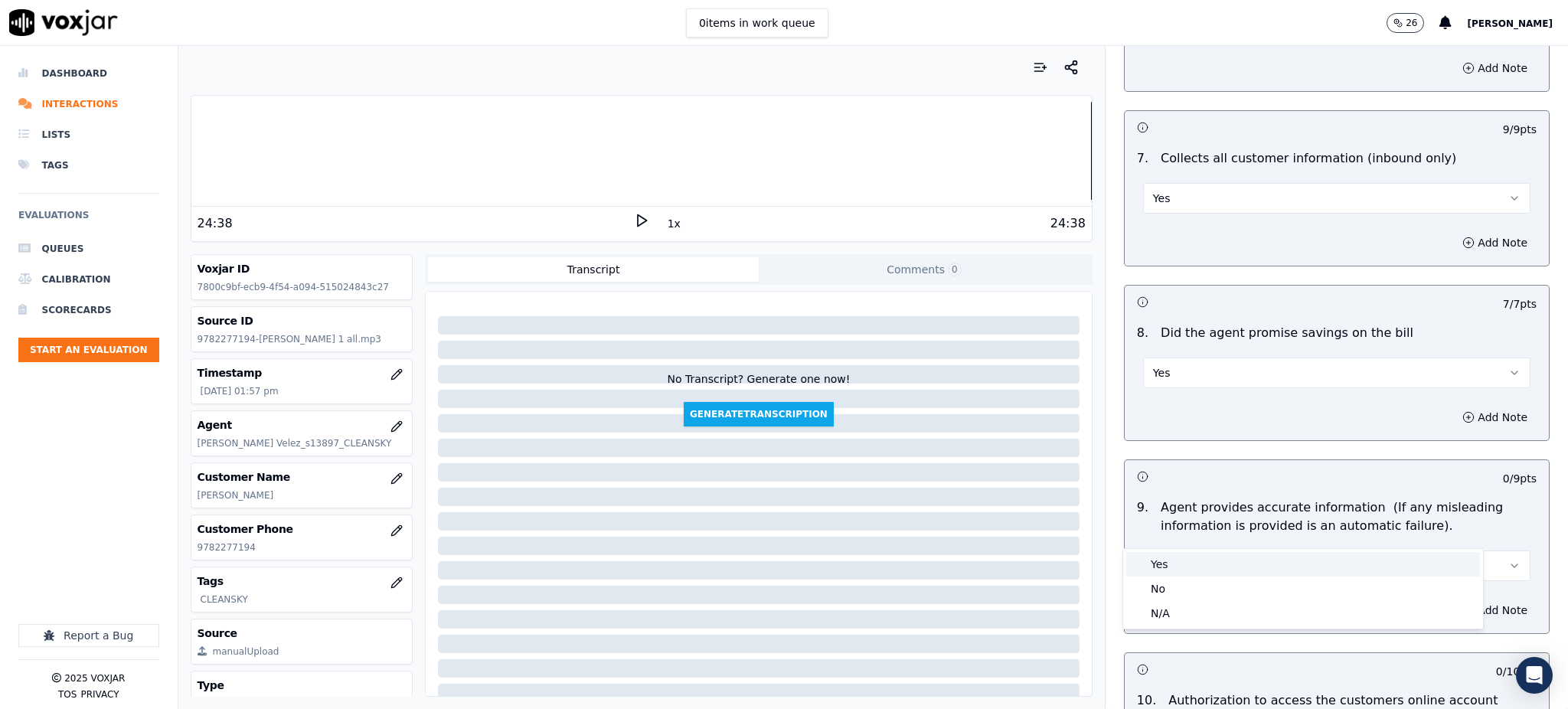
click at [1167, 558] on div "Yes" at bounding box center [1303, 564] width 354 height 25
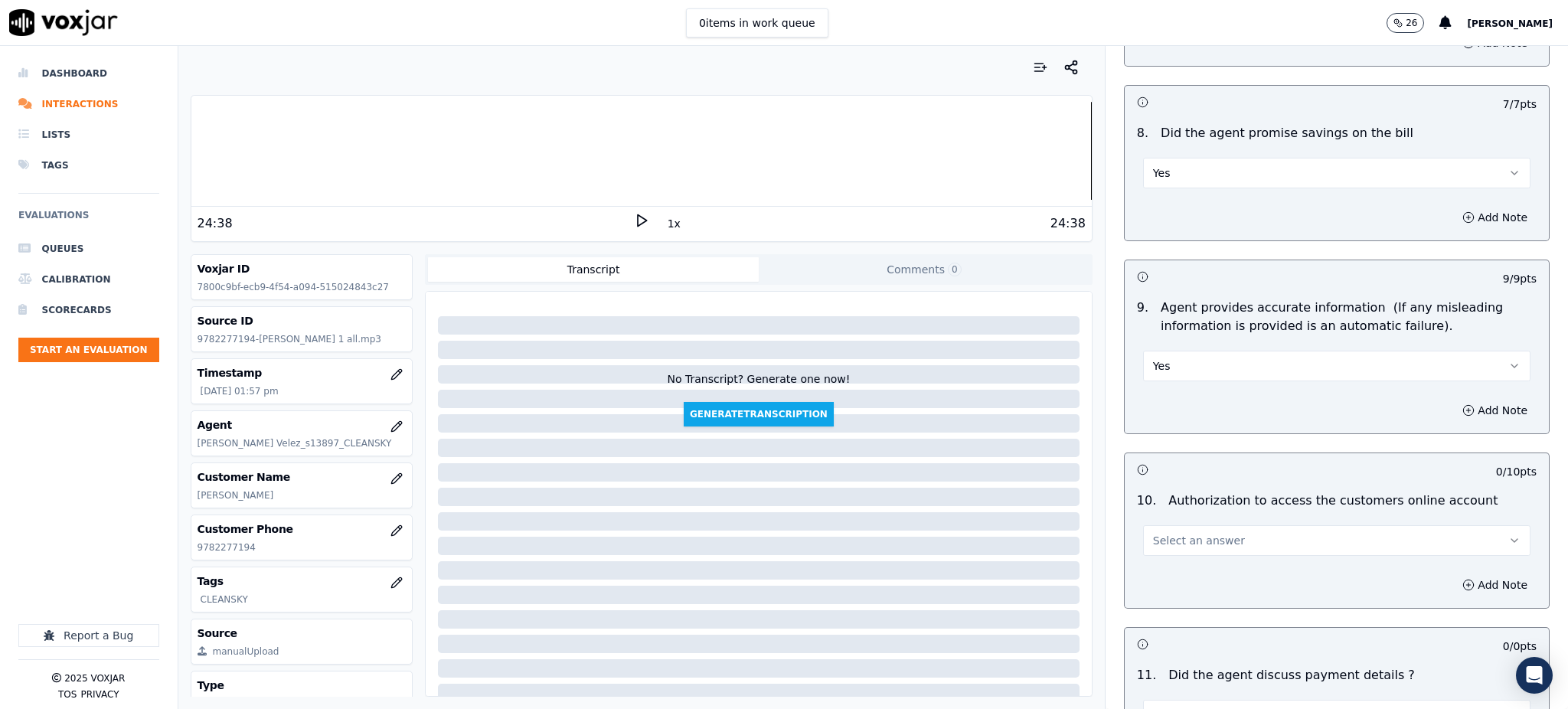
scroll to position [1531, 0]
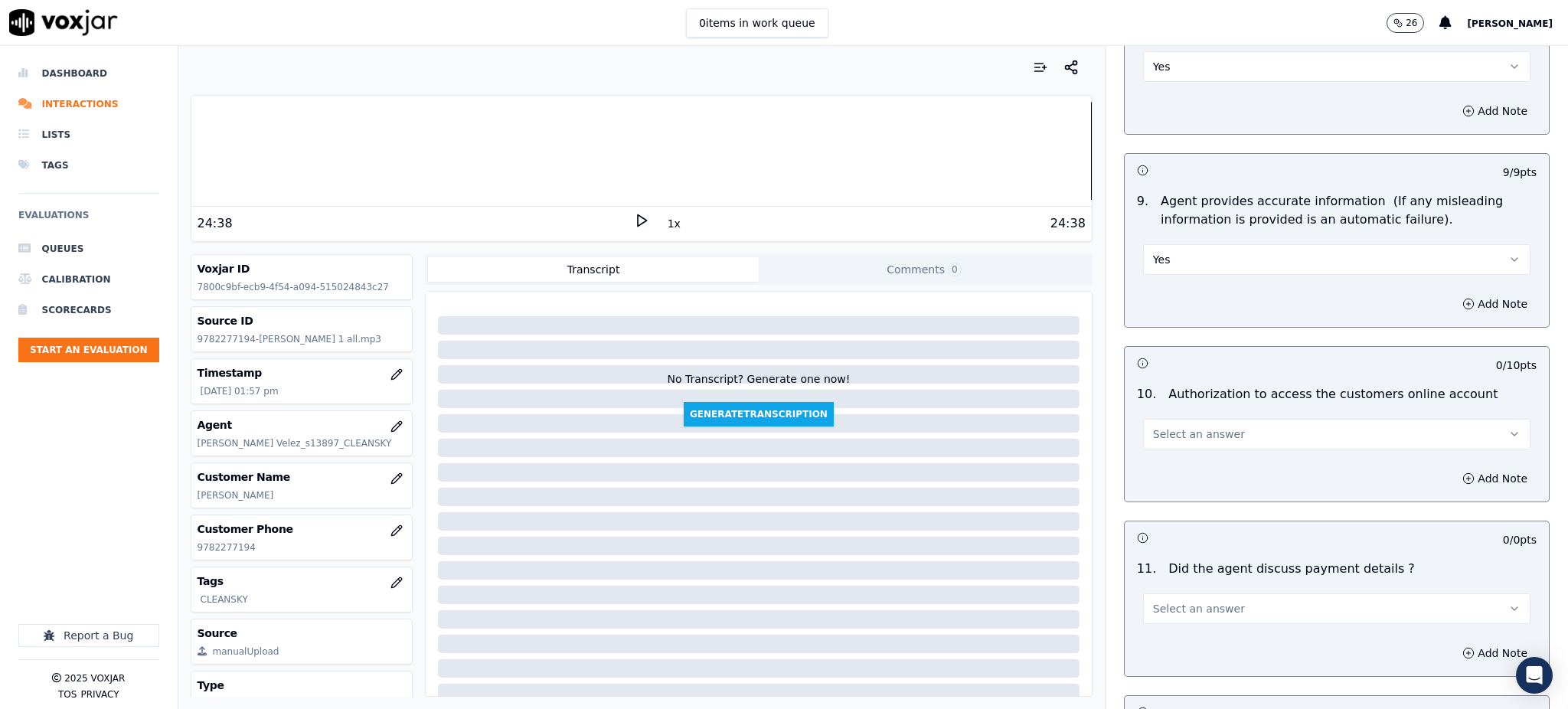
drag, startPoint x: 1158, startPoint y: 393, endPoint x: 1156, endPoint y: 411, distance: 18.1
click at [1158, 426] on span "Select an answer" at bounding box center [1199, 433] width 92 height 15
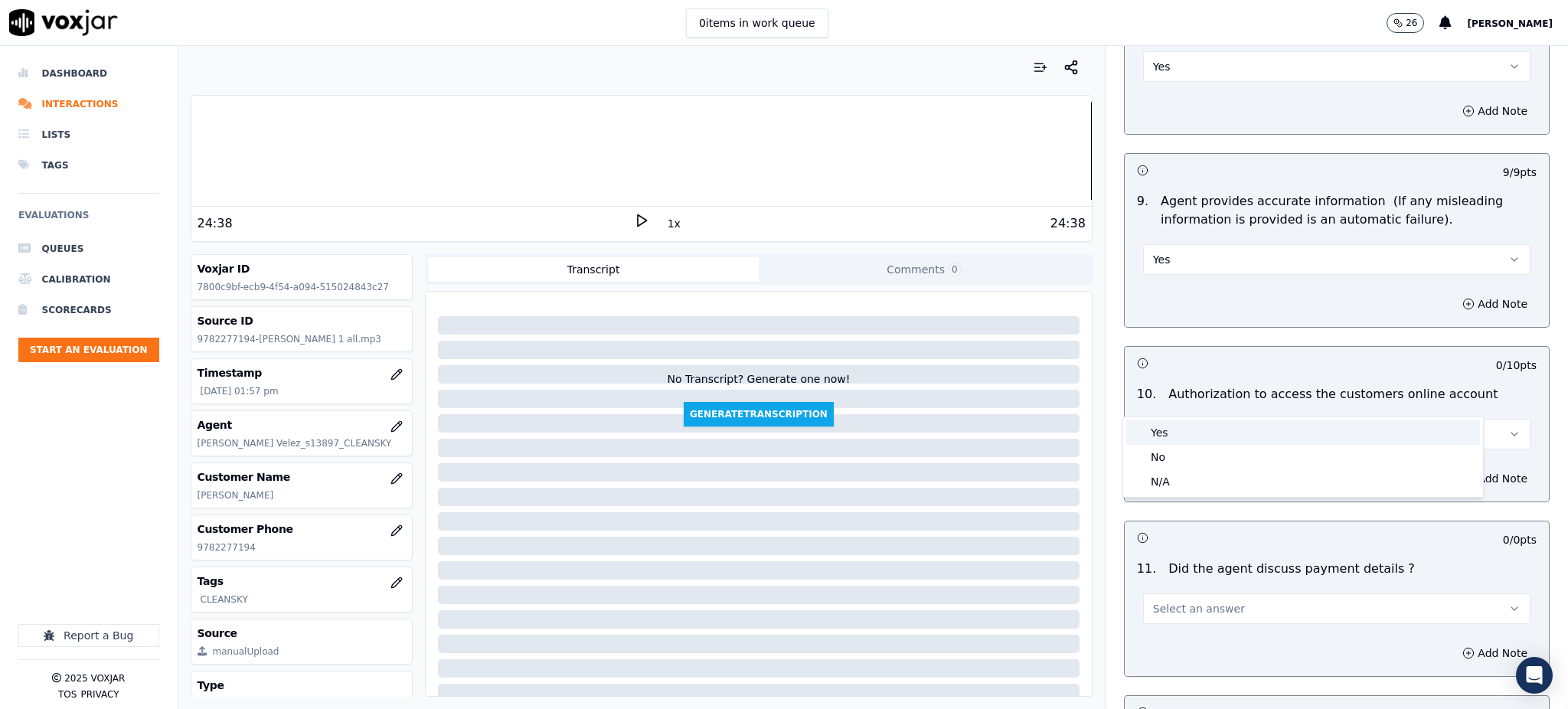
click at [1159, 436] on div "Yes" at bounding box center [1303, 433] width 354 height 25
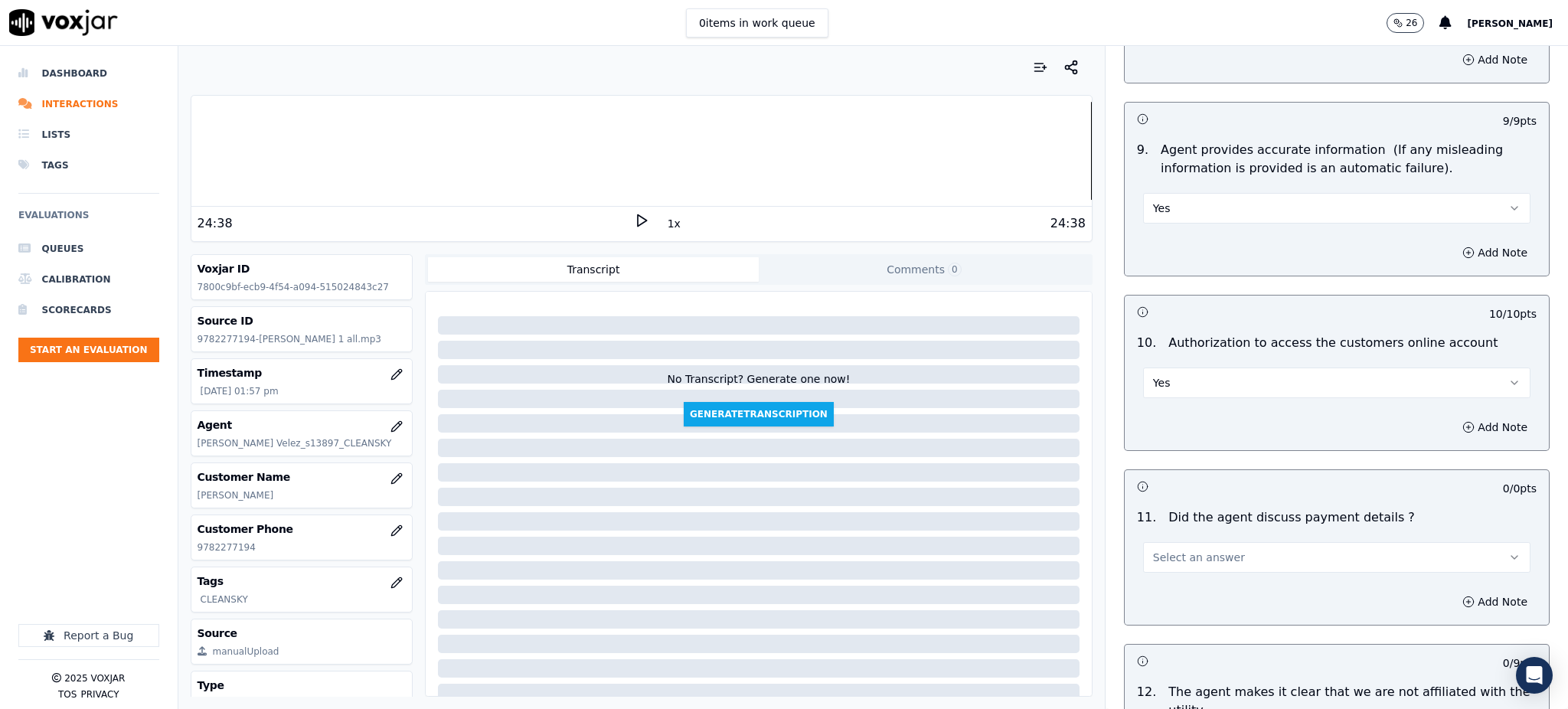
scroll to position [1633, 0]
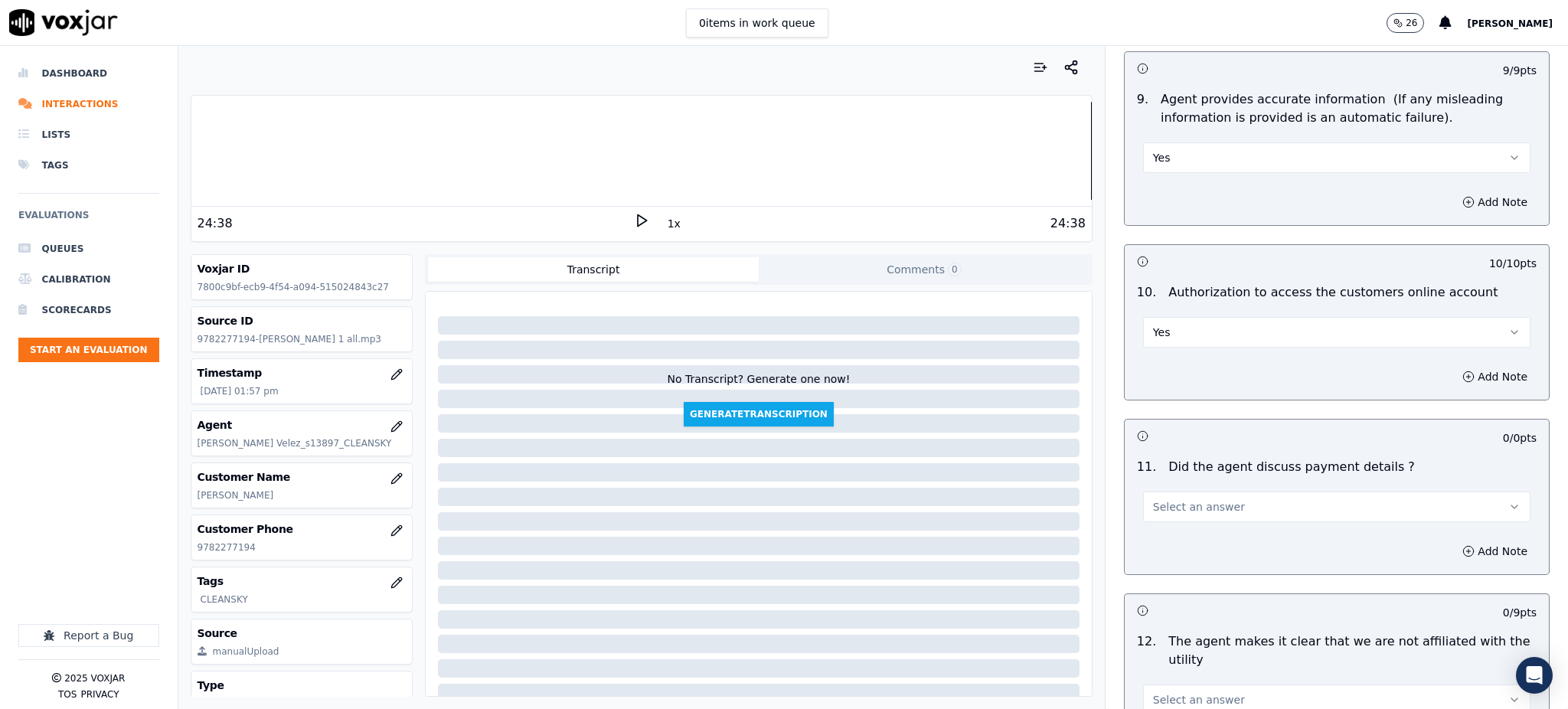
drag, startPoint x: 1147, startPoint y: 470, endPoint x: 1156, endPoint y: 478, distance: 12.0
click at [1153, 499] on span "Select an answer" at bounding box center [1199, 506] width 92 height 15
click at [1167, 556] on div "N/A" at bounding box center [1303, 555] width 354 height 25
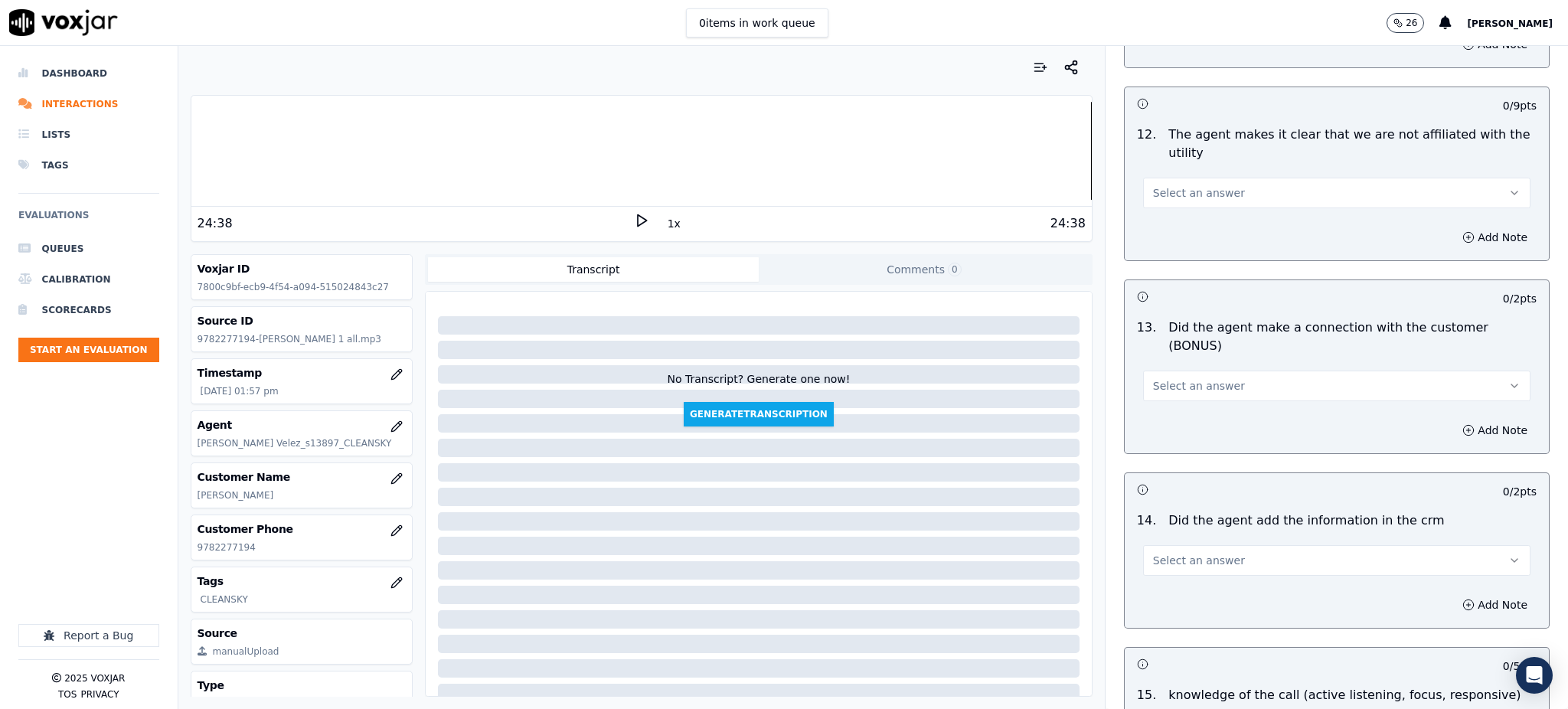
scroll to position [2144, 0]
click at [1169, 375] on span "Select an answer" at bounding box center [1199, 382] width 92 height 15
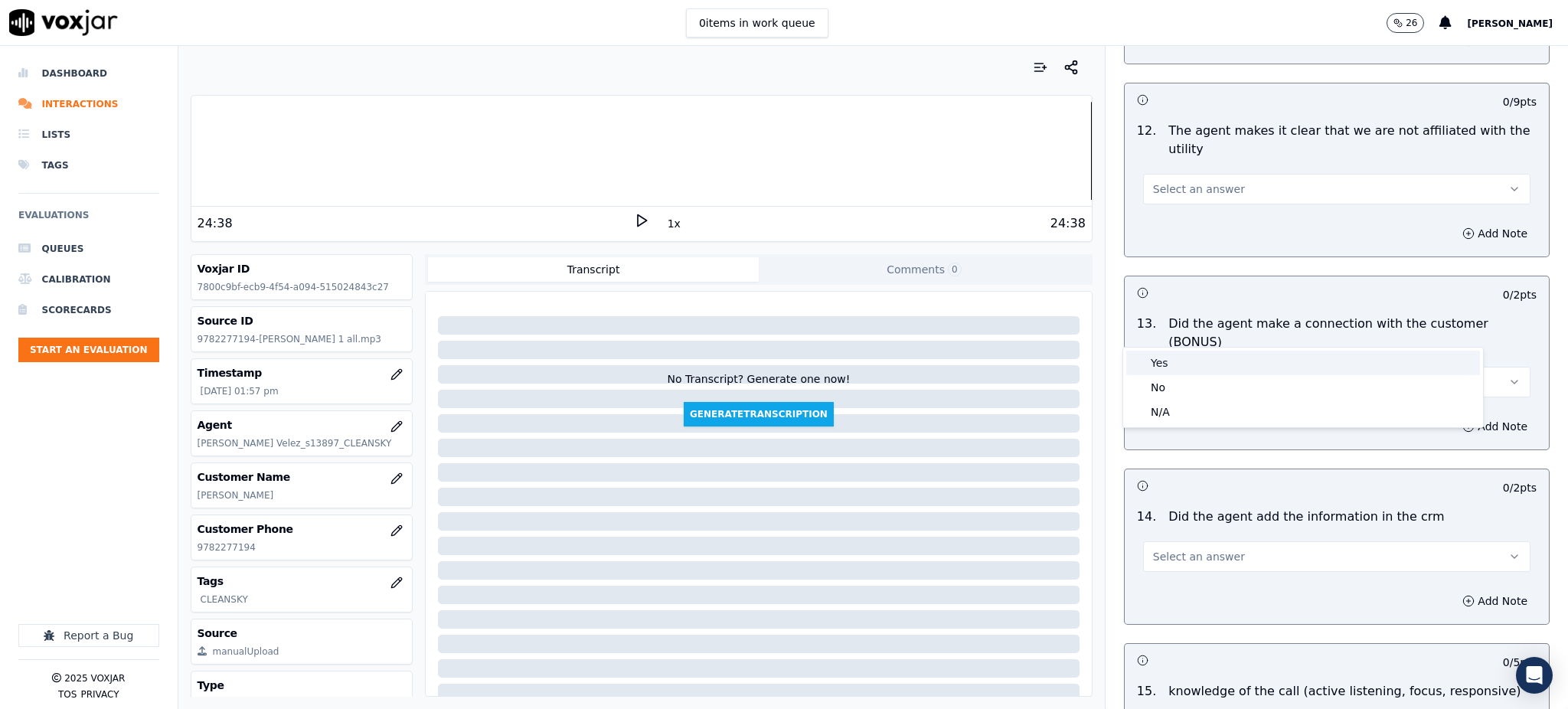
click at [1172, 369] on div "Yes" at bounding box center [1303, 363] width 354 height 25
click at [1157, 549] on span "Select an answer" at bounding box center [1199, 556] width 92 height 15
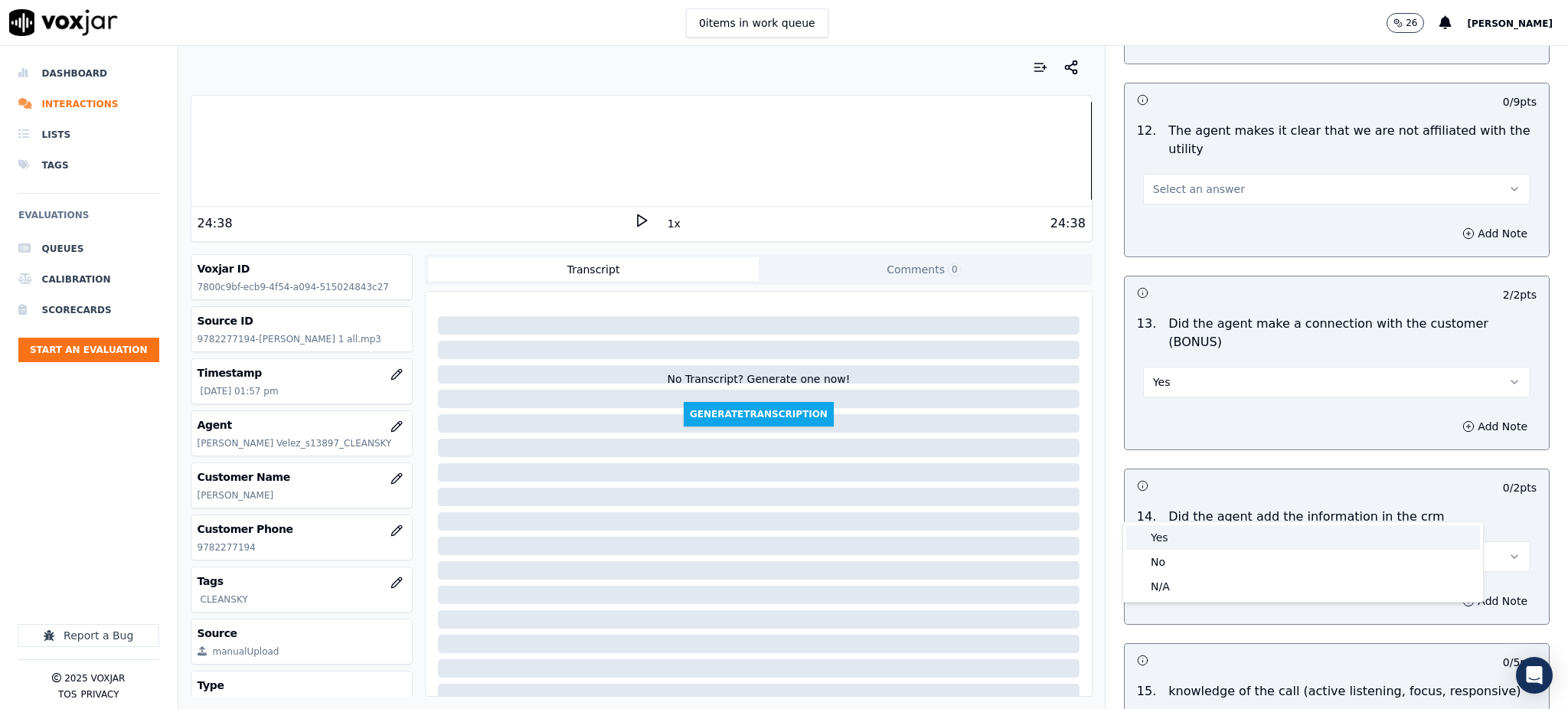
drag, startPoint x: 1171, startPoint y: 544, endPoint x: 1171, endPoint y: 552, distance: 8.0
click at [1170, 545] on div "Yes" at bounding box center [1303, 538] width 354 height 25
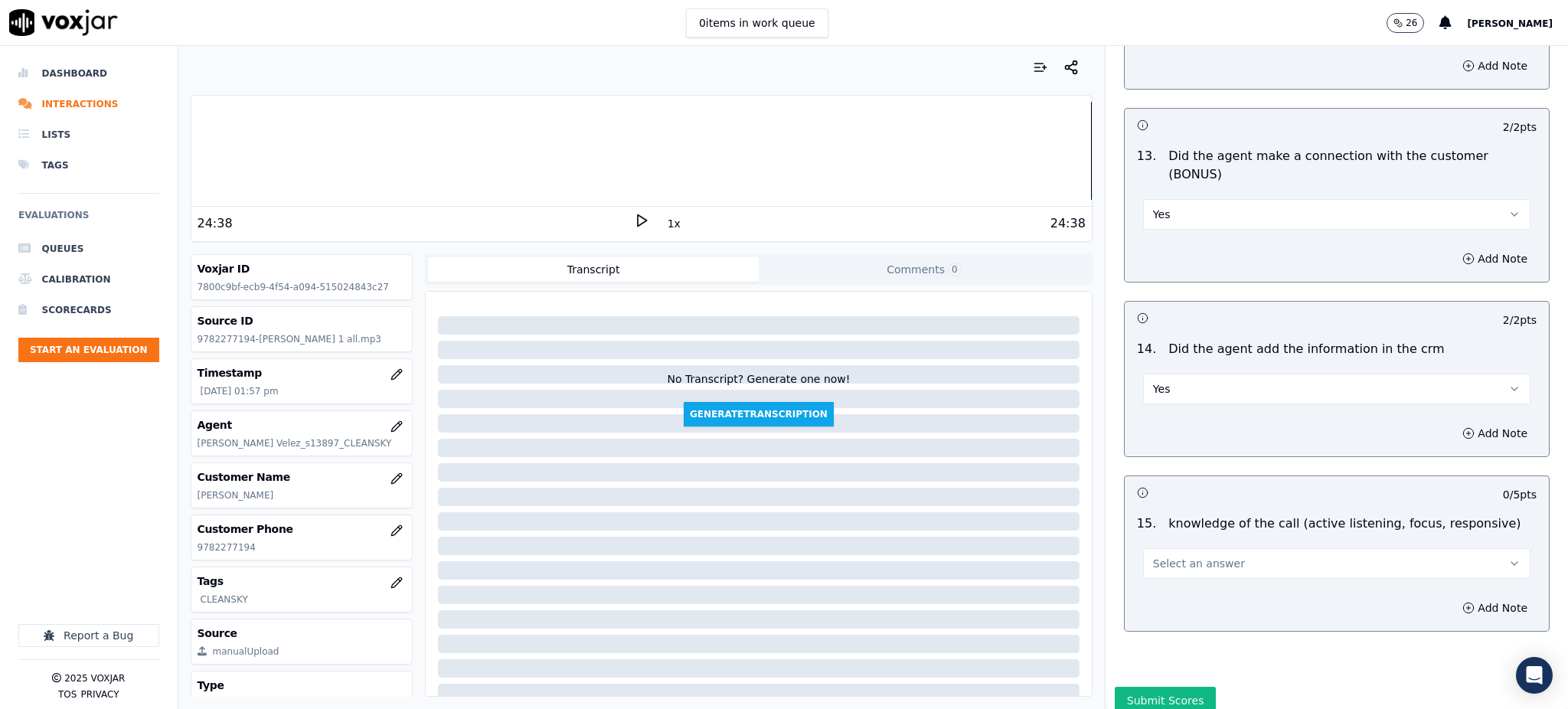
scroll to position [2317, 0]
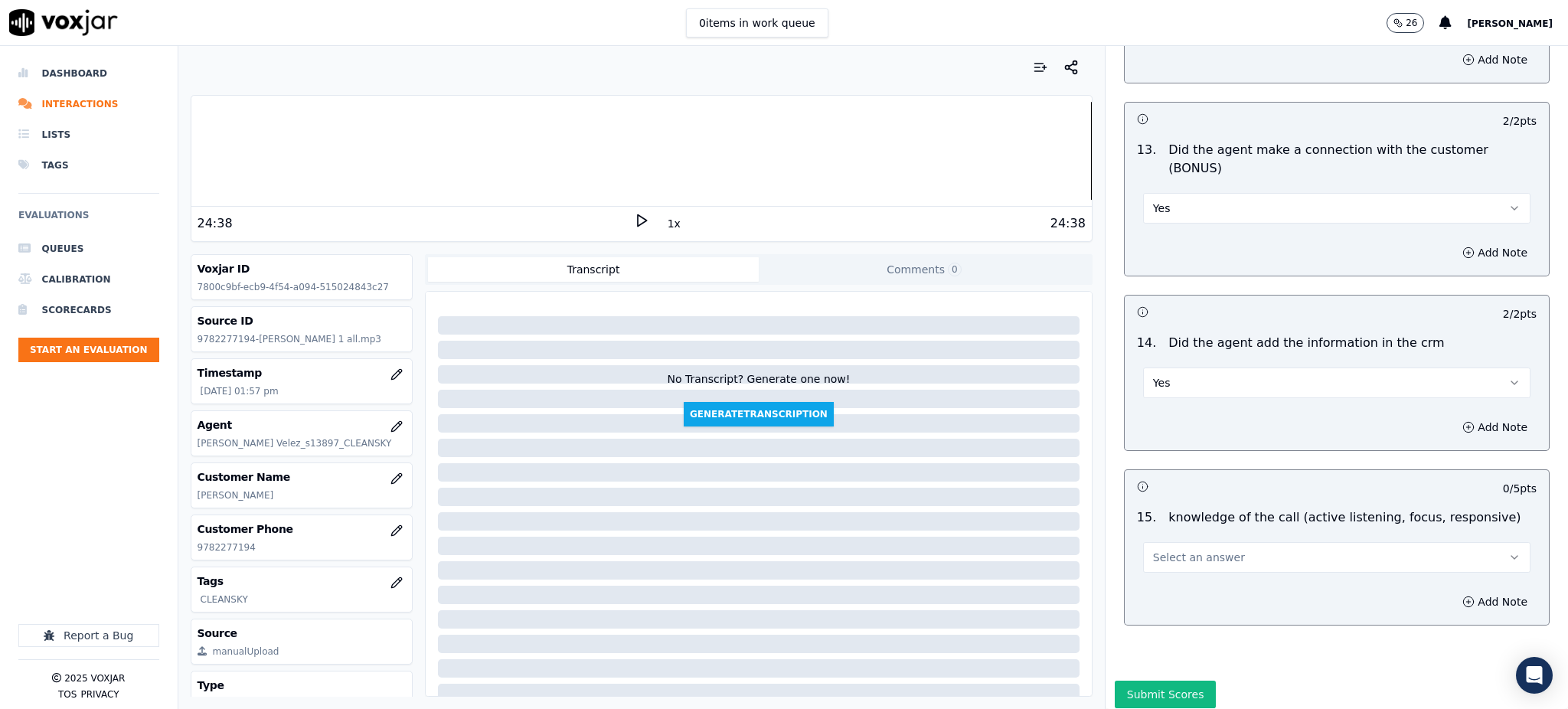
click at [1176, 550] on span "Select an answer" at bounding box center [1199, 557] width 92 height 15
drag, startPoint x: 1171, startPoint y: 542, endPoint x: 1141, endPoint y: 631, distance: 93.9
click at [1171, 543] on div "Yes" at bounding box center [1303, 538] width 354 height 25
click at [1136, 681] on button "Submit Scores" at bounding box center [1166, 694] width 102 height 27
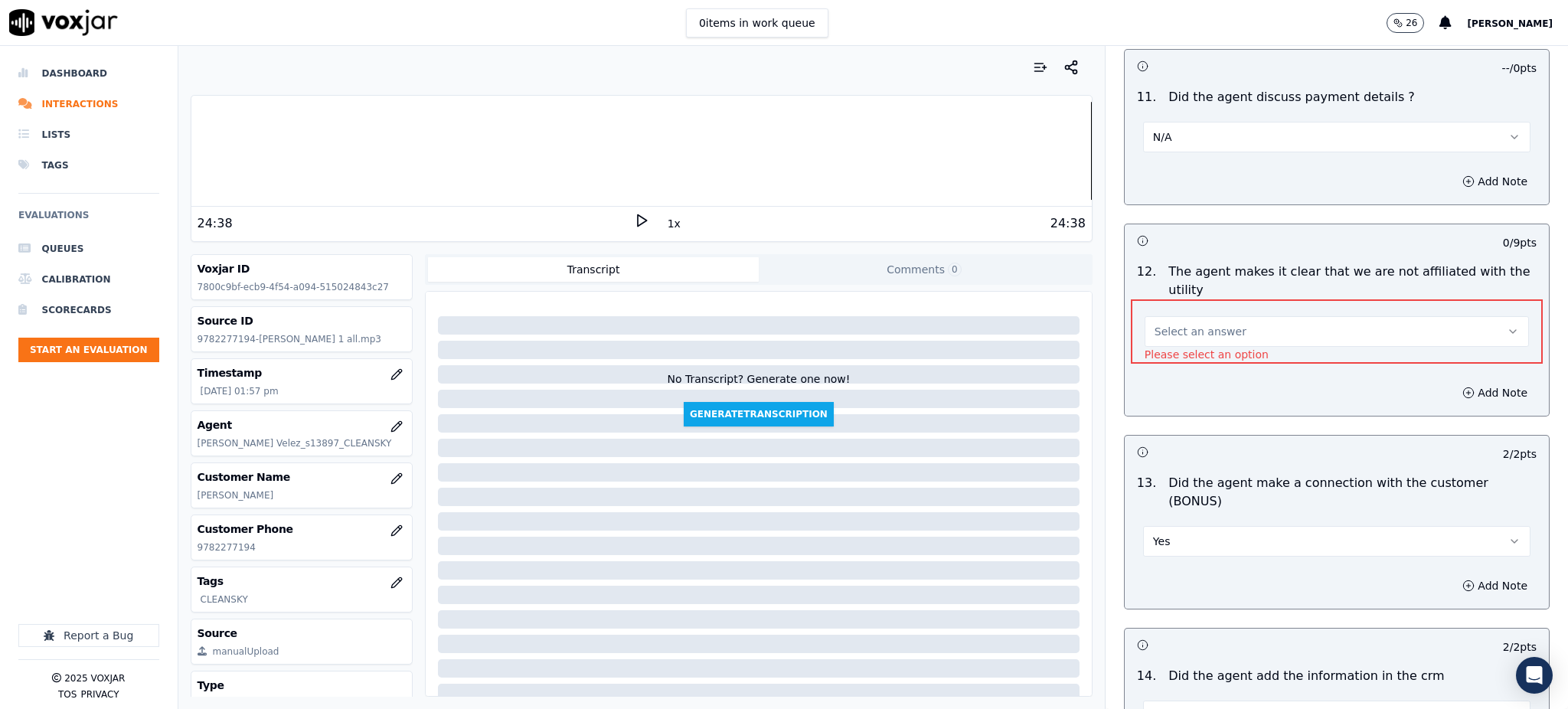
scroll to position [1926, 0]
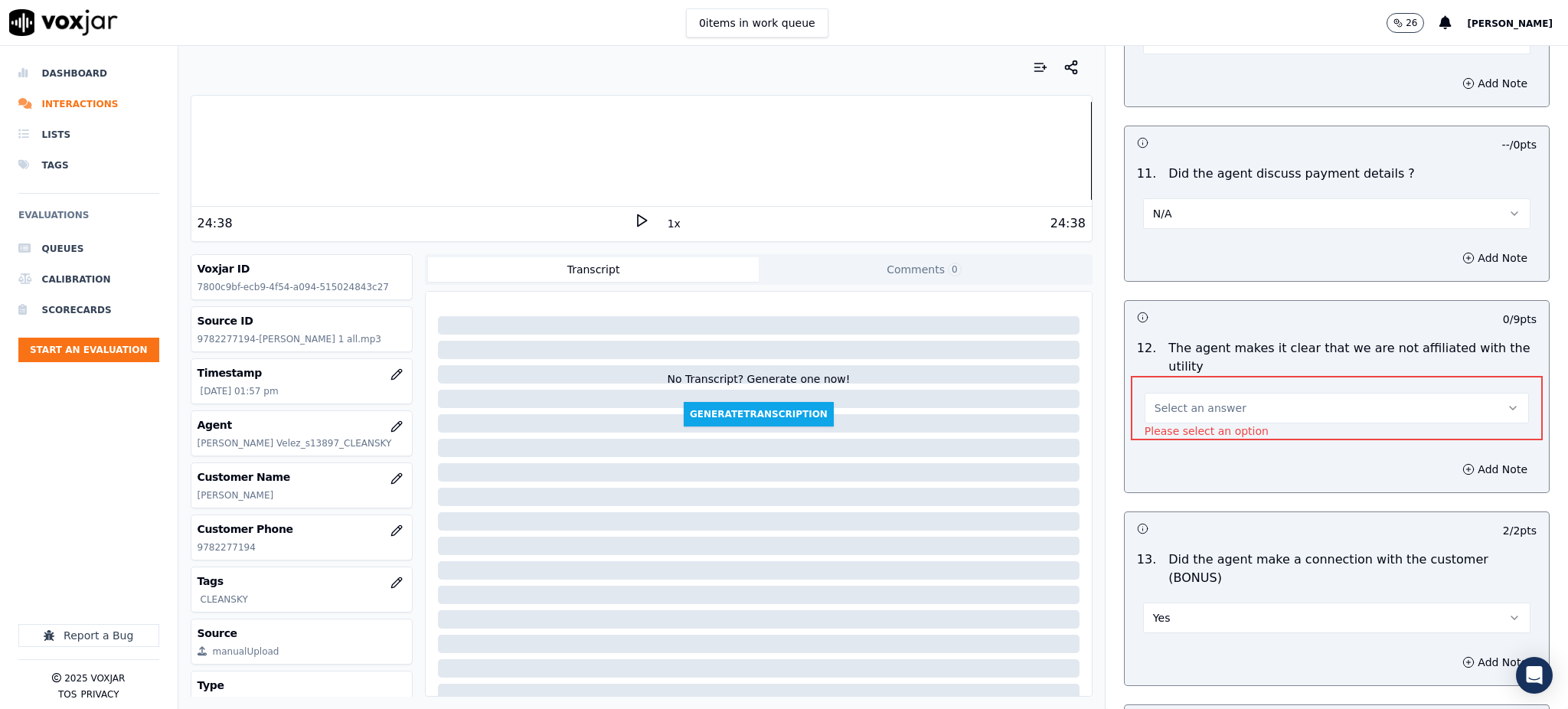
click at [1278, 393] on button "Select an answer" at bounding box center [1337, 408] width 384 height 31
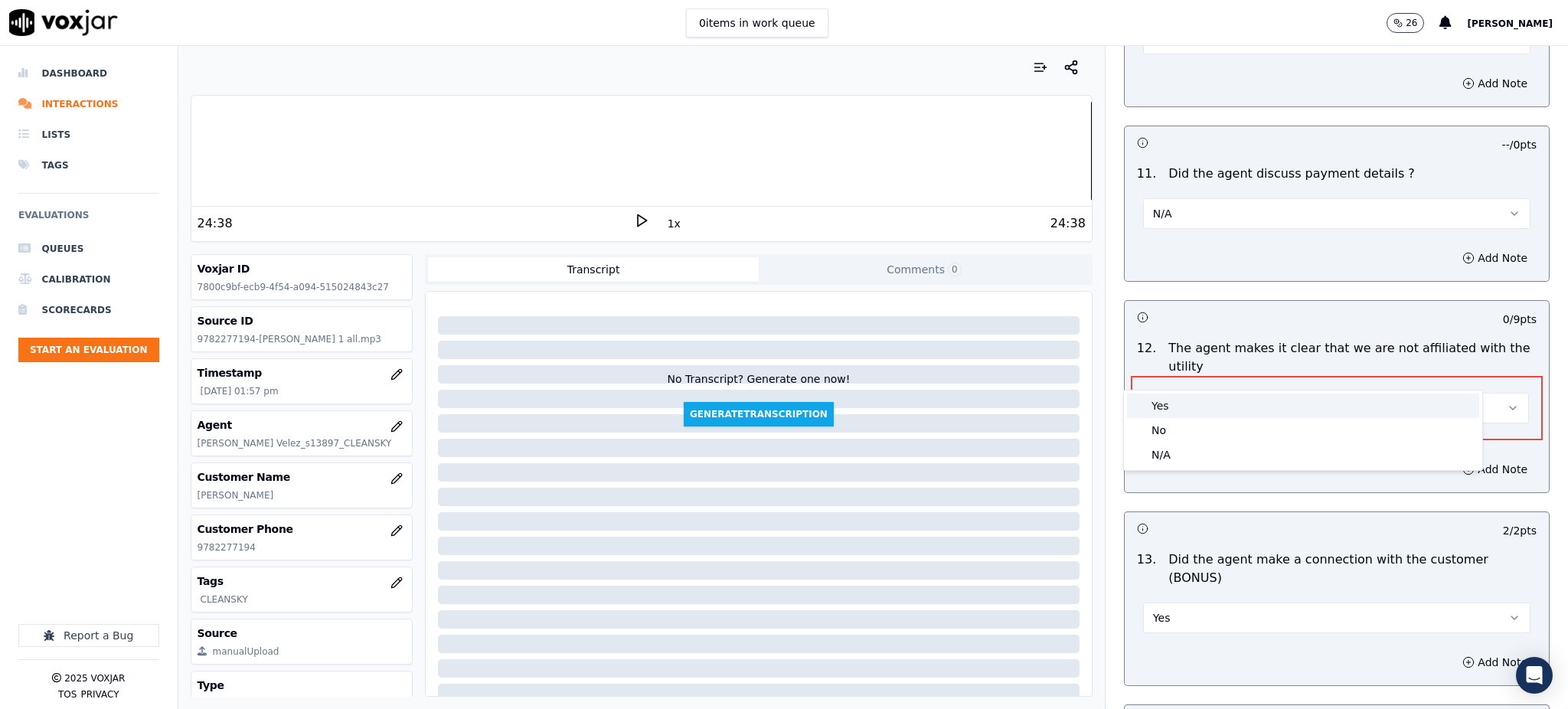
click at [1154, 405] on div "Yes" at bounding box center [1302, 406] width 352 height 25
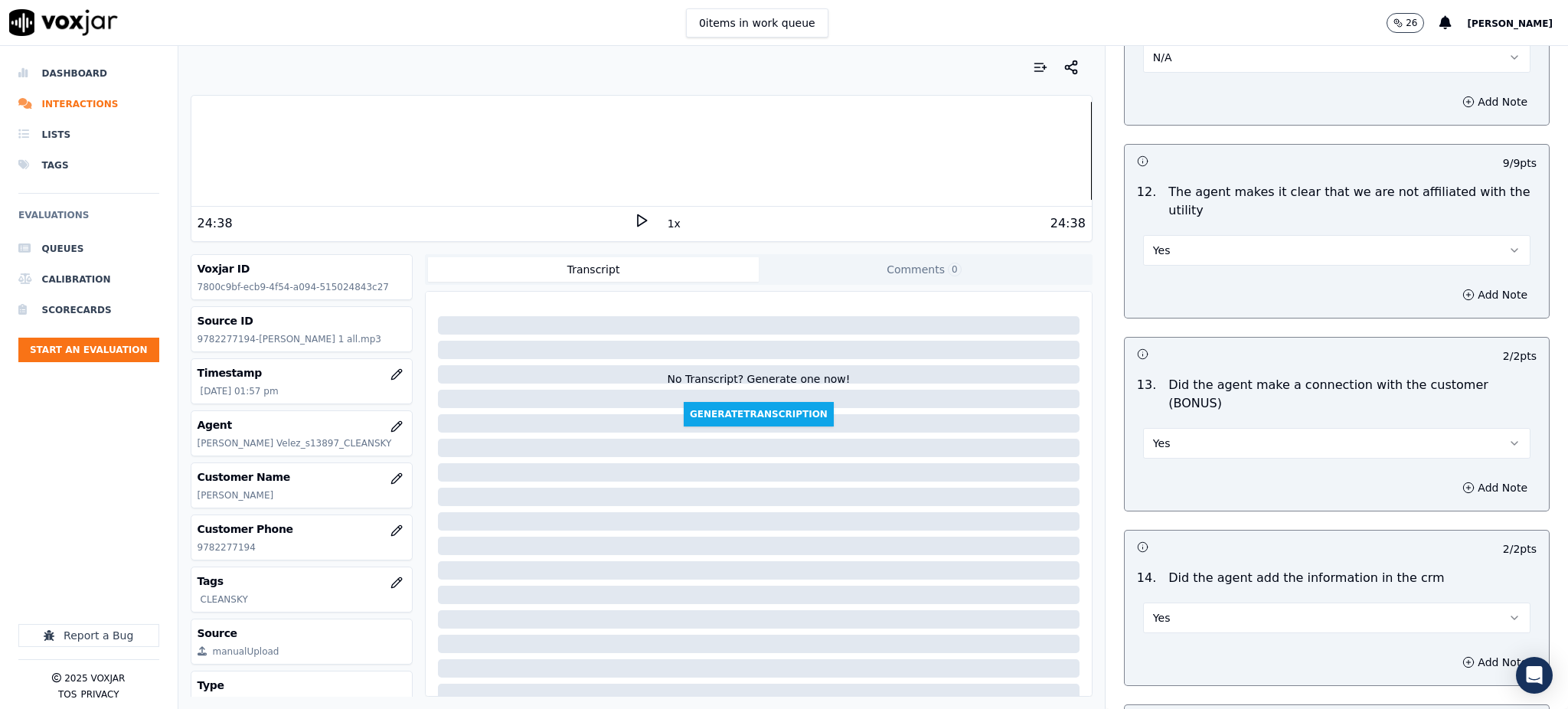
scroll to position [2317, 0]
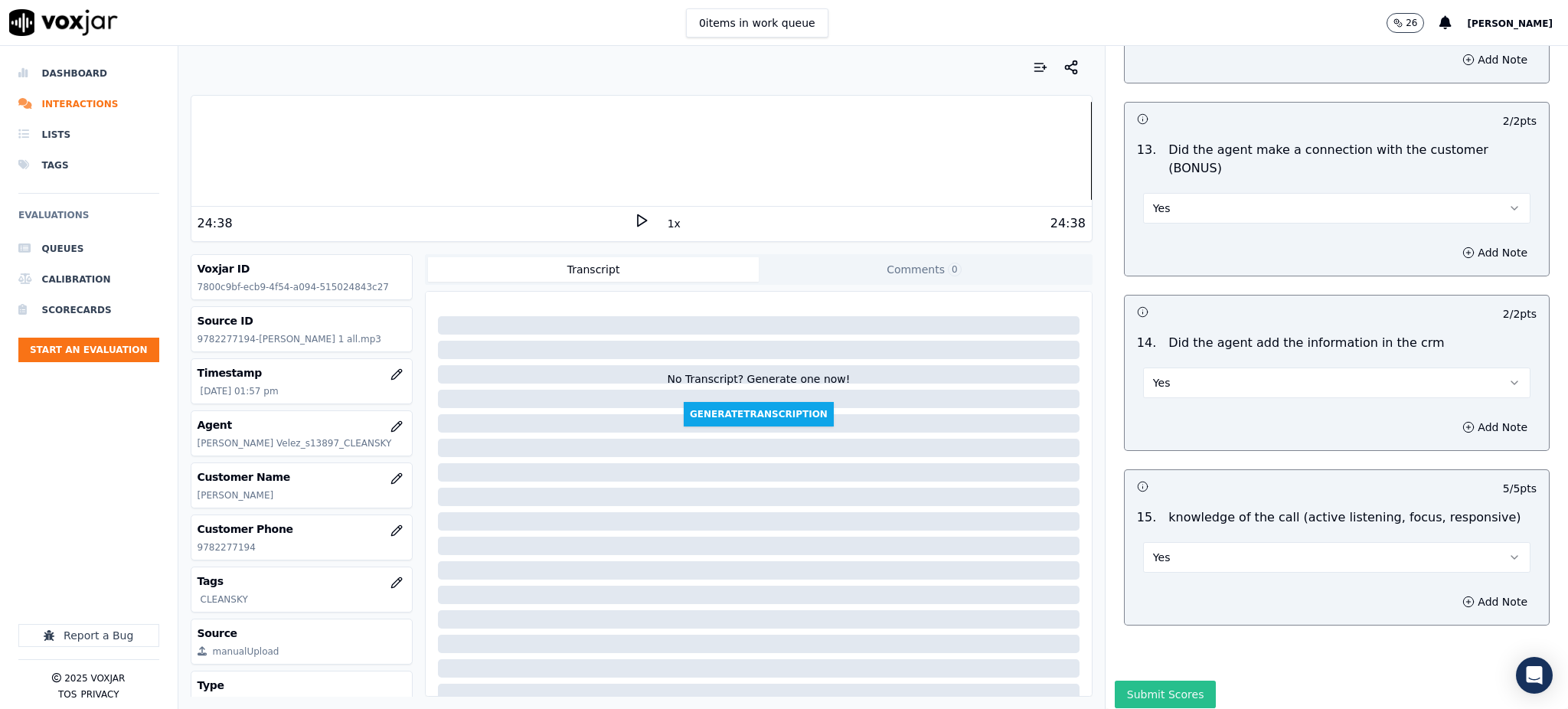
click at [1149, 681] on button "Submit Scores" at bounding box center [1166, 694] width 102 height 27
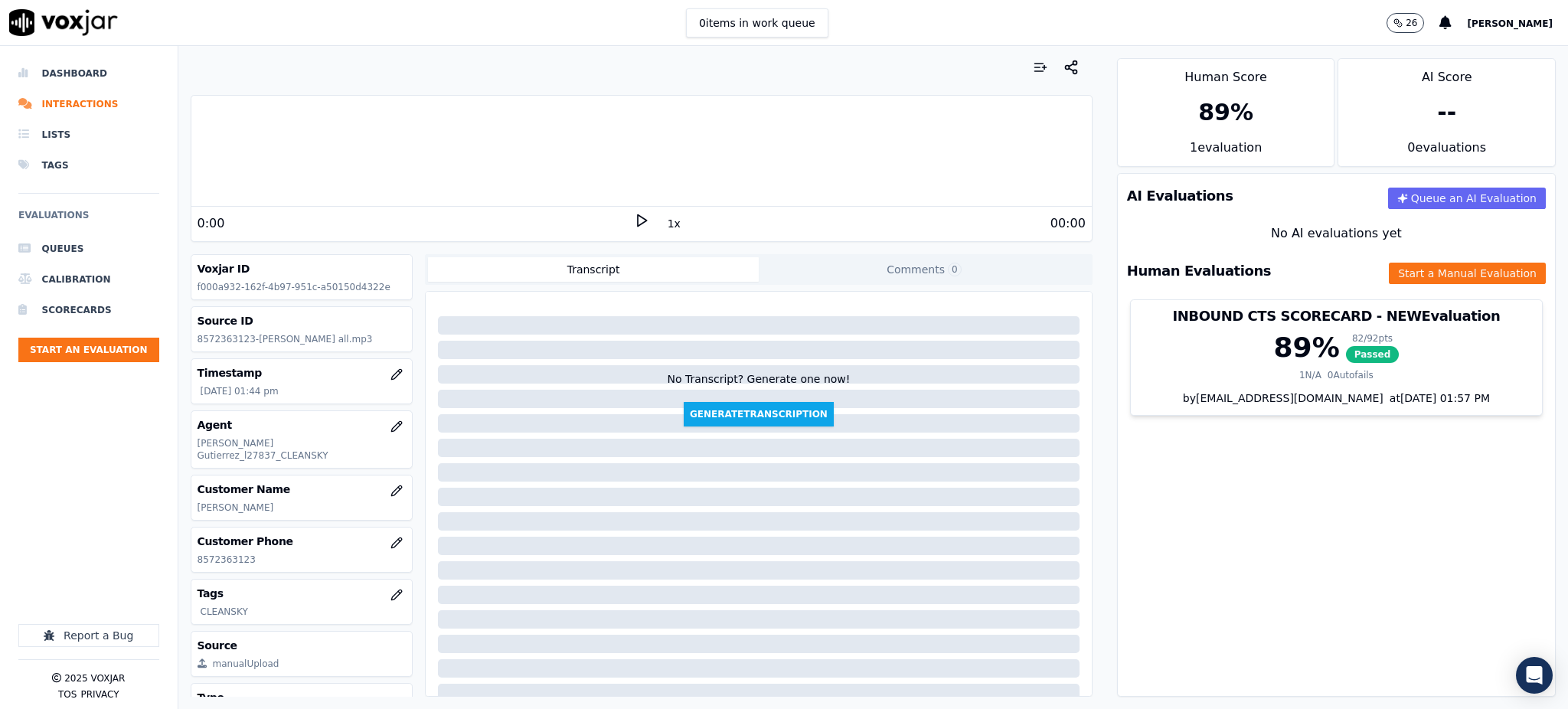
click at [634, 228] on div "1x" at bounding box center [641, 224] width 15 height 21
drag, startPoint x: 633, startPoint y: 218, endPoint x: 486, endPoint y: 339, distance: 190.4
click at [634, 218] on icon at bounding box center [641, 220] width 15 height 15
drag, startPoint x: 274, startPoint y: 556, endPoint x: 182, endPoint y: 550, distance: 92.2
click at [184, 552] on div "Your browser does not support the audio element. 0:00 1x 00:00 Voxjar ID f000a9…" at bounding box center [641, 377] width 927 height 663
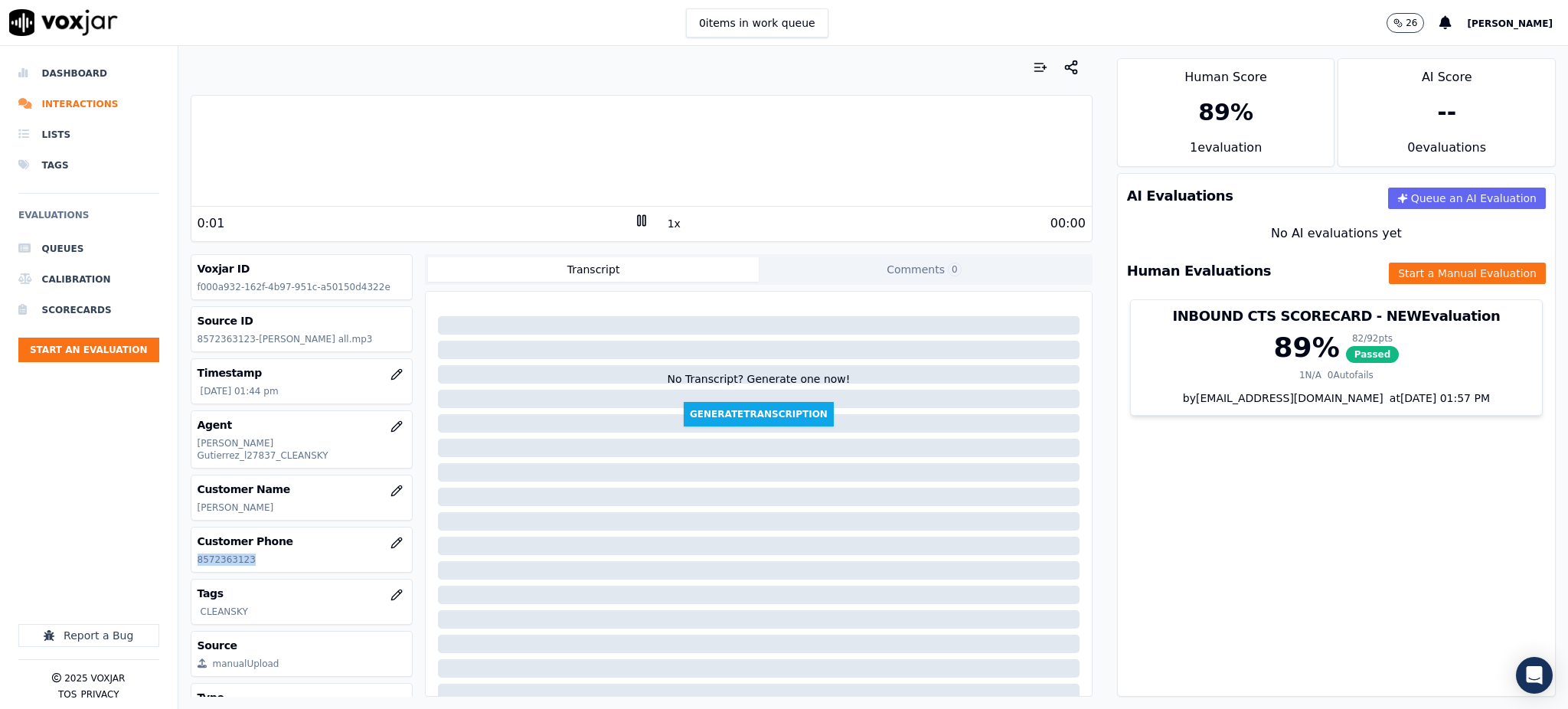
copy p "8572363123"
click at [634, 222] on icon at bounding box center [641, 220] width 15 height 15
click at [634, 218] on icon at bounding box center [641, 220] width 15 height 15
drag, startPoint x: 1174, startPoint y: 488, endPoint x: 1105, endPoint y: 476, distance: 70.0
click at [1171, 491] on div "AI Evaluations Queue an AI Evaluation No AI evaluations yet Human Evaluations S…" at bounding box center [1336, 434] width 439 height 524
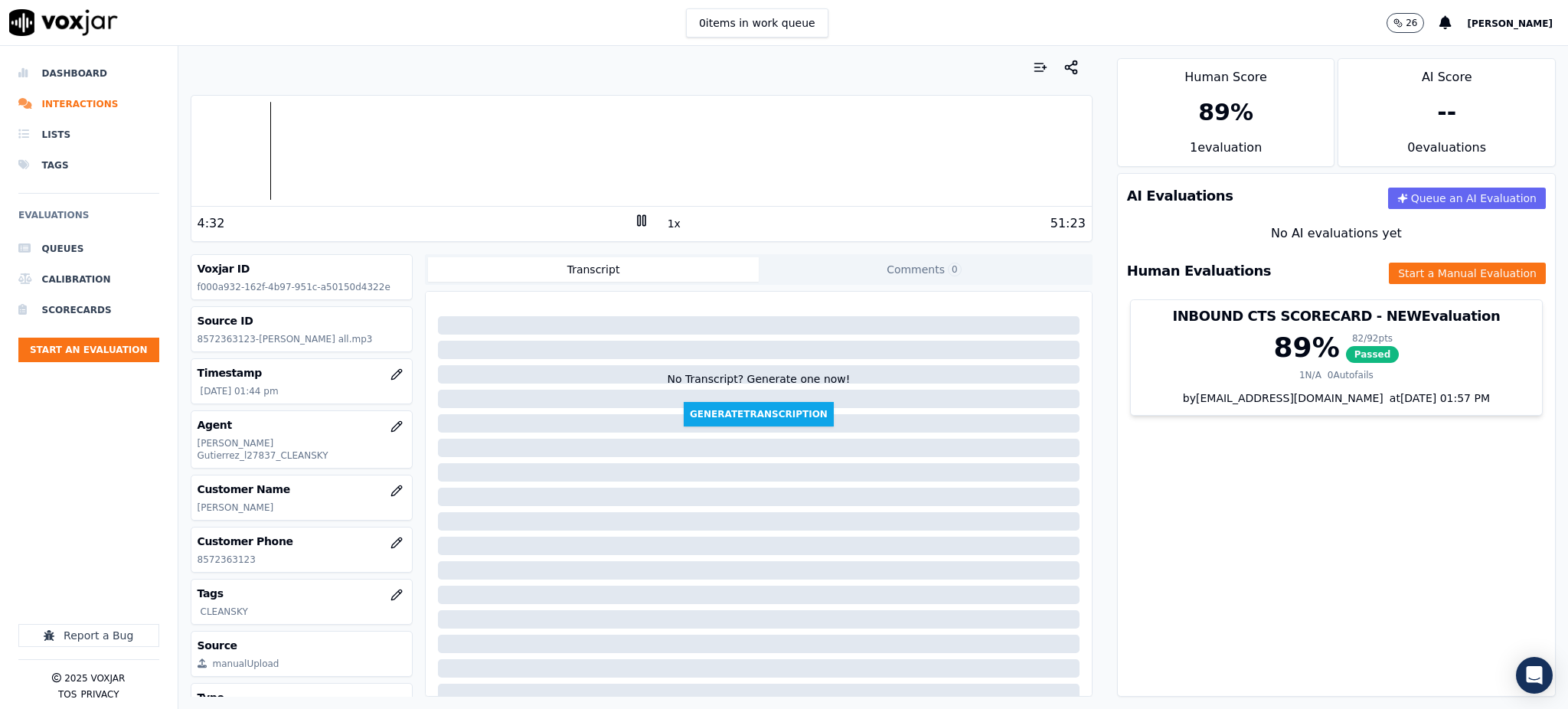
click at [634, 219] on icon at bounding box center [641, 220] width 15 height 15
click at [634, 224] on icon at bounding box center [641, 220] width 15 height 15
click at [634, 230] on div "1x" at bounding box center [641, 224] width 15 height 21
click at [634, 226] on icon at bounding box center [641, 220] width 15 height 15
click at [634, 226] on icon at bounding box center [641, 220] width 15 height 15
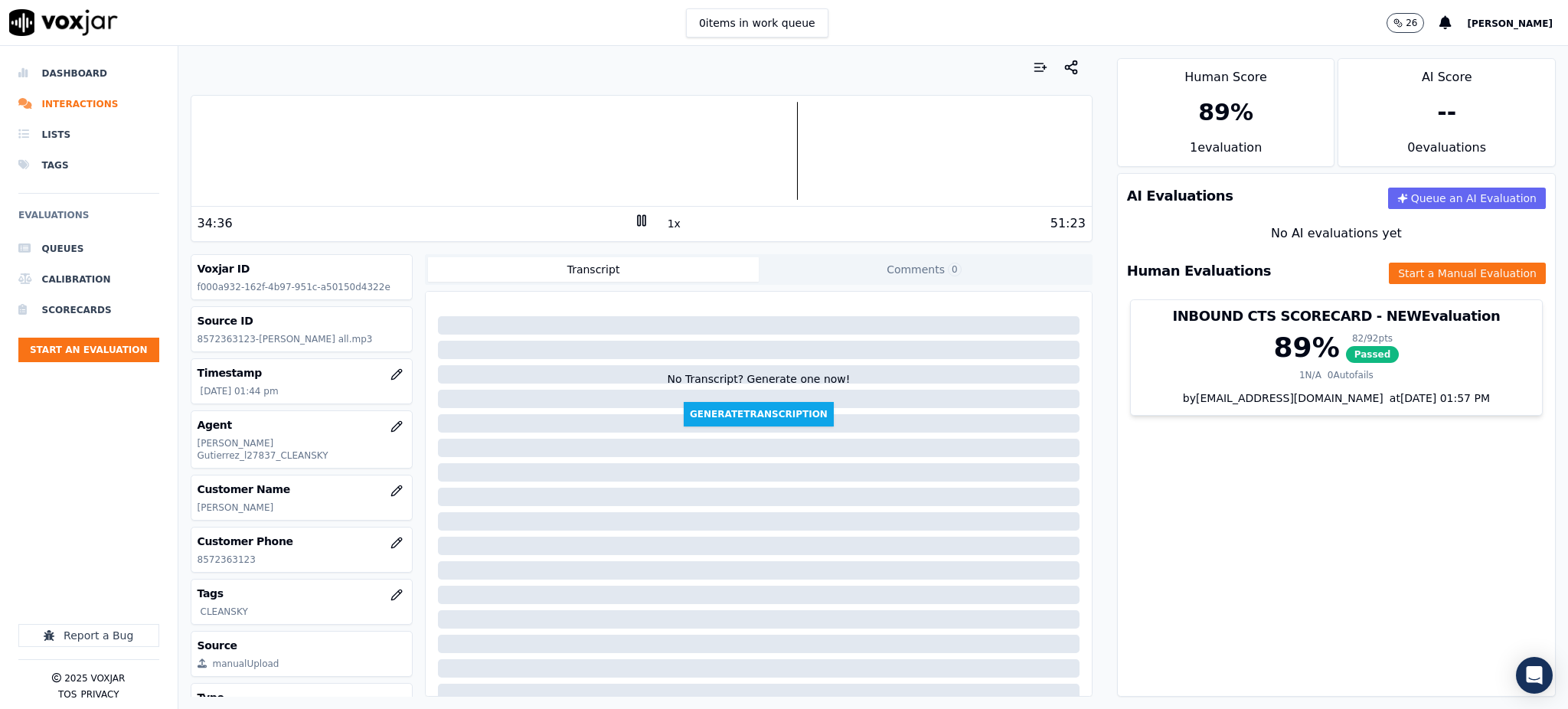
click at [634, 221] on icon at bounding box center [641, 220] width 15 height 15
click at [634, 219] on icon at bounding box center [641, 220] width 15 height 15
click at [634, 221] on icon at bounding box center [641, 220] width 15 height 15
click at [634, 224] on icon at bounding box center [641, 220] width 15 height 15
click at [1406, 276] on button "Start a Manual Evaluation" at bounding box center [1467, 273] width 157 height 21
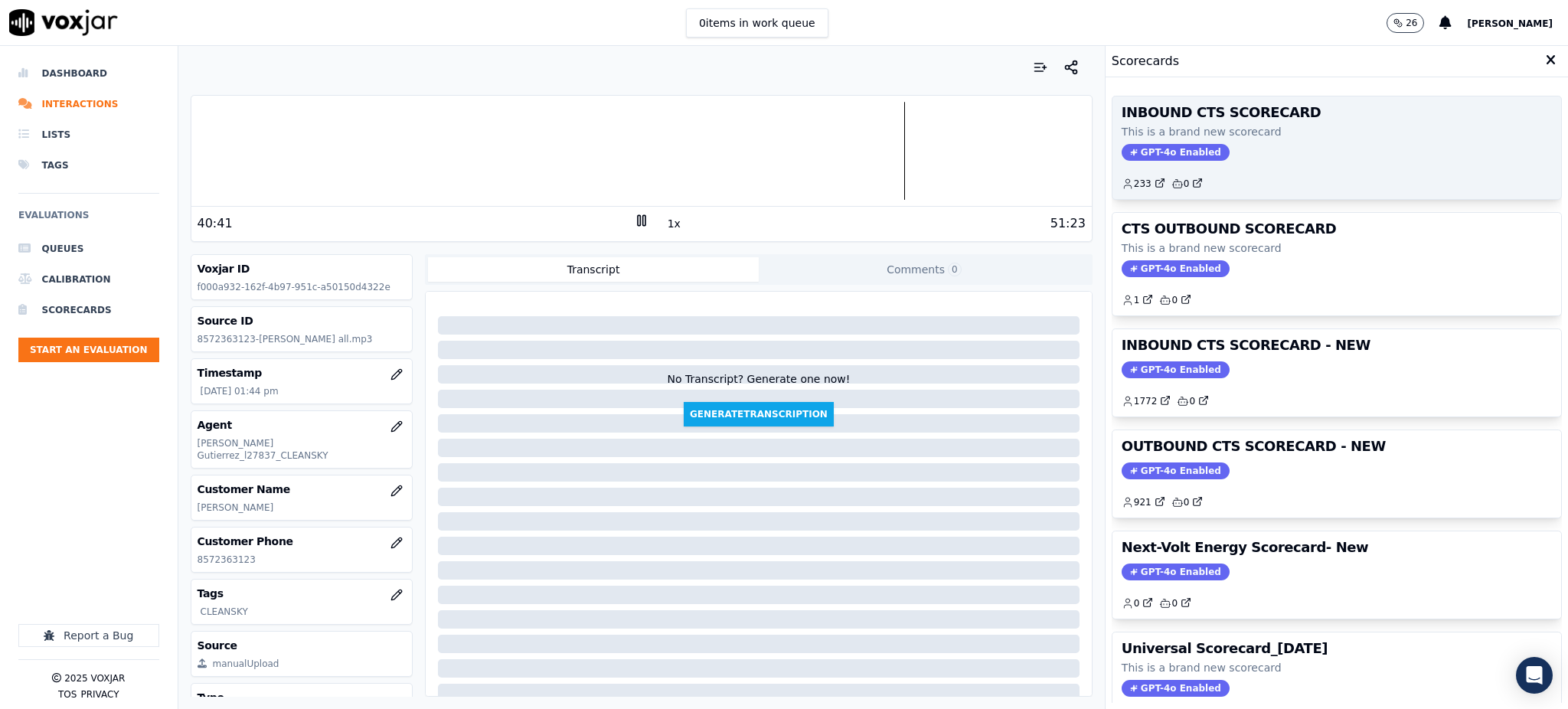
click at [1128, 154] on span "GPT-4o Enabled" at bounding box center [1175, 152] width 108 height 17
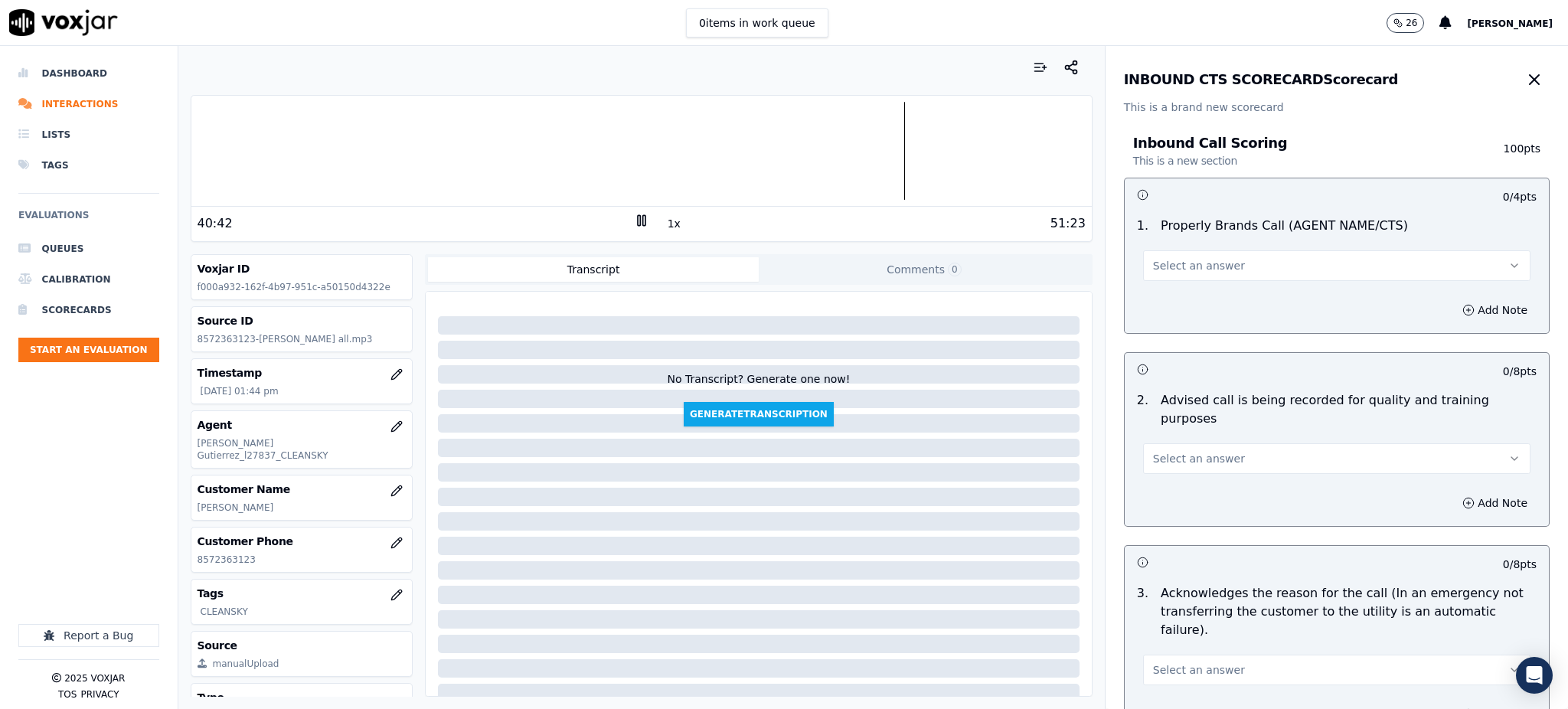
drag, startPoint x: 1151, startPoint y: 248, endPoint x: 1149, endPoint y: 262, distance: 14.1
click at [1153, 251] on div "Select an answer" at bounding box center [1337, 264] width 388 height 33
click at [1144, 275] on button "Select an answer" at bounding box center [1337, 265] width 388 height 31
drag, startPoint x: 1151, startPoint y: 306, endPoint x: 1143, endPoint y: 322, distance: 17.9
click at [1150, 306] on div "Yes" at bounding box center [1303, 300] width 354 height 25
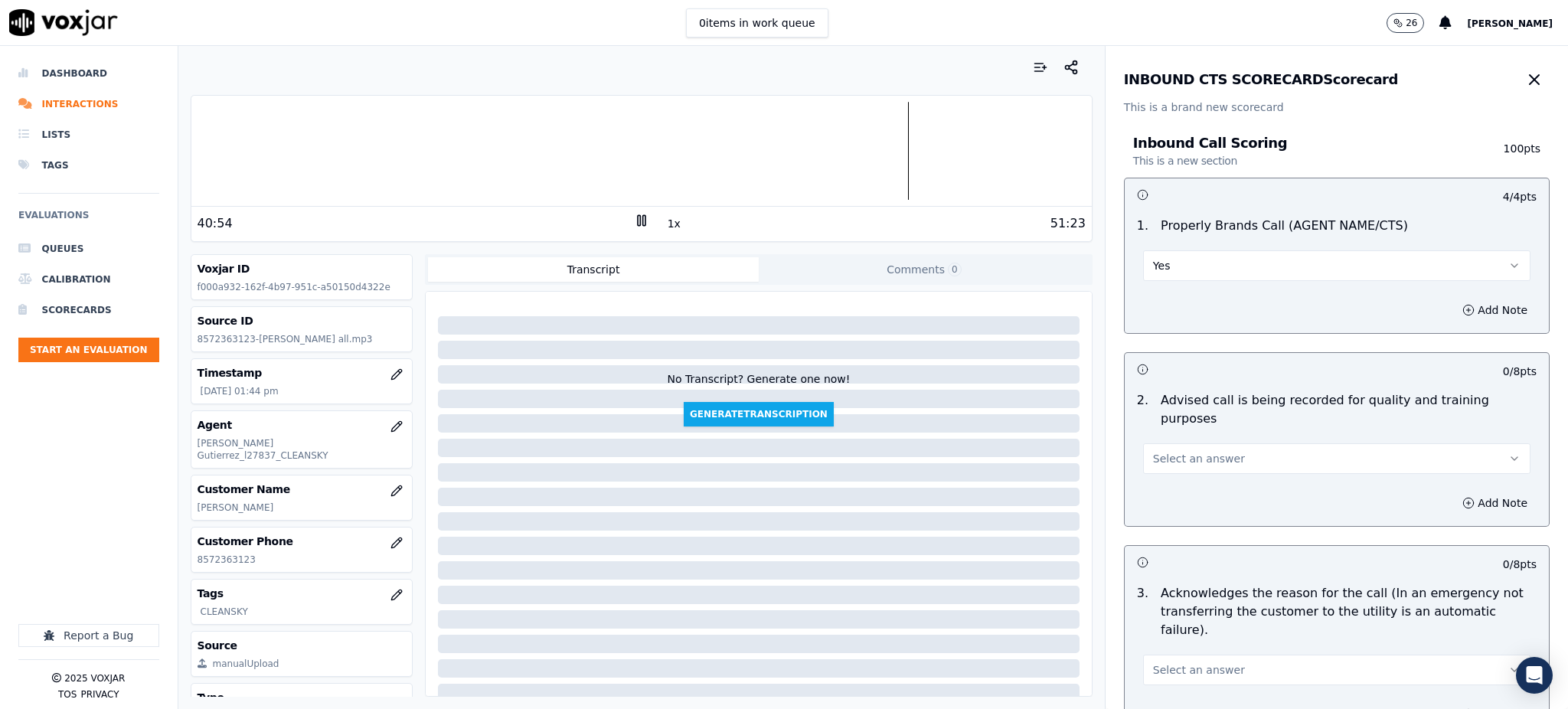
click at [1153, 451] on span "Select an answer" at bounding box center [1199, 458] width 92 height 15
click at [1166, 475] on div "Yes" at bounding box center [1303, 475] width 354 height 25
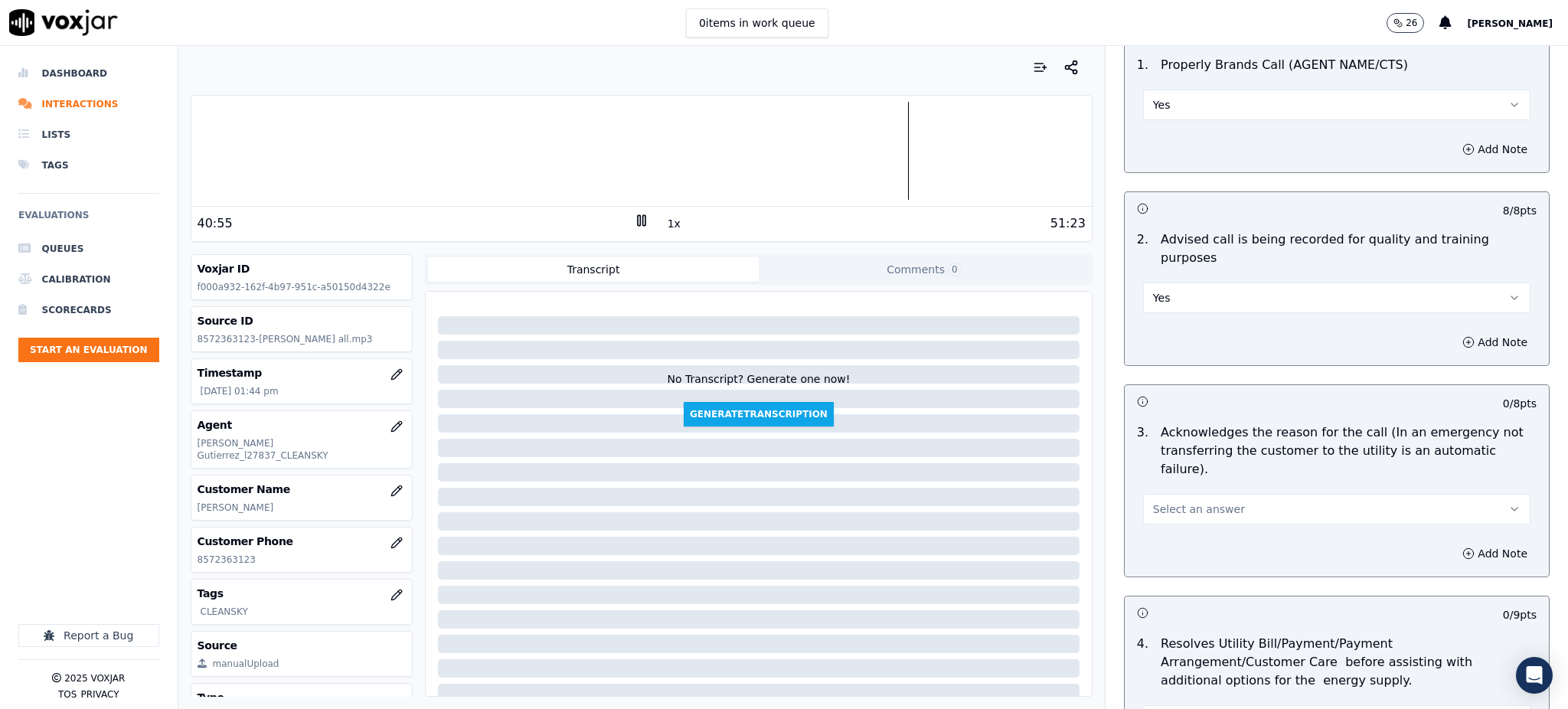
scroll to position [204, 0]
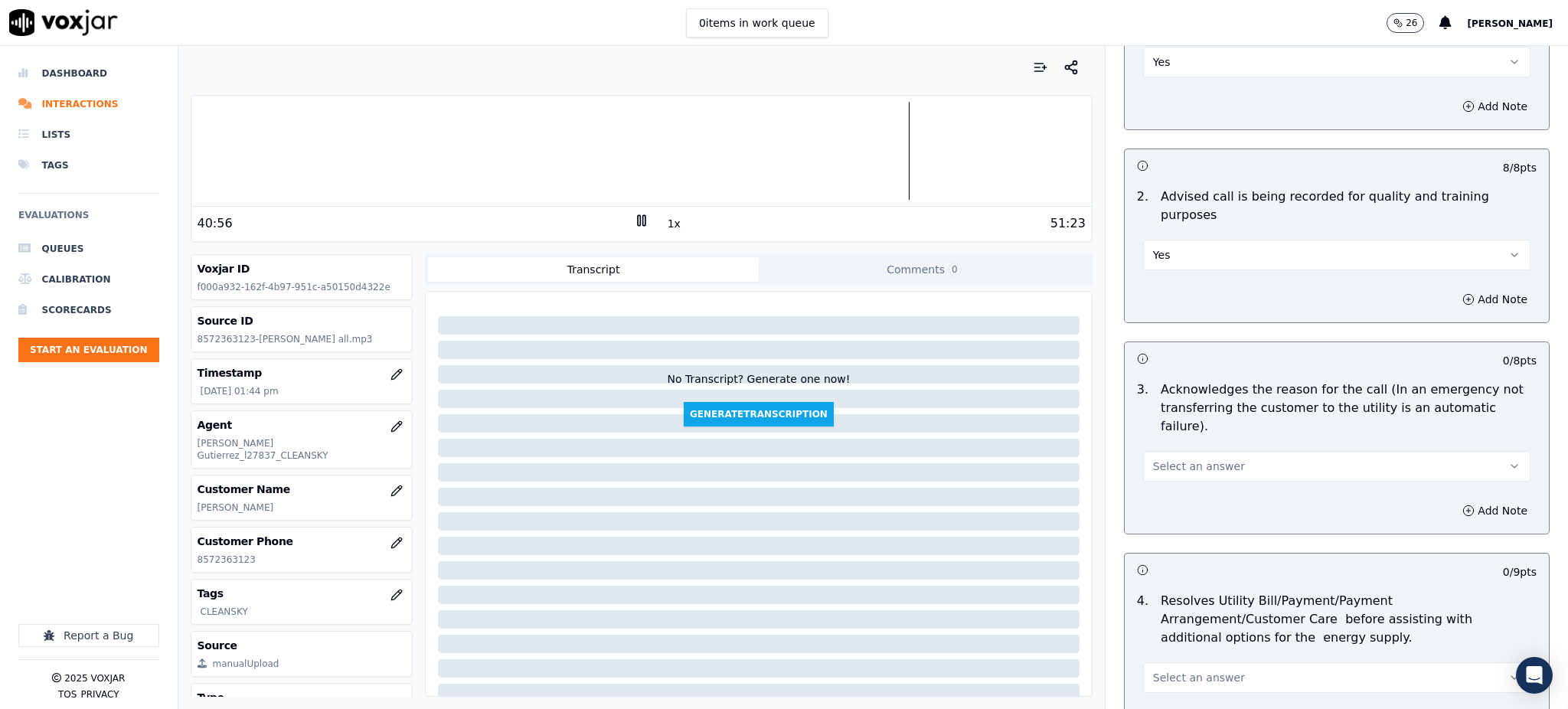
click at [1175, 459] on span "Select an answer" at bounding box center [1199, 466] width 92 height 15
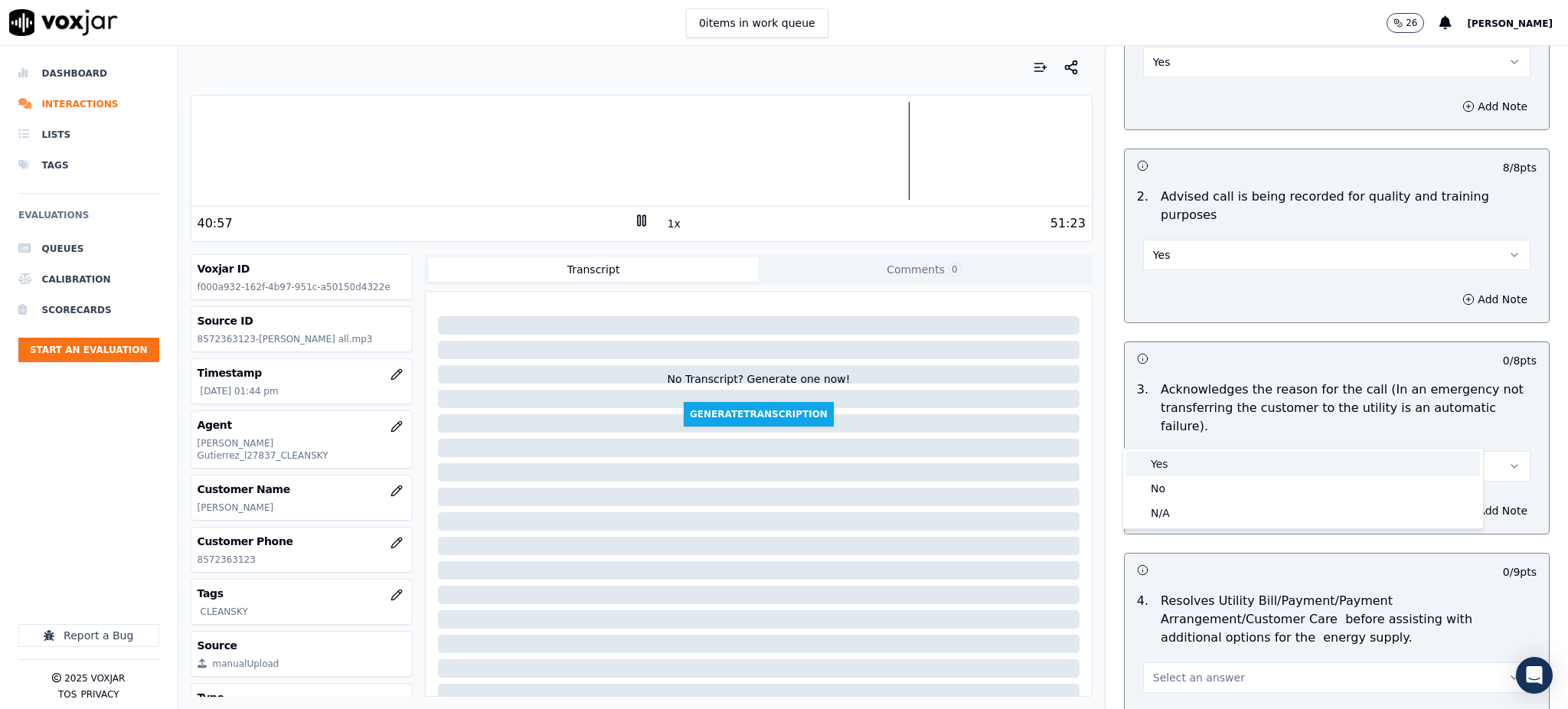
click at [1171, 460] on div "Yes" at bounding box center [1303, 464] width 354 height 25
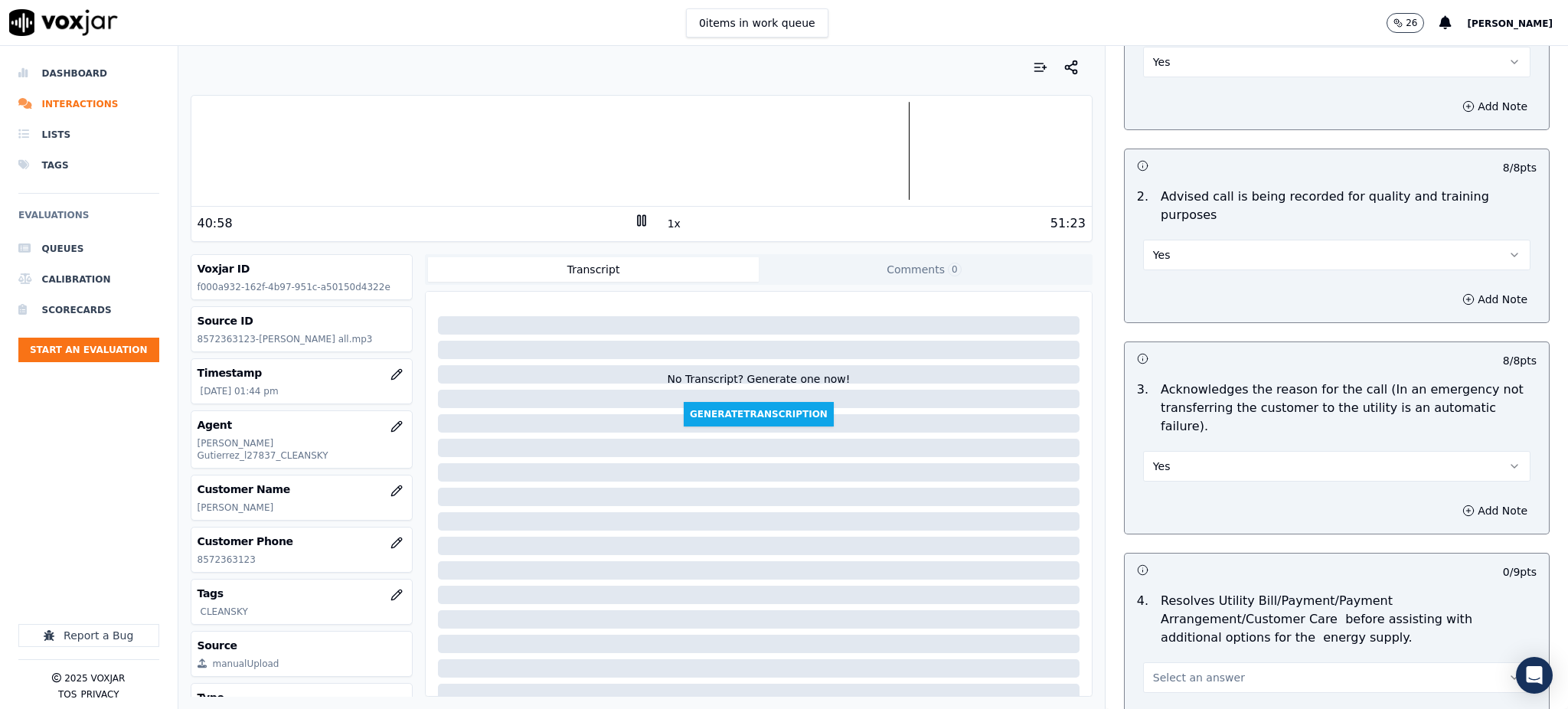
click at [1143, 662] on button "Select an answer" at bounding box center [1337, 677] width 388 height 31
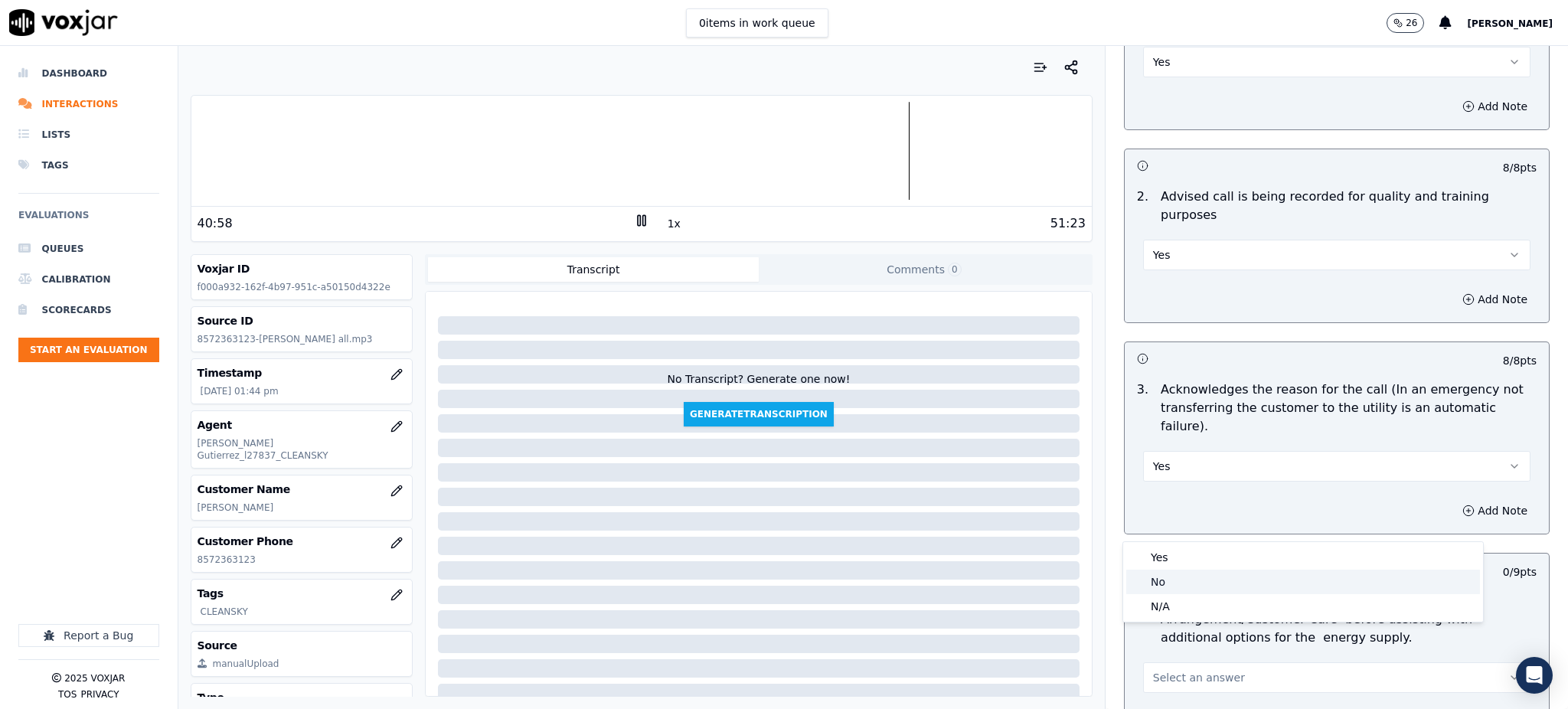
click at [1159, 571] on div "No" at bounding box center [1303, 582] width 354 height 25
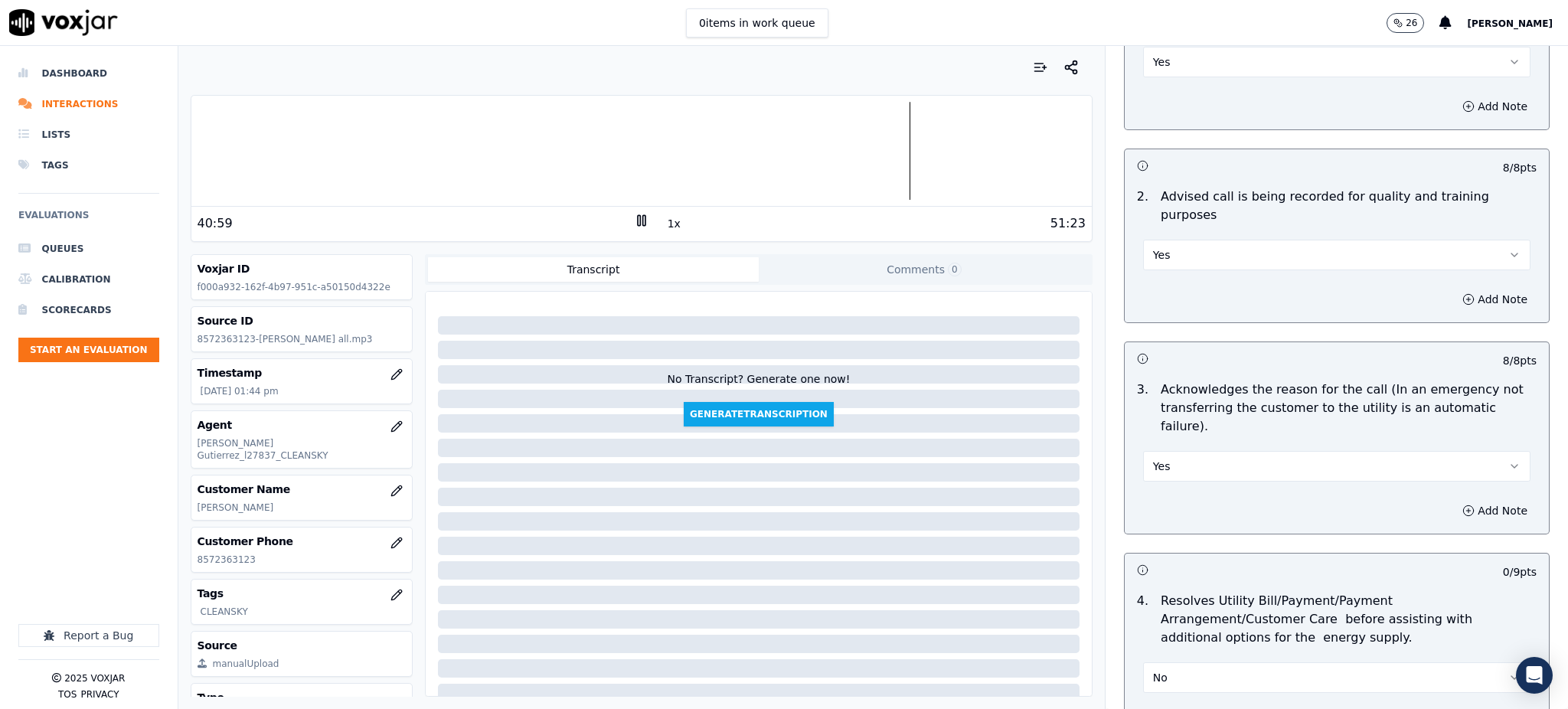
click at [1145, 662] on button "No" at bounding box center [1337, 677] width 388 height 31
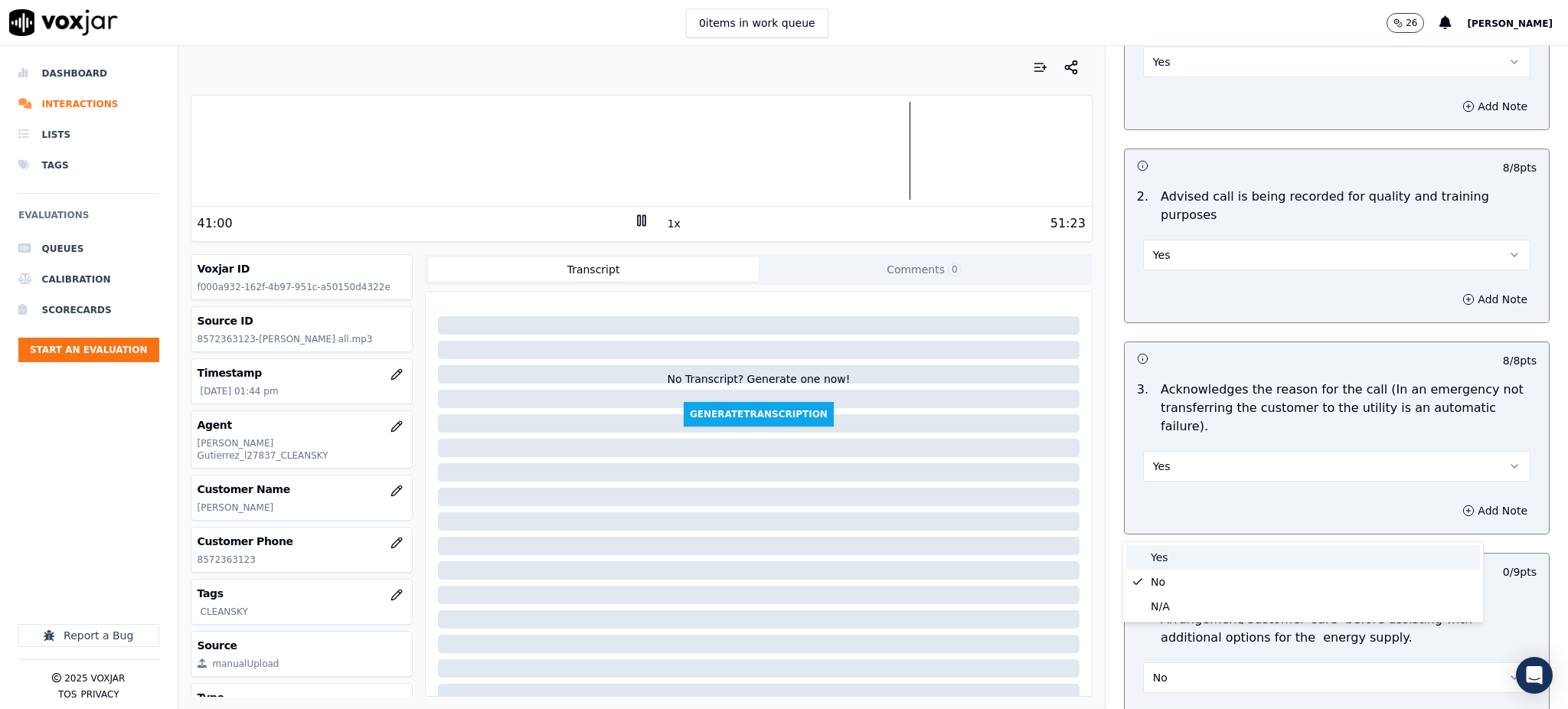
click at [1148, 555] on div "Yes" at bounding box center [1303, 557] width 354 height 25
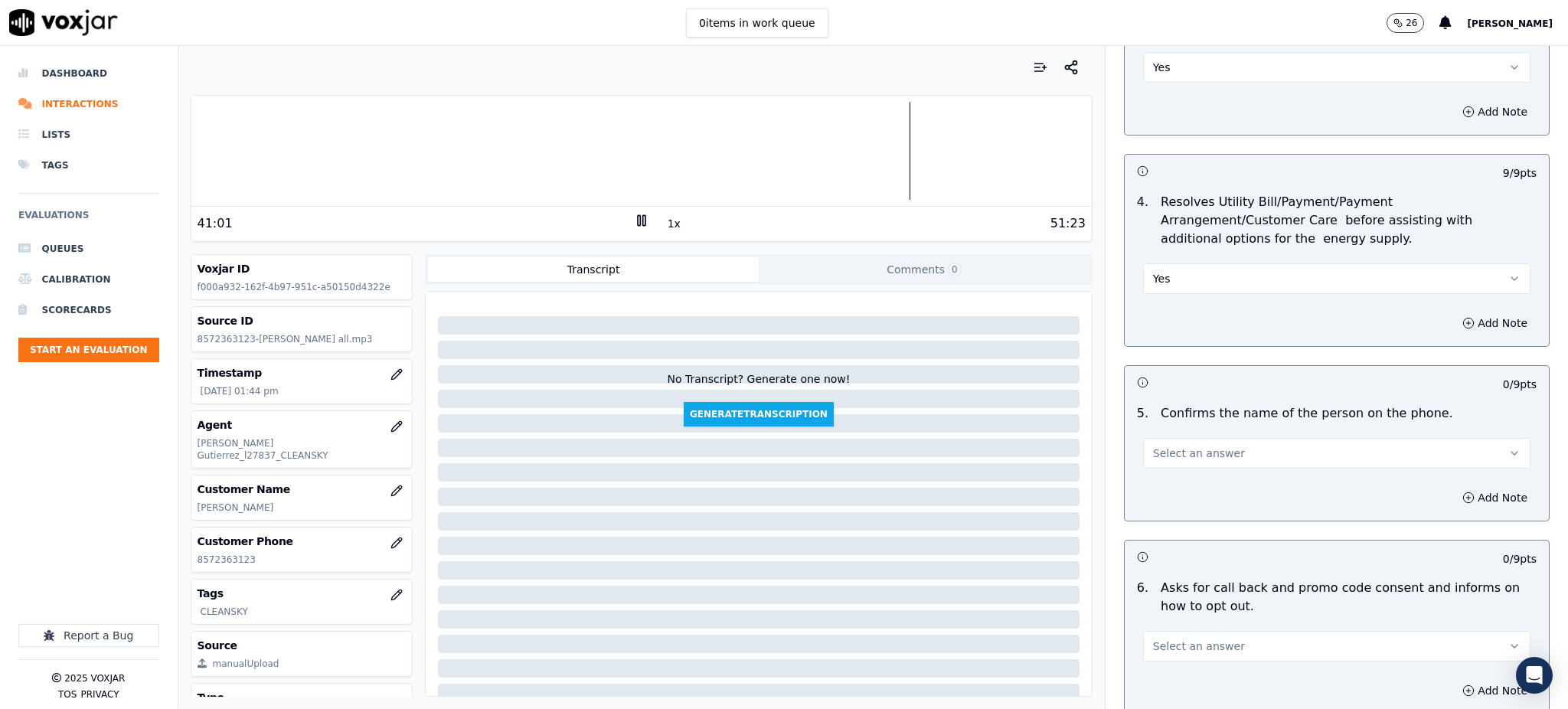
scroll to position [612, 0]
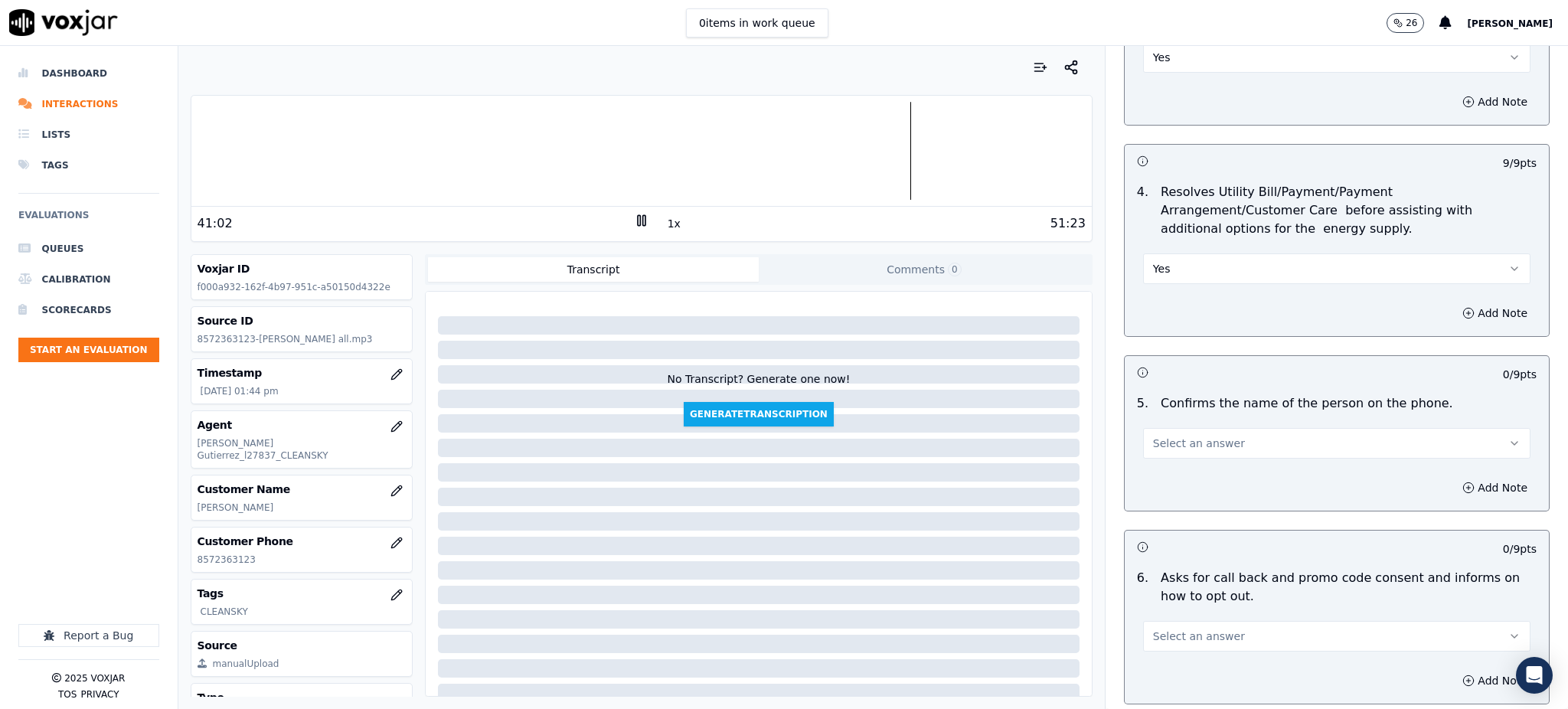
click at [1154, 428] on button "Select an answer" at bounding box center [1337, 443] width 388 height 31
click at [1154, 441] on div "Yes" at bounding box center [1303, 442] width 354 height 25
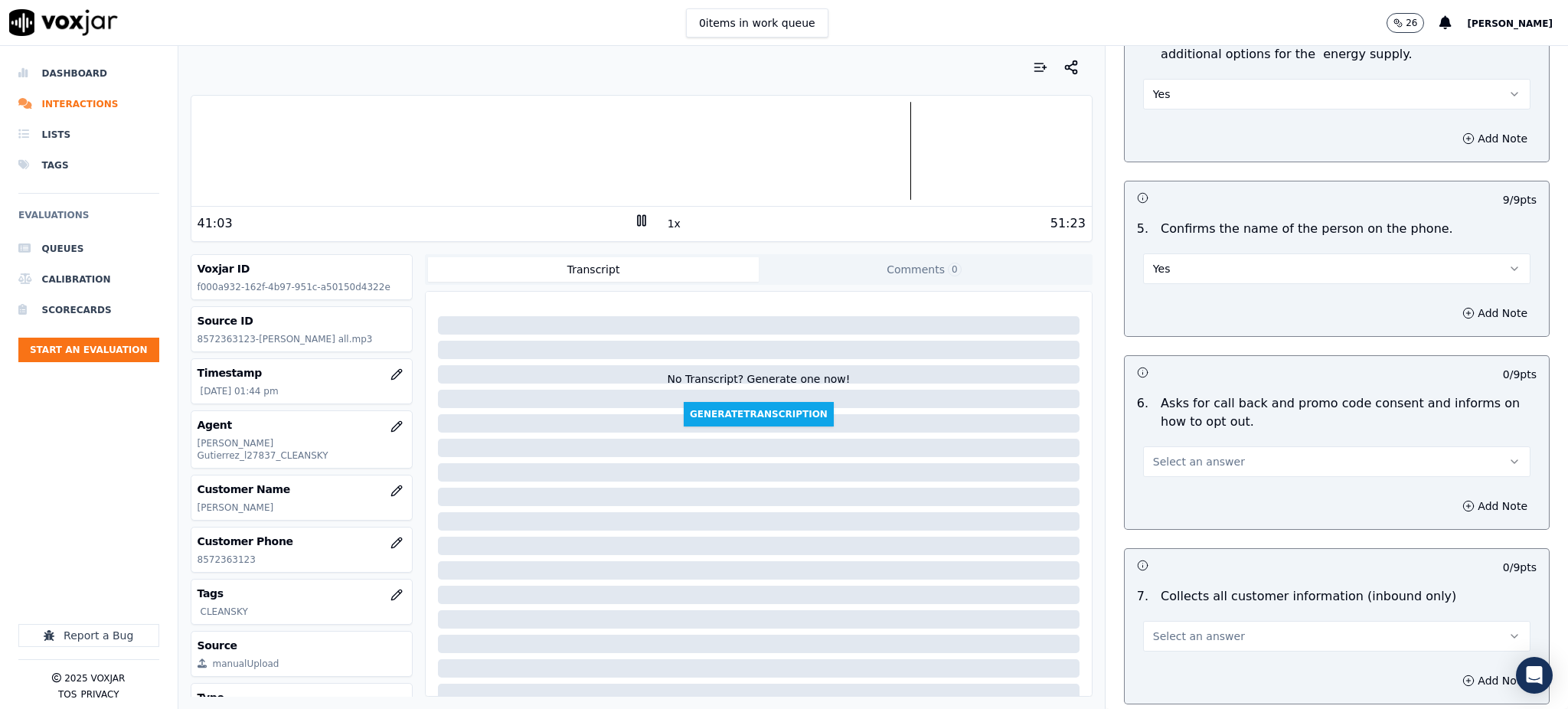
scroll to position [816, 0]
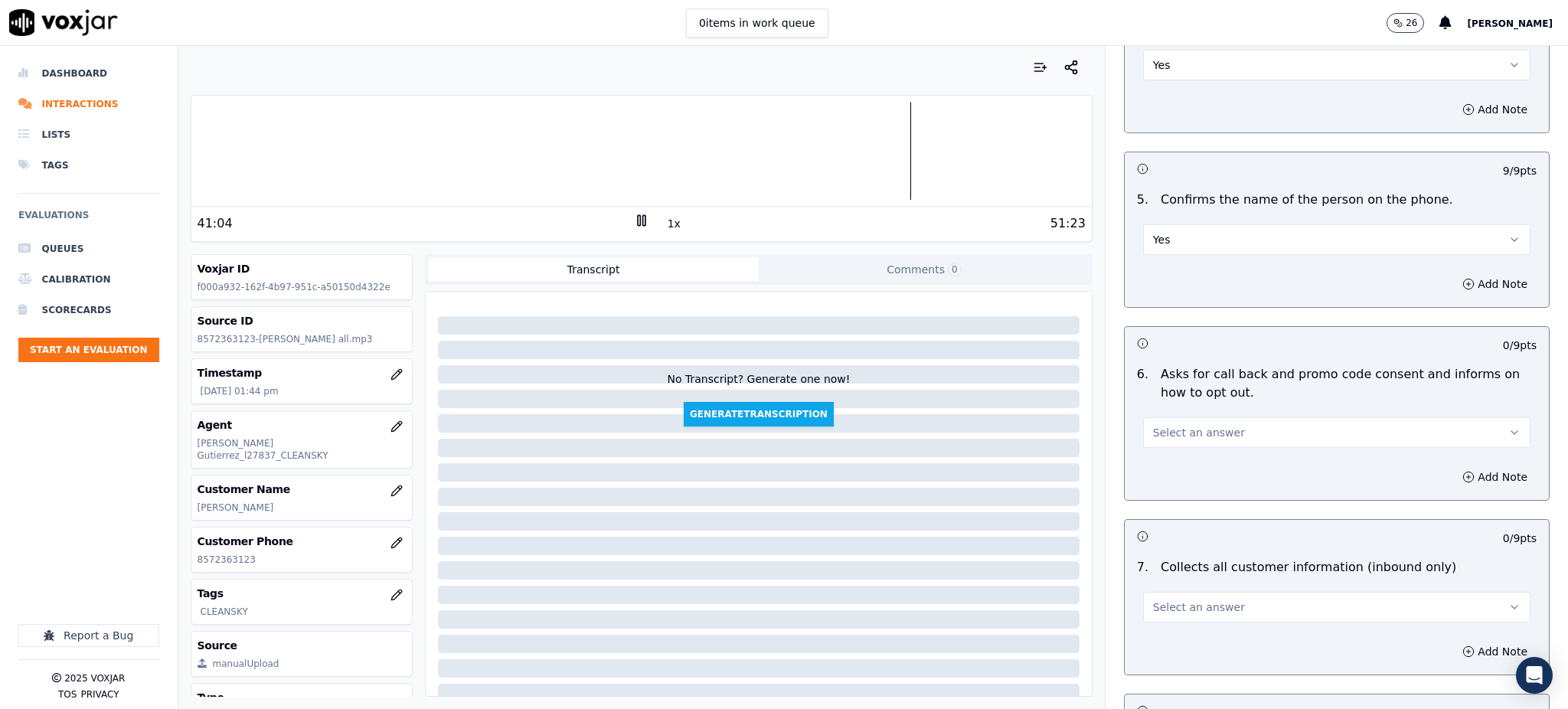
click at [1160, 425] on span "Select an answer" at bounding box center [1199, 432] width 92 height 15
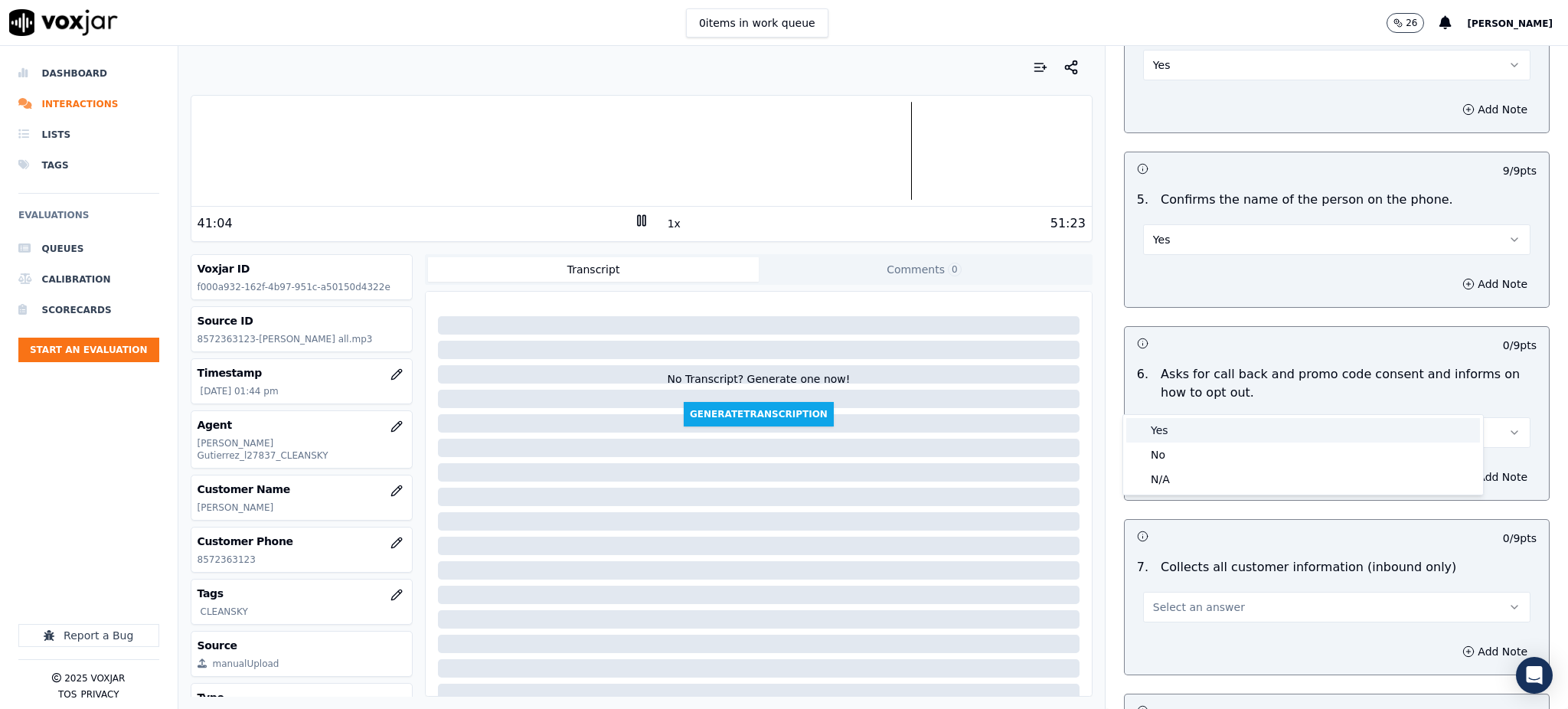
drag, startPoint x: 1160, startPoint y: 423, endPoint x: 1161, endPoint y: 462, distance: 39.0
click at [1160, 425] on div "Yes" at bounding box center [1303, 430] width 354 height 25
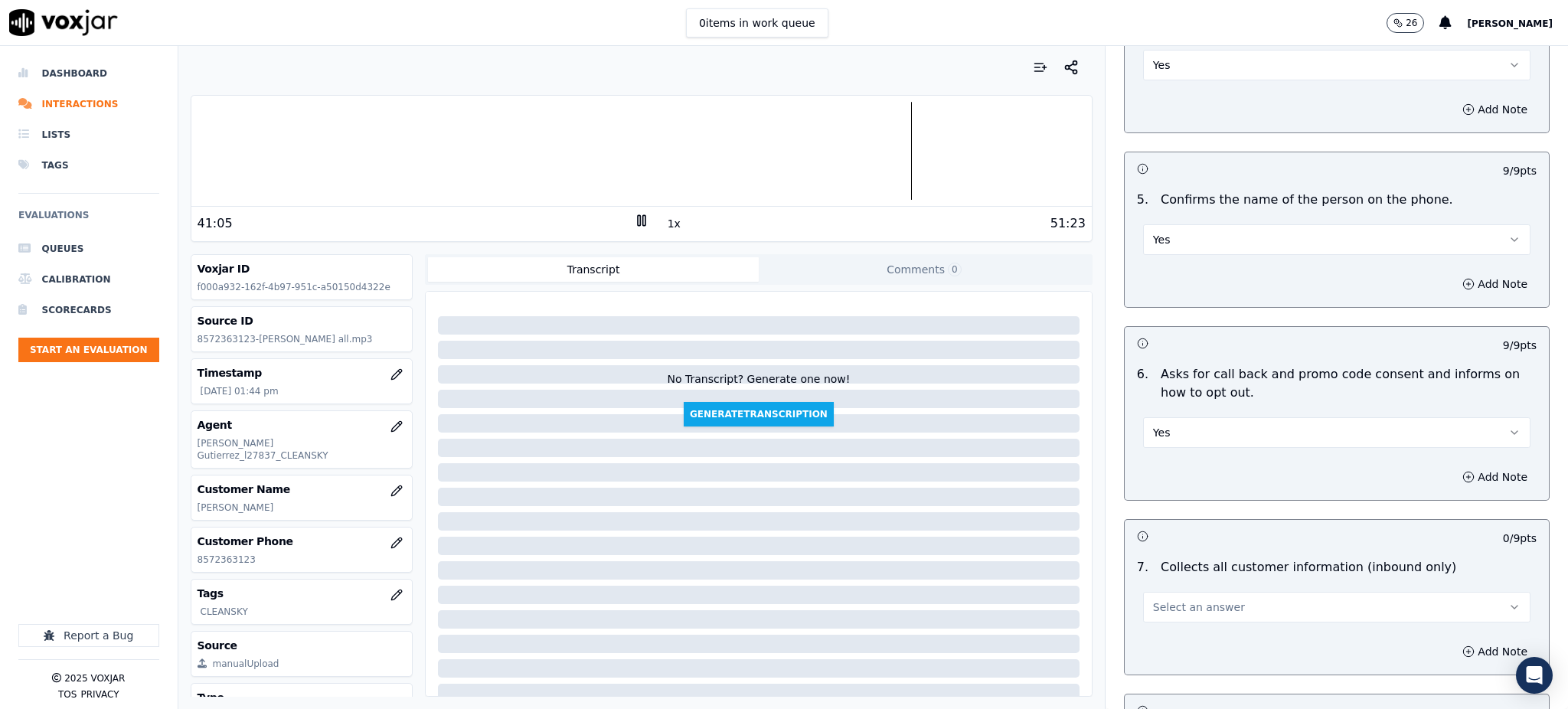
click at [1163, 599] on span "Select an answer" at bounding box center [1199, 606] width 92 height 15
click at [1157, 598] on div "Yes" at bounding box center [1303, 605] width 354 height 25
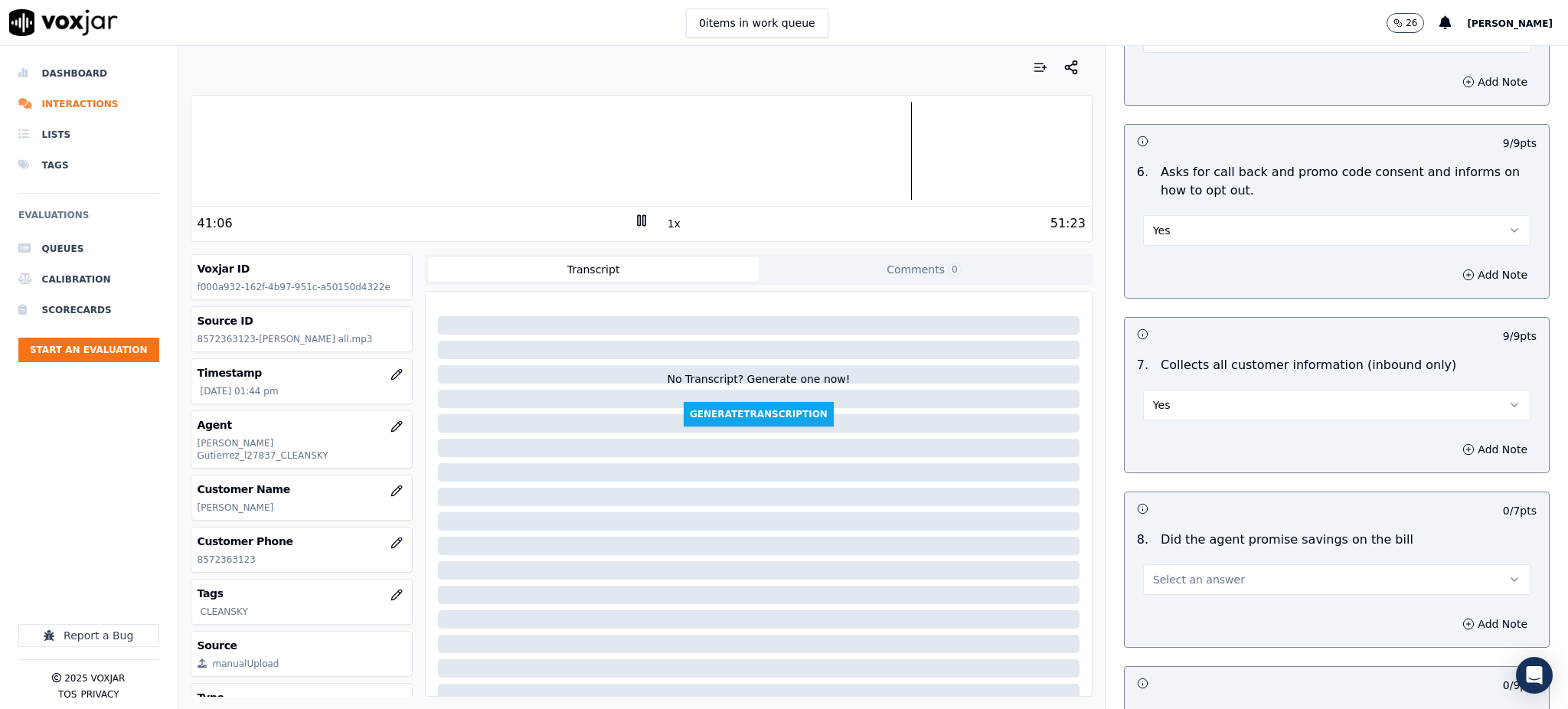
scroll to position [1021, 0]
drag, startPoint x: 1171, startPoint y: 533, endPoint x: 1171, endPoint y: 557, distance: 24.0
click at [1171, 569] on span "Select an answer" at bounding box center [1199, 577] width 92 height 15
click at [1172, 577] on div "Yes" at bounding box center [1303, 576] width 354 height 25
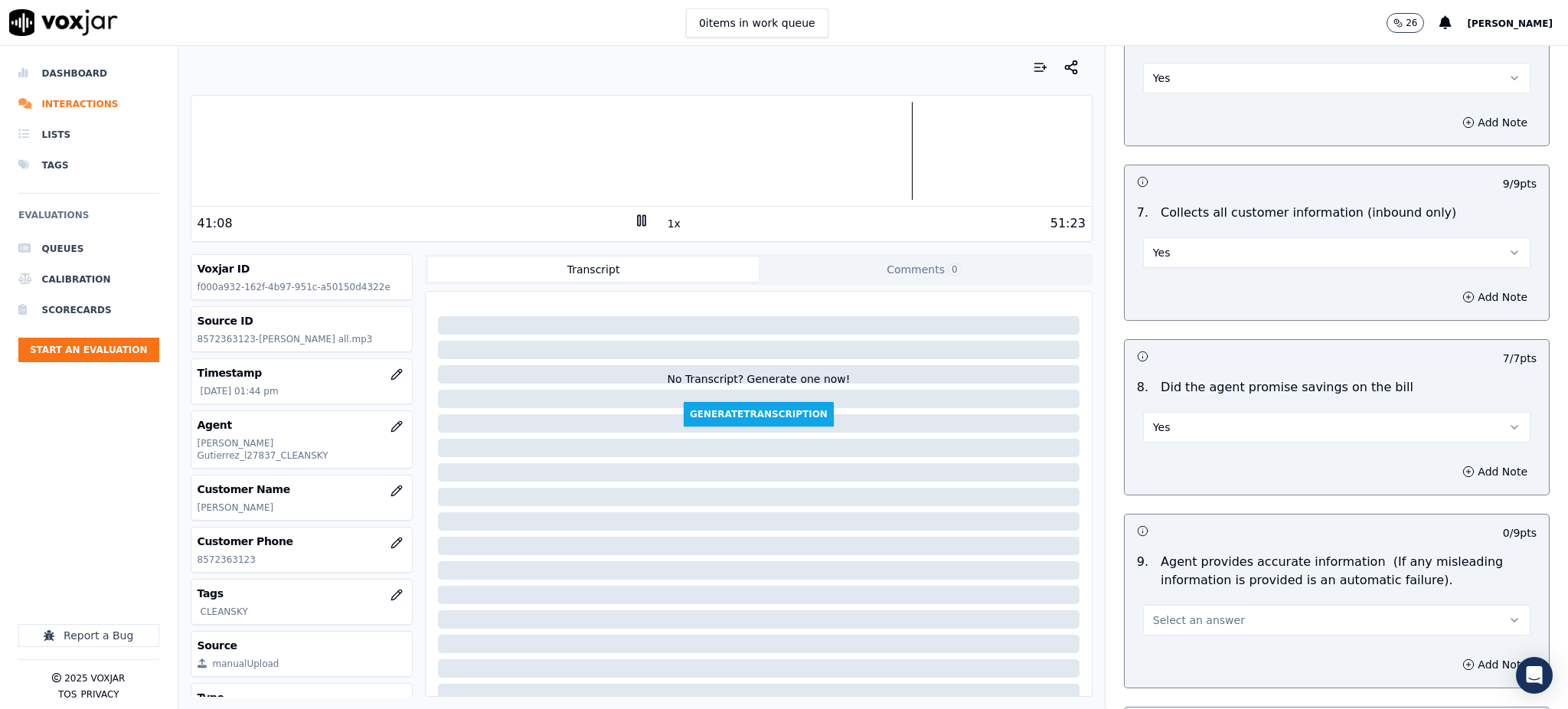
scroll to position [1225, 0]
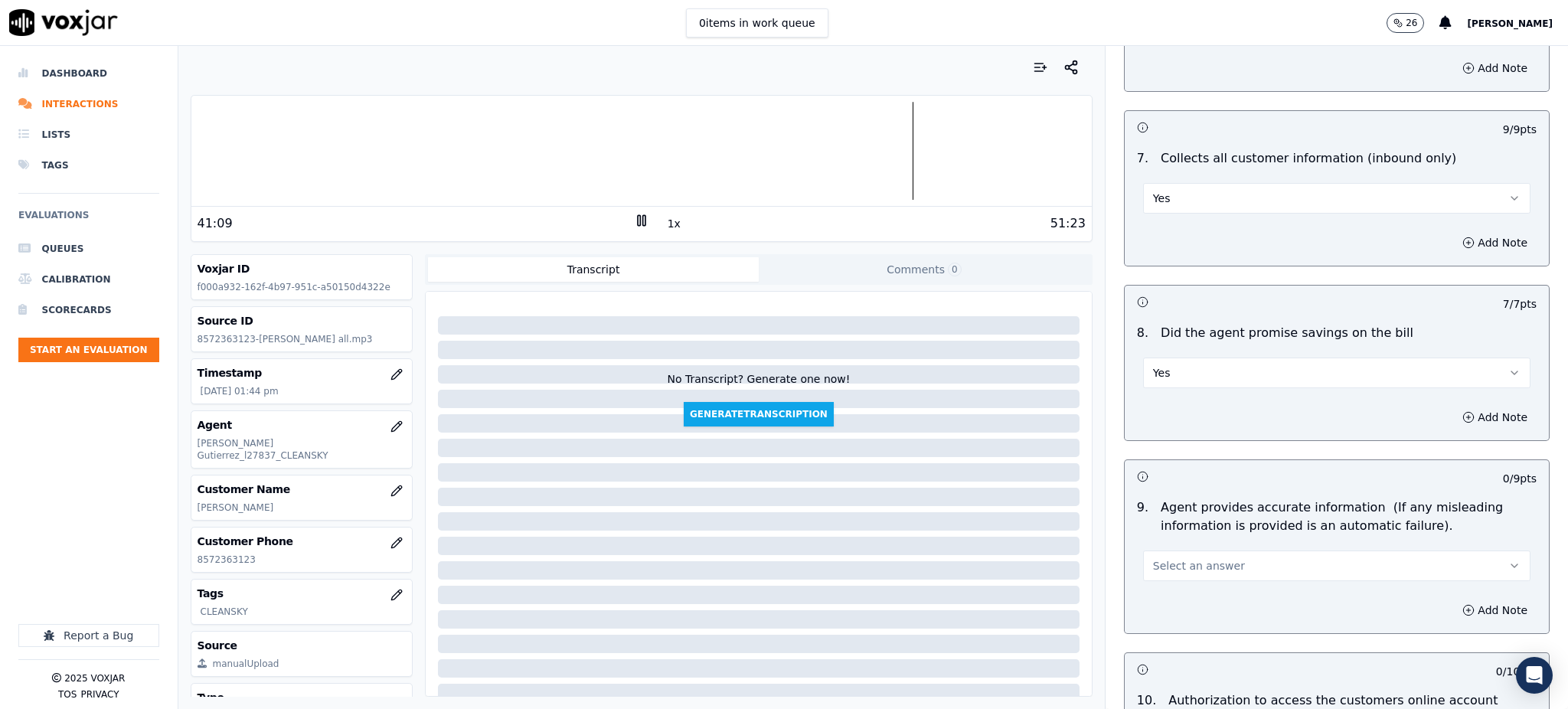
click at [1160, 558] on span "Select an answer" at bounding box center [1199, 565] width 92 height 15
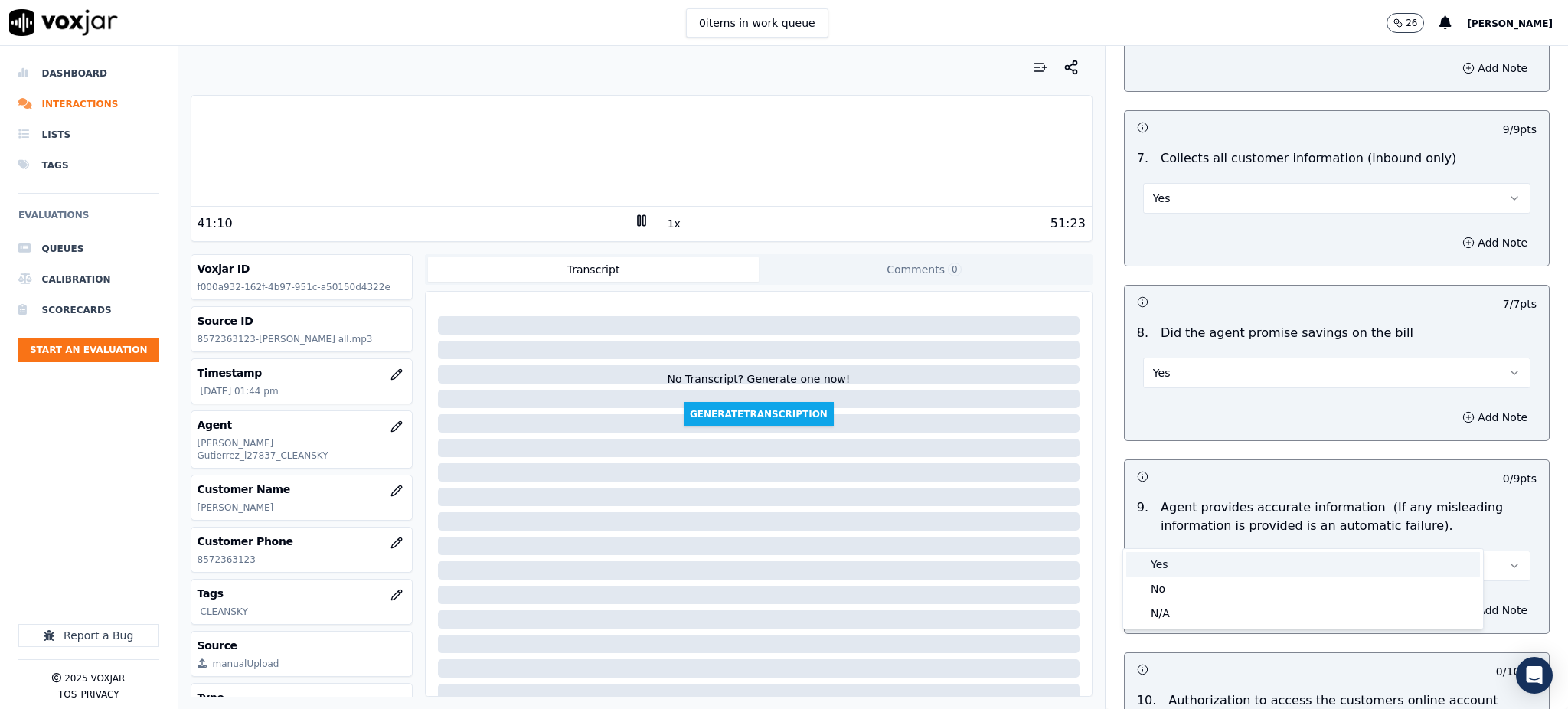
click at [1160, 558] on div "Yes" at bounding box center [1303, 564] width 354 height 25
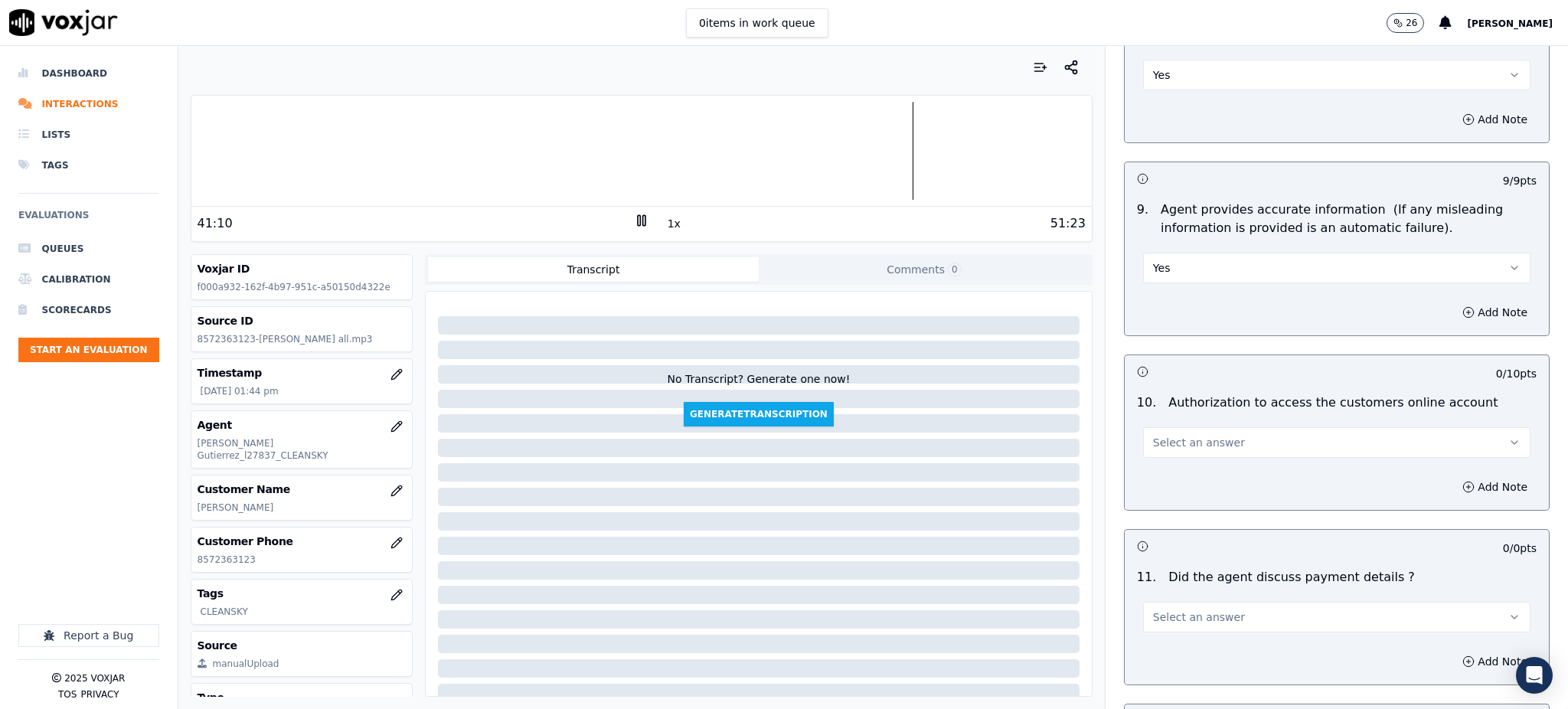
scroll to position [1531, 0]
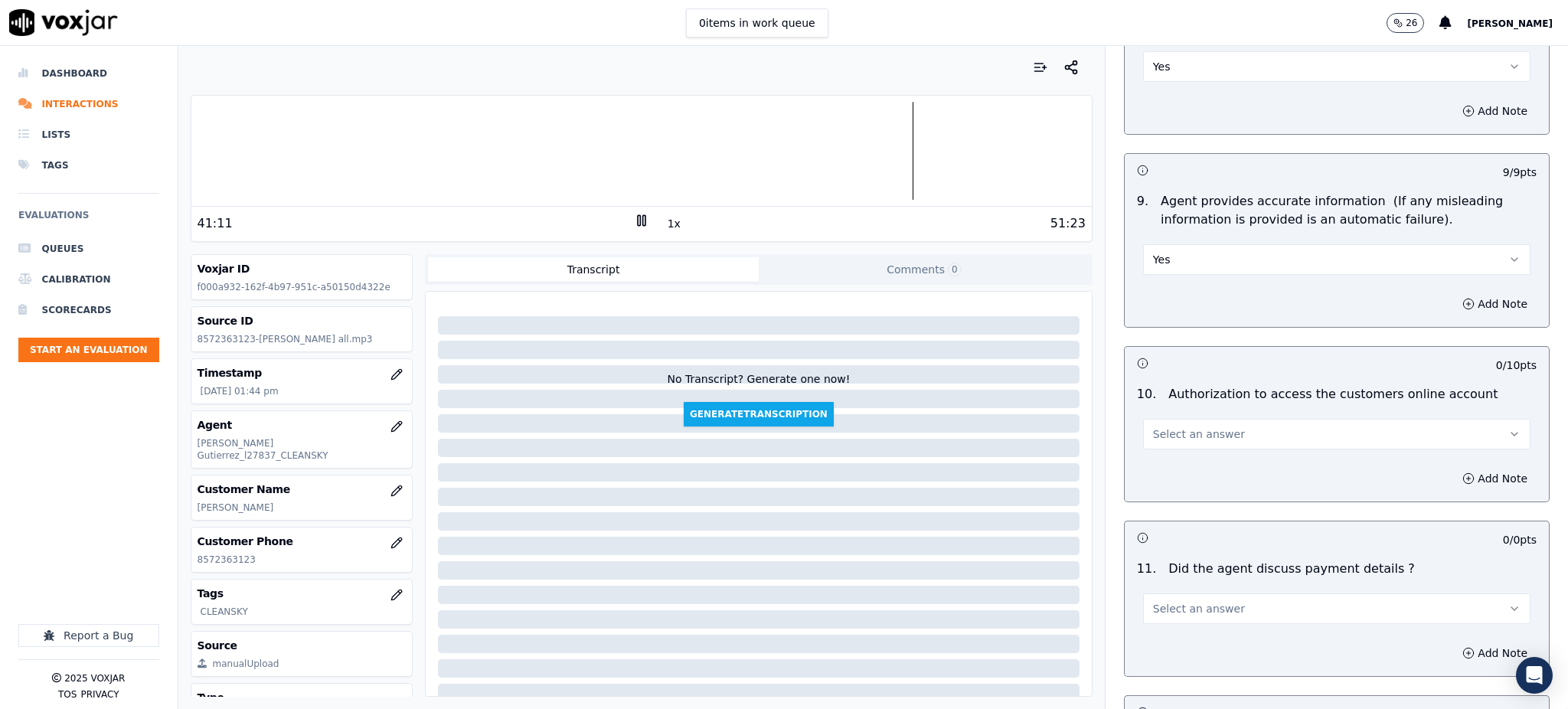
click at [1167, 426] on span "Select an answer" at bounding box center [1199, 433] width 92 height 15
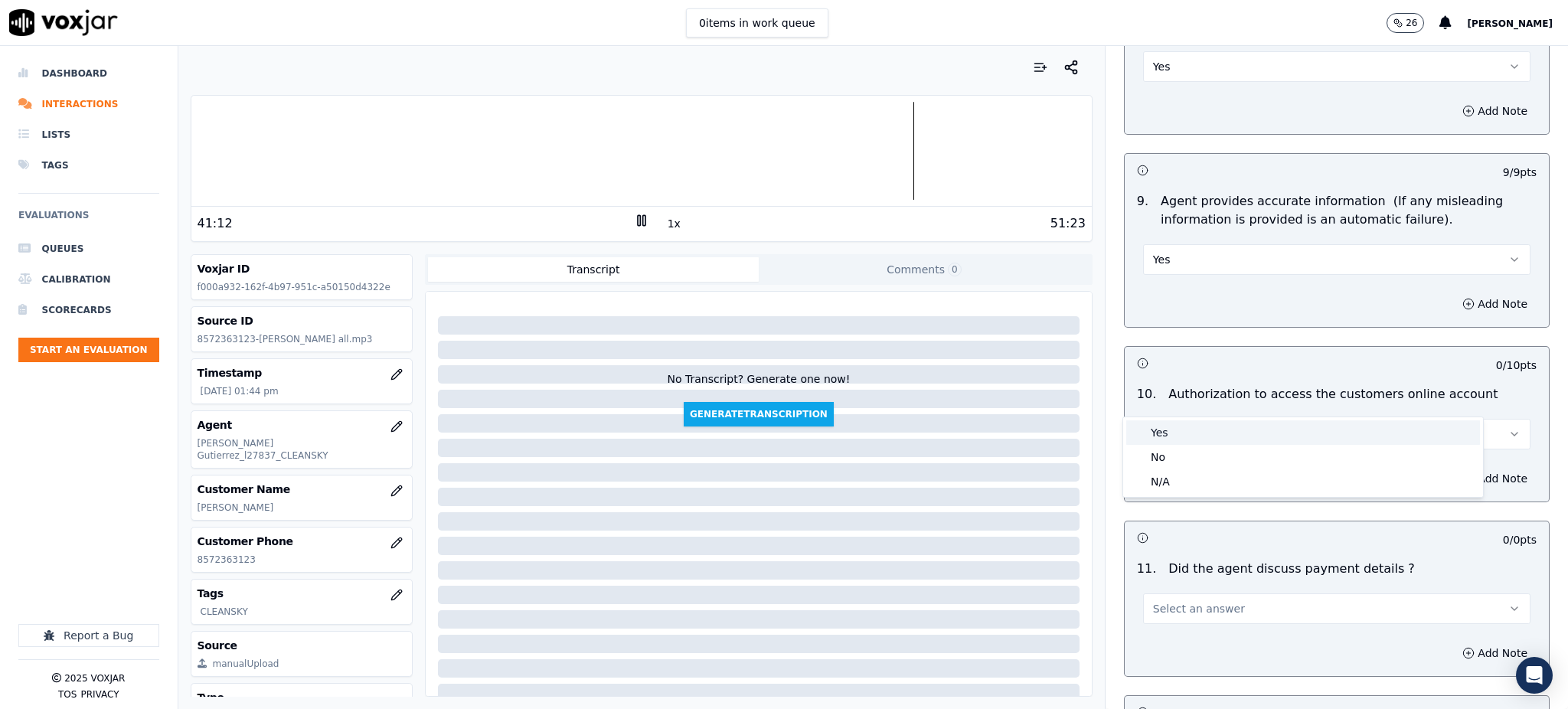
drag, startPoint x: 1187, startPoint y: 432, endPoint x: 1181, endPoint y: 580, distance: 148.1
click at [1187, 433] on div "Yes" at bounding box center [1303, 433] width 354 height 25
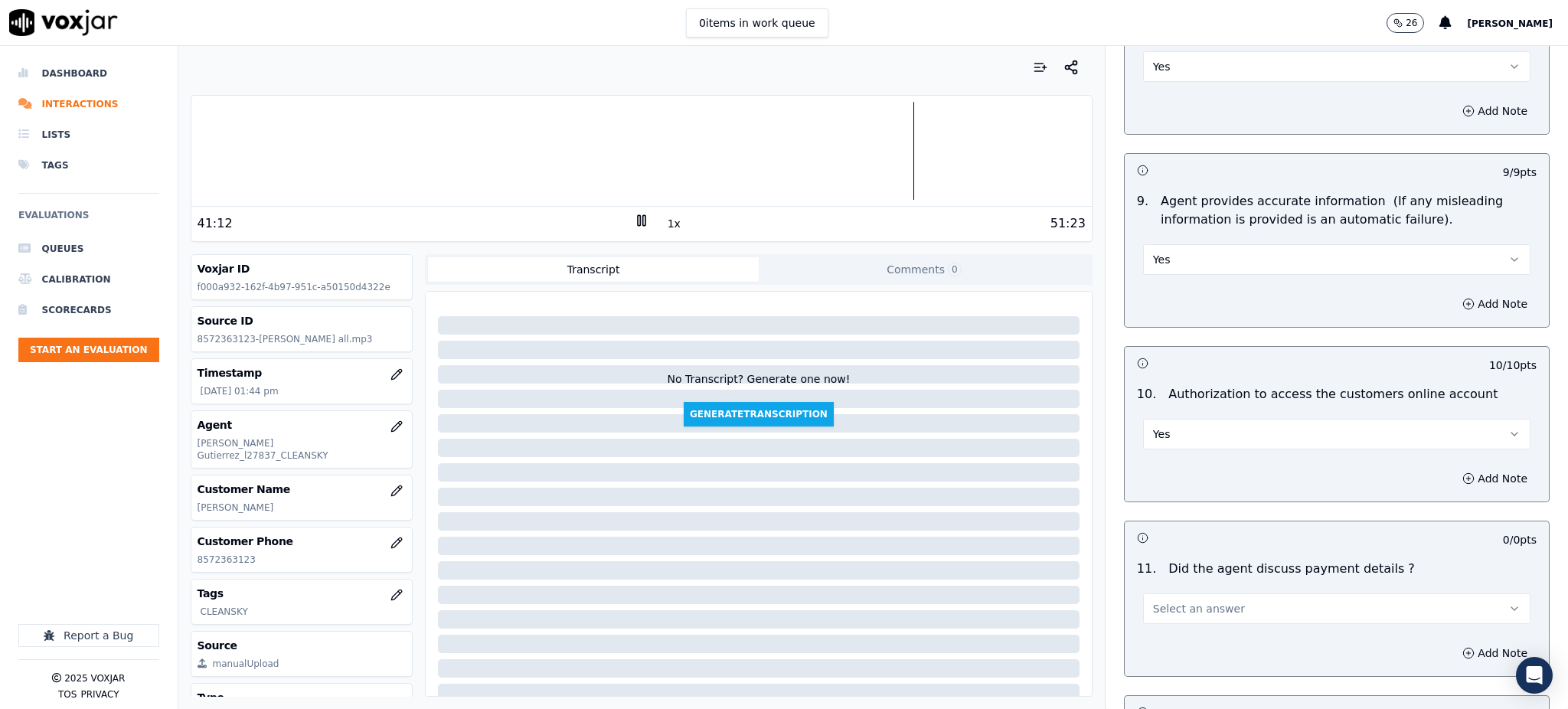
click at [1181, 601] on span "Select an answer" at bounding box center [1199, 608] width 92 height 15
click at [1176, 654] on div "N/A" at bounding box center [1303, 656] width 354 height 25
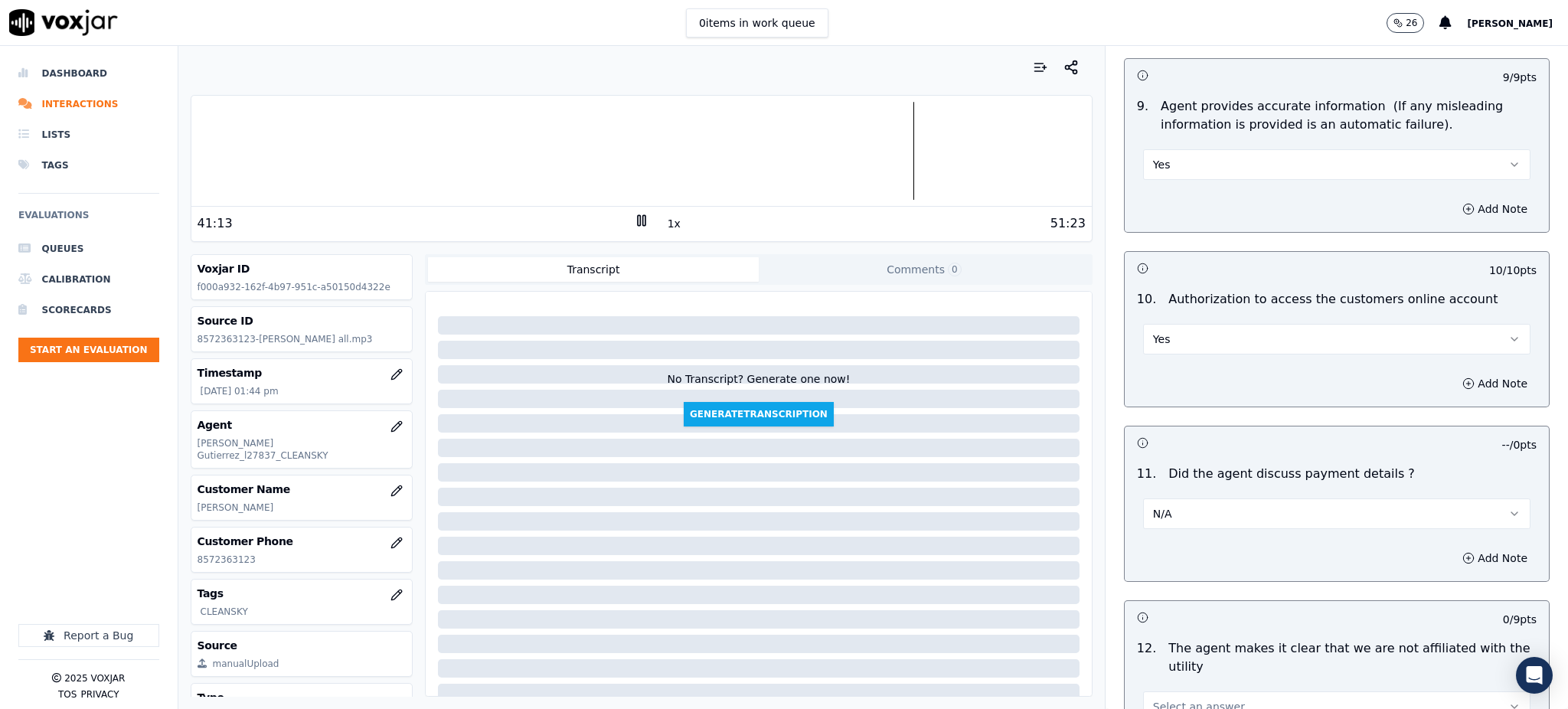
scroll to position [1939, 0]
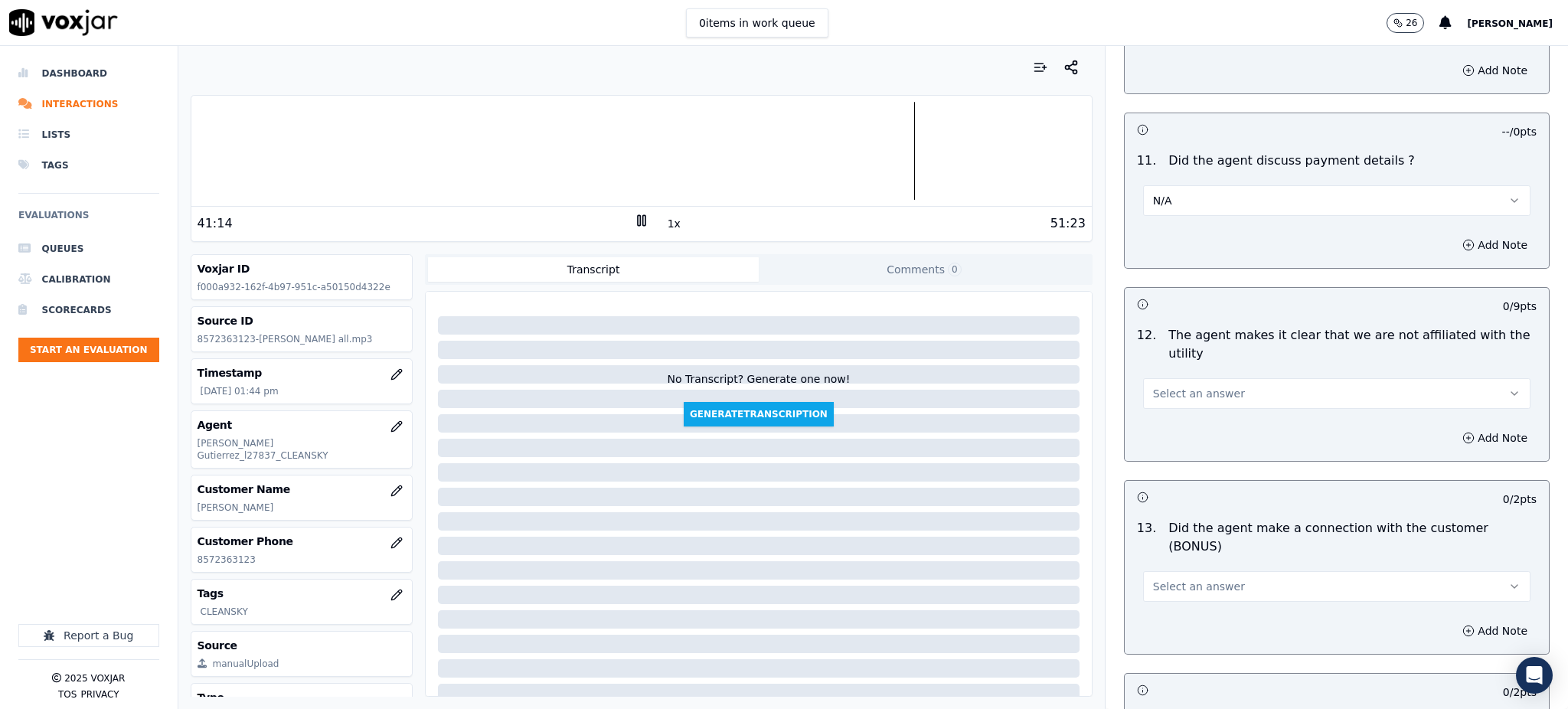
click at [1154, 386] on span "Select an answer" at bounding box center [1199, 393] width 92 height 15
click at [1161, 398] on div "Yes" at bounding box center [1303, 392] width 354 height 25
click at [1167, 579] on span "Select an answer" at bounding box center [1199, 586] width 92 height 15
click at [1179, 568] on div "Yes" at bounding box center [1303, 567] width 354 height 25
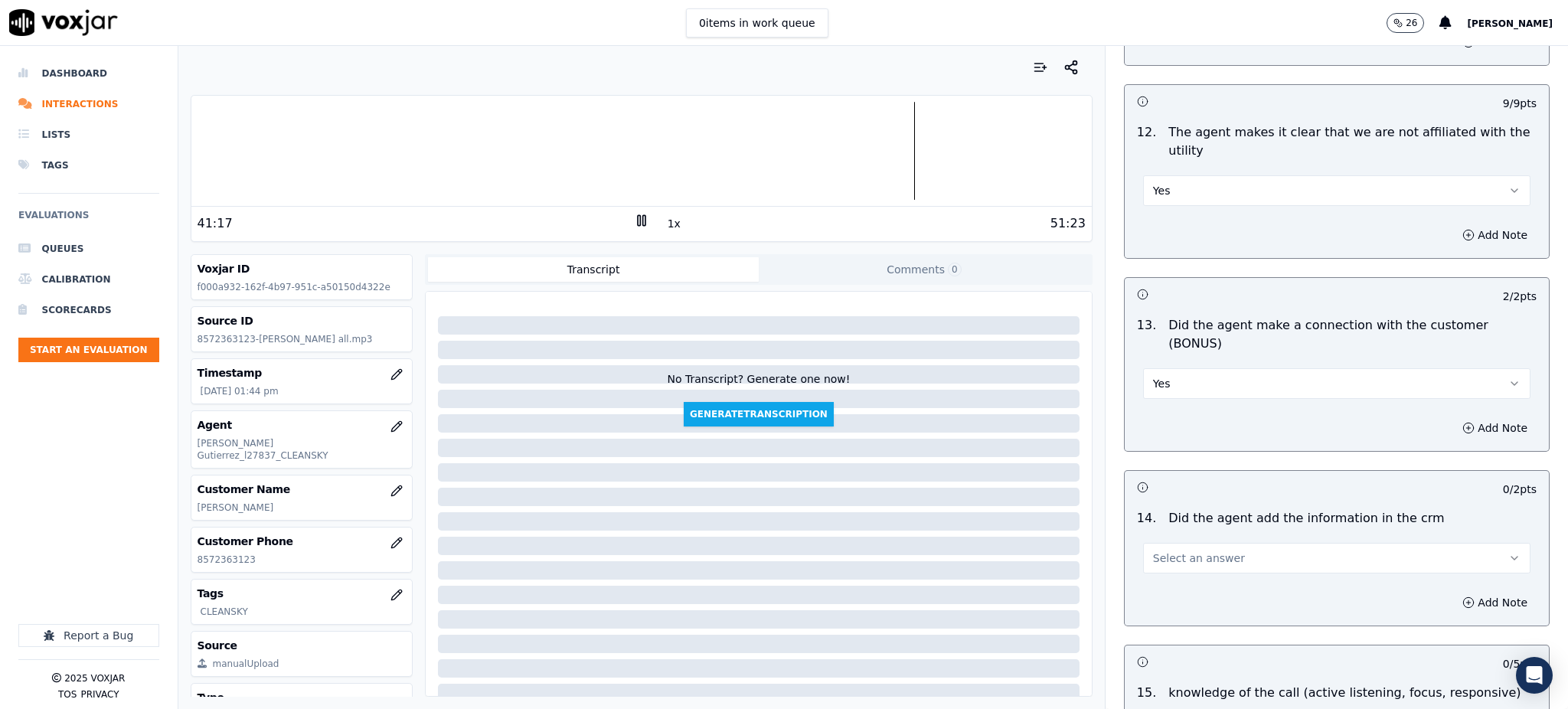
scroll to position [2245, 0]
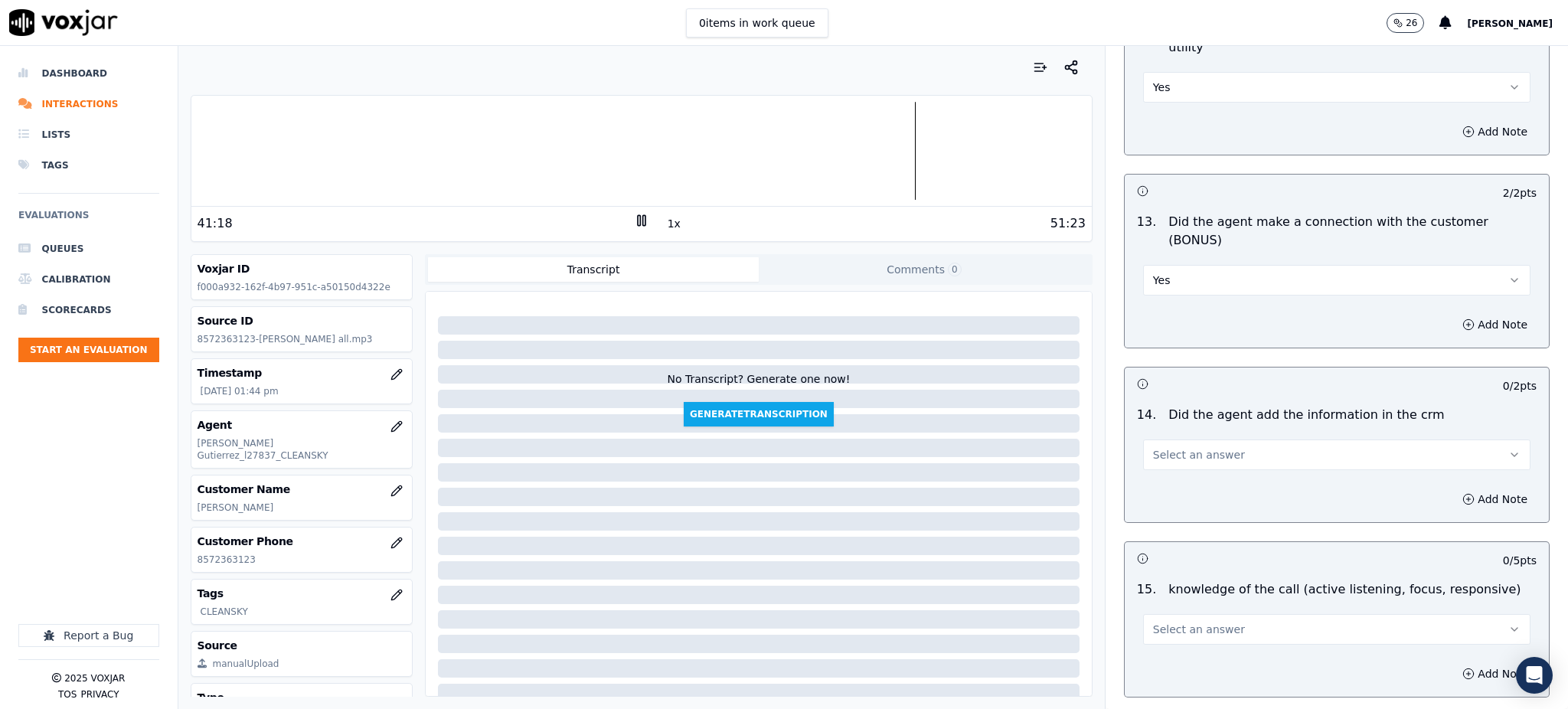
click at [1165, 448] on span "Select an answer" at bounding box center [1199, 455] width 92 height 15
click at [1167, 441] on div "Yes" at bounding box center [1303, 436] width 354 height 25
click at [1173, 622] on span "Select an answer" at bounding box center [1199, 629] width 92 height 15
click at [1184, 614] on div "Yes" at bounding box center [1303, 611] width 354 height 25
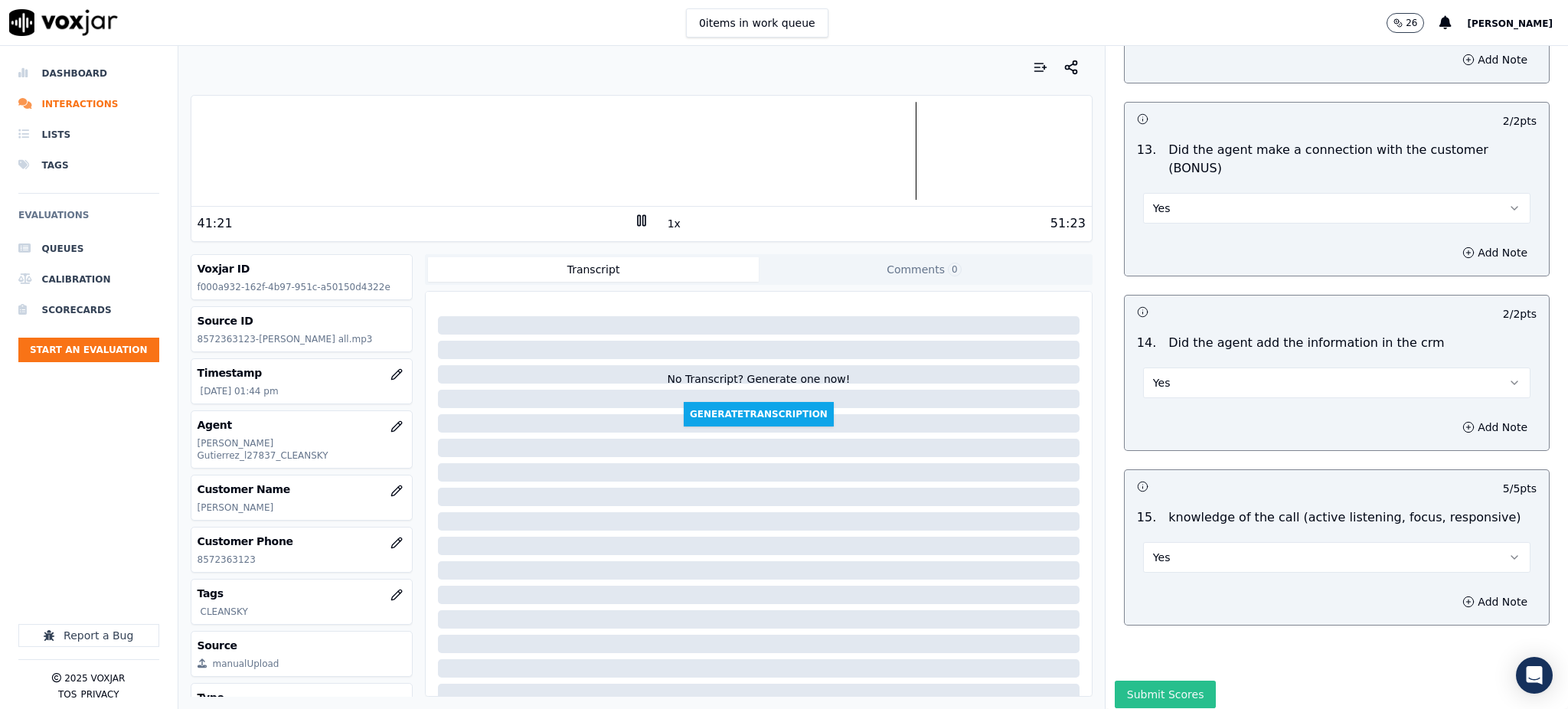
click at [1160, 681] on button "Submit Scores" at bounding box center [1166, 694] width 102 height 27
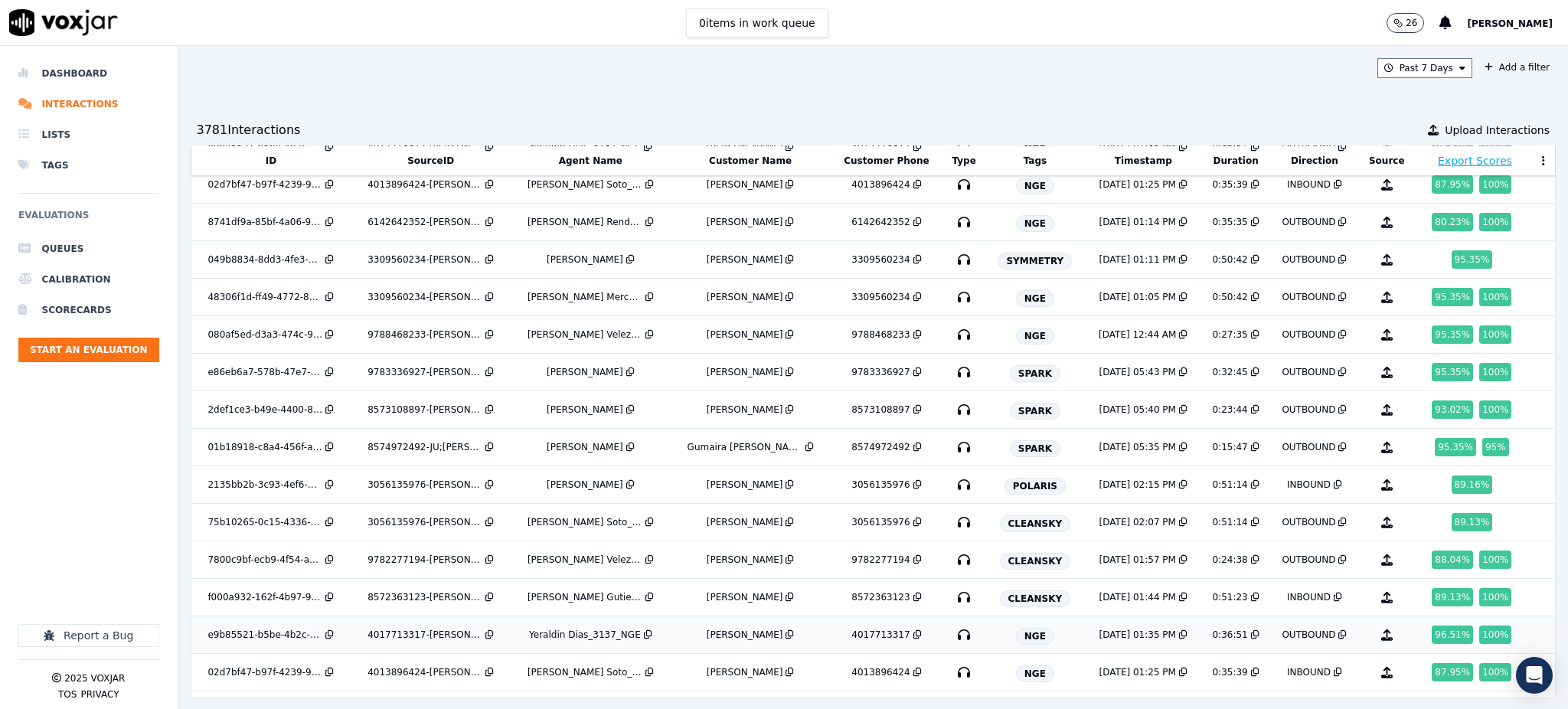
scroll to position [2002, 0]
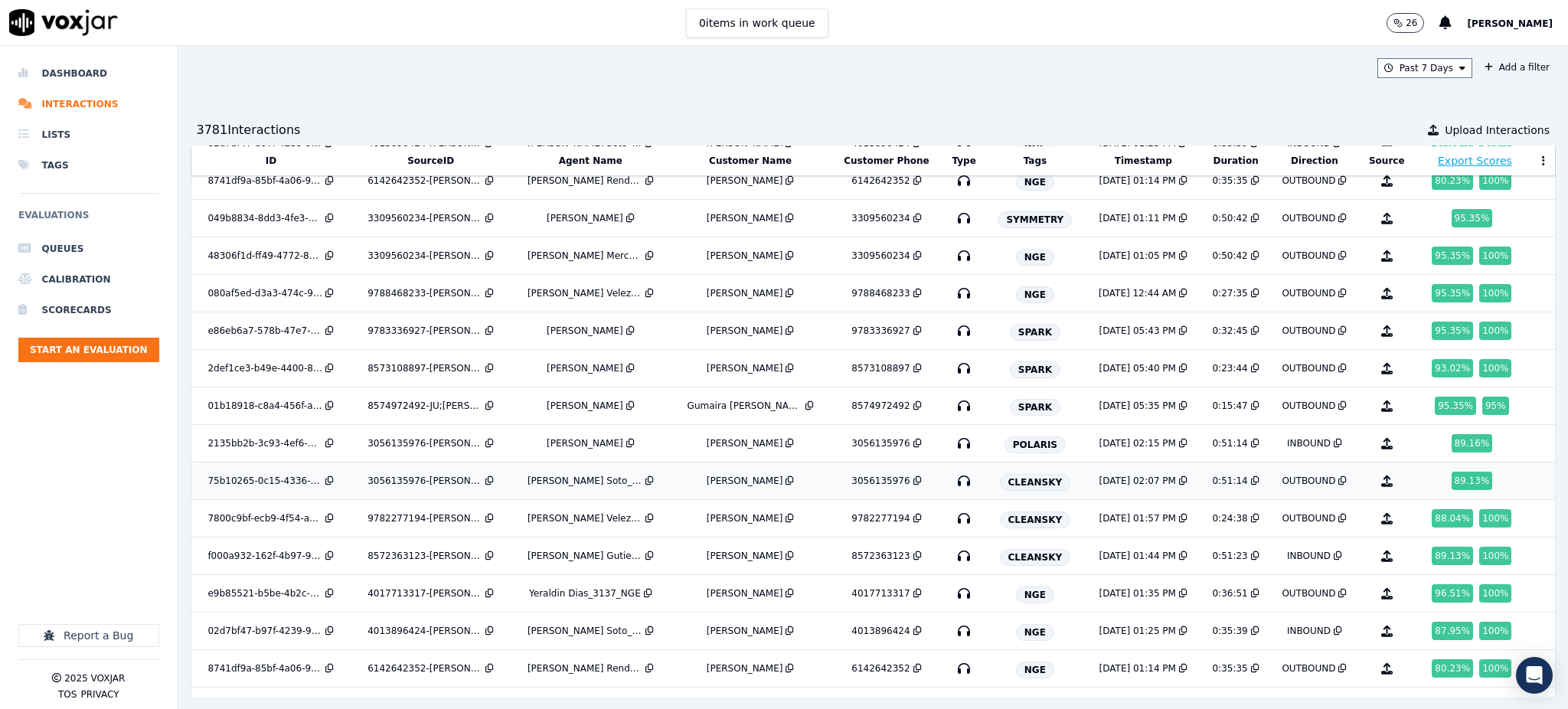
click at [952, 483] on icon "button" at bounding box center [964, 481] width 25 height 25
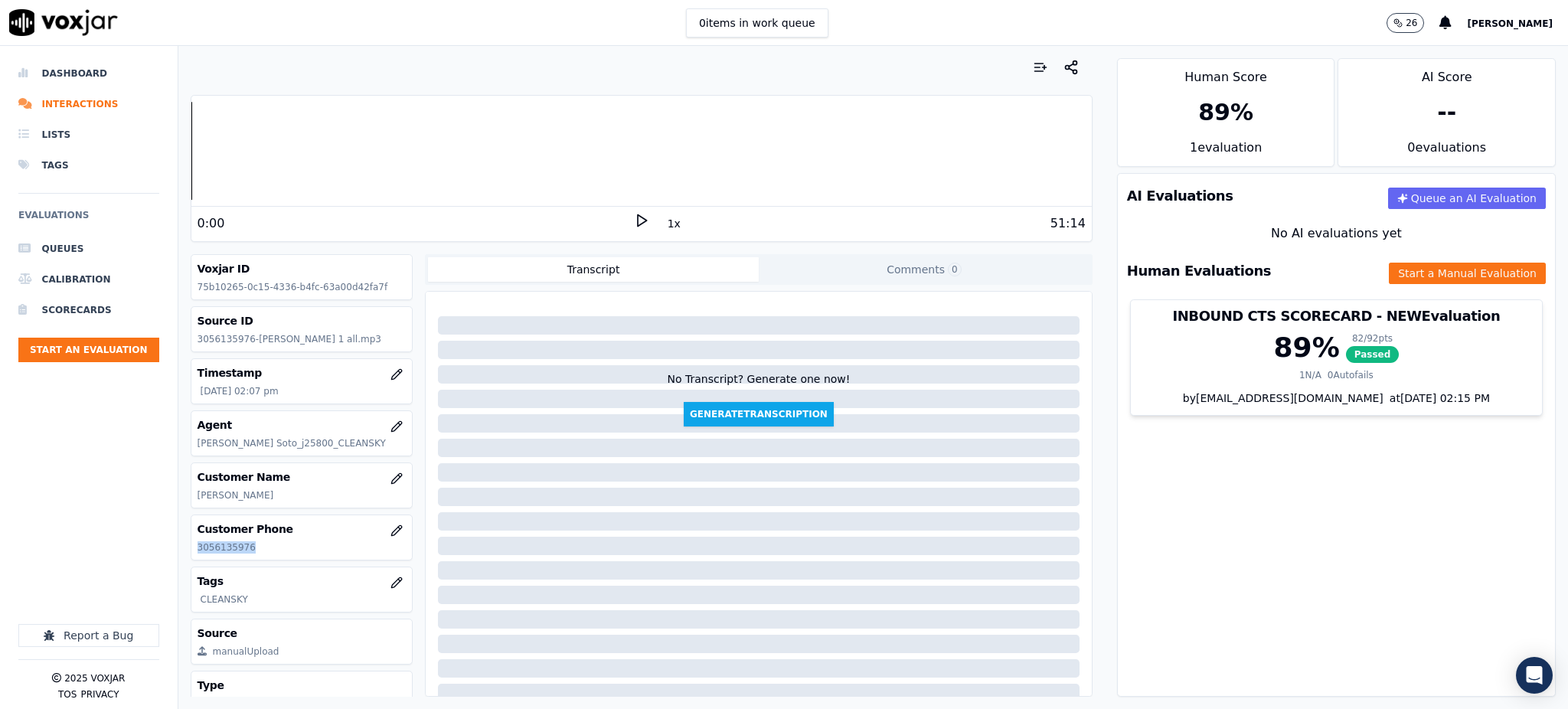
drag, startPoint x: 249, startPoint y: 544, endPoint x: 195, endPoint y: 562, distance: 56.9
click at [191, 553] on div "Customer Phone [PHONE_NUMBER]" at bounding box center [302, 537] width 221 height 45
copy p "3056135976"
click at [634, 219] on icon at bounding box center [641, 220] width 15 height 15
click at [638, 219] on rect at bounding box center [639, 219] width 3 height 10
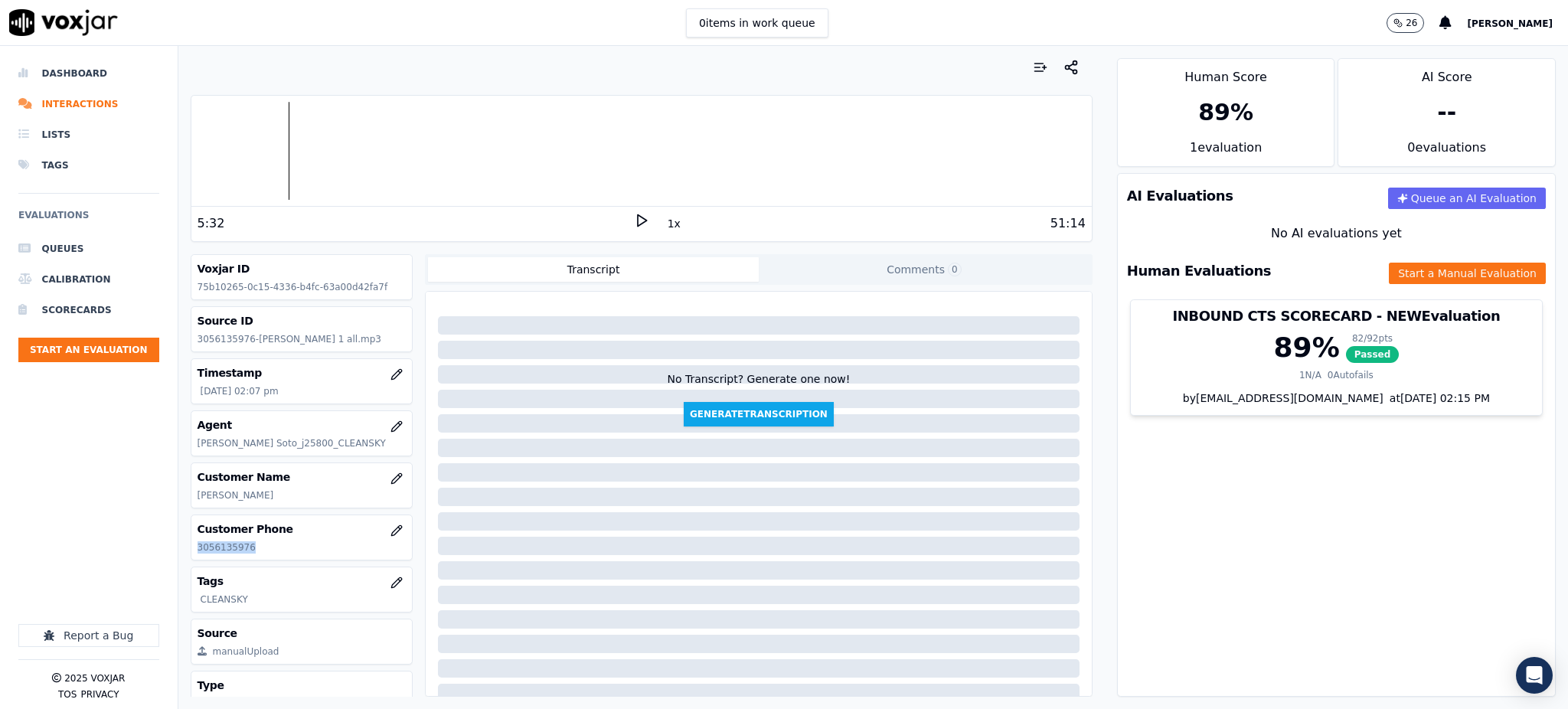
click at [634, 226] on icon at bounding box center [641, 220] width 15 height 15
click at [634, 218] on icon at bounding box center [641, 220] width 15 height 15
click at [638, 225] on polygon at bounding box center [642, 220] width 9 height 11
drag, startPoint x: 634, startPoint y: 224, endPoint x: 634, endPoint y: 201, distance: 23.0
click at [634, 224] on icon at bounding box center [641, 220] width 15 height 15
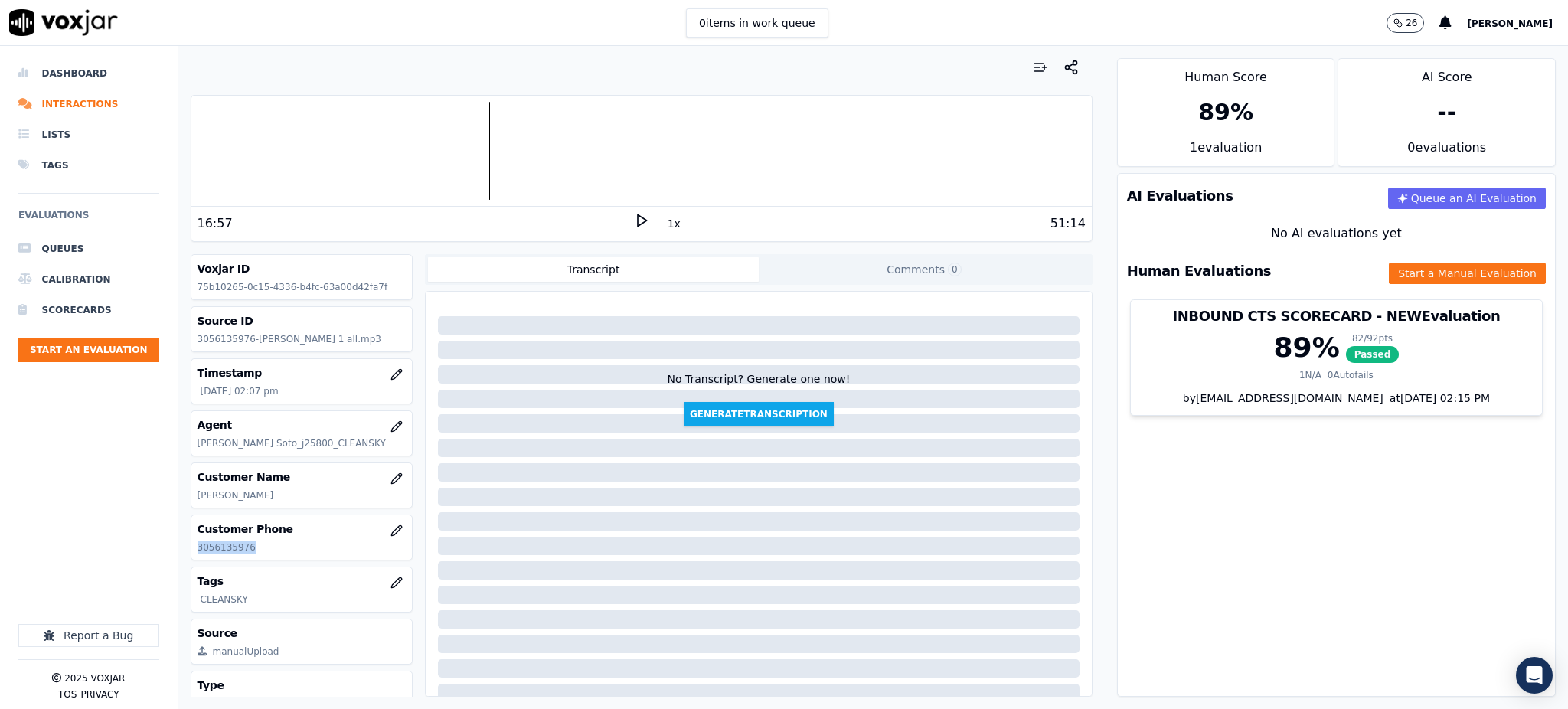
click at [635, 222] on icon at bounding box center [641, 220] width 15 height 15
click at [649, 214] on div "51:14" at bounding box center [867, 223] width 436 height 18
click at [634, 221] on icon at bounding box center [641, 220] width 15 height 15
click at [638, 217] on polygon at bounding box center [642, 220] width 9 height 11
click at [634, 219] on icon at bounding box center [641, 220] width 15 height 15
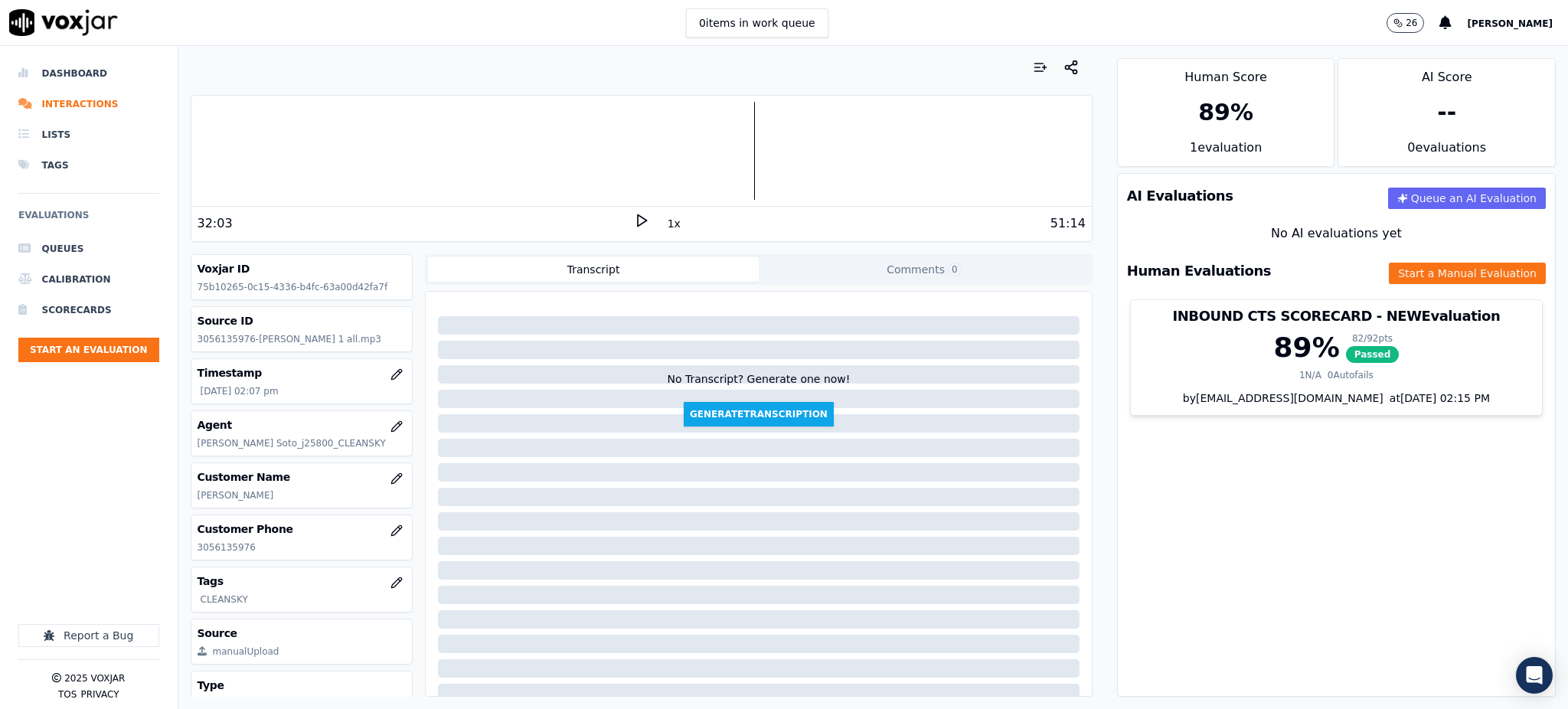
click at [627, 212] on div "32:03 1x 51:14" at bounding box center [641, 224] width 900 height 33
click at [634, 220] on icon at bounding box center [641, 220] width 15 height 15
click at [634, 217] on icon at bounding box center [641, 220] width 15 height 15
click at [634, 219] on icon at bounding box center [641, 220] width 15 height 15
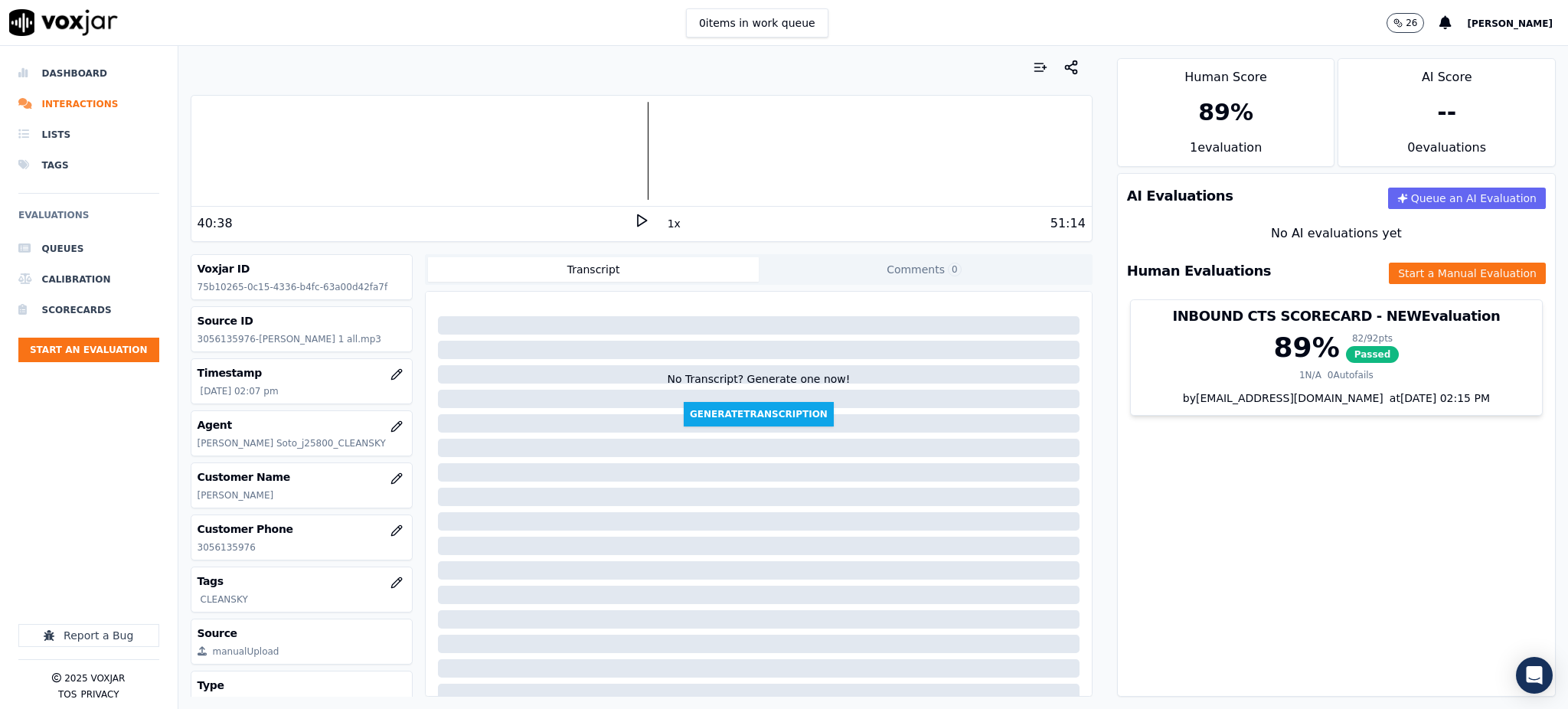
click at [639, 206] on div "Your browser does not support the audio element. 40:38 1x 51:14" at bounding box center [641, 168] width 902 height 147
click at [634, 231] on div "1x" at bounding box center [641, 224] width 15 height 21
click at [638, 222] on polygon at bounding box center [642, 220] width 9 height 11
click at [1389, 276] on button "Start a Manual Evaluation" at bounding box center [1467, 273] width 157 height 21
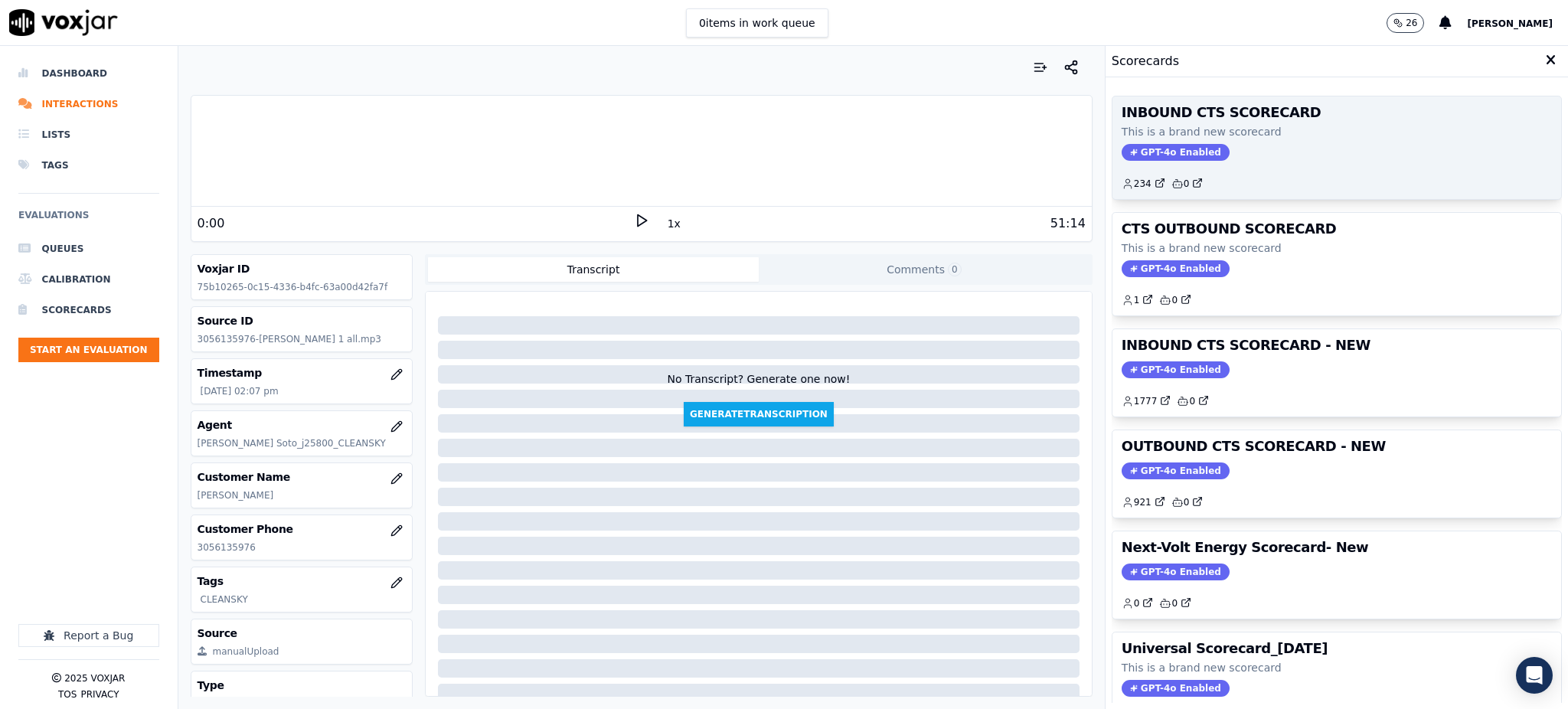
click at [1157, 154] on span "GPT-4o Enabled" at bounding box center [1175, 152] width 108 height 17
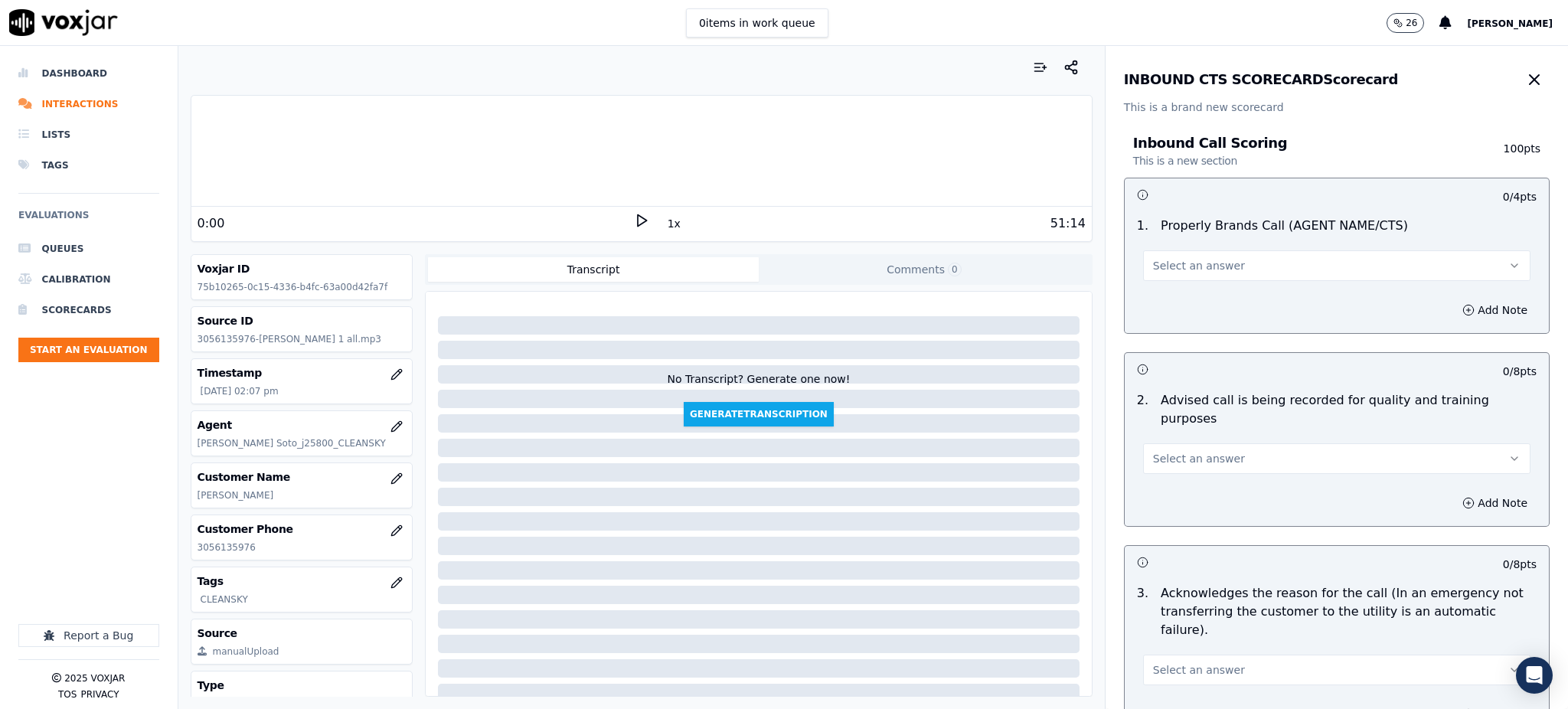
click at [1187, 268] on span "Select an answer" at bounding box center [1199, 265] width 92 height 15
click at [1183, 301] on div "Yes" at bounding box center [1303, 300] width 354 height 25
click at [1157, 451] on span "Select an answer" at bounding box center [1199, 458] width 92 height 15
click at [1178, 475] on div "Yes" at bounding box center [1303, 475] width 354 height 25
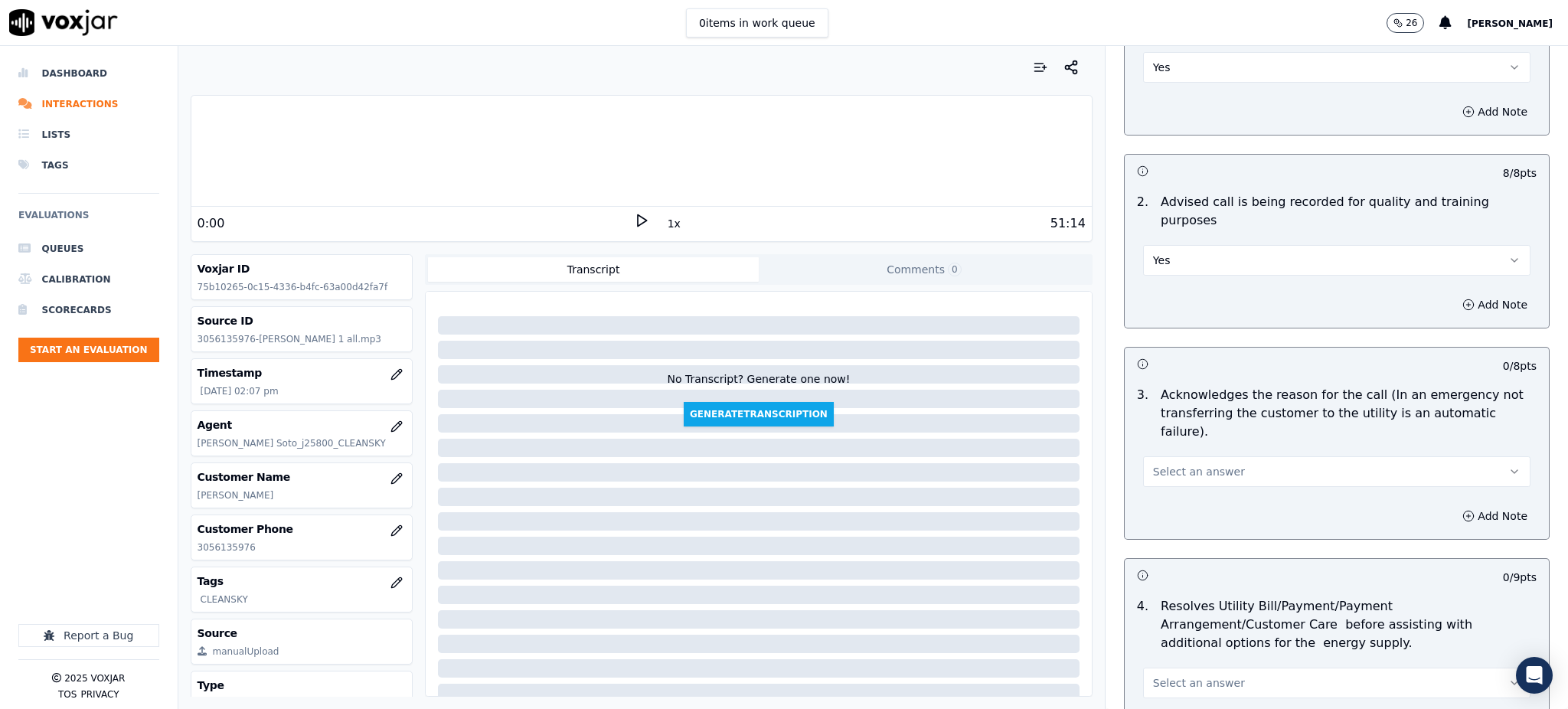
scroll to position [204, 0]
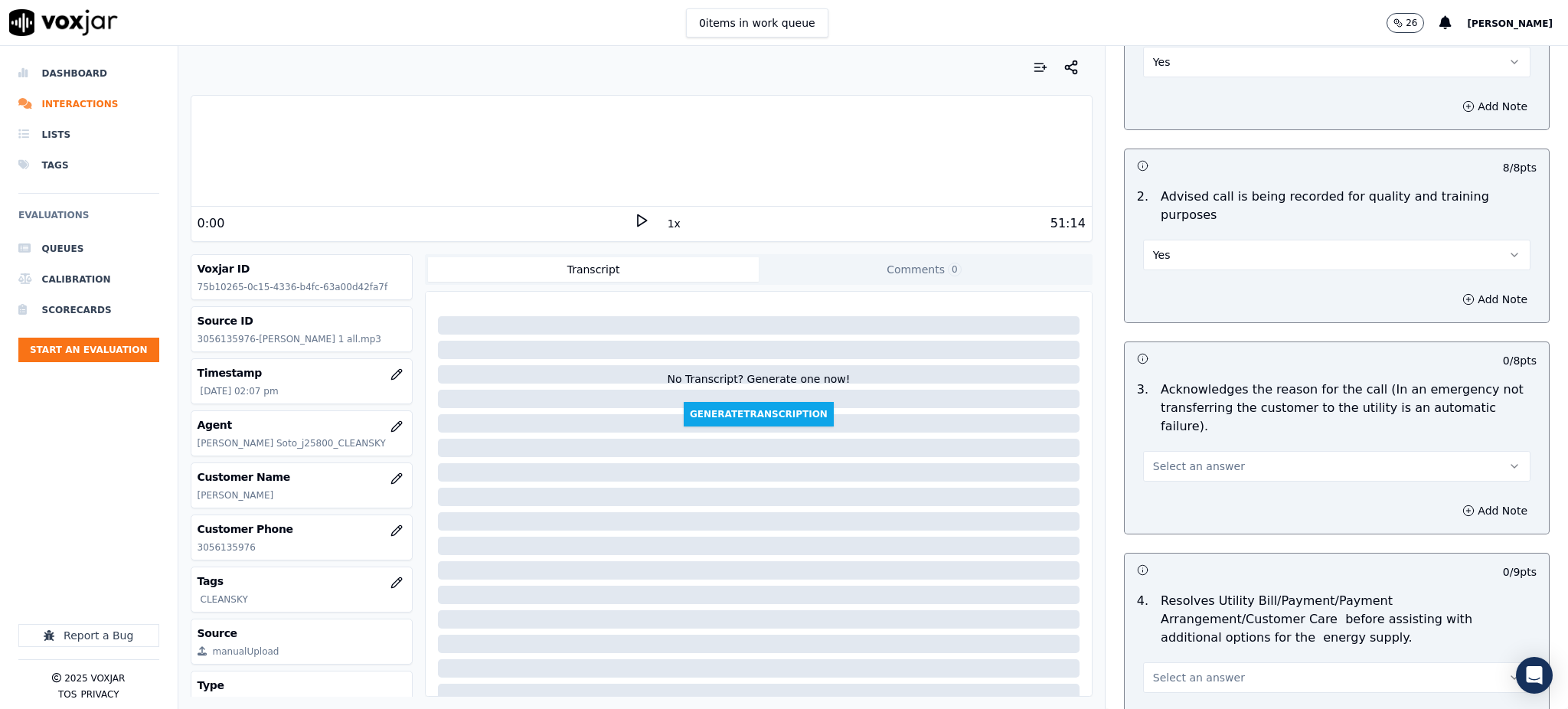
click at [1168, 459] on span "Select an answer" at bounding box center [1199, 466] width 92 height 15
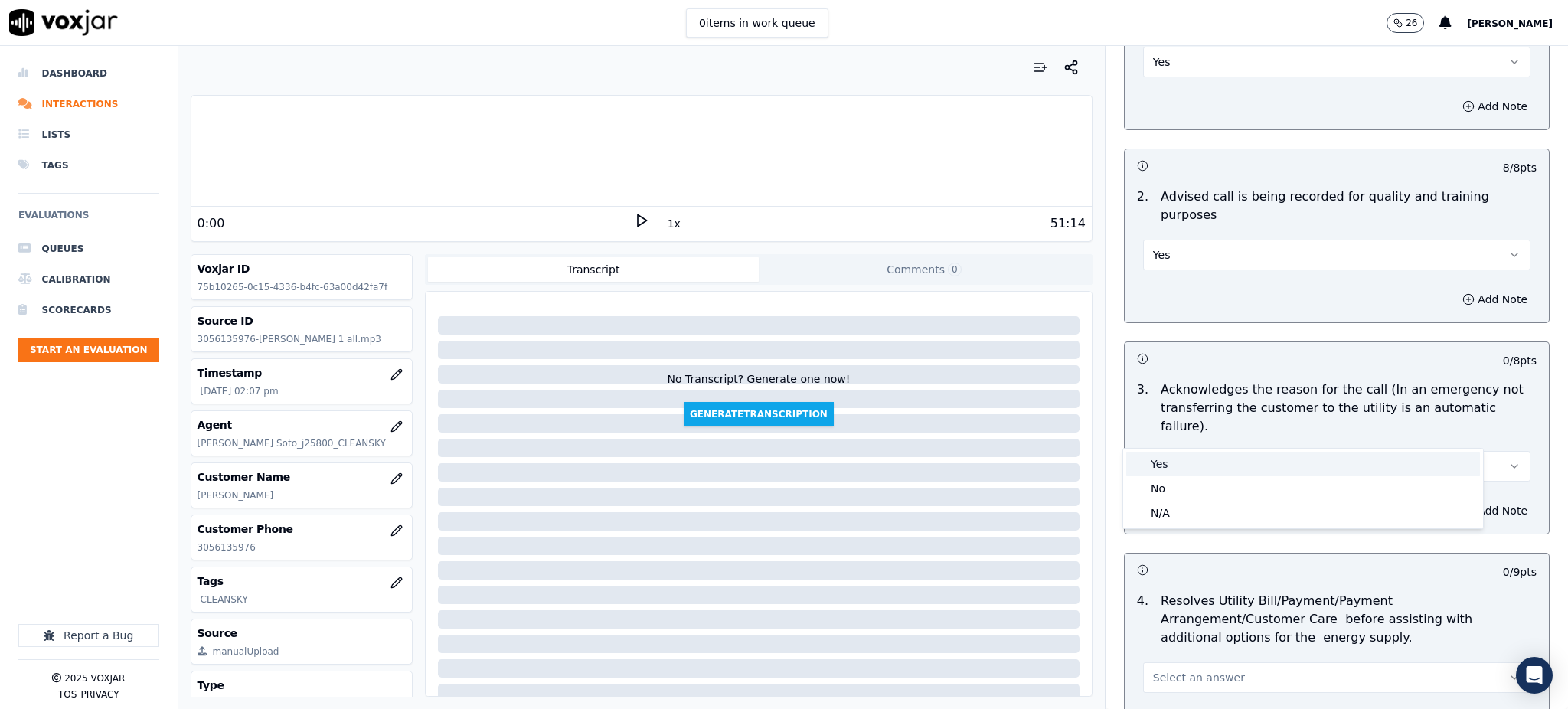
click at [1167, 463] on div "Yes" at bounding box center [1303, 464] width 354 height 25
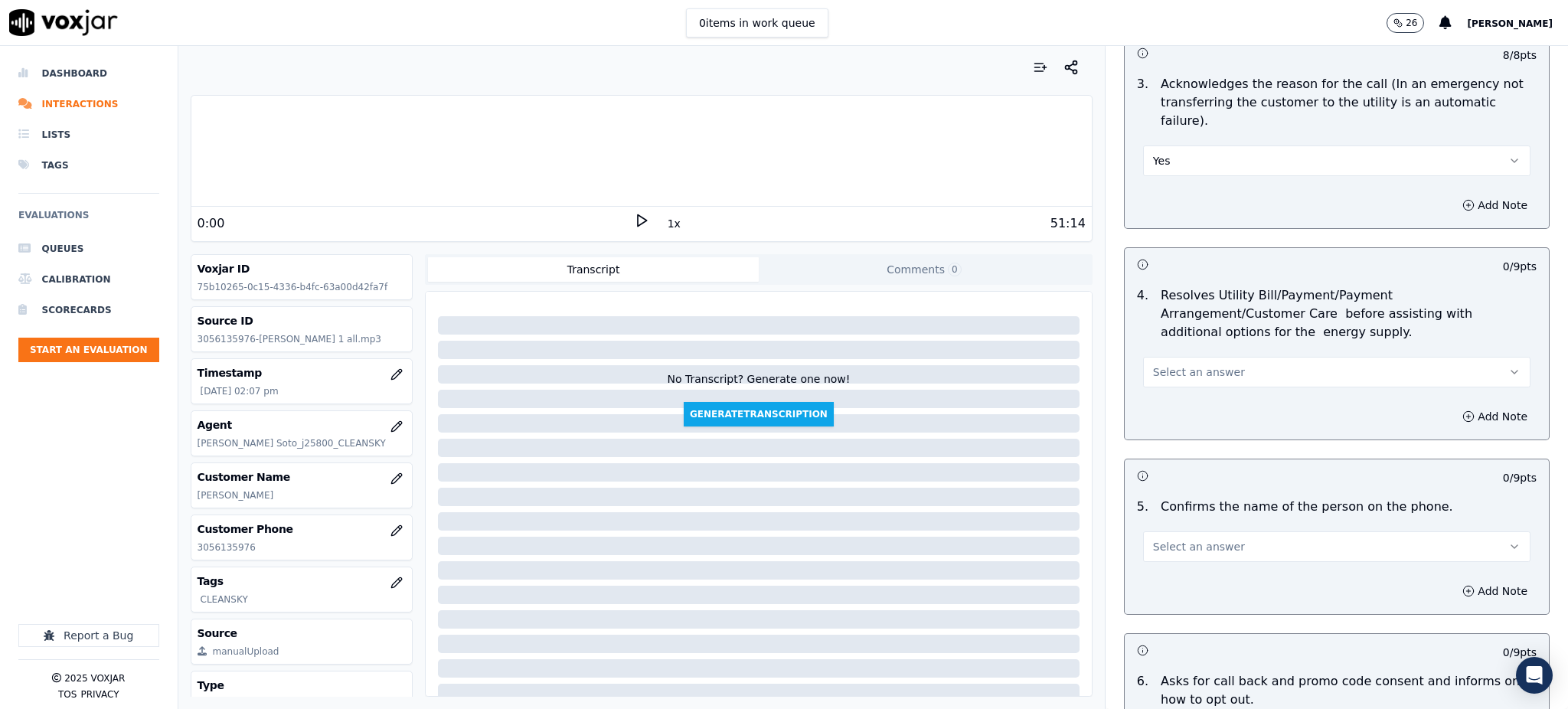
scroll to position [510, 0]
click at [1168, 363] on span "Select an answer" at bounding box center [1199, 370] width 92 height 15
click at [1177, 363] on div "Yes" at bounding box center [1303, 369] width 354 height 25
click at [1153, 538] on span "Select an answer" at bounding box center [1199, 545] width 92 height 15
click at [1173, 544] on div "Yes" at bounding box center [1303, 544] width 354 height 25
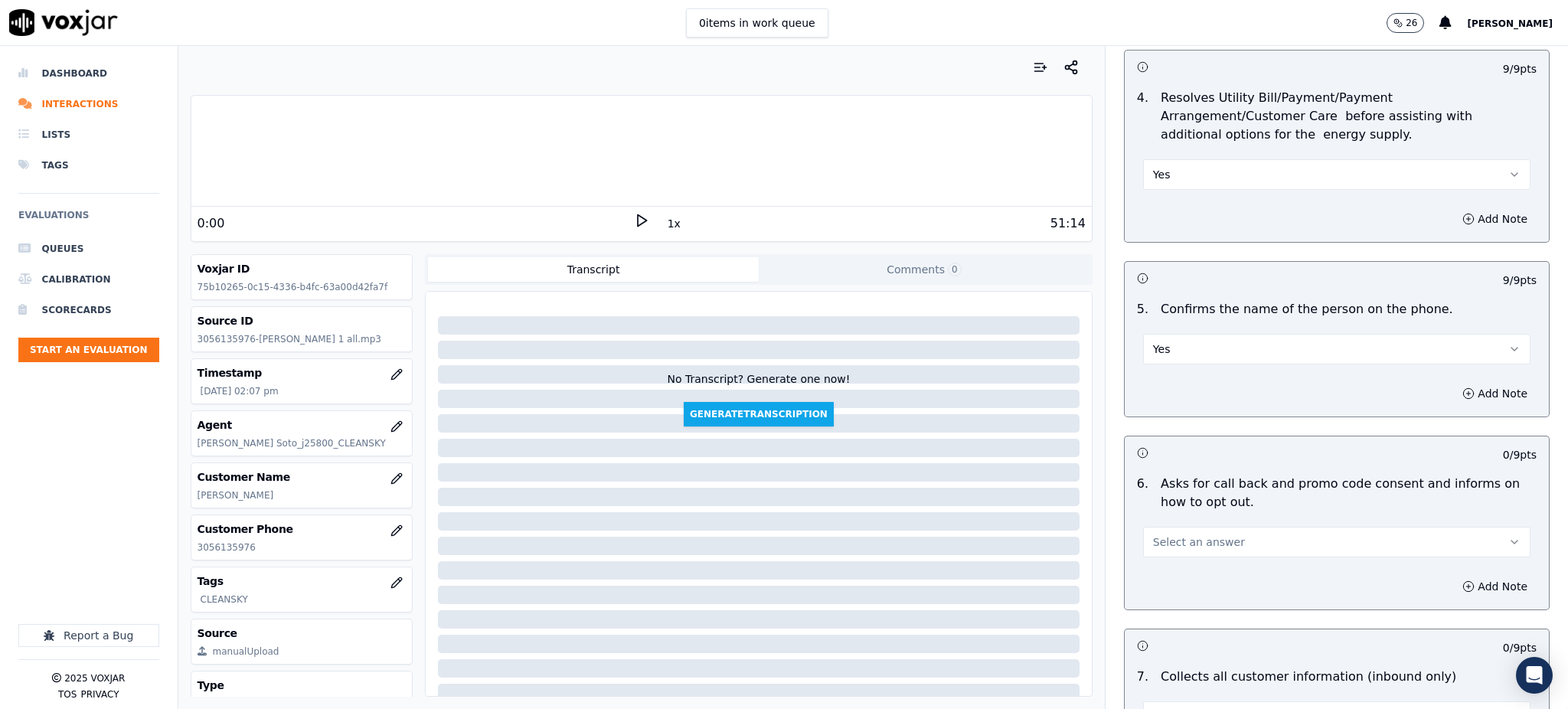
scroll to position [714, 0]
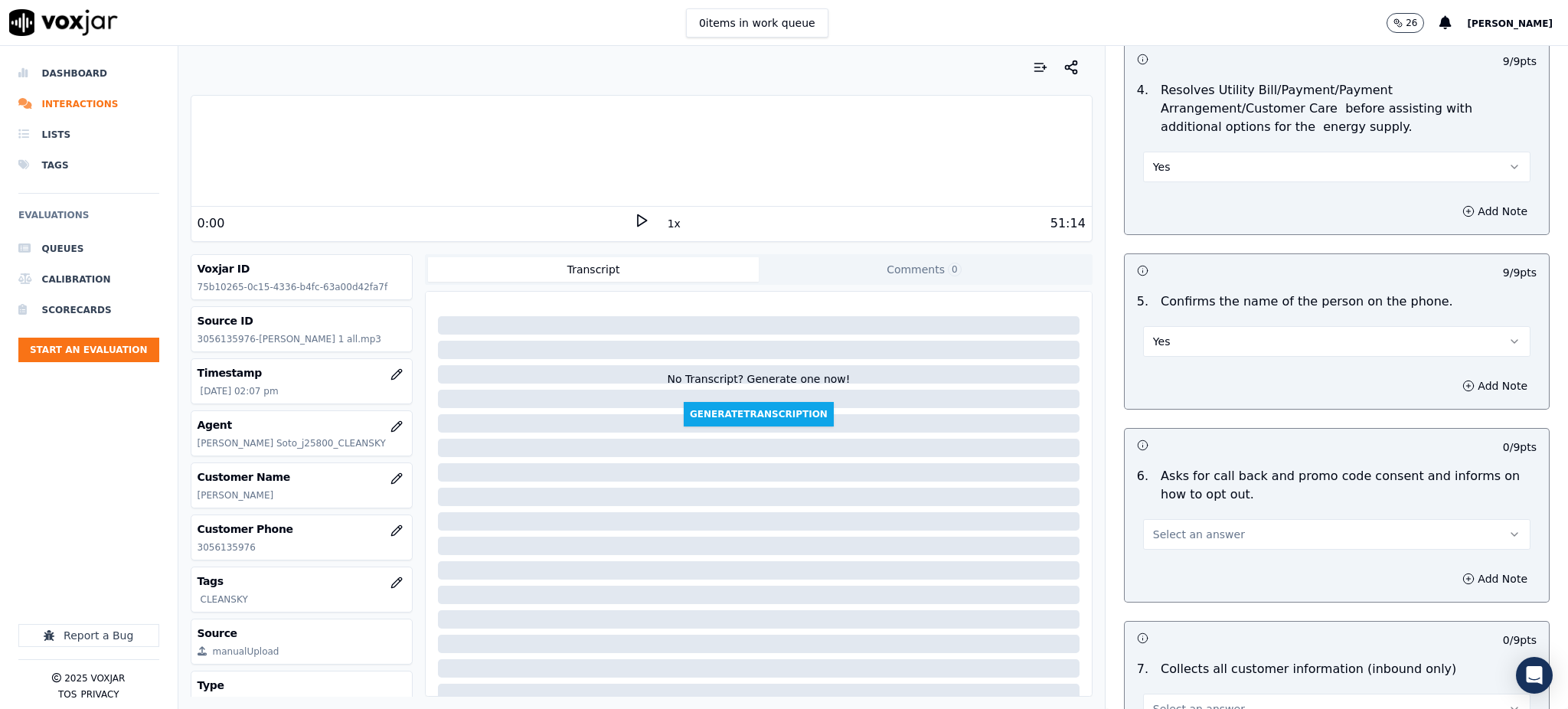
click at [1157, 526] on span "Select an answer" at bounding box center [1199, 534] width 92 height 15
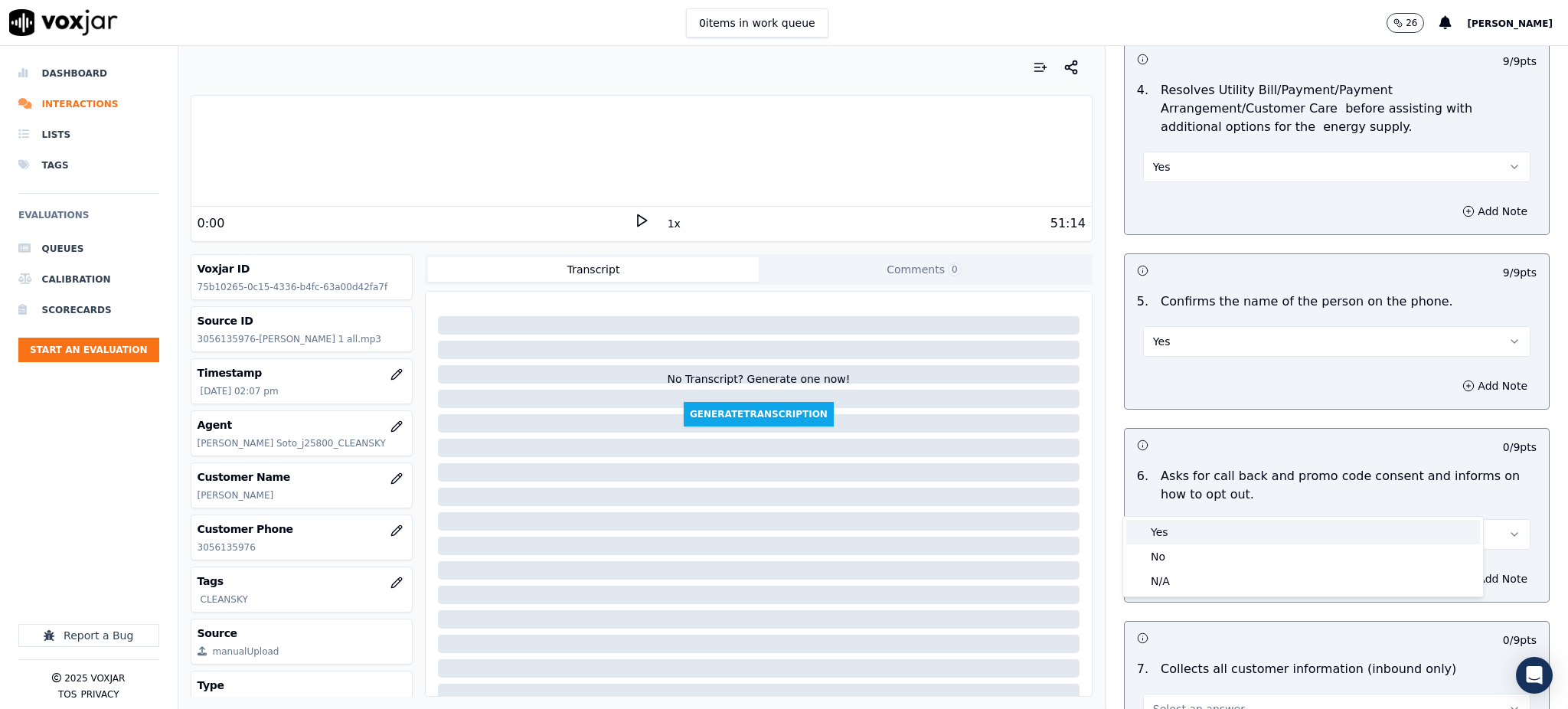
click at [1174, 526] on div "Yes" at bounding box center [1303, 533] width 354 height 25
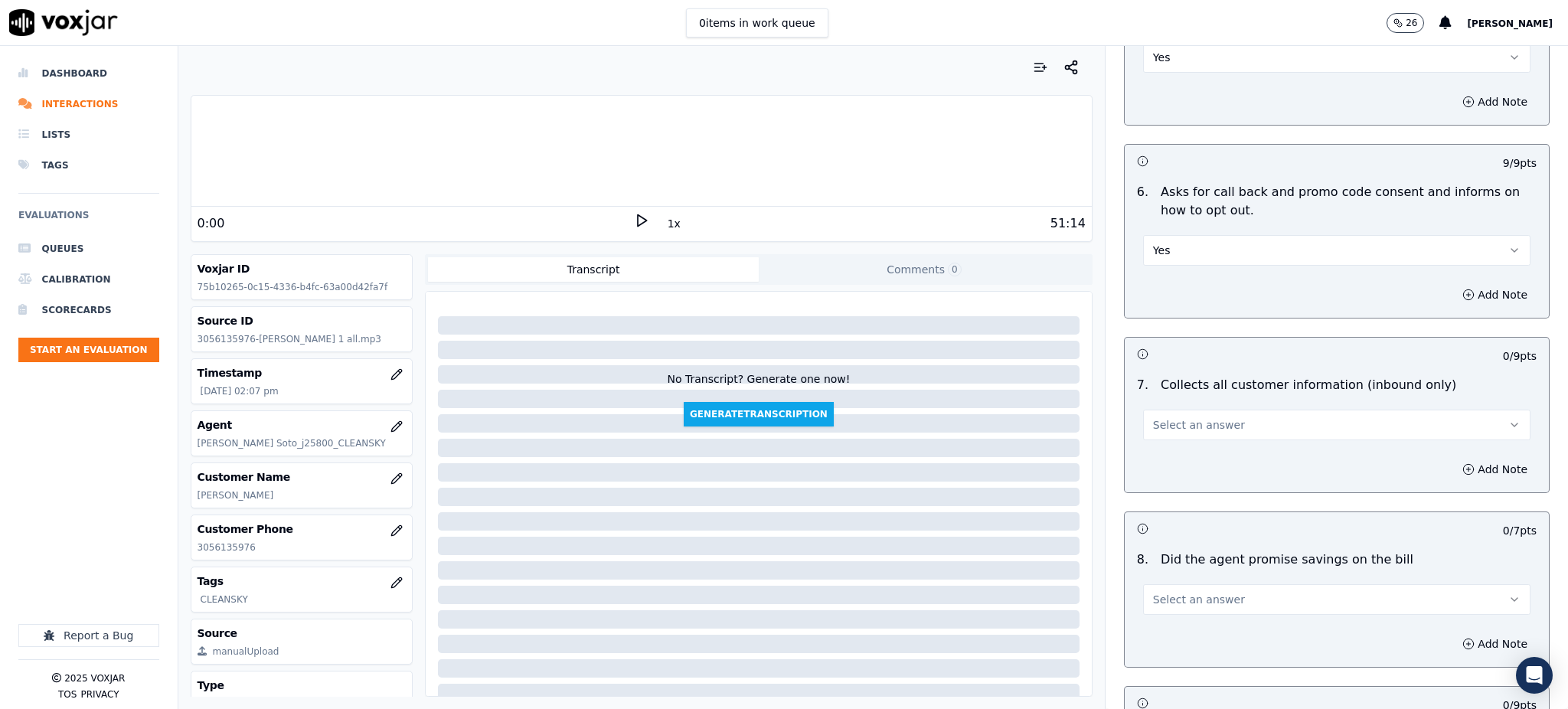
scroll to position [1021, 0]
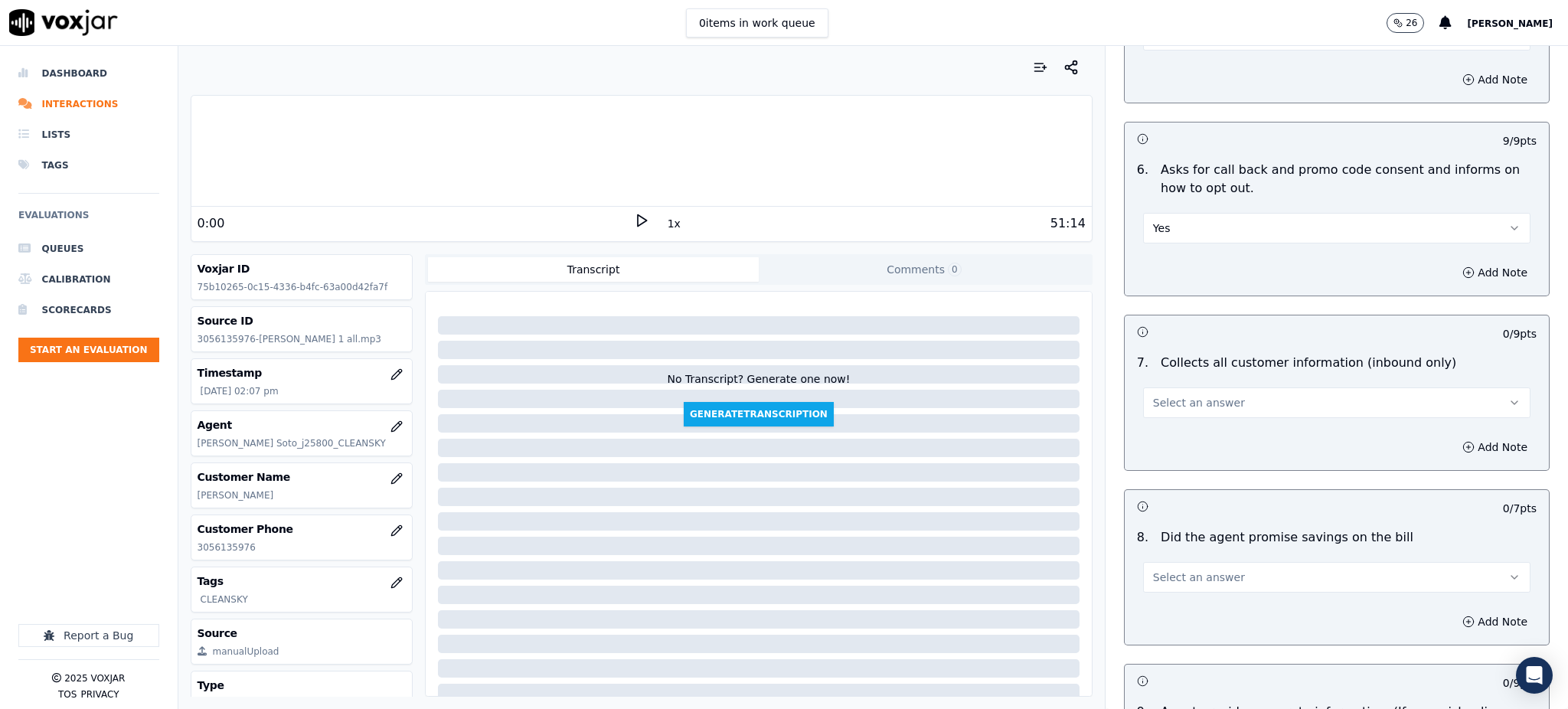
drag, startPoint x: 1172, startPoint y: 368, endPoint x: 1173, endPoint y: 379, distance: 11.0
click at [1173, 395] on span "Select an answer" at bounding box center [1199, 402] width 92 height 15
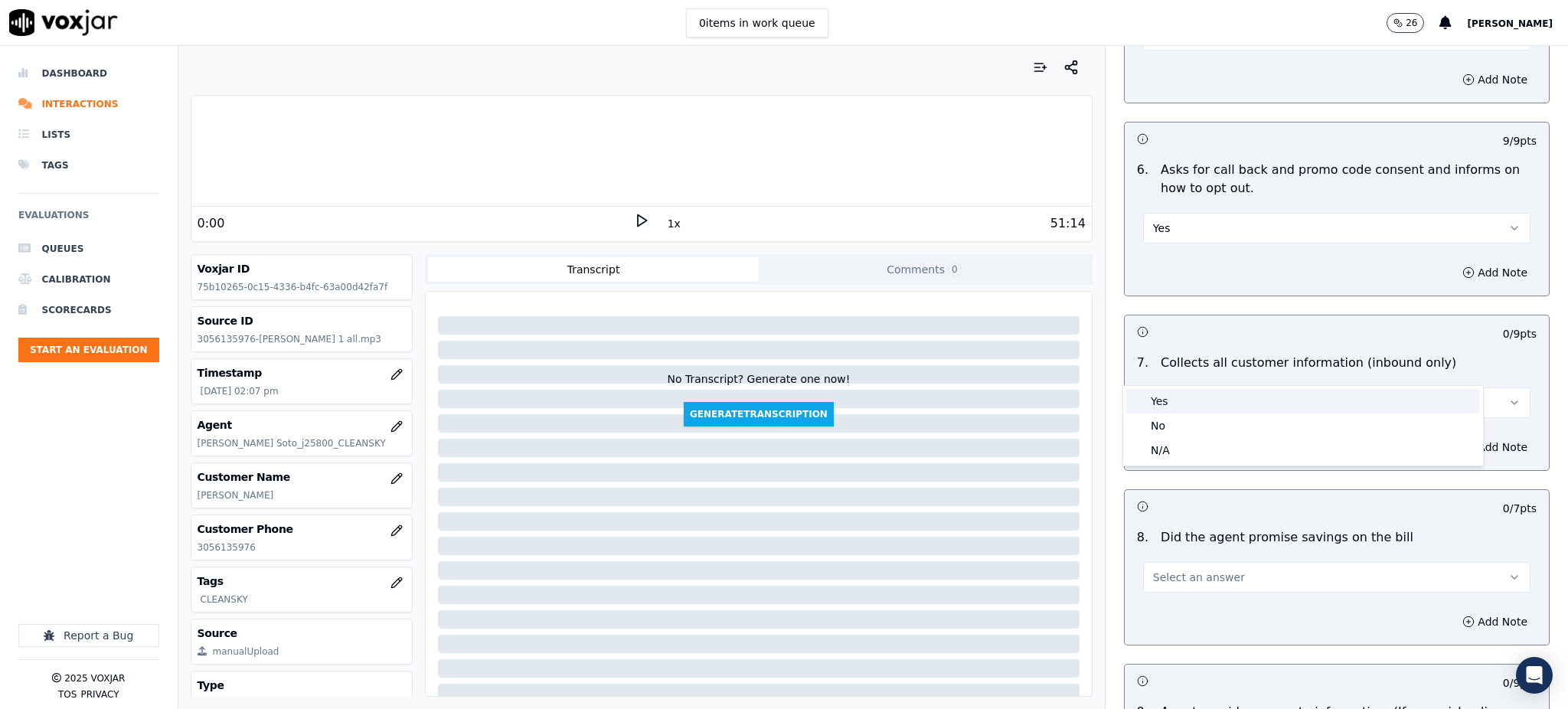
click at [1176, 402] on div "Yes" at bounding box center [1303, 401] width 354 height 25
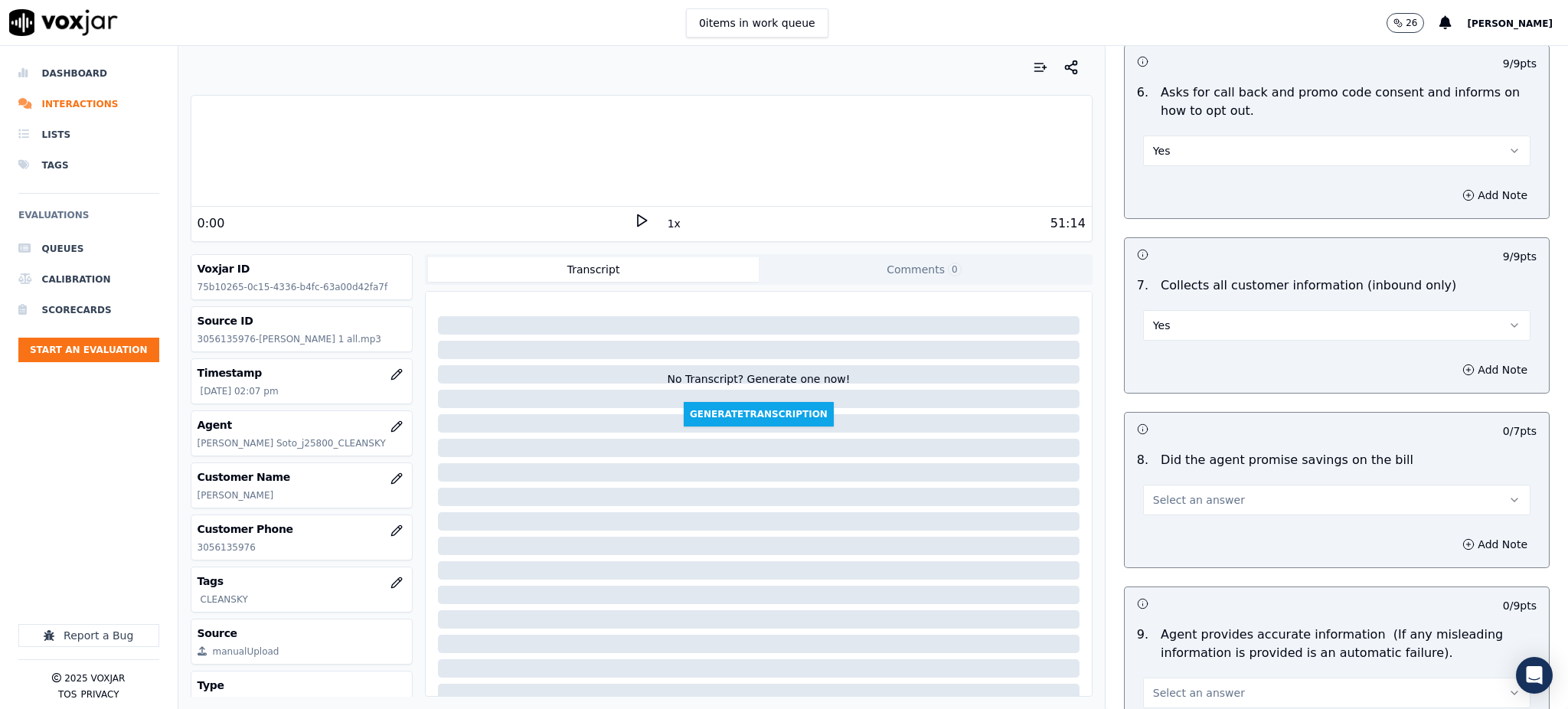
scroll to position [1122, 0]
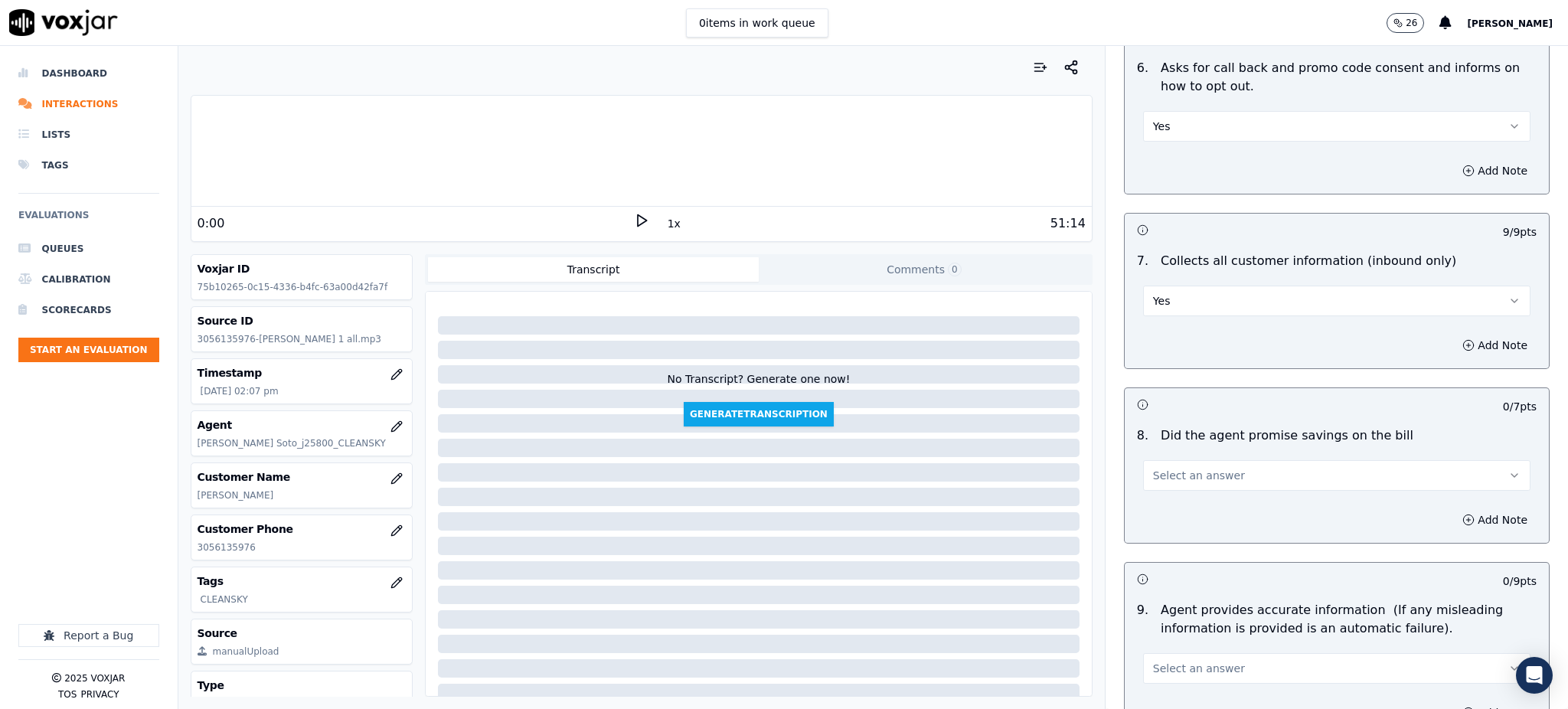
click at [1181, 468] on span "Select an answer" at bounding box center [1199, 475] width 92 height 15
click at [1158, 476] on div "Yes" at bounding box center [1303, 473] width 354 height 25
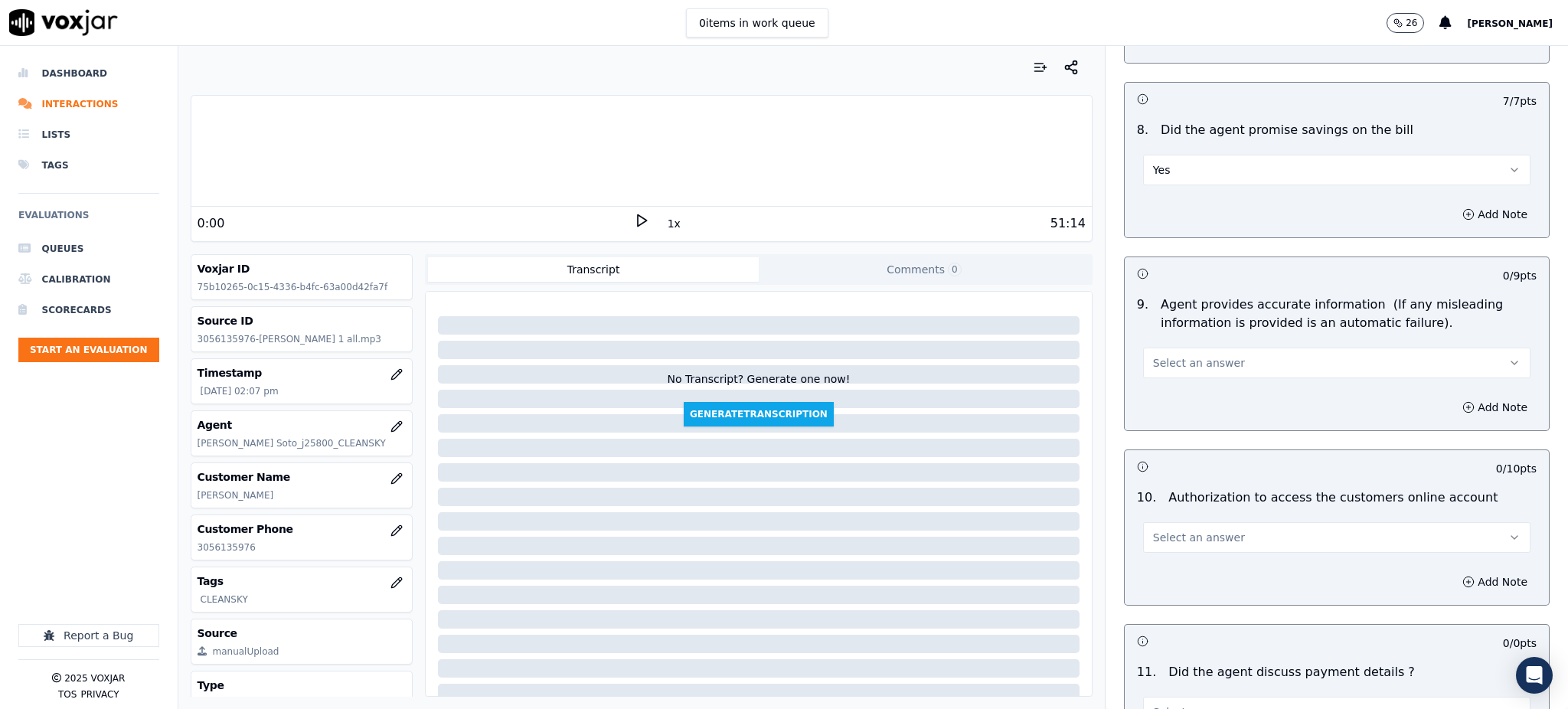
scroll to position [1429, 0]
click at [1180, 354] on span "Select an answer" at bounding box center [1199, 362] width 92 height 15
click at [1178, 353] on div "Yes" at bounding box center [1303, 361] width 354 height 25
click at [1156, 529] on span "Select an answer" at bounding box center [1199, 536] width 92 height 15
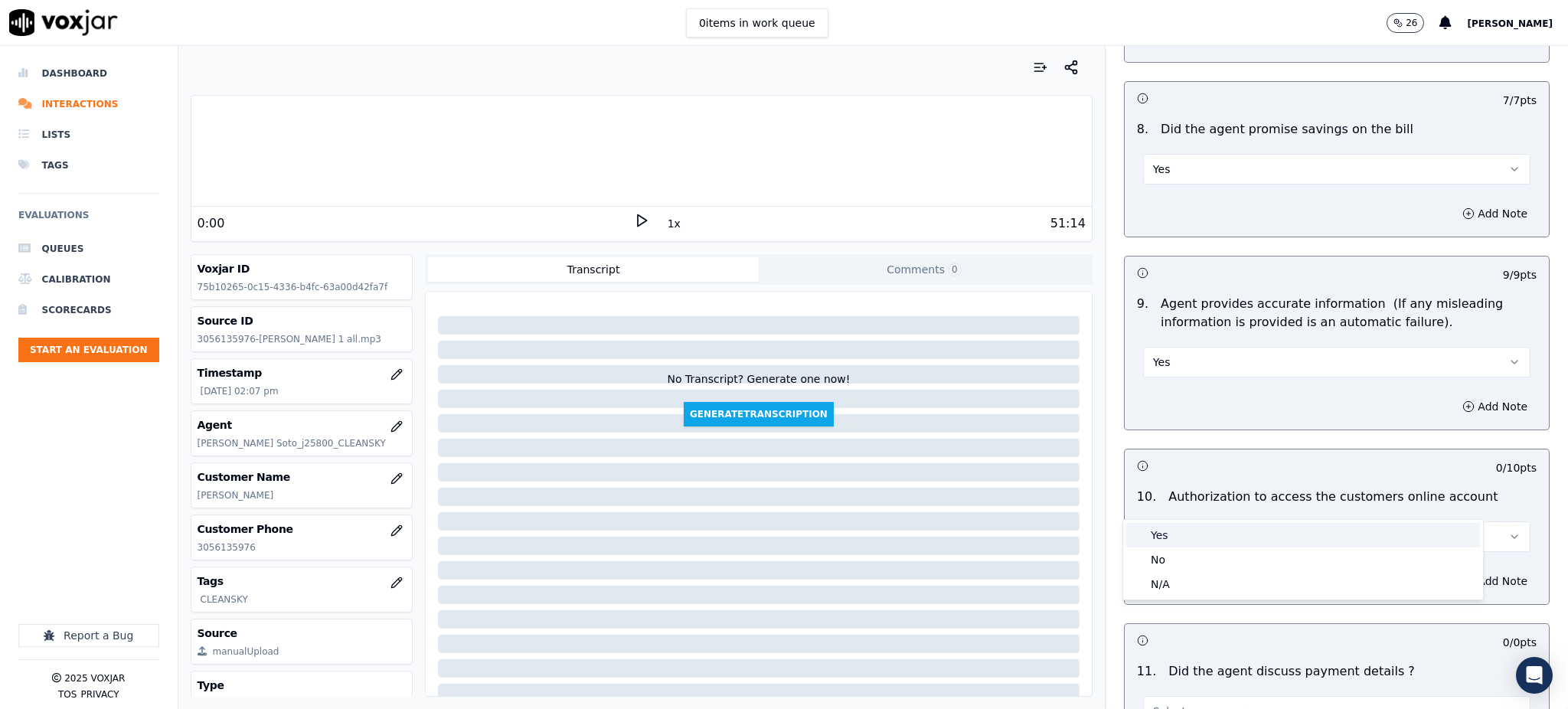
click at [1161, 538] on div "Yes" at bounding box center [1303, 535] width 354 height 25
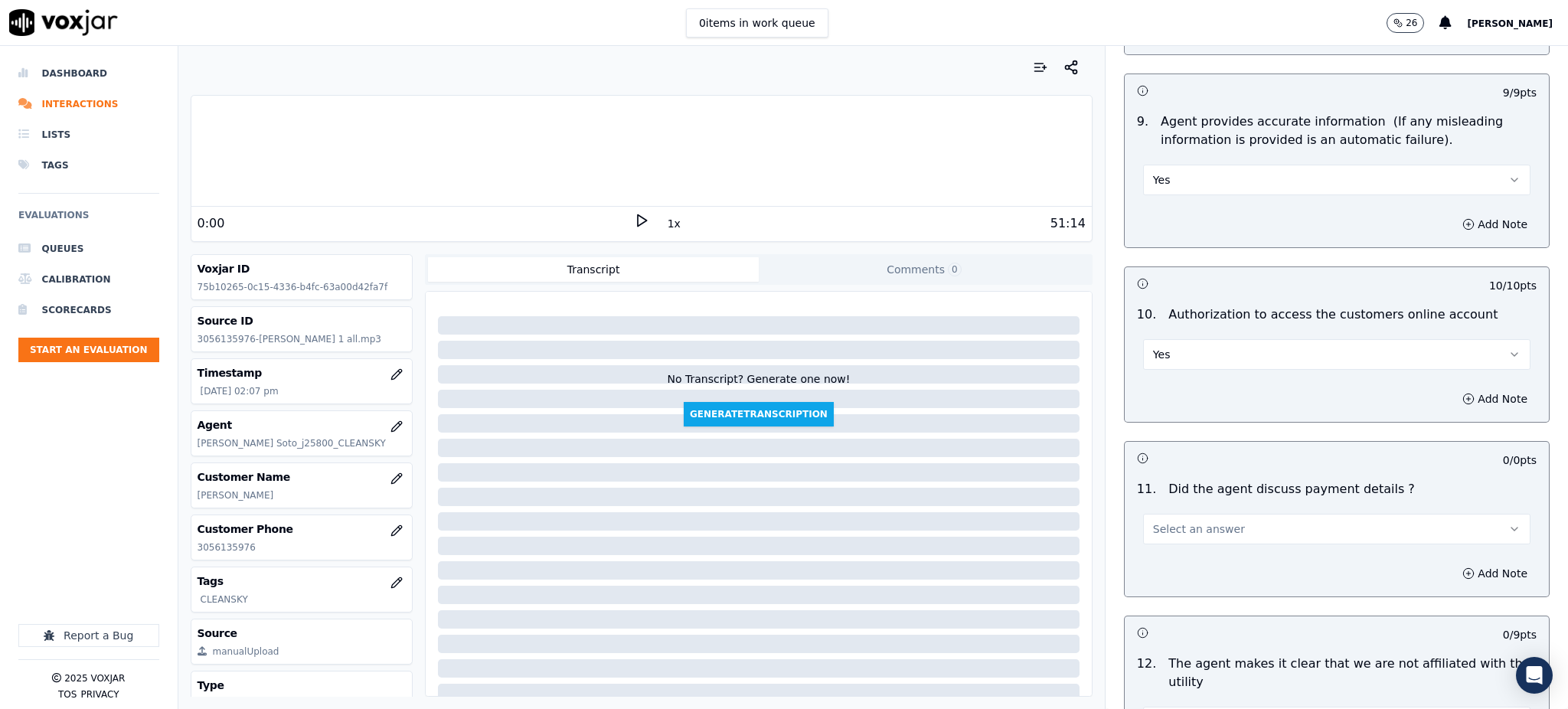
scroll to position [1735, 0]
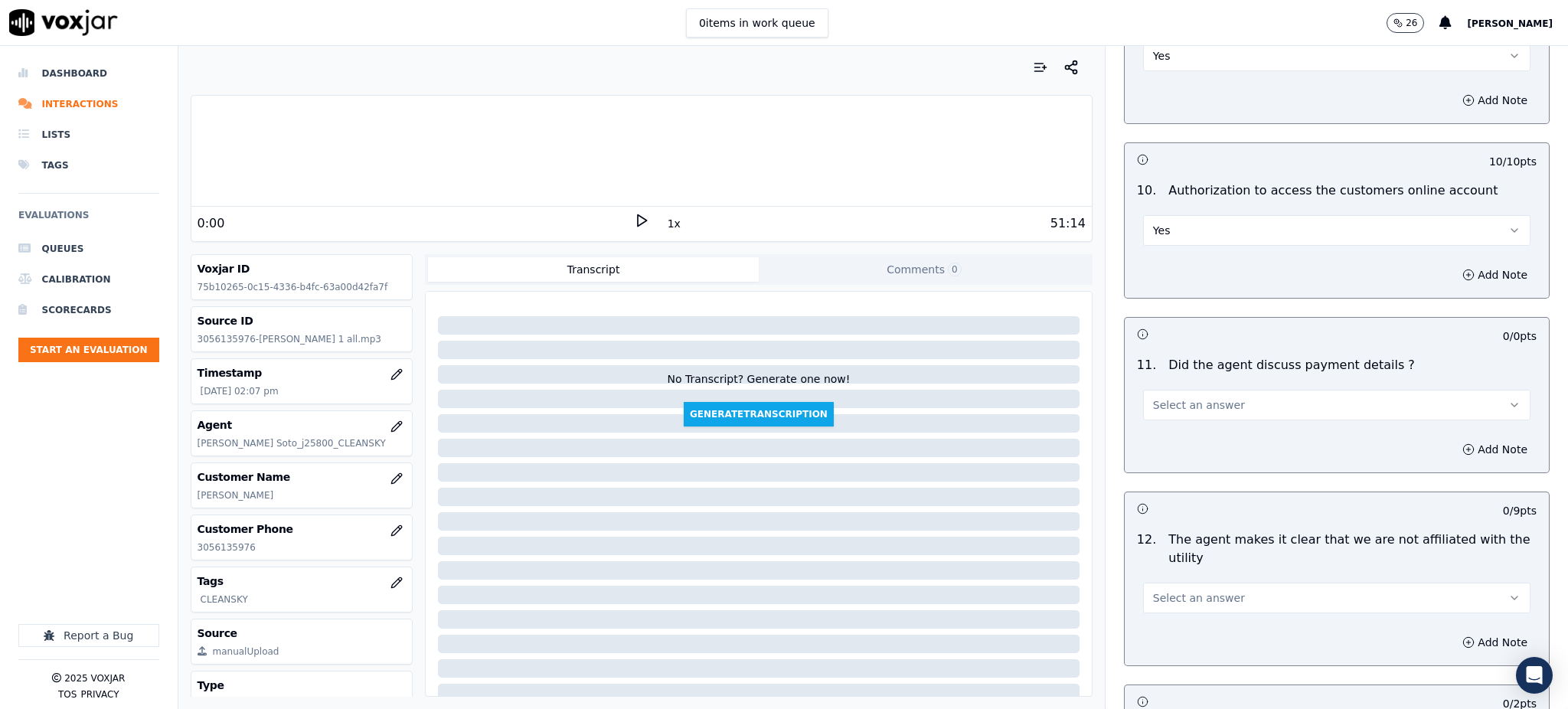
click at [1193, 390] on button "Select an answer" at bounding box center [1337, 405] width 388 height 31
click at [1163, 450] on div "N/A" at bounding box center [1303, 453] width 354 height 25
click at [1168, 591] on span "Select an answer" at bounding box center [1199, 598] width 92 height 15
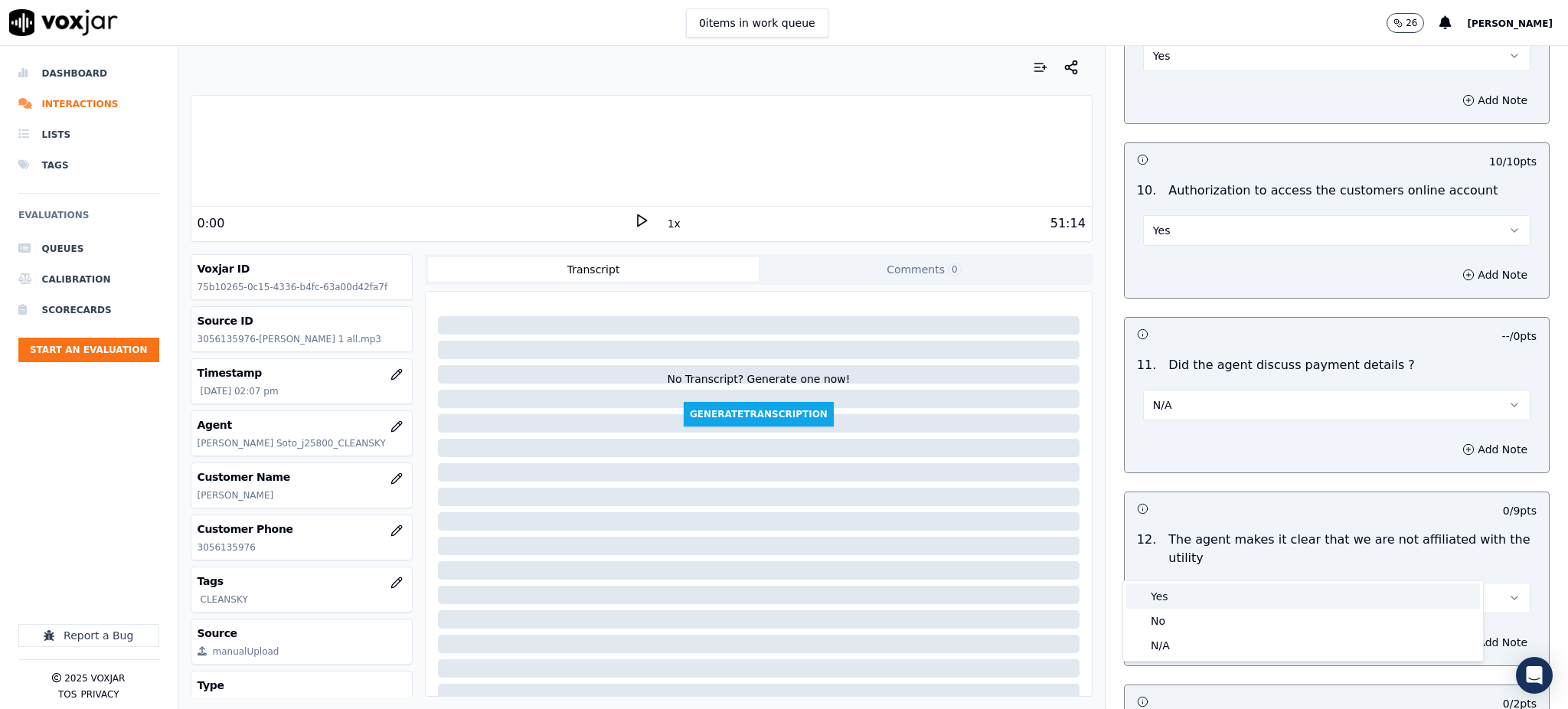
click at [1177, 593] on div "Yes" at bounding box center [1303, 597] width 354 height 25
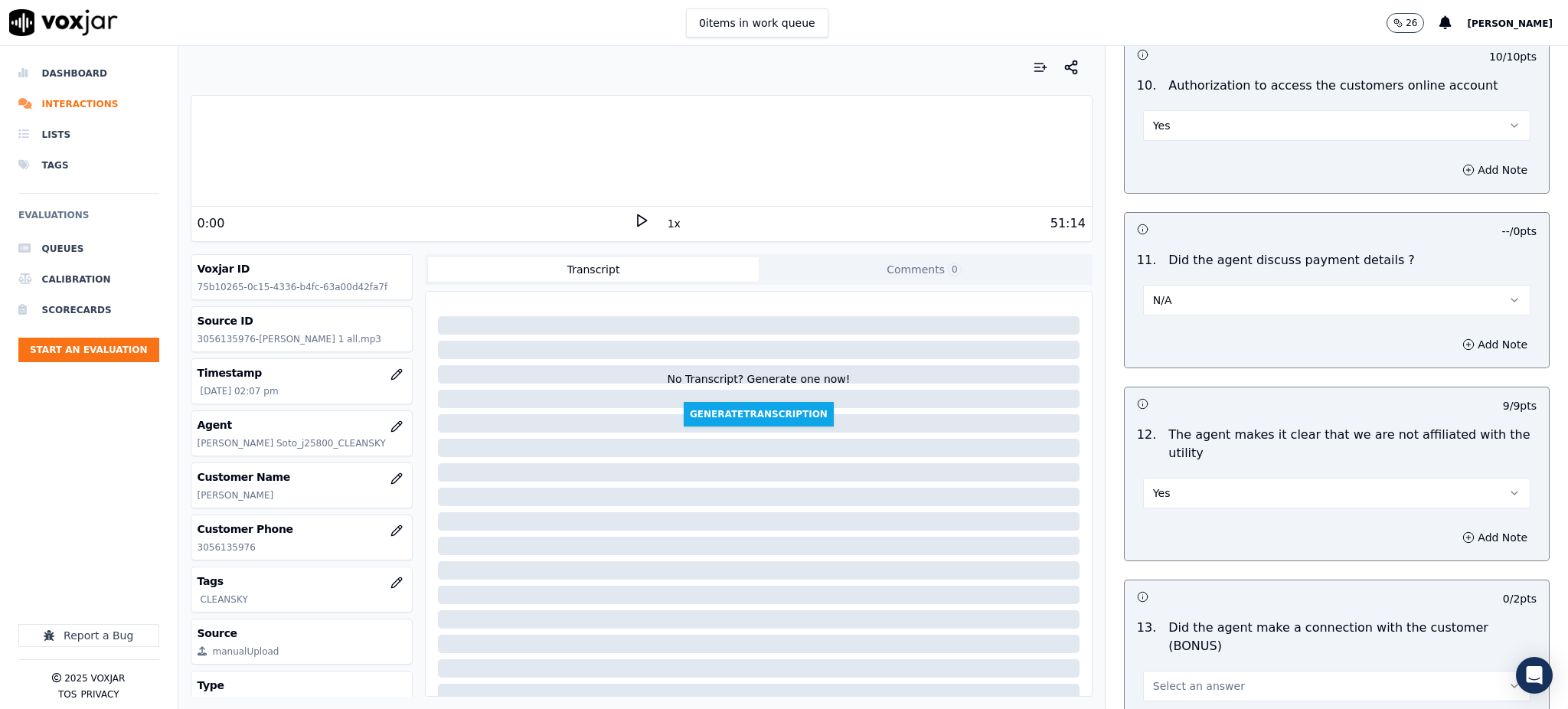
scroll to position [1939, 0]
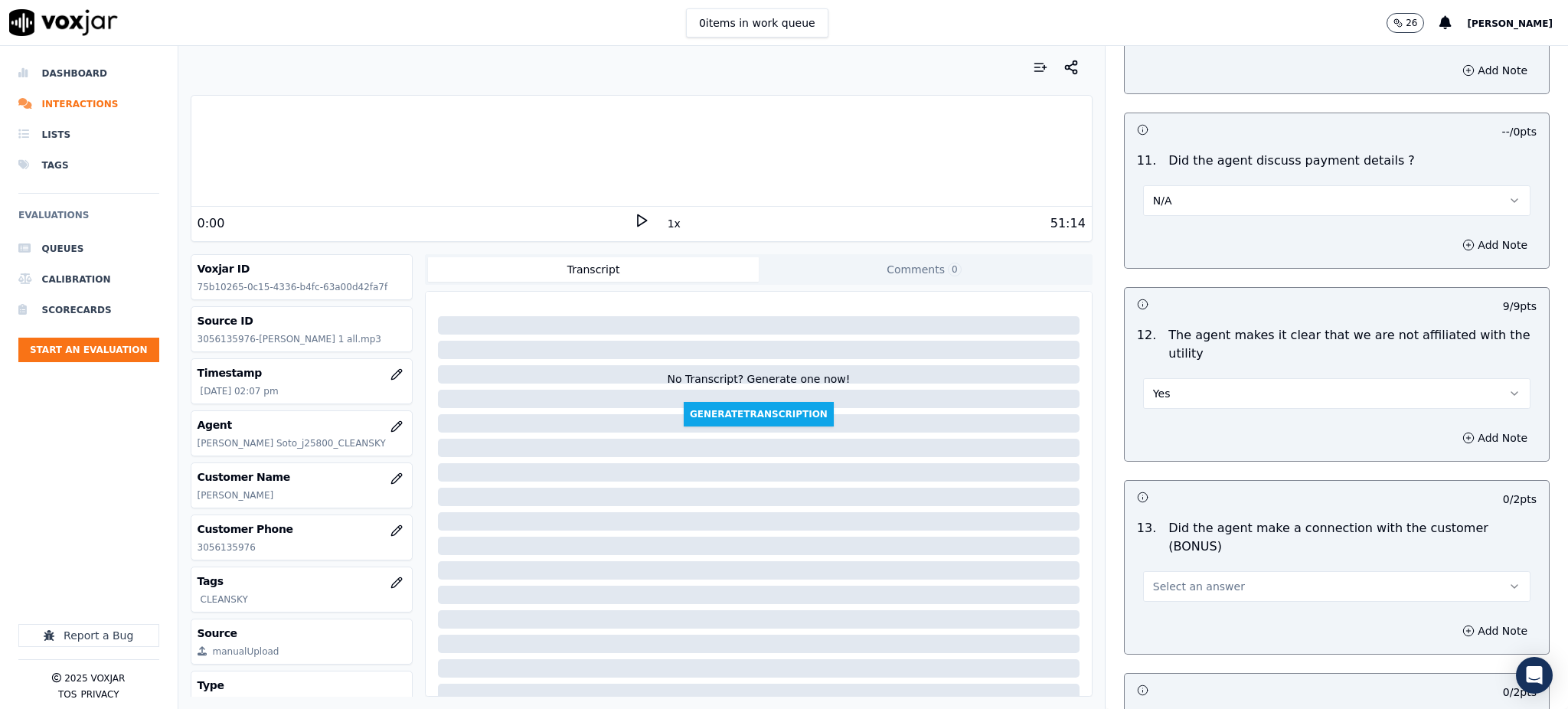
click at [1185, 571] on button "Select an answer" at bounding box center [1337, 586] width 388 height 31
click at [1183, 560] on div "Yes" at bounding box center [1303, 567] width 354 height 25
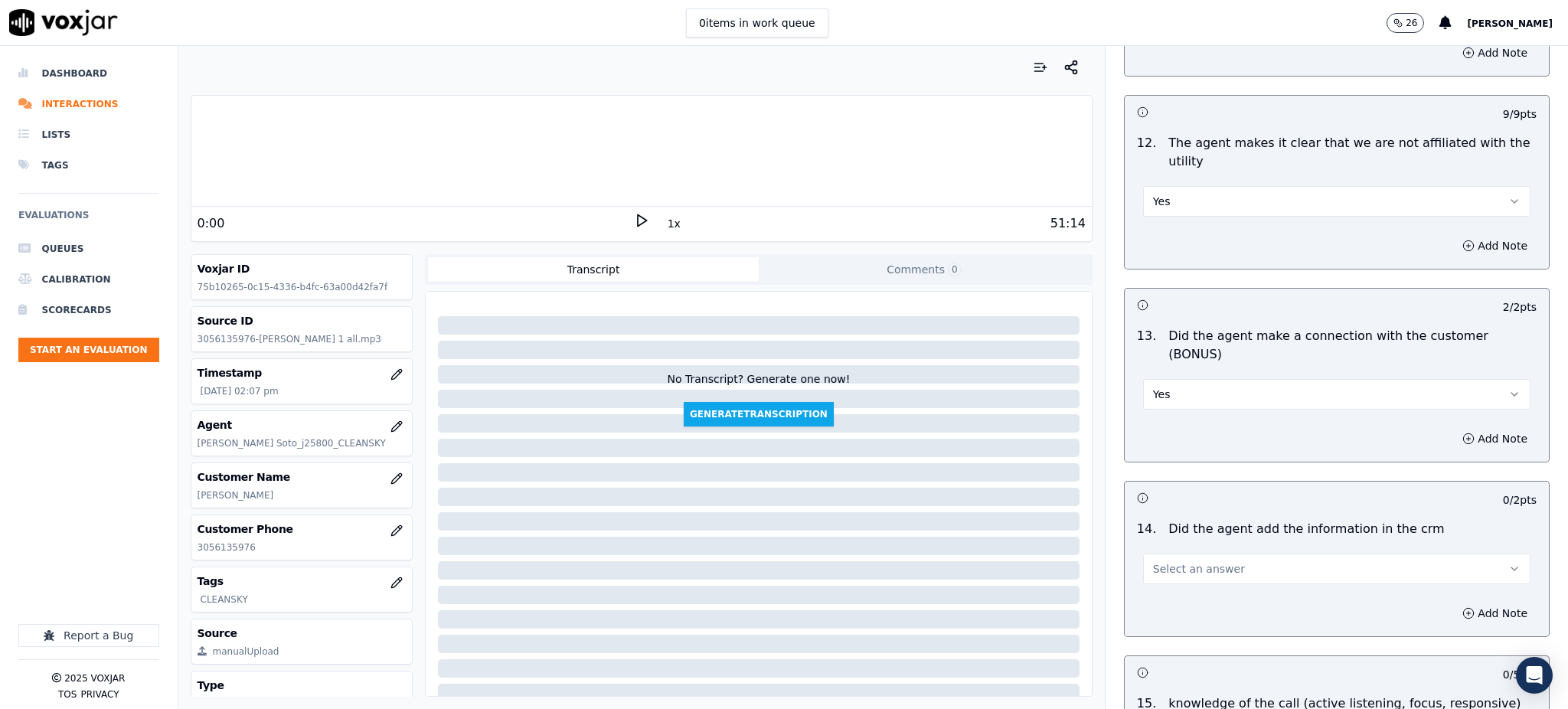
scroll to position [2245, 0]
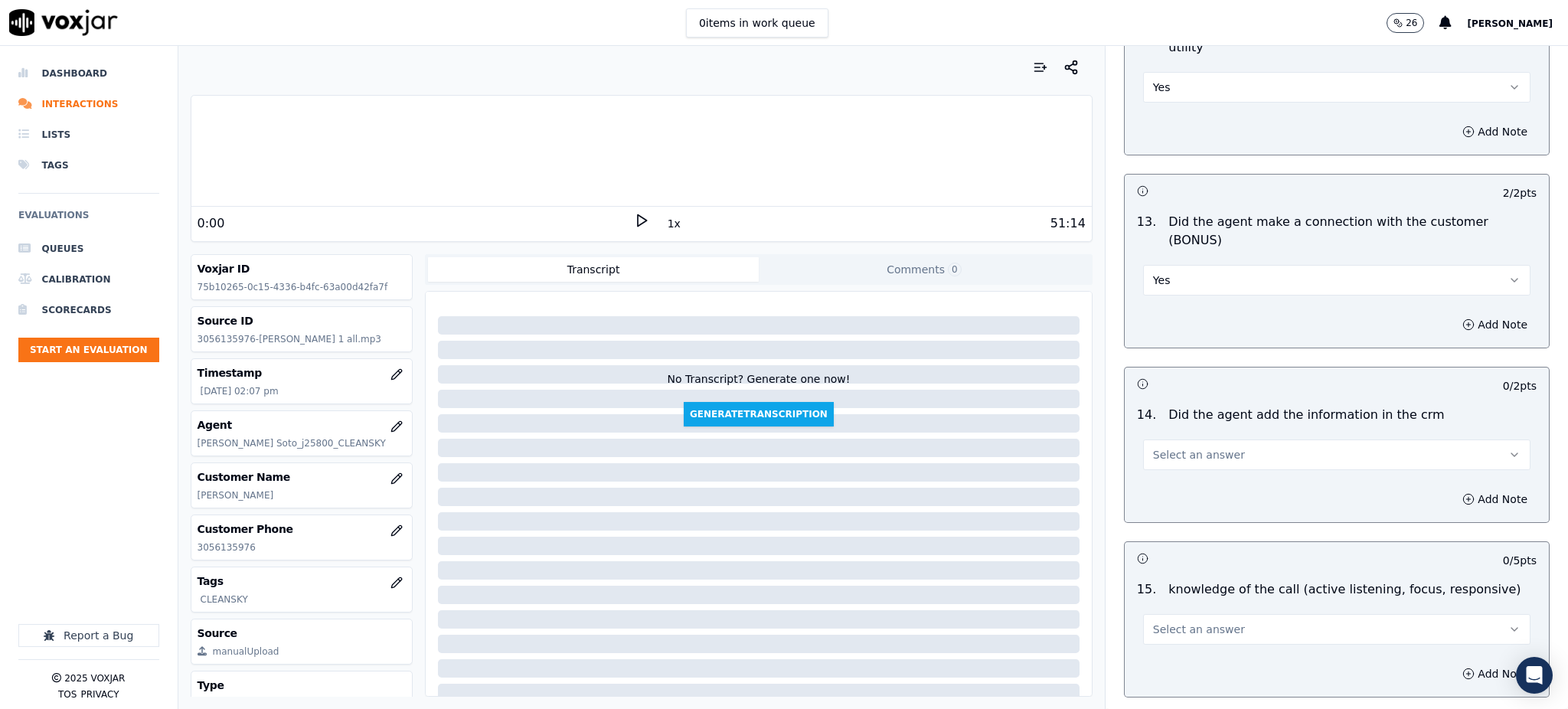
click at [1194, 448] on span "Select an answer" at bounding box center [1199, 455] width 92 height 15
drag, startPoint x: 1184, startPoint y: 441, endPoint x: 1173, endPoint y: 499, distance: 59.0
click at [1184, 441] on div "Yes" at bounding box center [1303, 436] width 354 height 25
click at [1166, 622] on span "Select an answer" at bounding box center [1199, 629] width 92 height 15
click at [1166, 606] on div "Yes" at bounding box center [1303, 611] width 354 height 25
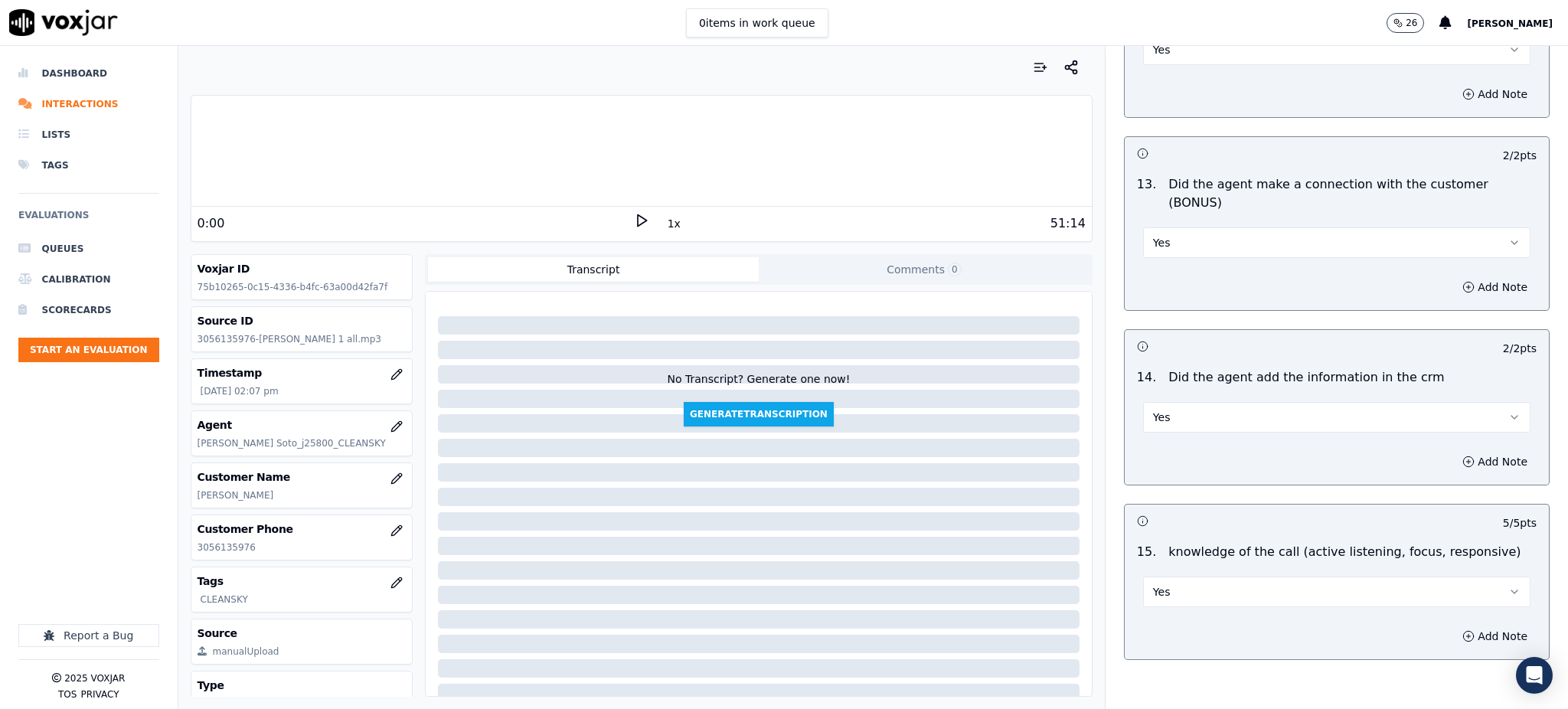
scroll to position [2317, 0]
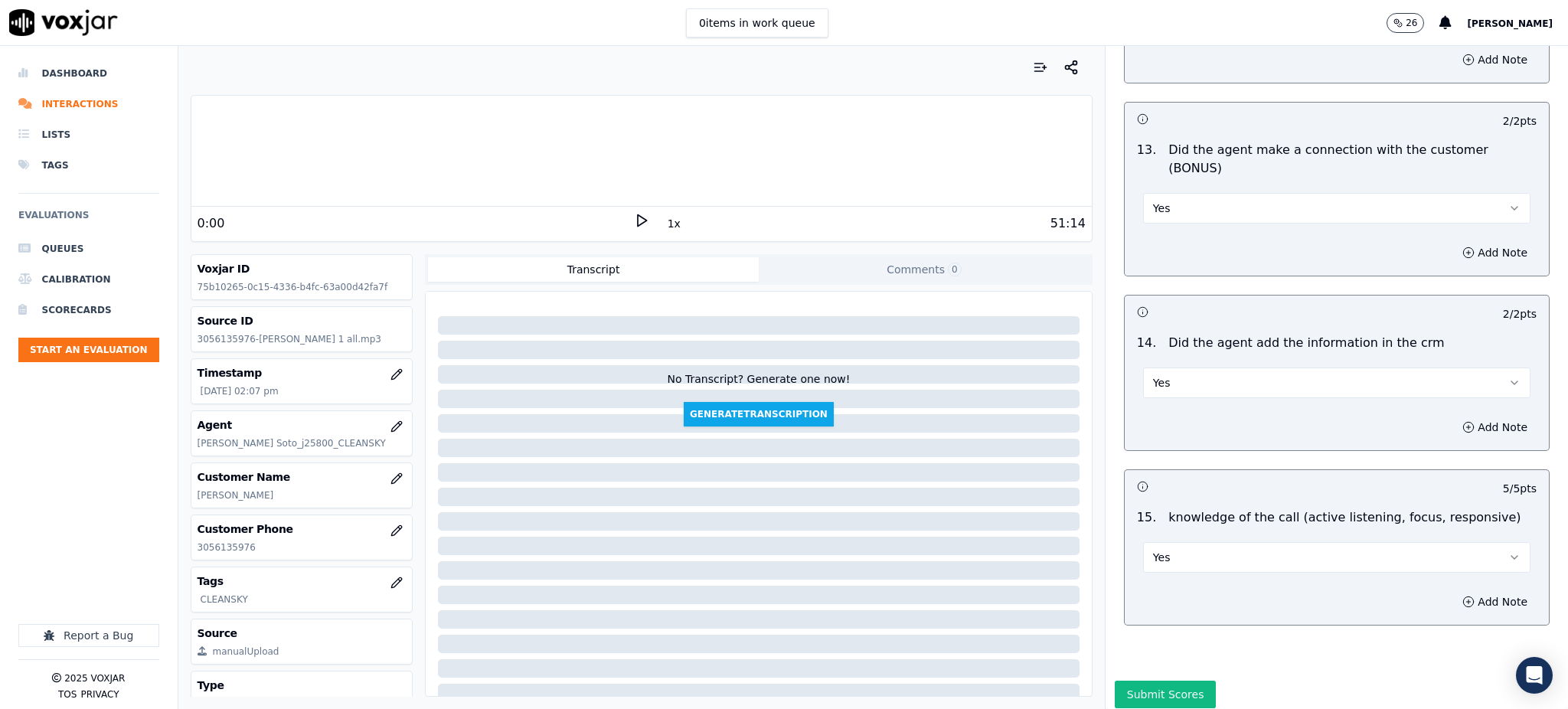
click at [1161, 681] on button "Submit Scores" at bounding box center [1166, 694] width 102 height 27
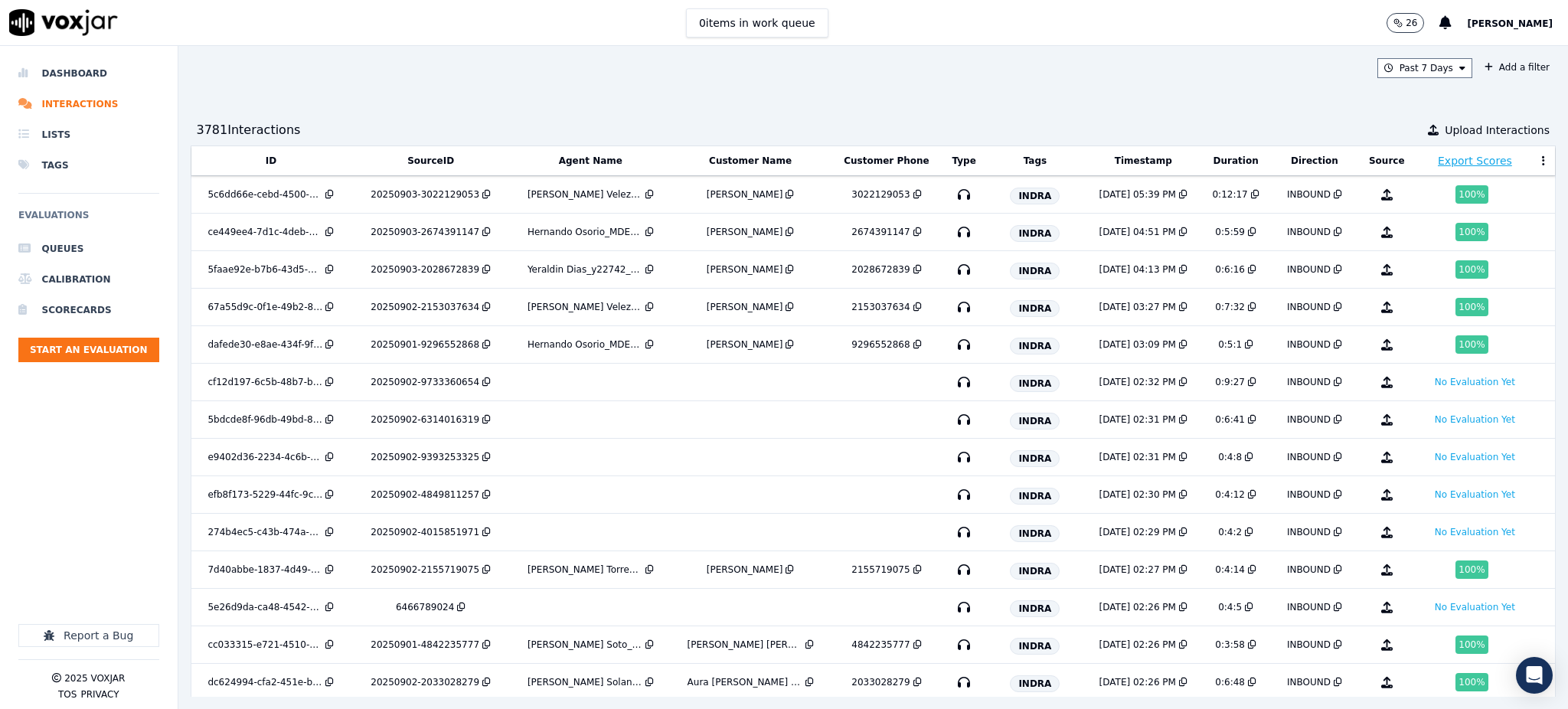
scroll to position [2002, 0]
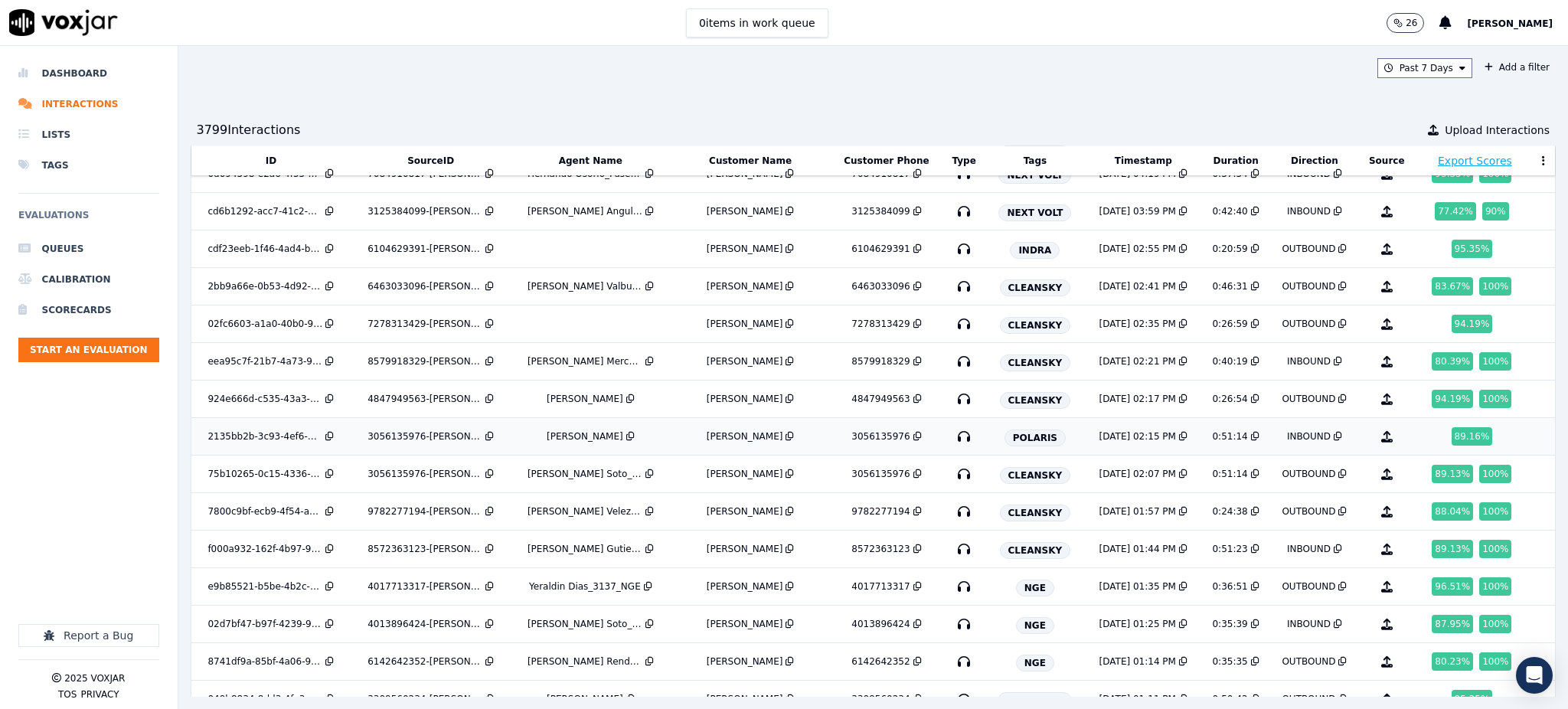
scroll to position [2207, 0]
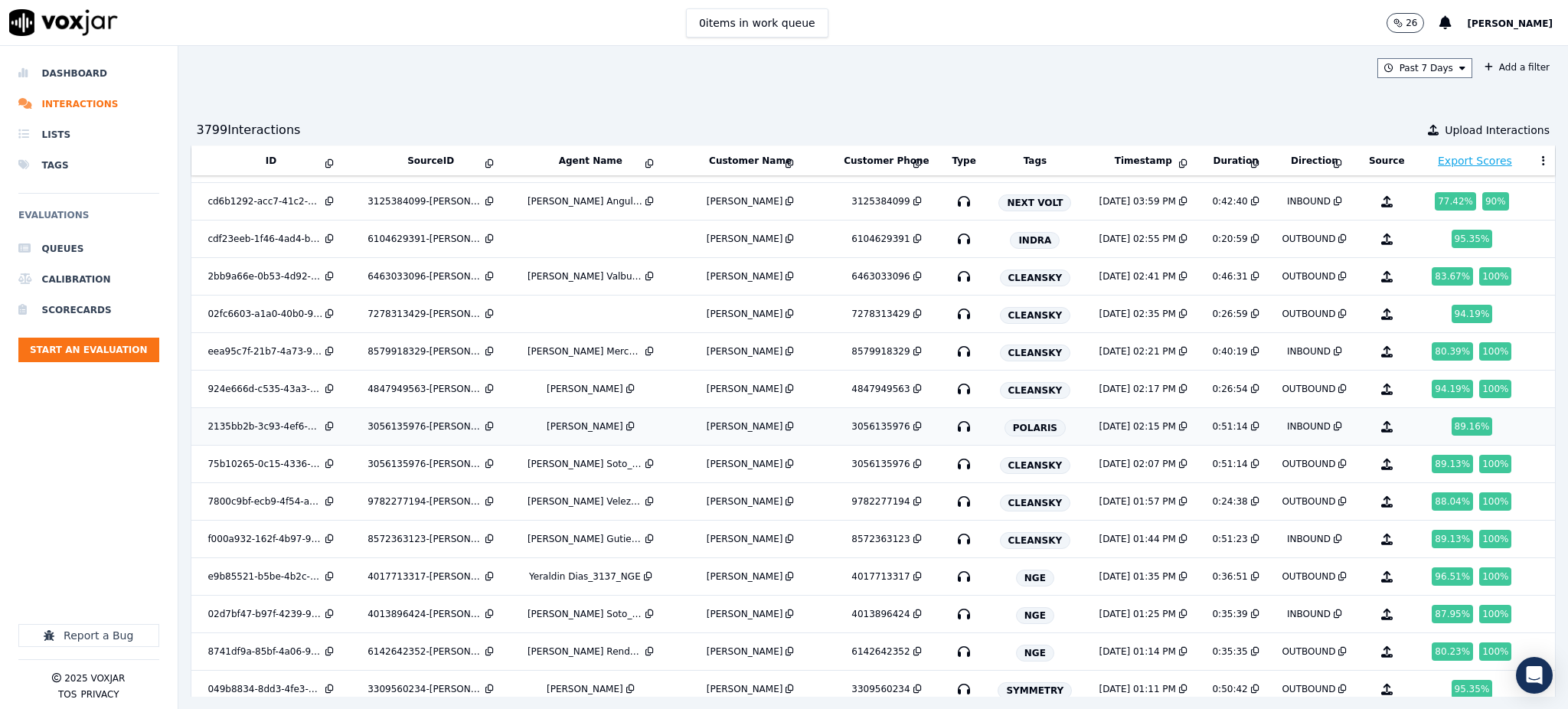
click at [1451, 430] on div "89.16 %" at bounding box center [1471, 426] width 41 height 18
click at [1160, 50] on div "Past 7 Days Add a filter 3799 Interaction s Upload Interactions ID SourceID Age…" at bounding box center [873, 377] width 1391 height 663
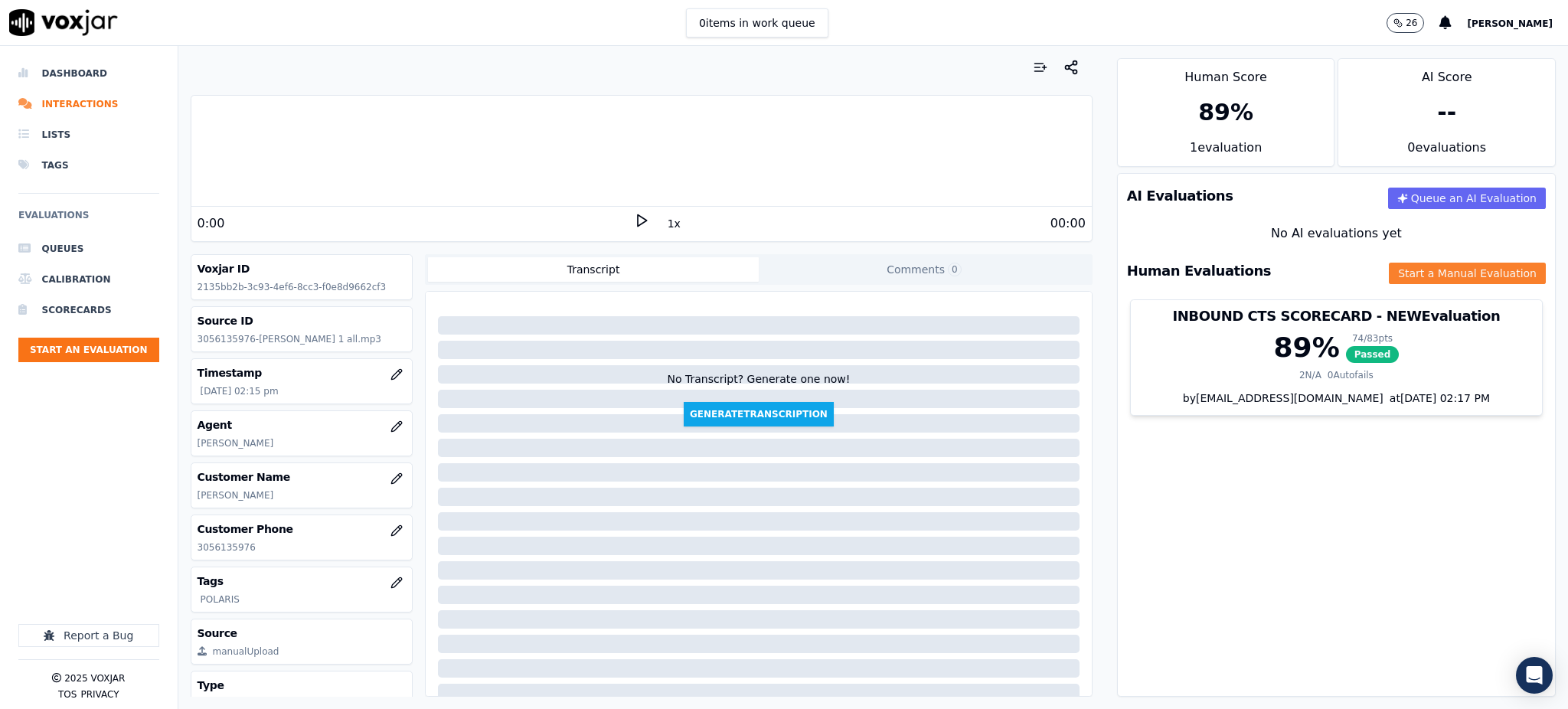
click at [1401, 274] on button "Start a Manual Evaluation" at bounding box center [1467, 273] width 157 height 21
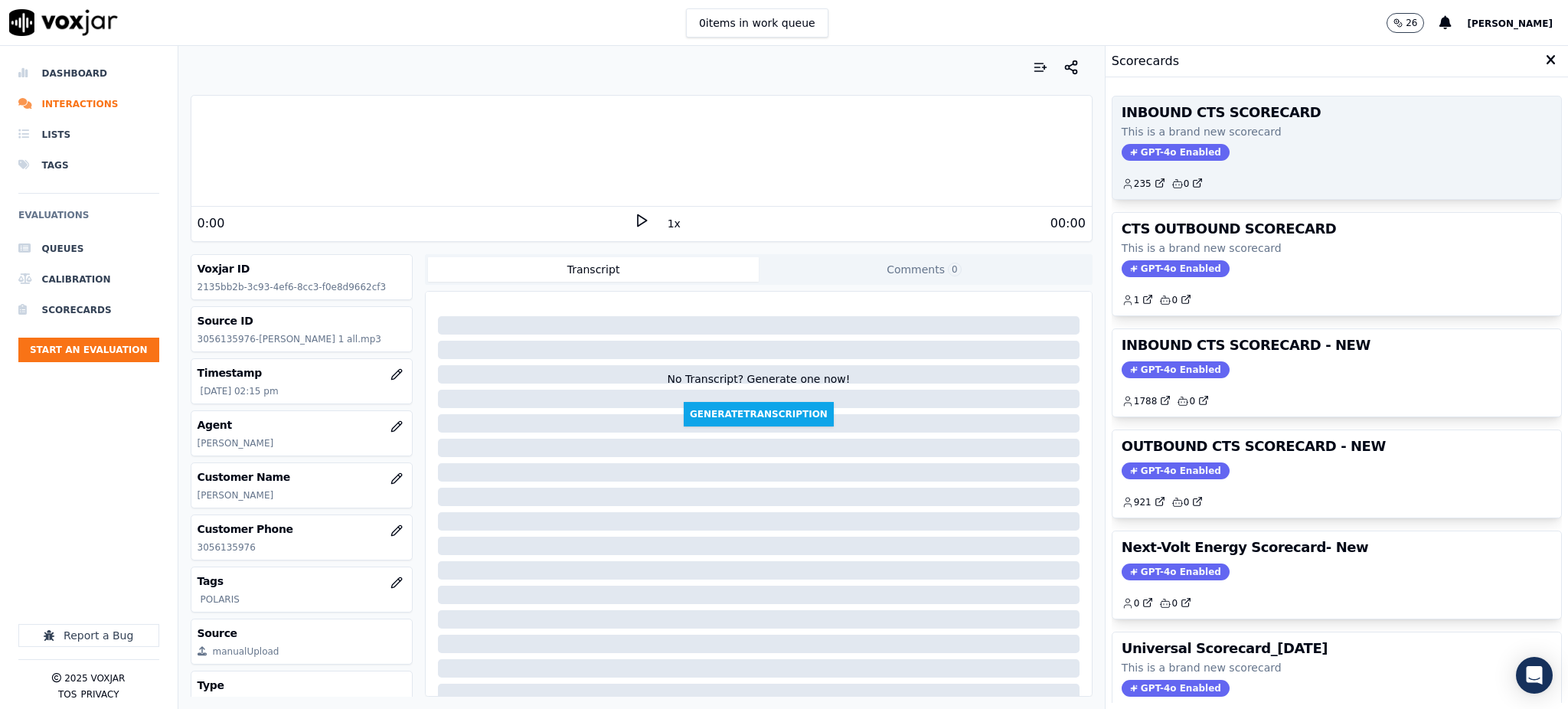
click at [1183, 145] on span "GPT-4o Enabled" at bounding box center [1175, 152] width 108 height 17
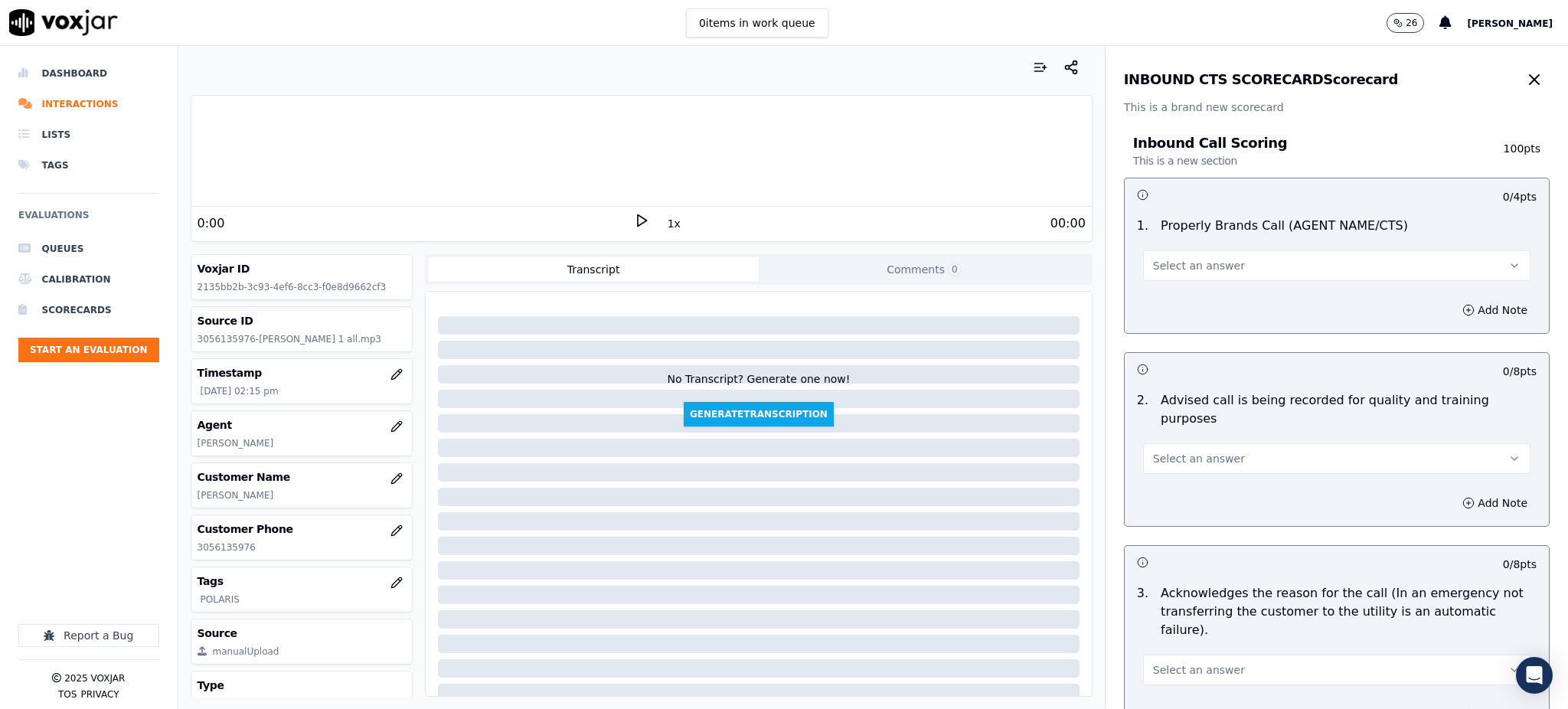
click at [1177, 264] on span "Select an answer" at bounding box center [1199, 265] width 92 height 15
click at [1178, 299] on div "Yes" at bounding box center [1303, 300] width 354 height 25
click at [1169, 451] on span "Select an answer" at bounding box center [1199, 458] width 92 height 15
click at [1167, 473] on div "Yes" at bounding box center [1303, 475] width 354 height 25
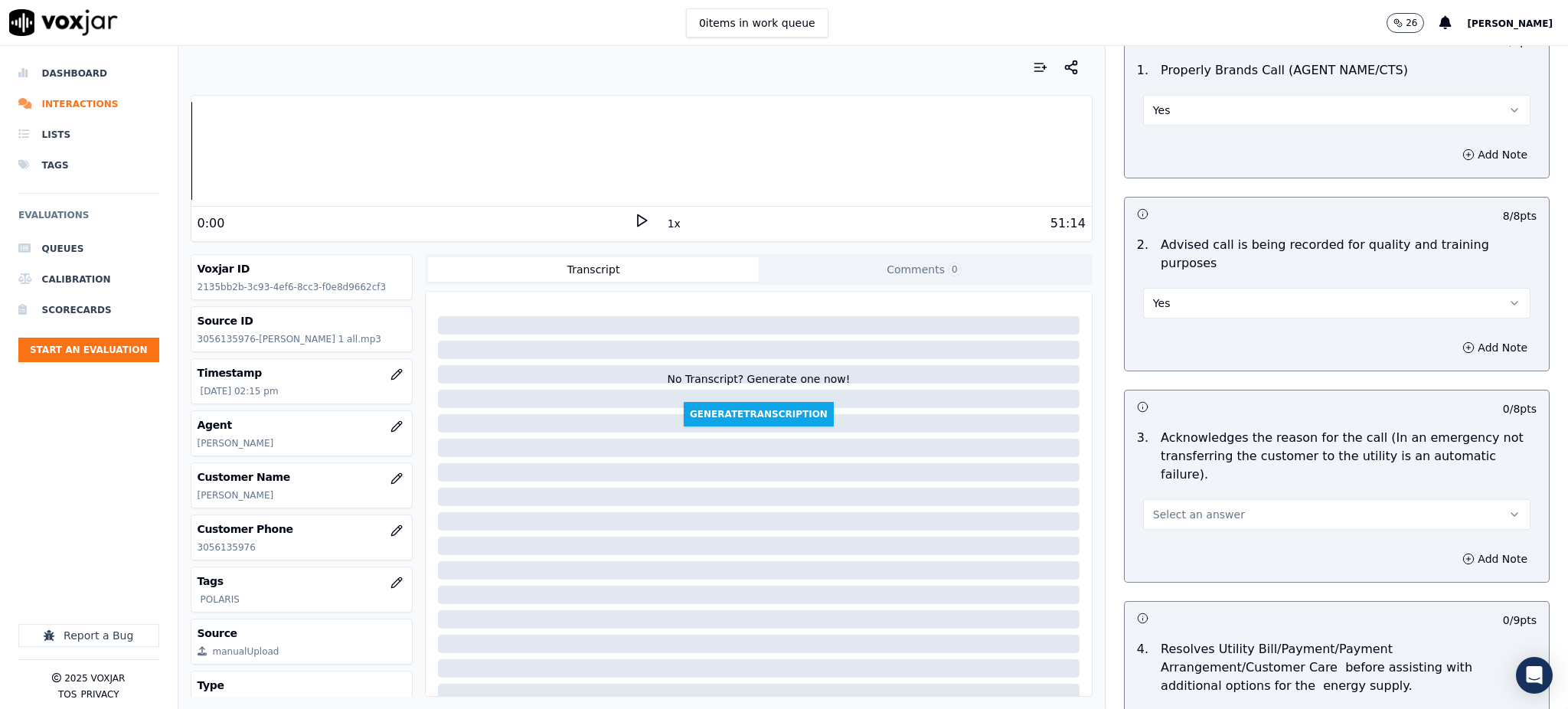
scroll to position [204, 0]
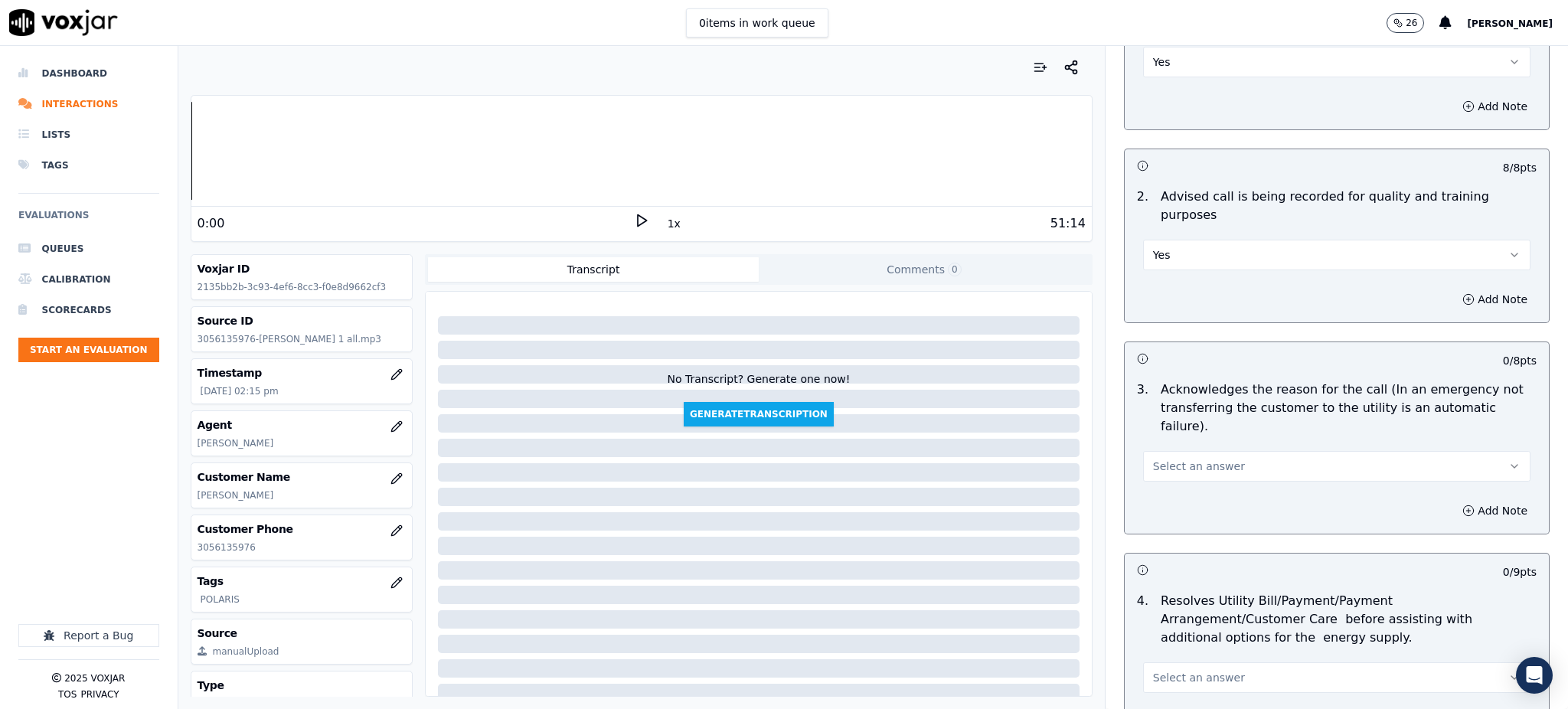
click at [1162, 448] on div "Select an answer" at bounding box center [1337, 464] width 388 height 33
click at [1163, 459] on span "Select an answer" at bounding box center [1199, 466] width 92 height 15
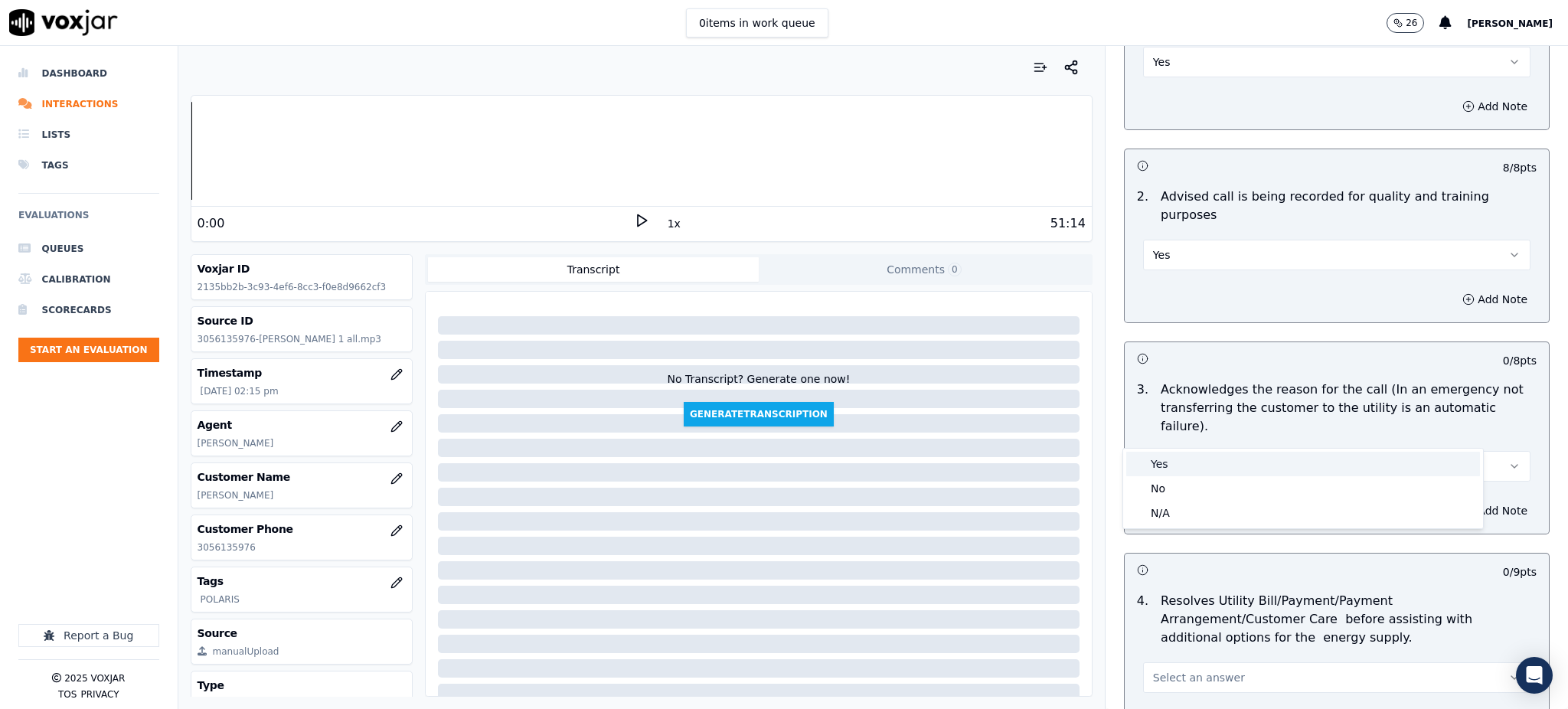
click at [1166, 460] on div "Yes" at bounding box center [1303, 464] width 354 height 25
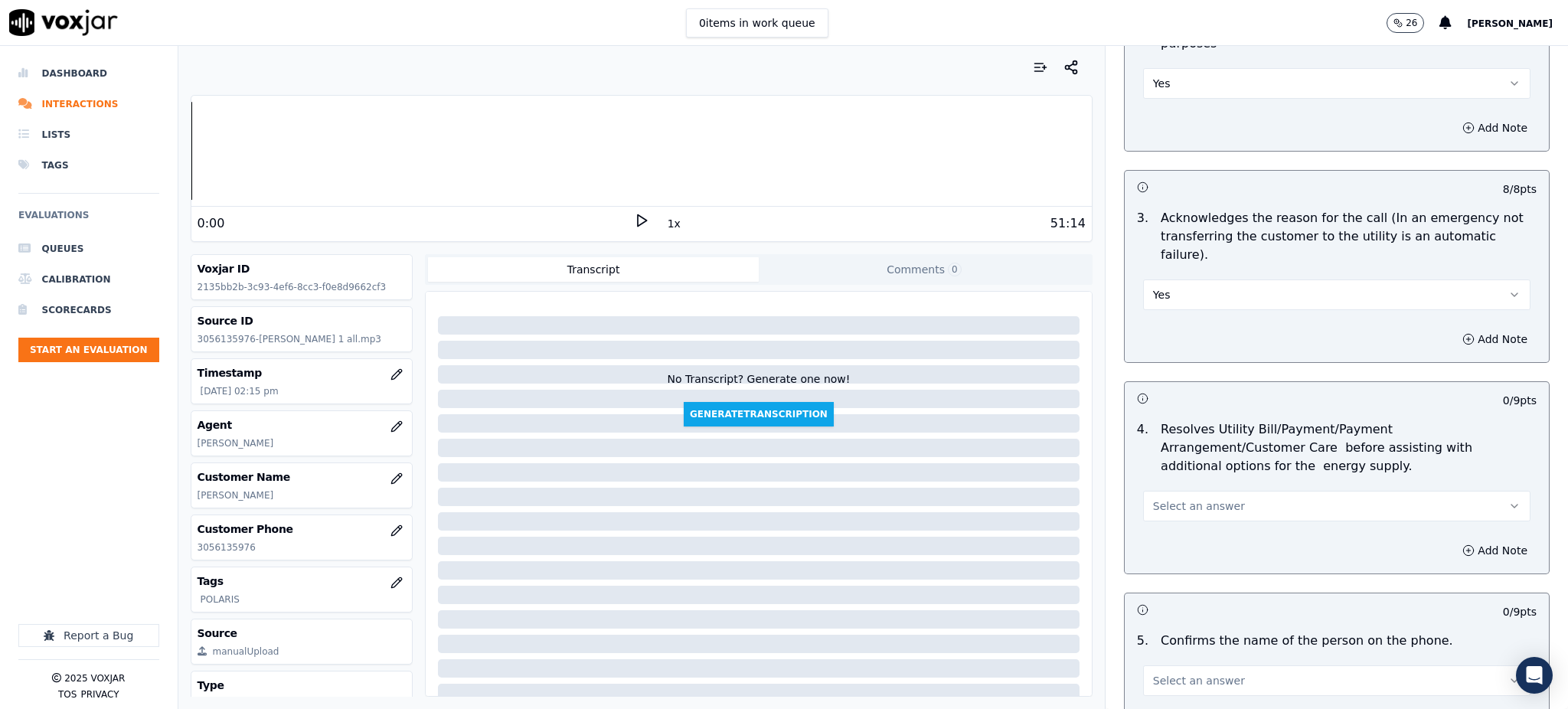
scroll to position [408, 0]
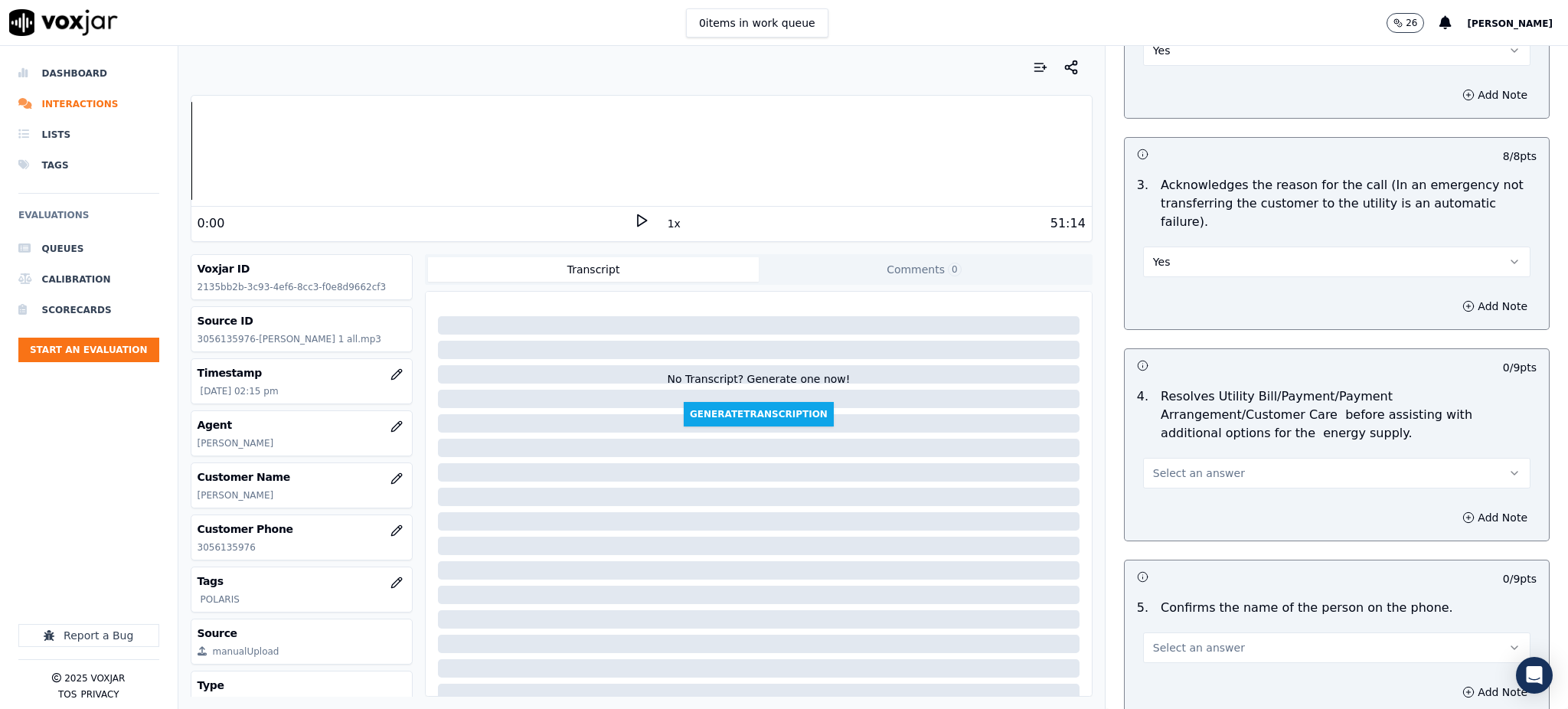
click at [1156, 466] on span "Select an answer" at bounding box center [1199, 473] width 92 height 15
click at [1172, 469] on div "Yes" at bounding box center [1303, 471] width 354 height 25
click at [1153, 641] on span "Select an answer" at bounding box center [1199, 648] width 92 height 15
click at [1171, 527] on div "Yes" at bounding box center [1303, 527] width 354 height 25
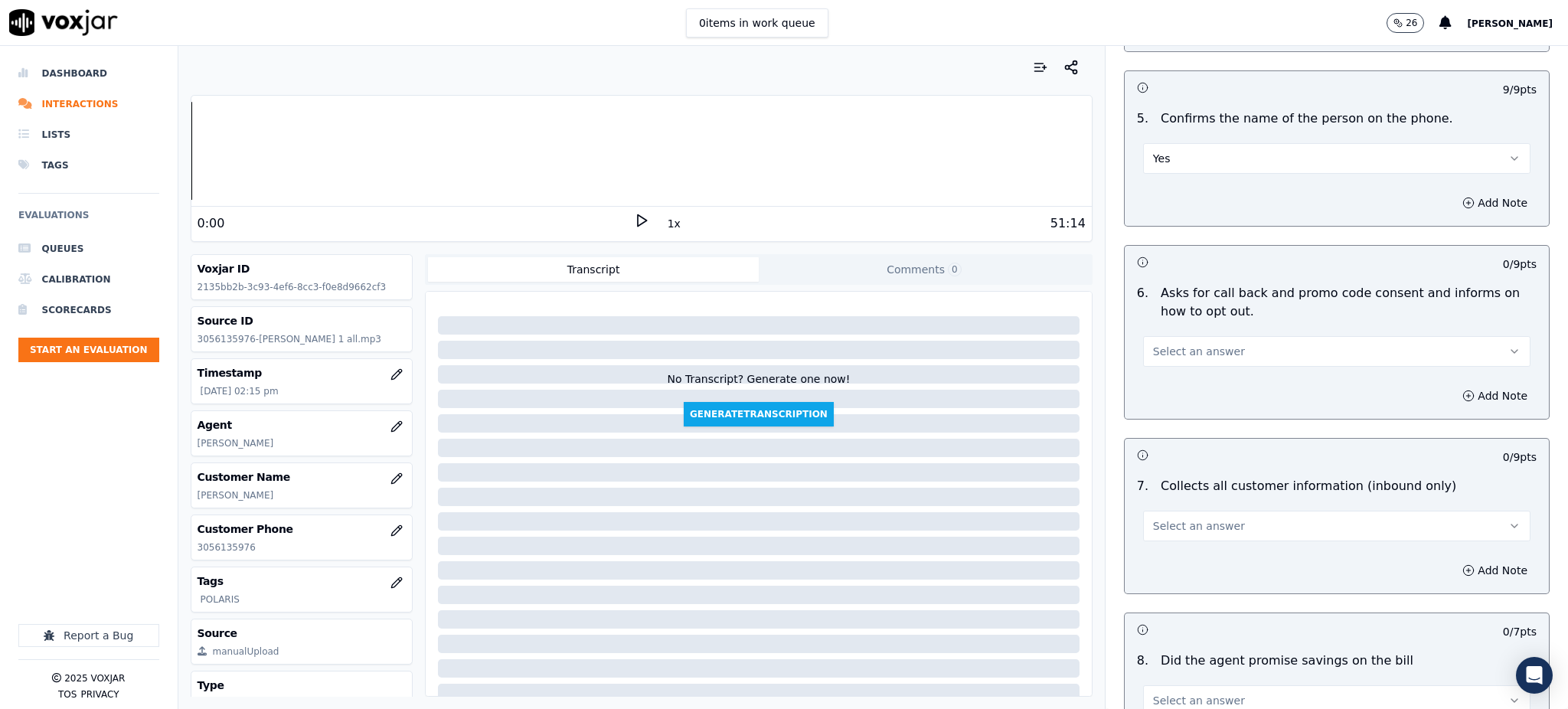
scroll to position [919, 0]
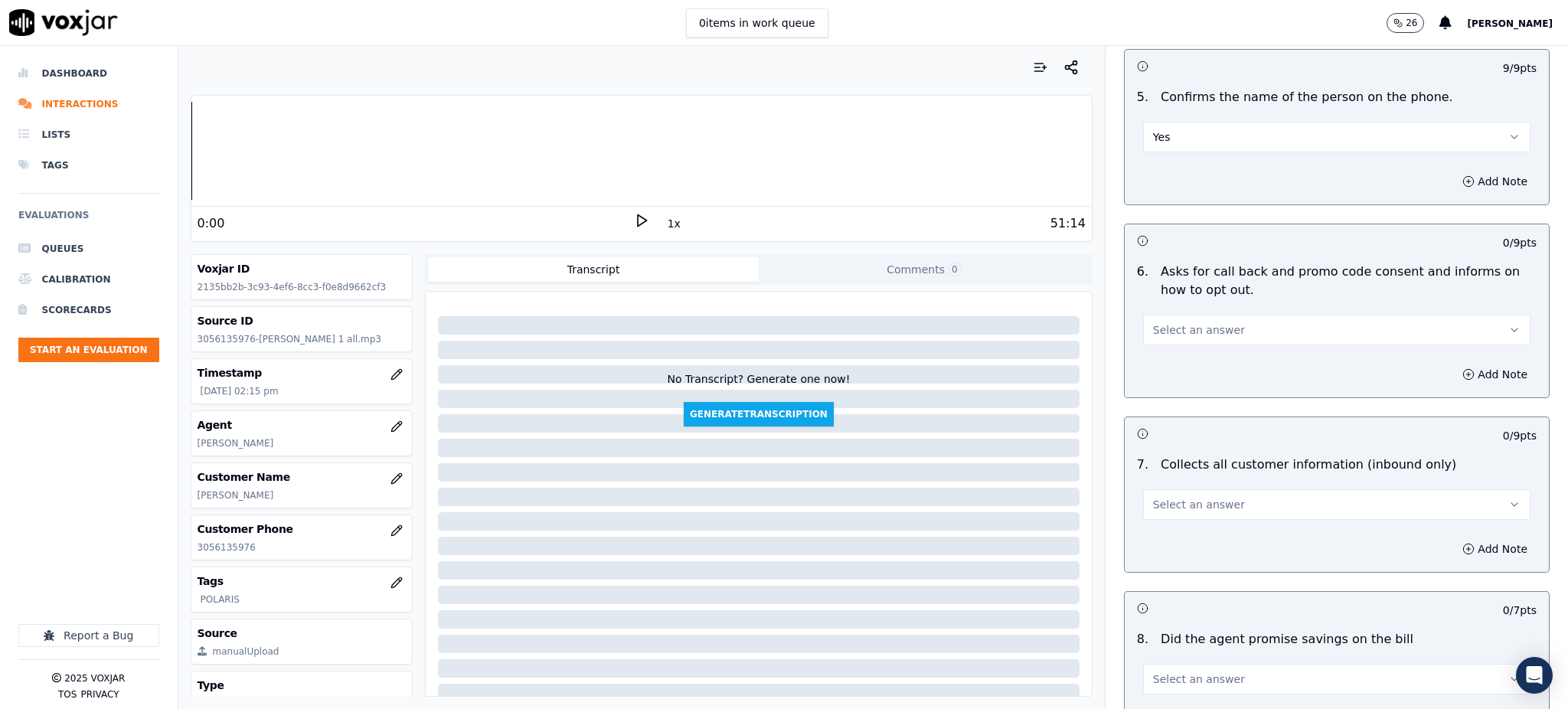
click at [1153, 322] on span "Select an answer" at bounding box center [1199, 329] width 92 height 15
click at [1181, 340] on div "No" at bounding box center [1303, 353] width 354 height 25
click at [1185, 497] on span "Select an answer" at bounding box center [1199, 504] width 92 height 15
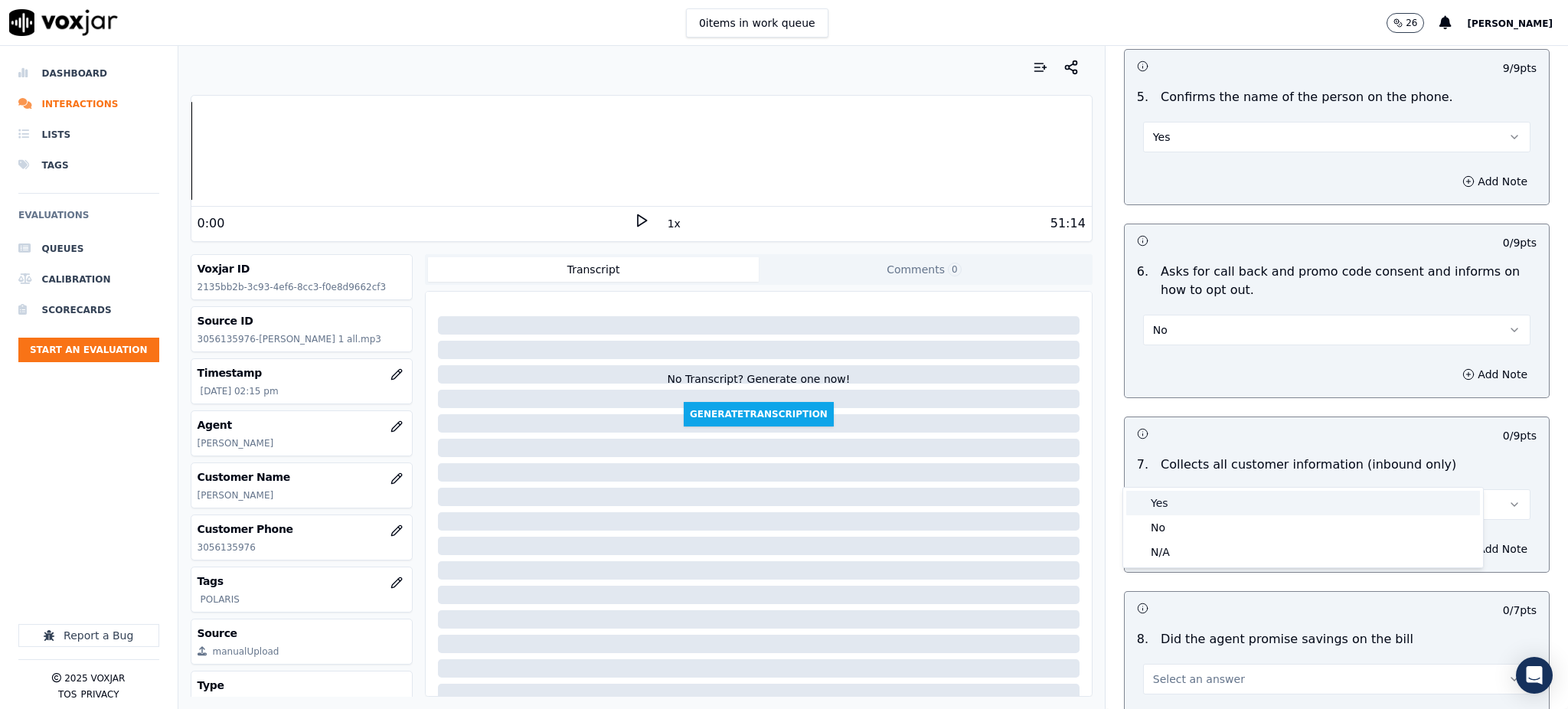
click at [1170, 505] on div "Yes" at bounding box center [1303, 503] width 354 height 25
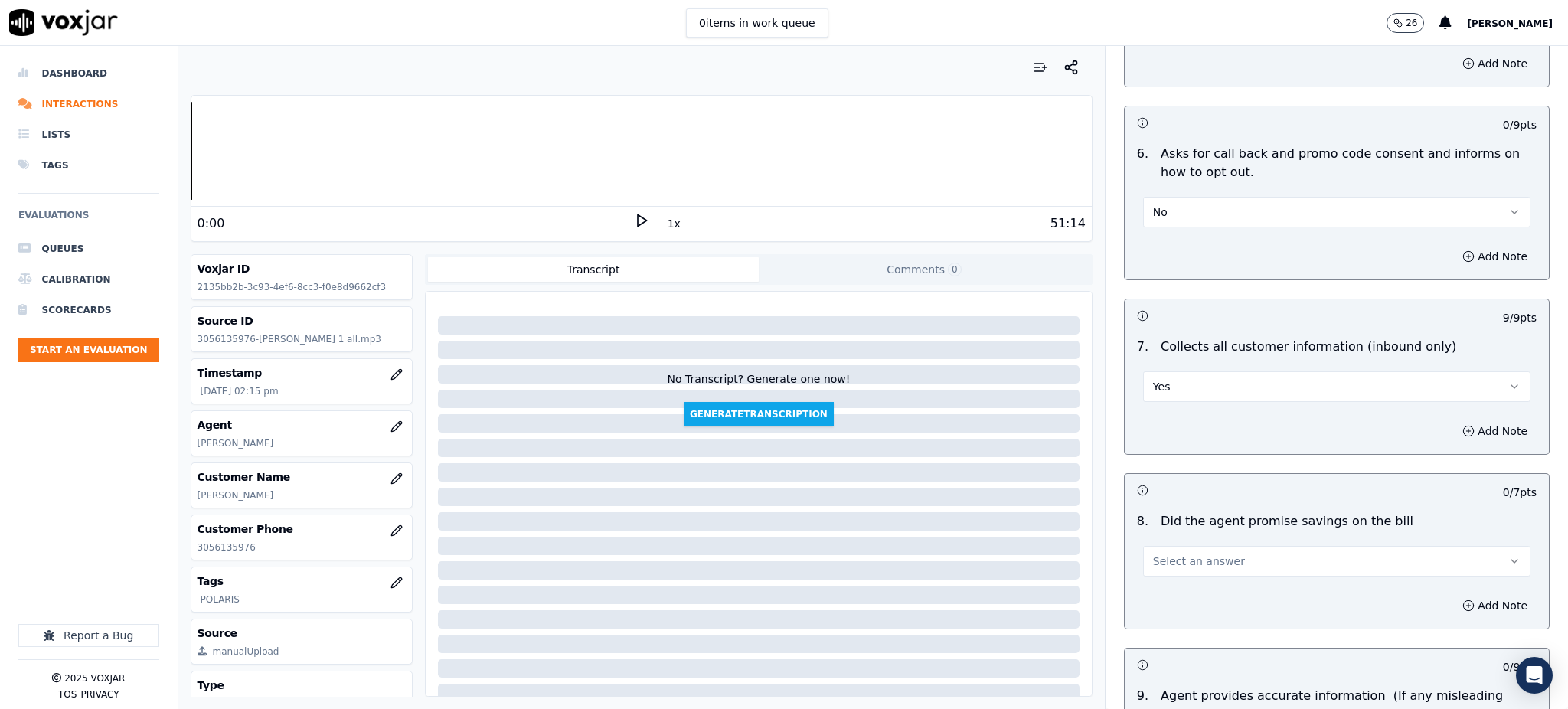
scroll to position [1429, 0]
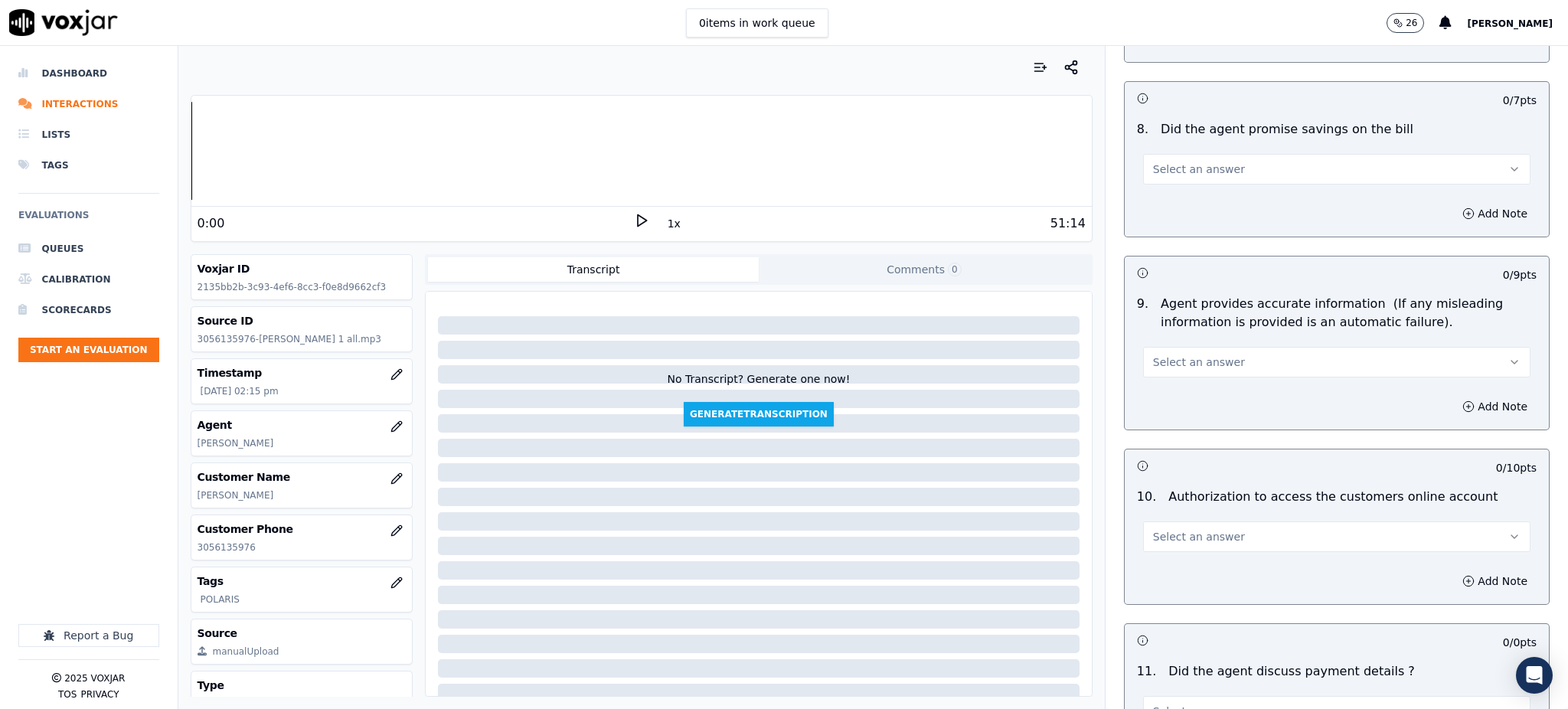
click at [1169, 154] on button "Select an answer" at bounding box center [1337, 168] width 388 height 31
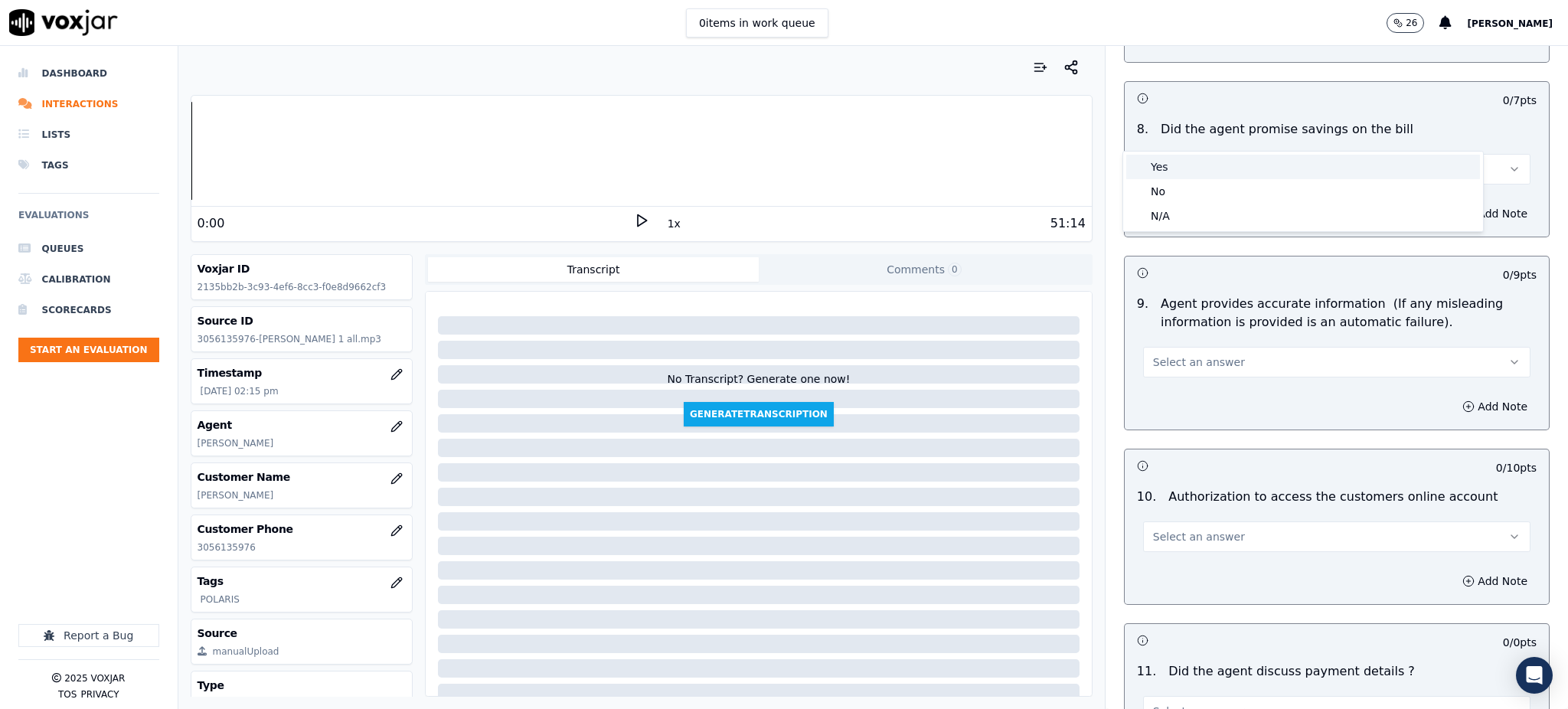
click at [1164, 166] on div "Yes" at bounding box center [1303, 167] width 354 height 25
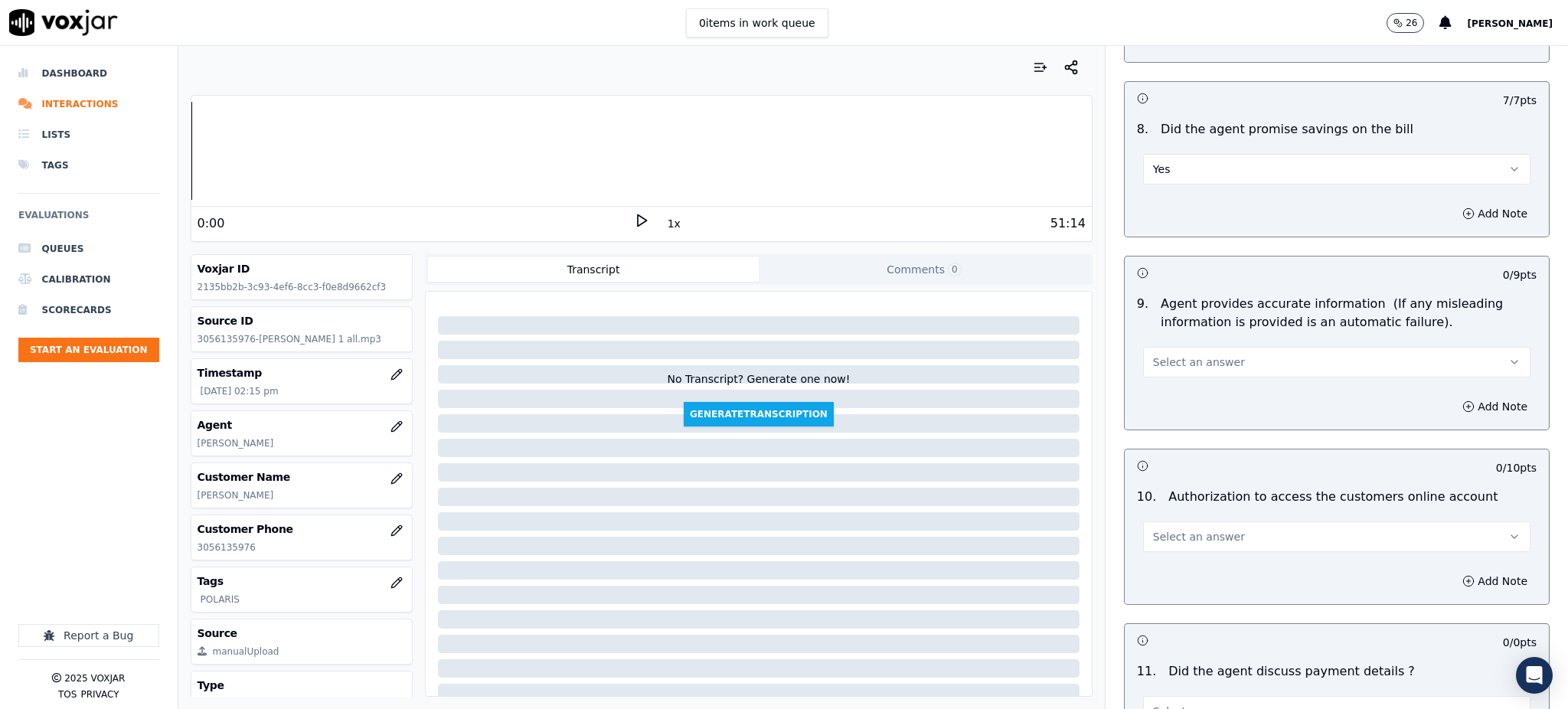
click at [1166, 354] on span "Select an answer" at bounding box center [1199, 362] width 92 height 15
drag, startPoint x: 1166, startPoint y: 344, endPoint x: 1164, endPoint y: 362, distance: 18.1
click at [1166, 345] on div "Yes No N/A" at bounding box center [1303, 385] width 362 height 81
click at [1164, 364] on div "Yes" at bounding box center [1303, 361] width 354 height 25
click at [1156, 529] on span "Select an answer" at bounding box center [1199, 536] width 92 height 15
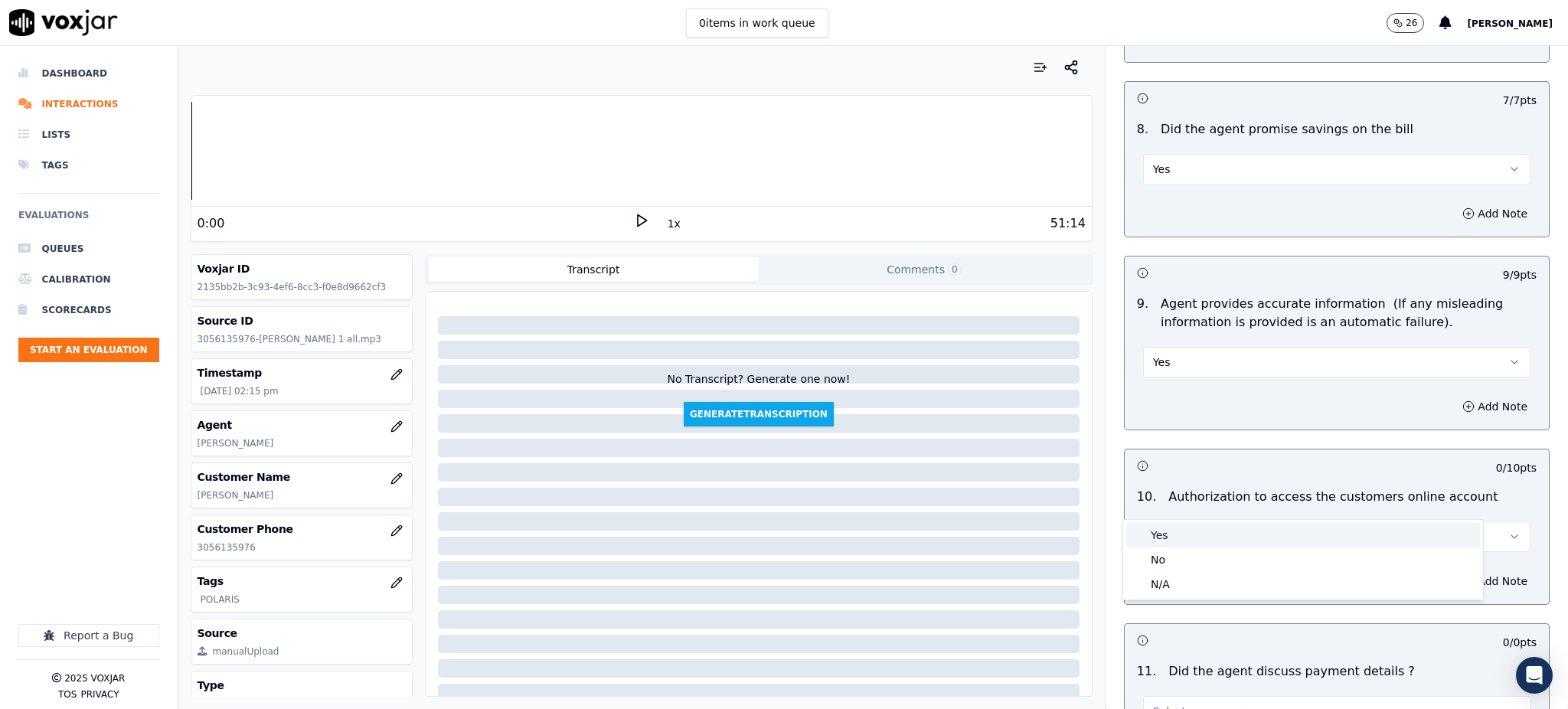
click at [1157, 537] on div "Yes" at bounding box center [1303, 535] width 354 height 25
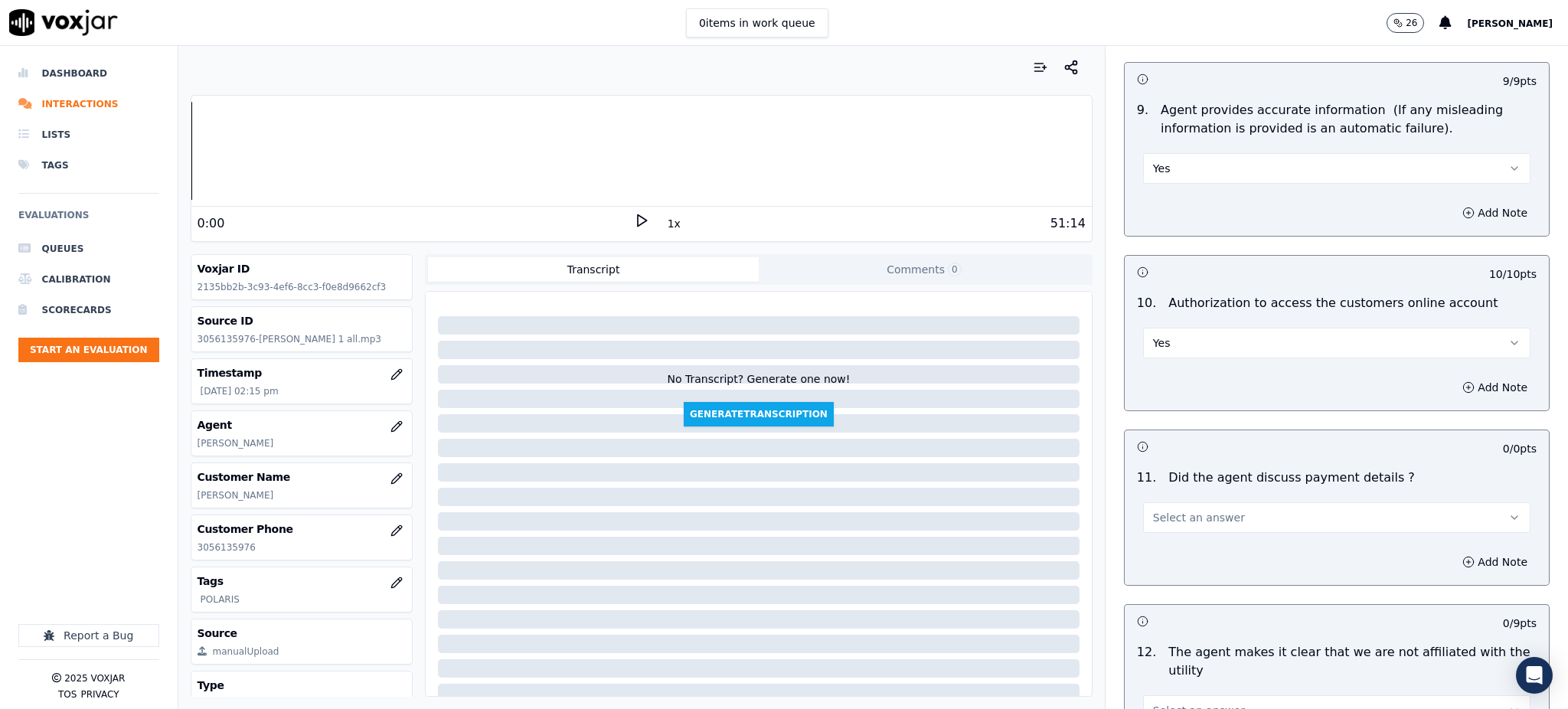
scroll to position [1633, 0]
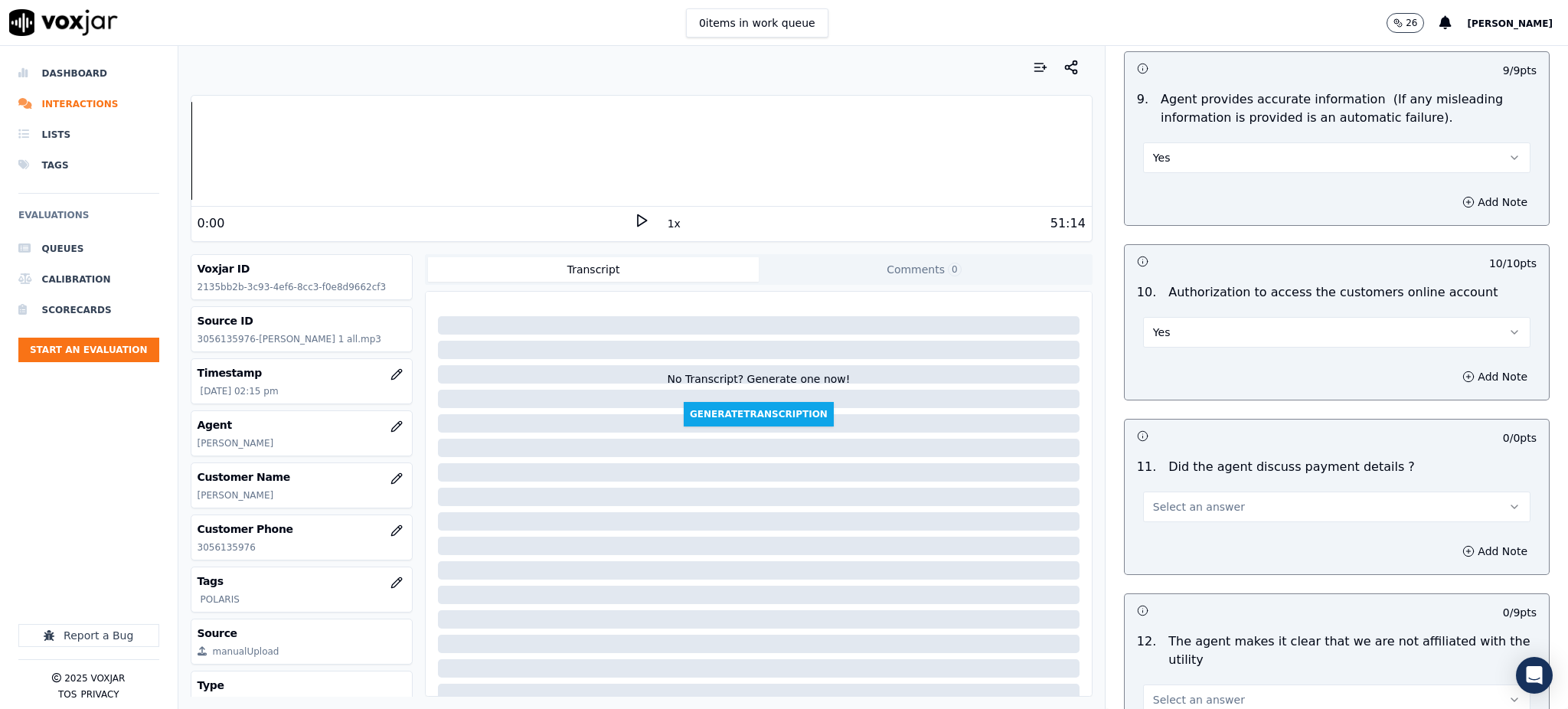
click at [1169, 499] on span "Select an answer" at bounding box center [1199, 506] width 92 height 15
click at [1167, 551] on div "N/A" at bounding box center [1303, 555] width 354 height 25
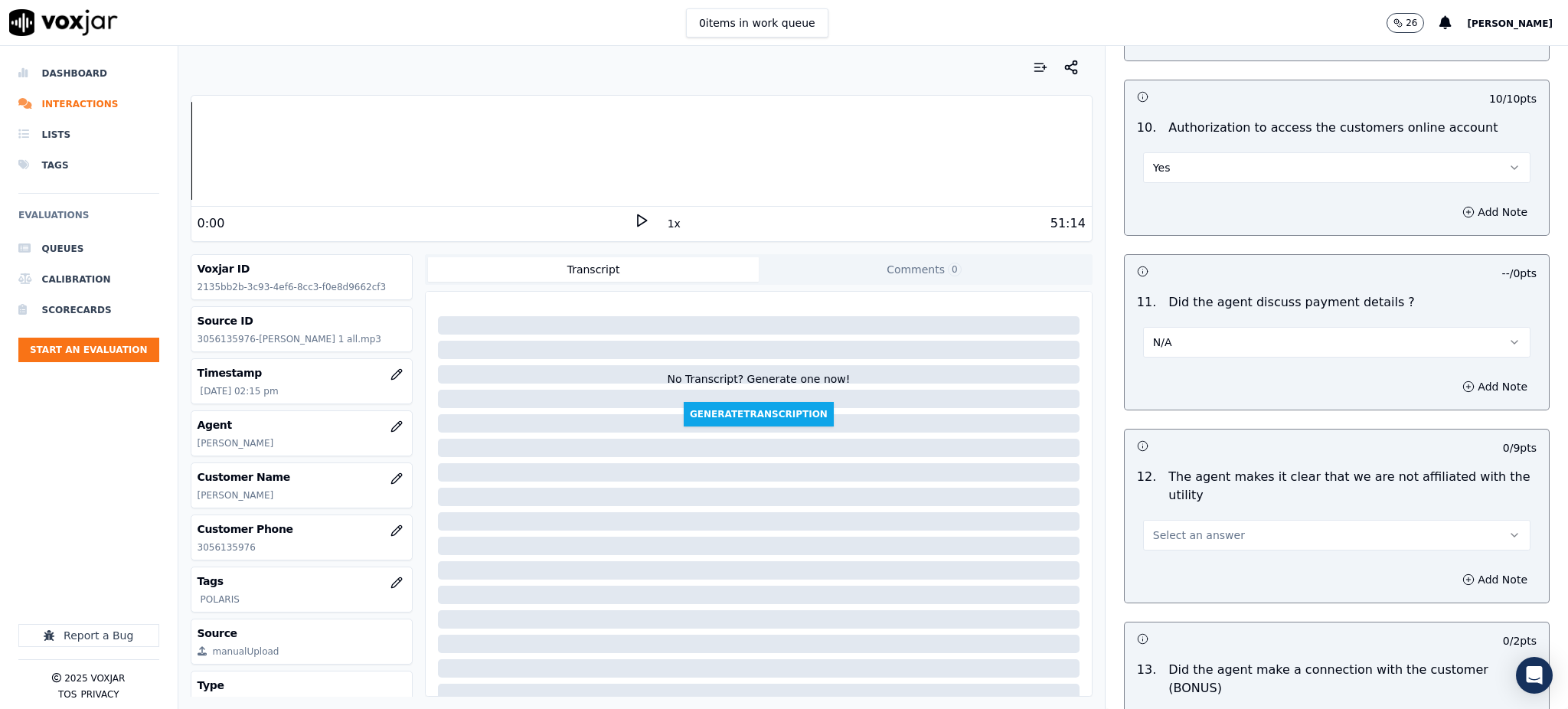
scroll to position [1837, 0]
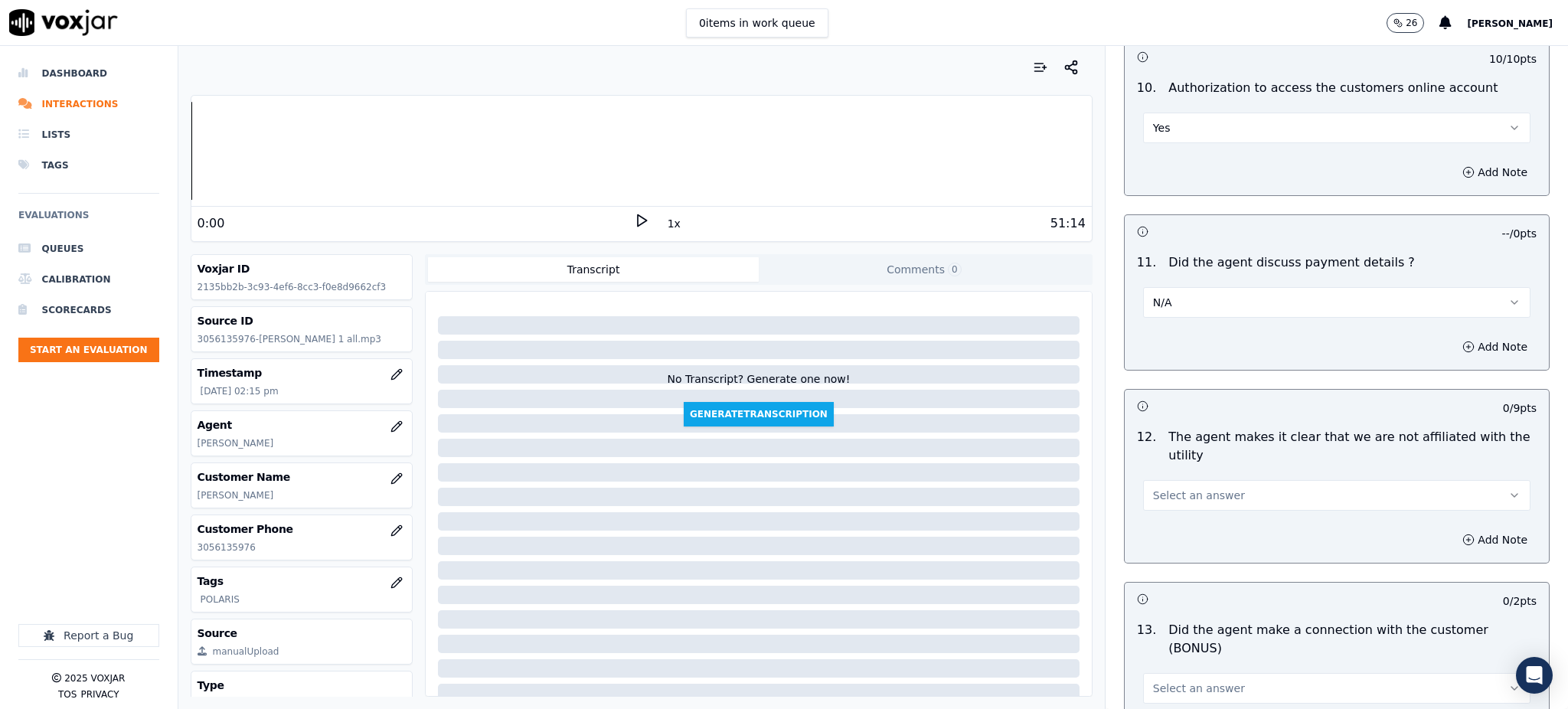
click at [1198, 488] on span "Select an answer" at bounding box center [1199, 495] width 92 height 15
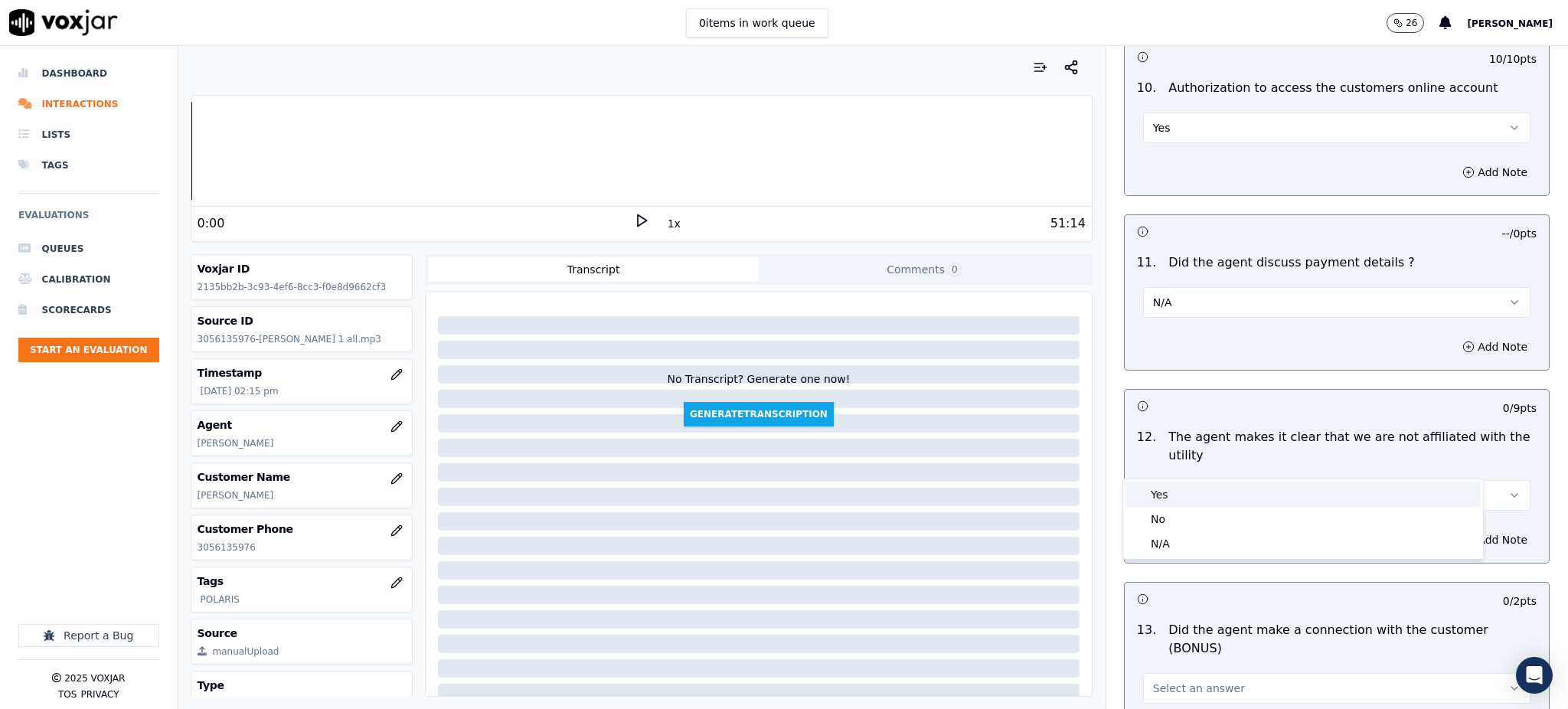
click at [1188, 502] on div "Yes" at bounding box center [1303, 495] width 354 height 25
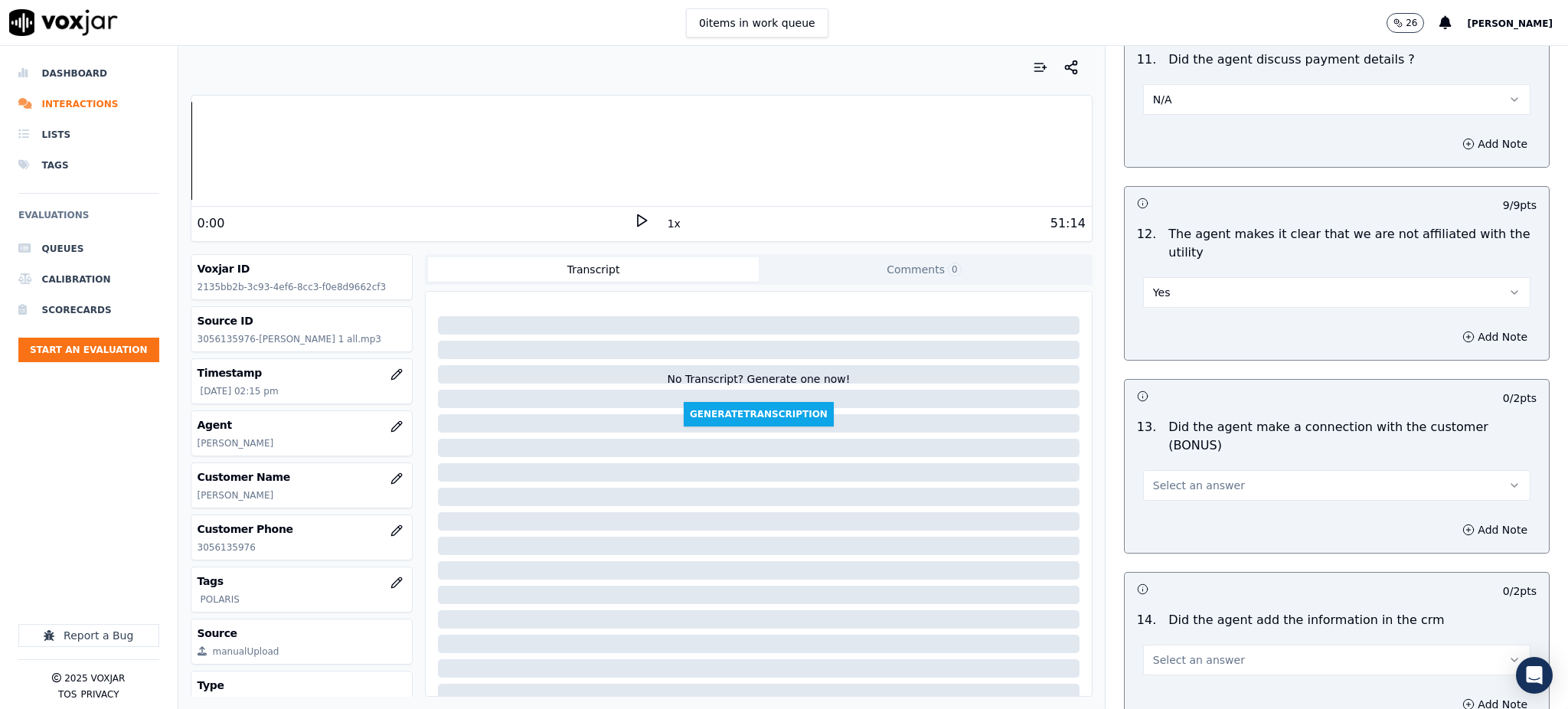
scroll to position [2144, 0]
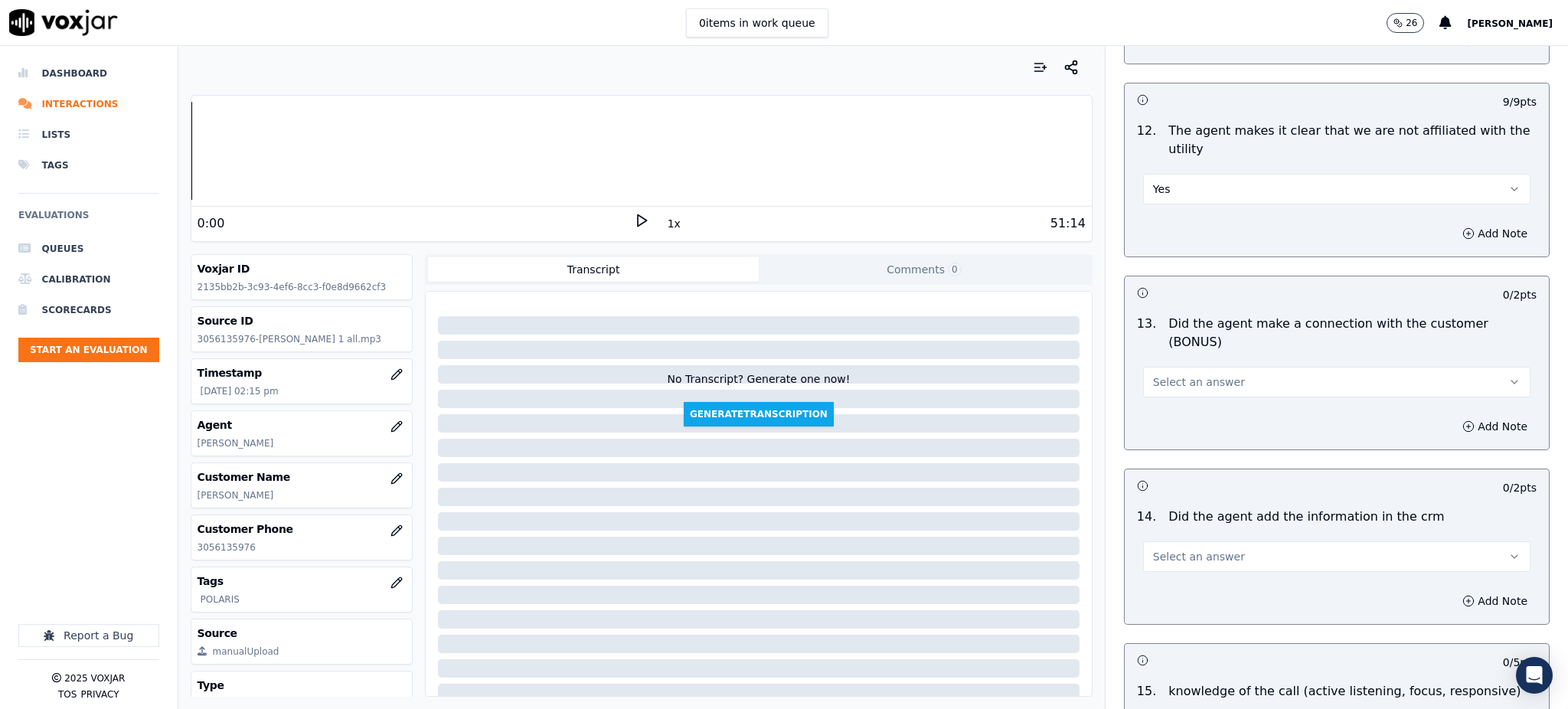
click at [1179, 367] on button "Select an answer" at bounding box center [1337, 382] width 388 height 31
click at [1182, 374] on div "Yes" at bounding box center [1303, 363] width 354 height 25
click at [1169, 549] on span "Select an answer" at bounding box center [1199, 556] width 92 height 15
click at [1168, 528] on div "Yes" at bounding box center [1303, 538] width 354 height 25
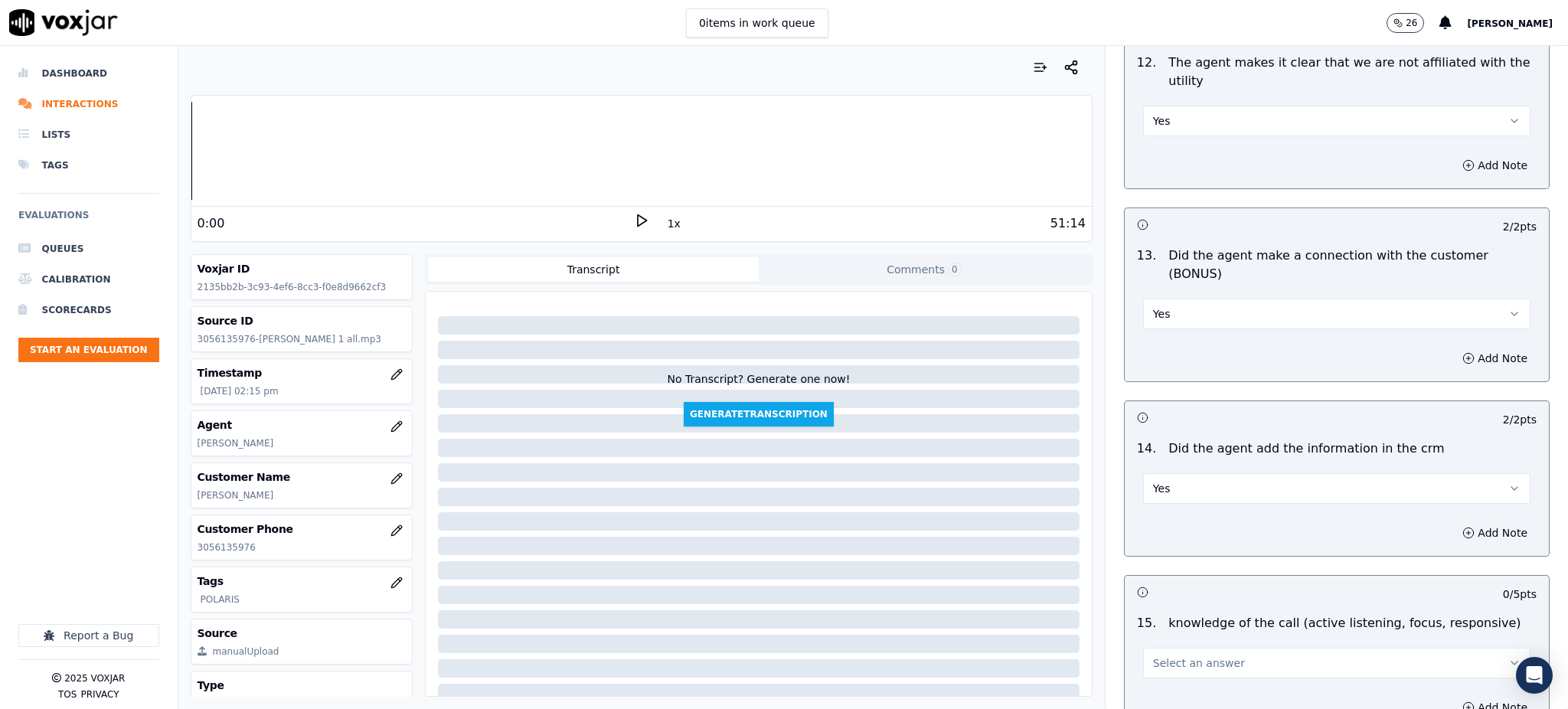
scroll to position [2317, 0]
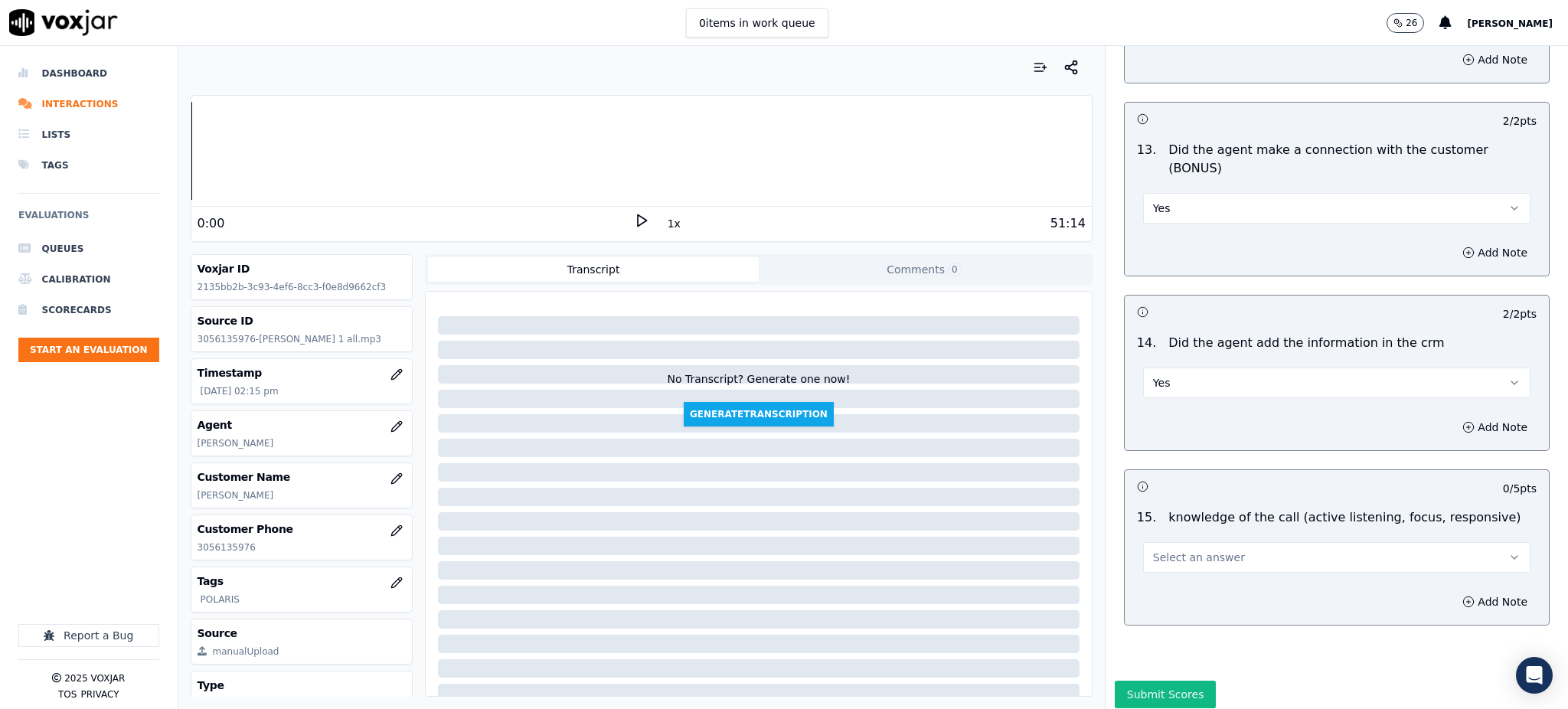
drag, startPoint x: 1185, startPoint y: 498, endPoint x: 1172, endPoint y: 519, distance: 24.7
click at [1185, 550] on span "Select an answer" at bounding box center [1199, 557] width 92 height 15
drag, startPoint x: 1156, startPoint y: 535, endPoint x: 1158, endPoint y: 548, distance: 13.2
click at [1157, 535] on div "Yes" at bounding box center [1303, 538] width 354 height 25
click at [1142, 681] on button "Submit Scores" at bounding box center [1166, 694] width 102 height 27
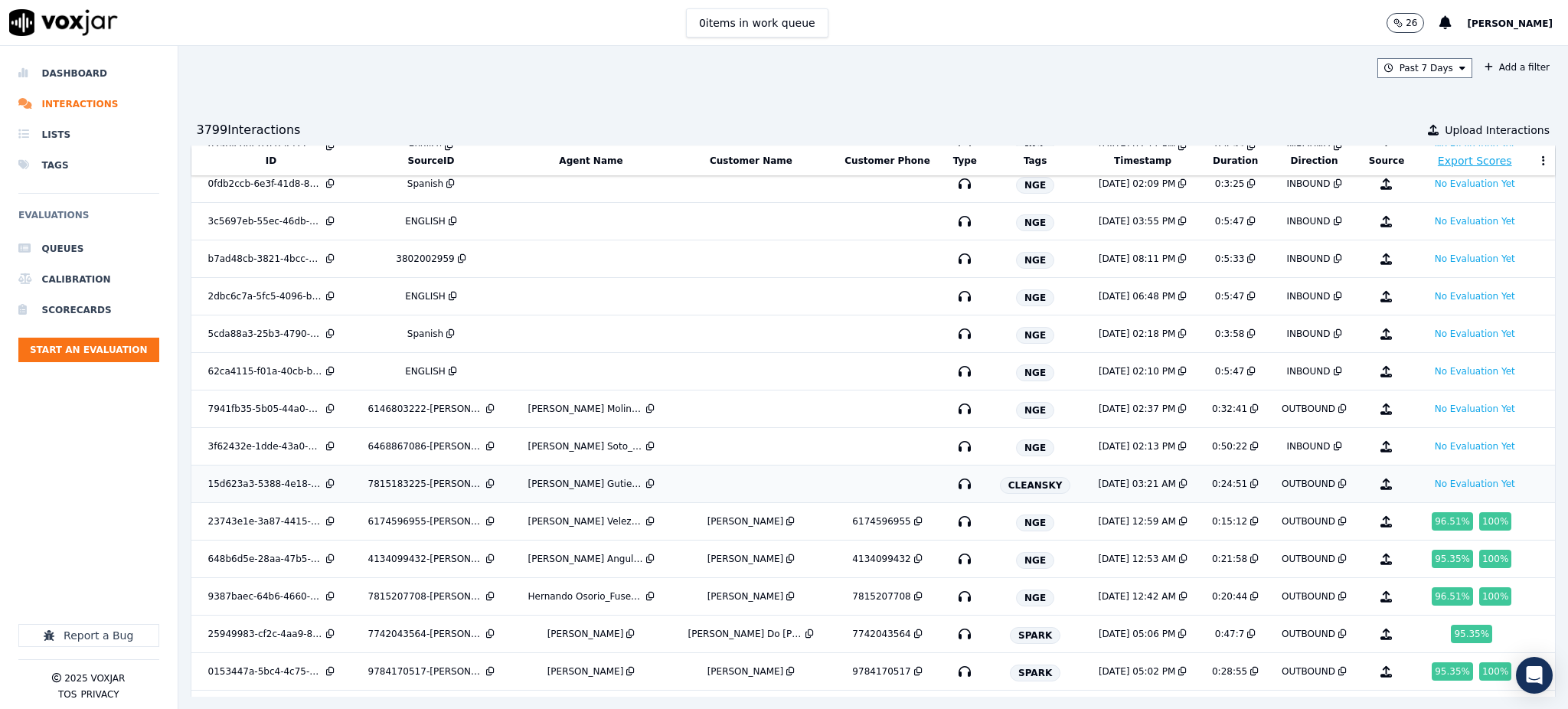
scroll to position [1558, 0]
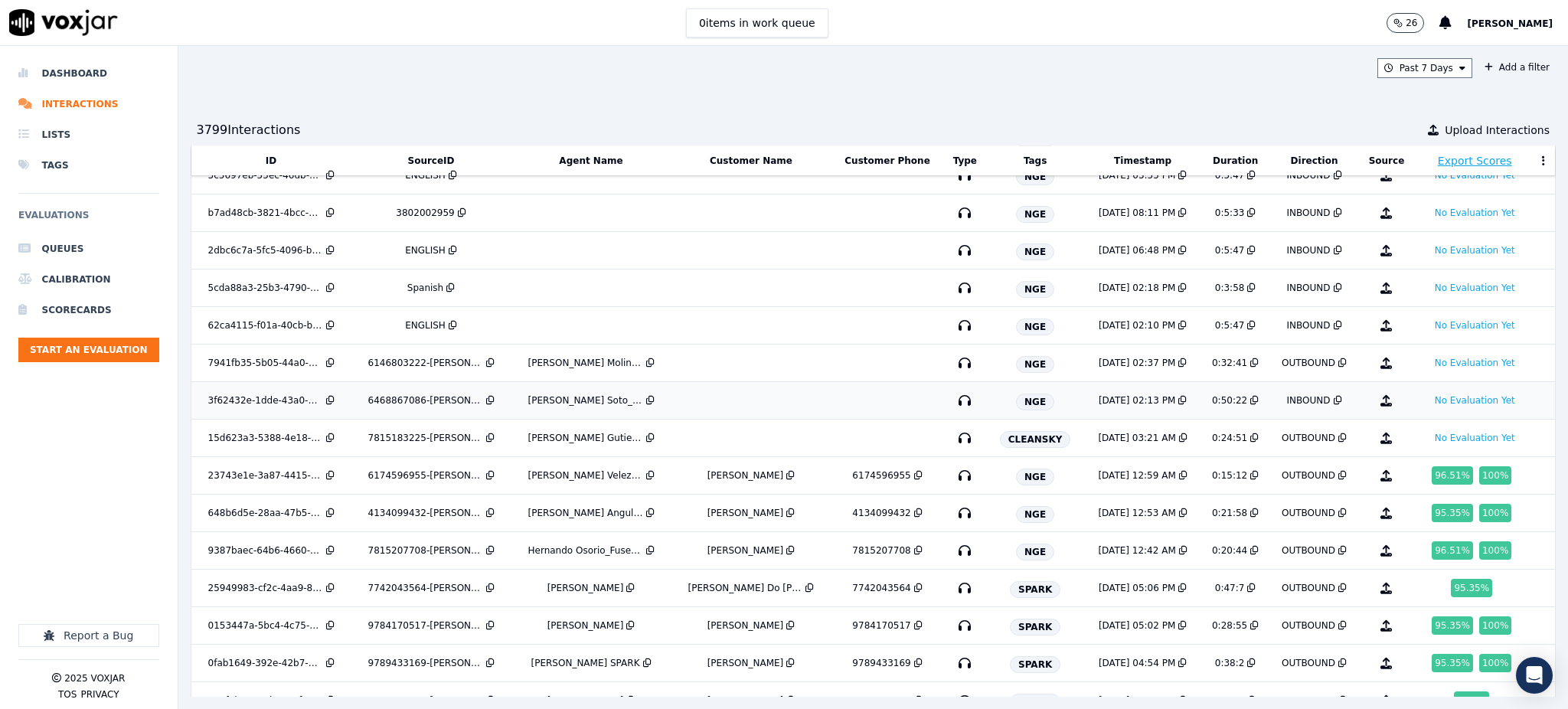
click at [953, 403] on icon "button" at bounding box center [965, 400] width 25 height 25
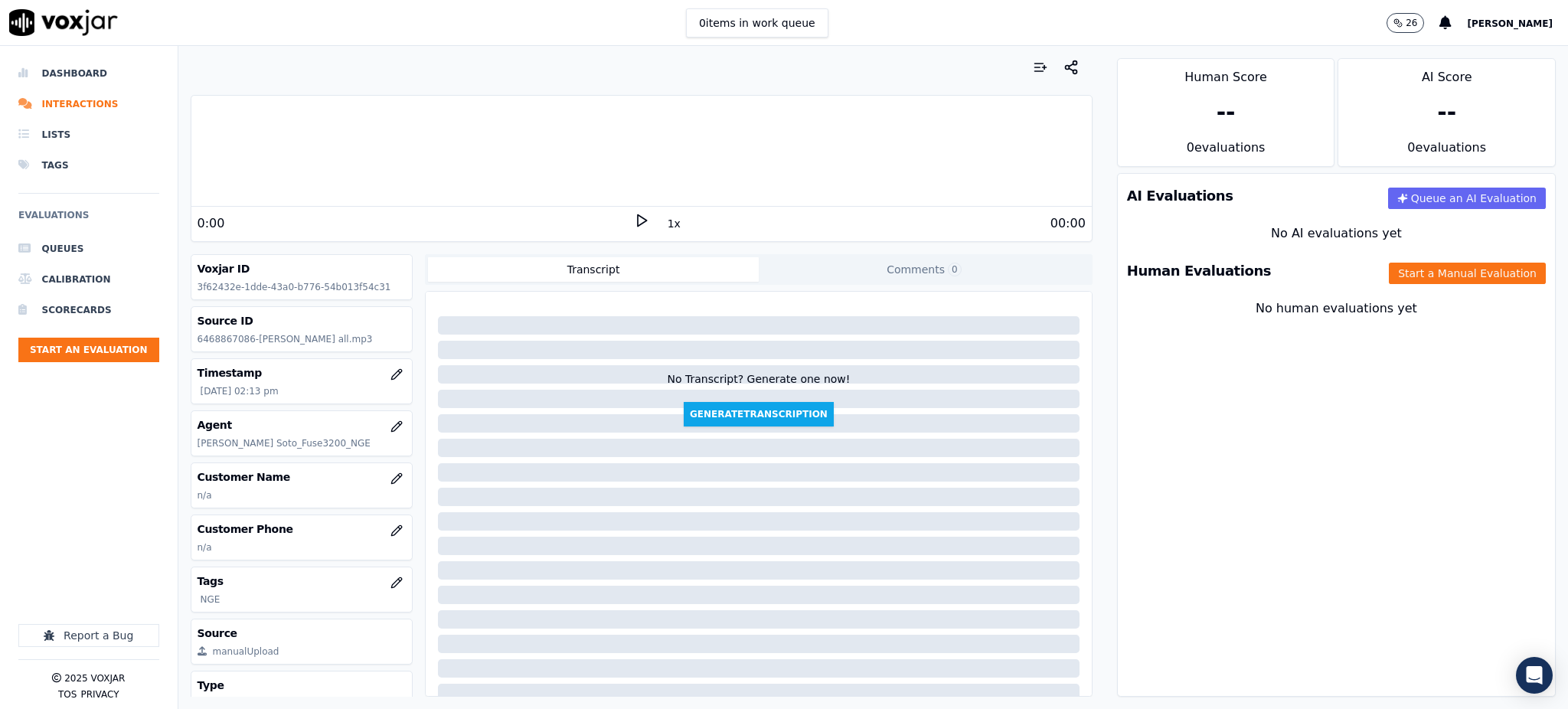
click at [638, 217] on polygon at bounding box center [642, 220] width 9 height 11
drag, startPoint x: 245, startPoint y: 336, endPoint x: 190, endPoint y: 343, distance: 55.4
click at [190, 343] on div "Source ID 6468867086-JUAN SOTO all.mp3" at bounding box center [302, 329] width 223 height 46
copy p "6468867086"
click at [390, 532] on icon "button" at bounding box center [397, 531] width 12 height 12
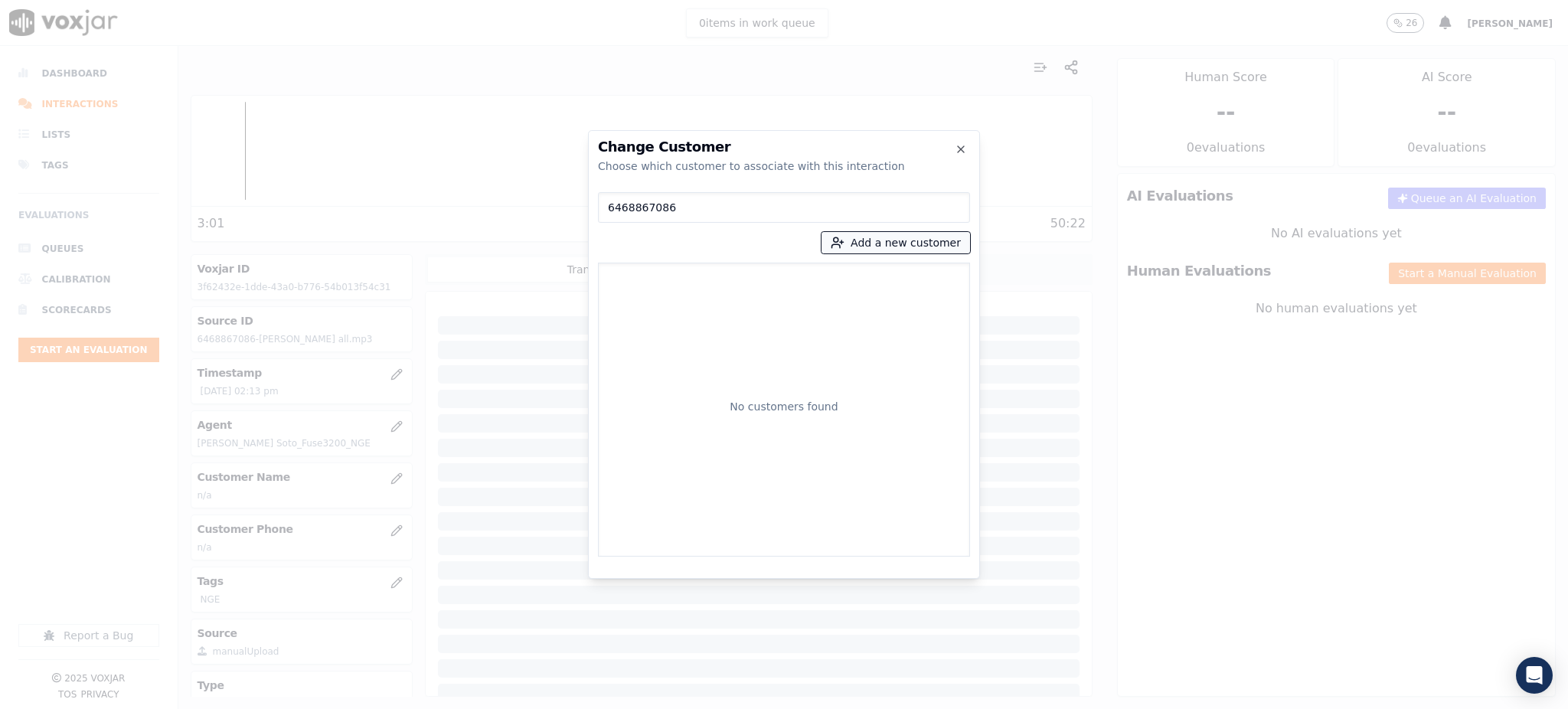
type input "6468867086"
click at [884, 245] on button "Add a new customer" at bounding box center [895, 242] width 148 height 21
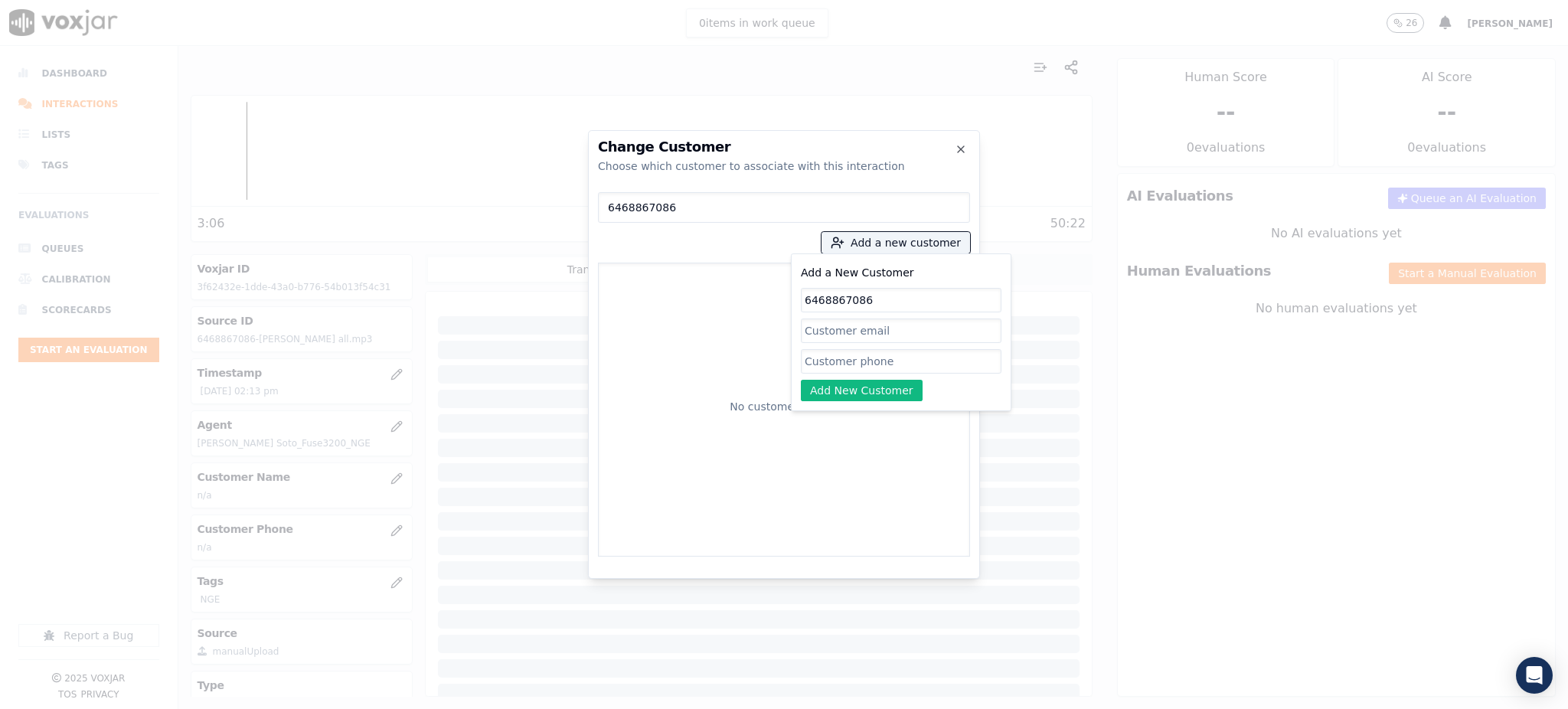
type input "6468867086"
click at [850, 357] on input "Add a New Customer" at bounding box center [901, 362] width 201 height 25
paste input "[PERSON_NAME]"
type input "[PERSON_NAME]"
click at [850, 390] on button "Add New Customer" at bounding box center [862, 390] width 122 height 21
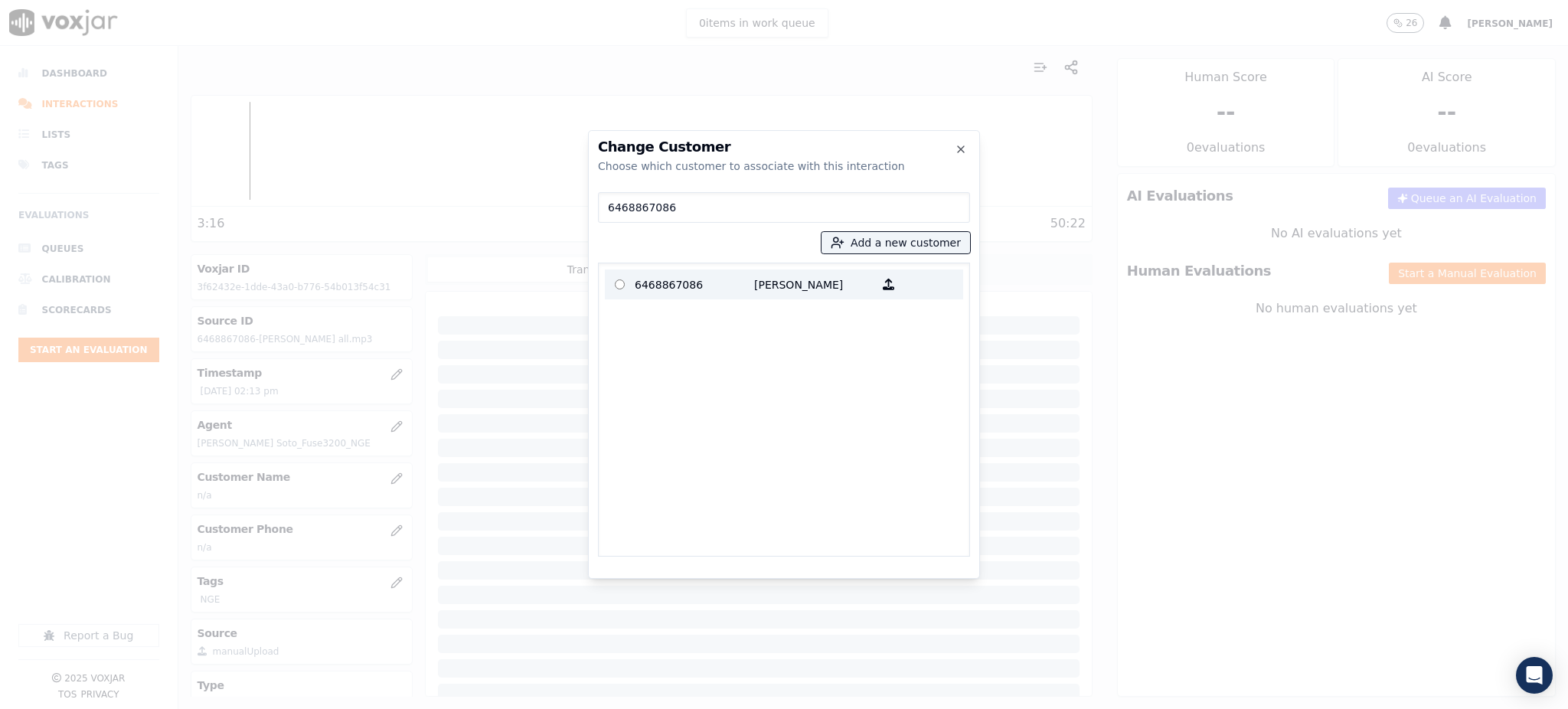
click at [791, 278] on p "[PERSON_NAME]" at bounding box center [814, 284] width 119 height 24
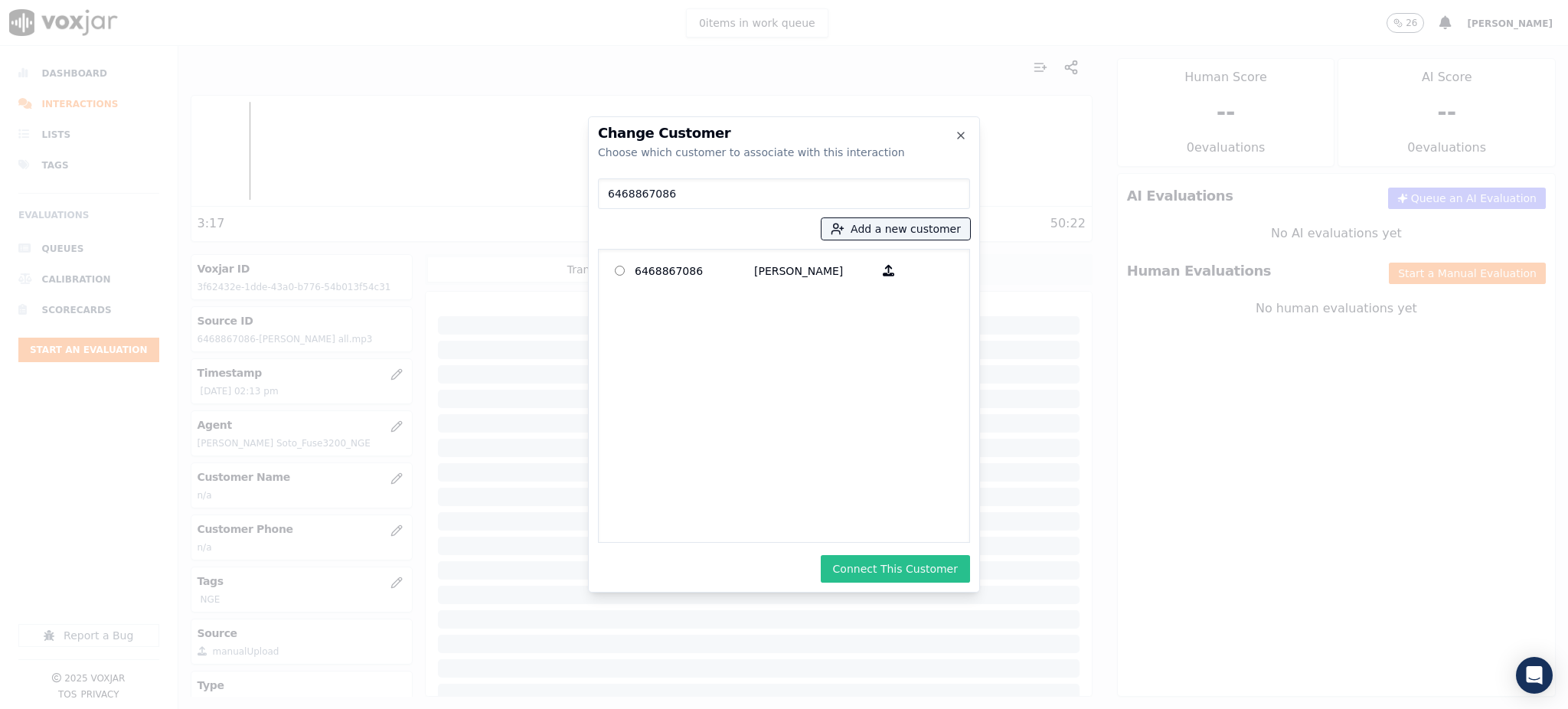
click at [891, 558] on button "Connect This Customer" at bounding box center [895, 569] width 149 height 27
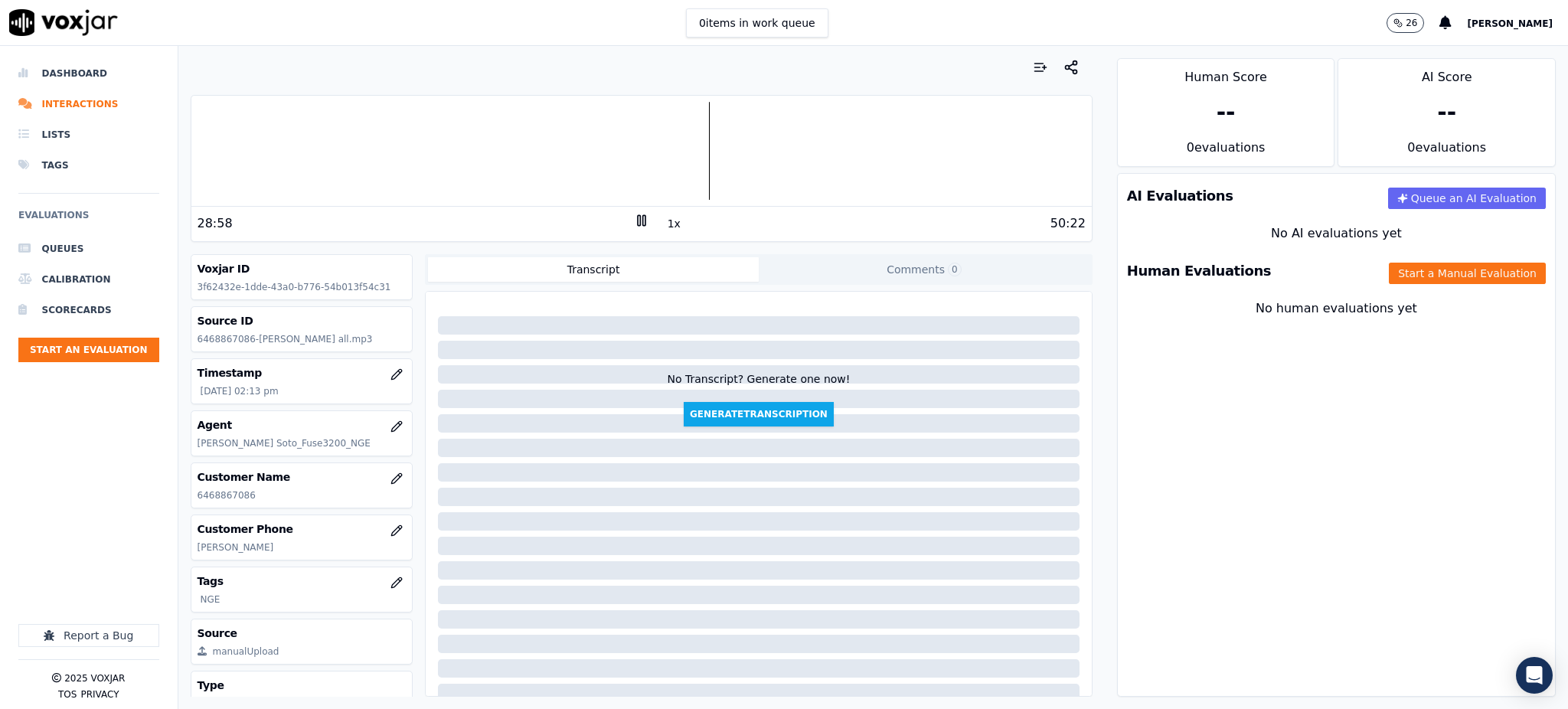
click at [638, 219] on rect at bounding box center [639, 219] width 3 height 10
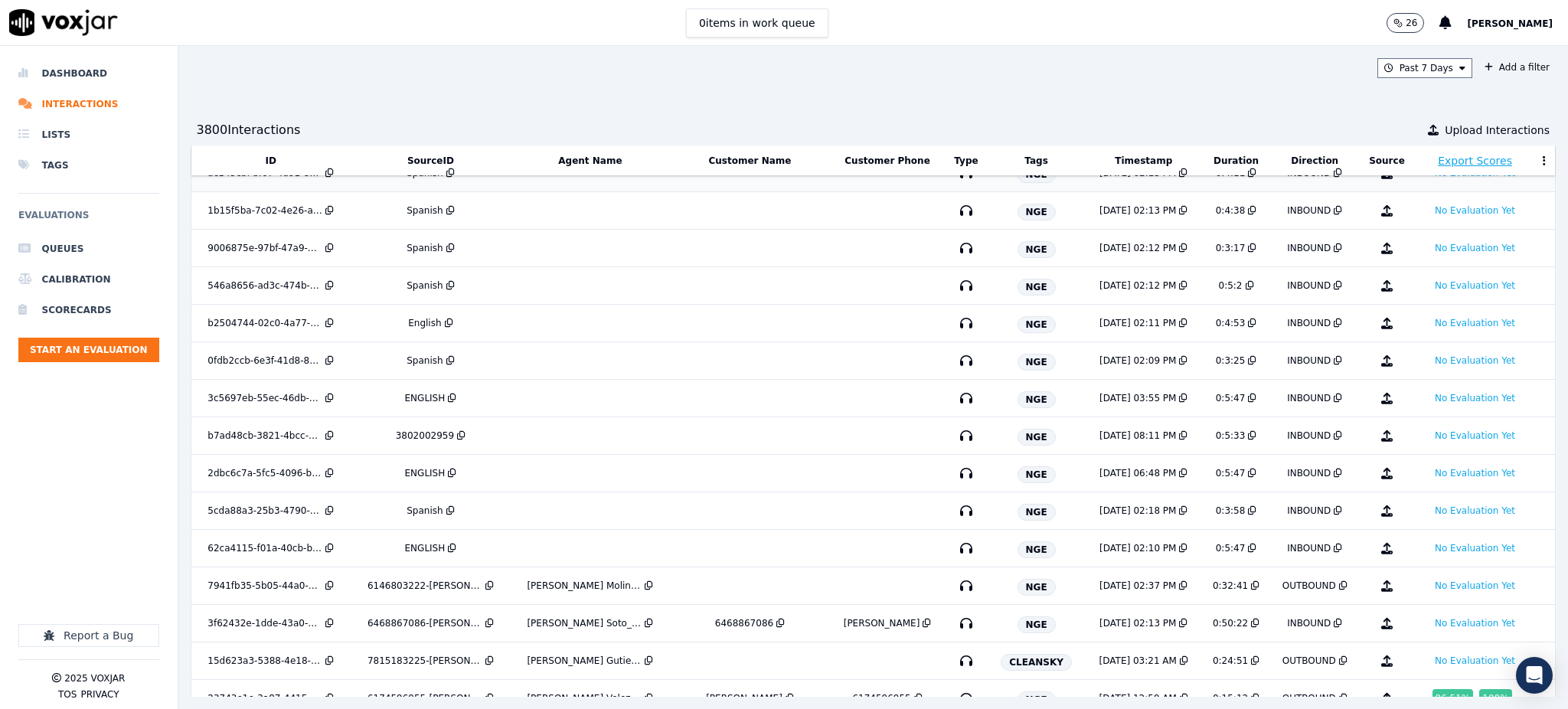
scroll to position [1455, 0]
